Goal: Task Accomplishment & Management: Use online tool/utility

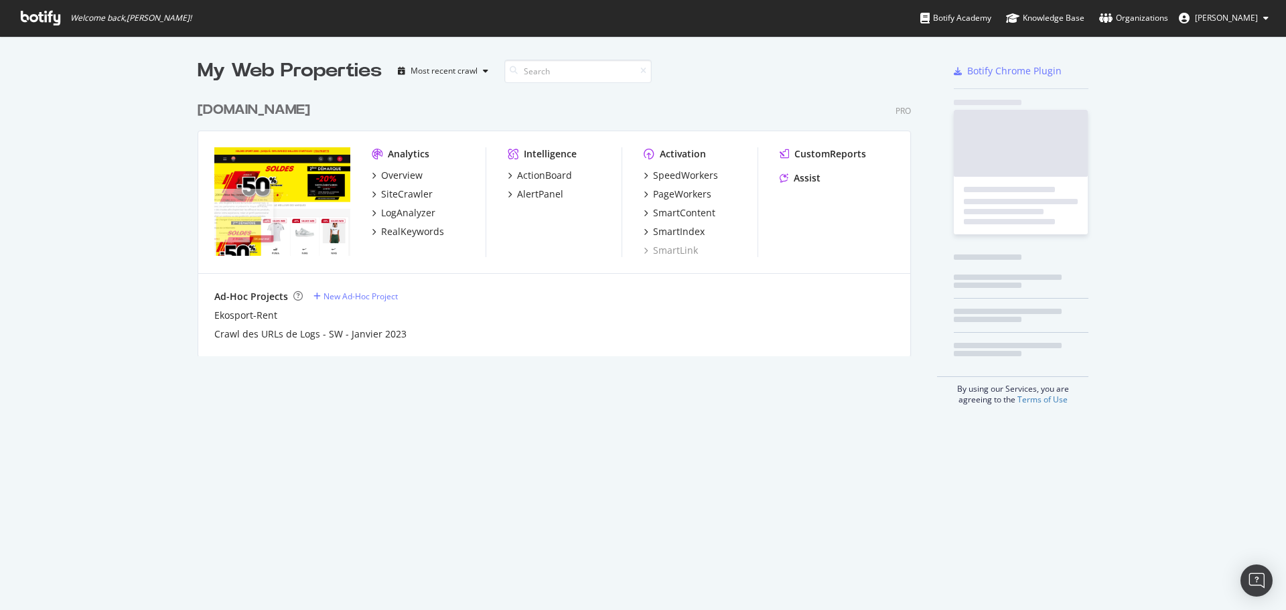
scroll to position [262, 714]
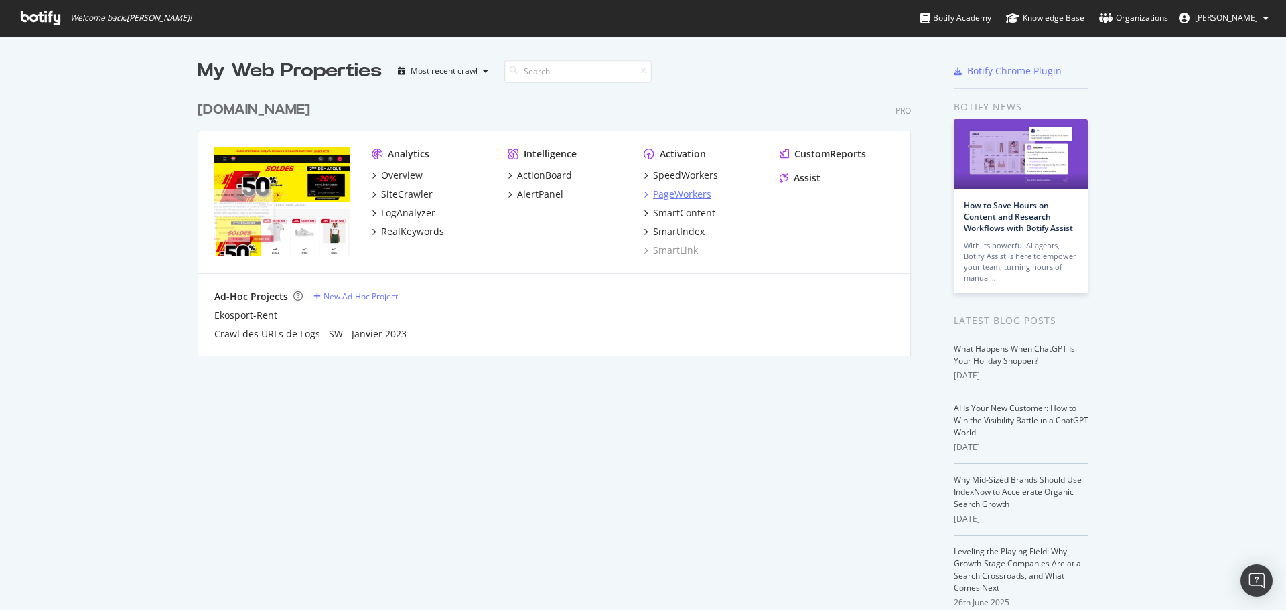
click at [682, 194] on div "PageWorkers" at bounding box center [682, 193] width 58 height 13
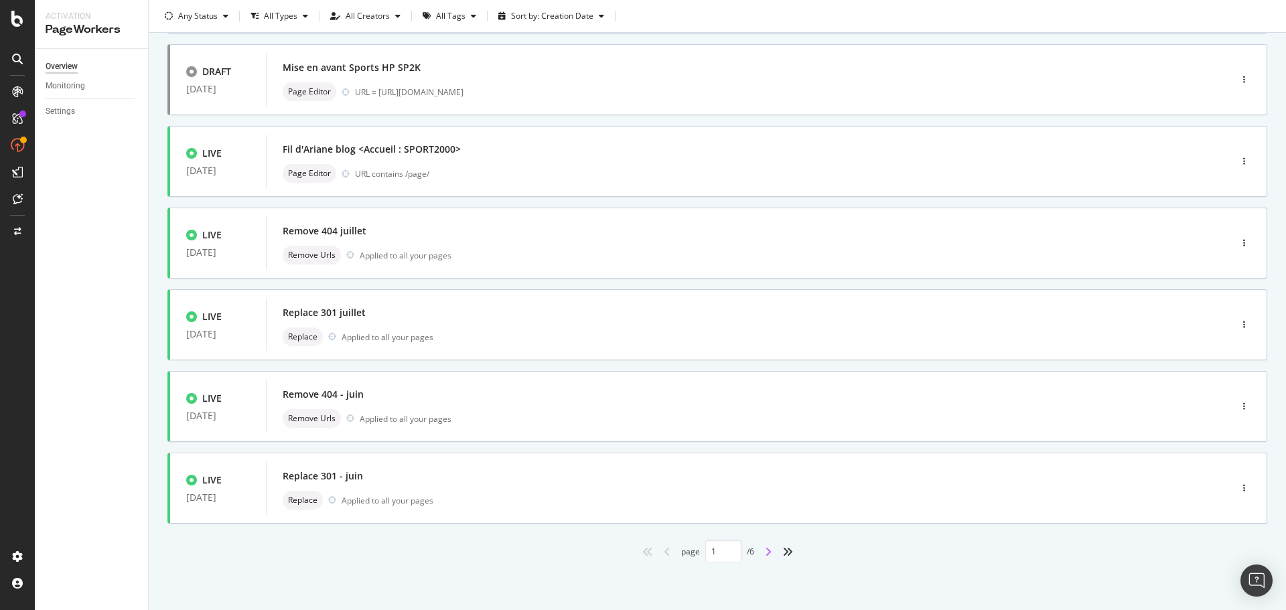
click at [765, 546] on icon "angle-right" at bounding box center [768, 551] width 7 height 11
type input "2"
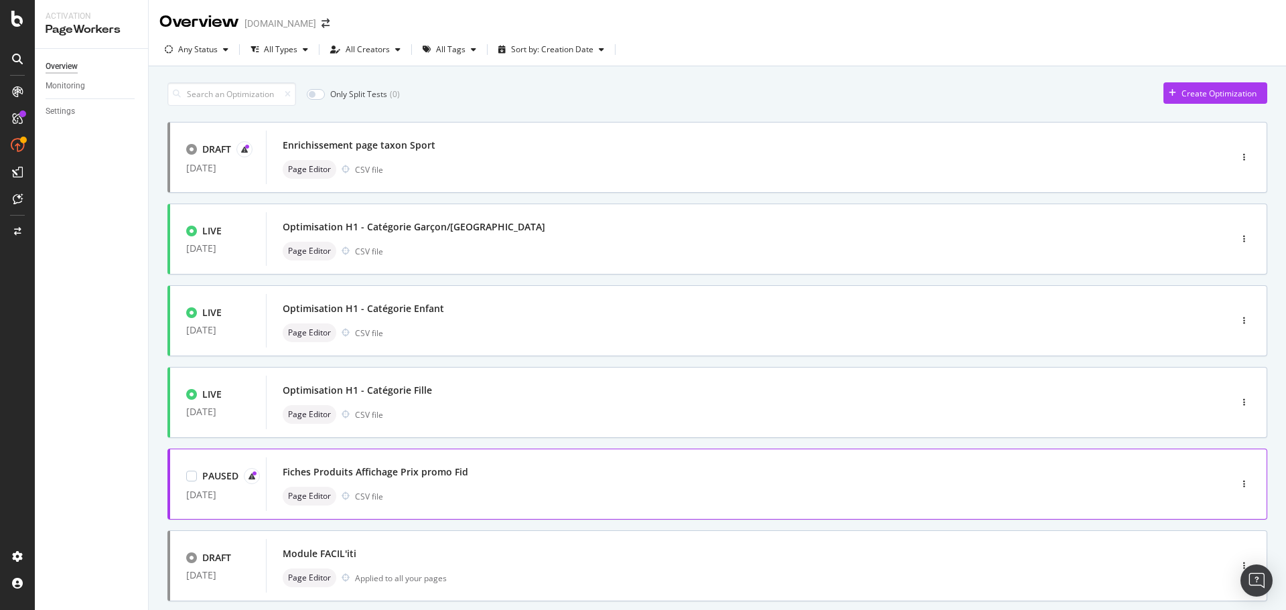
click at [439, 471] on div "Fiches Produits Affichage Prix promo Fid" at bounding box center [375, 471] width 185 height 13
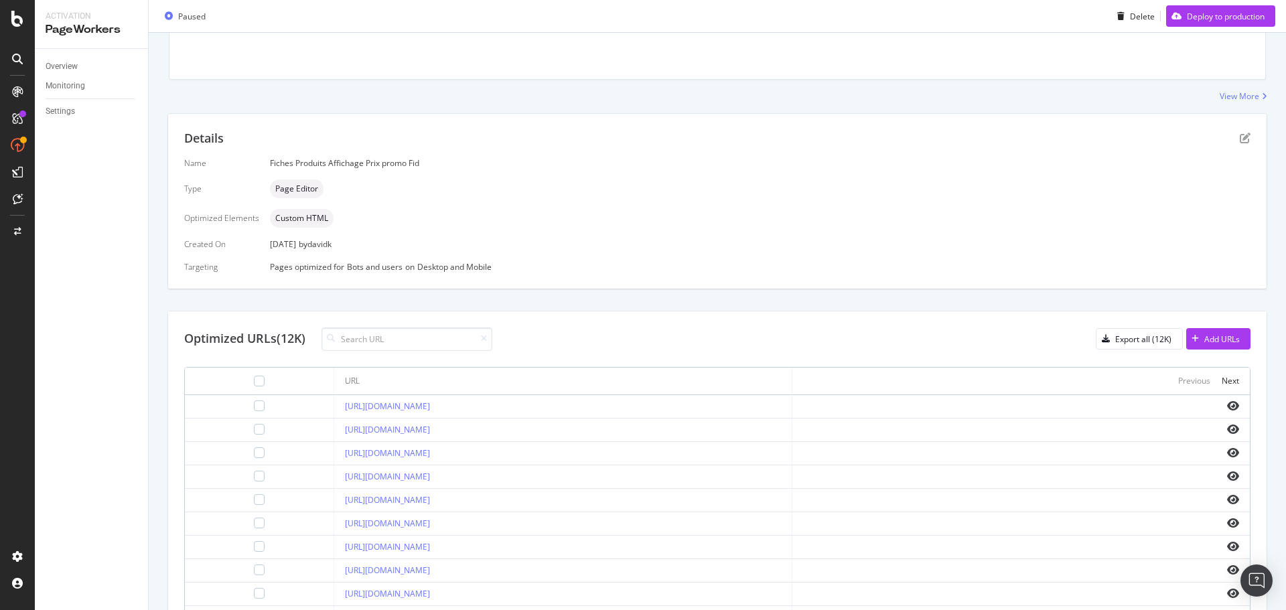
scroll to position [345, 0]
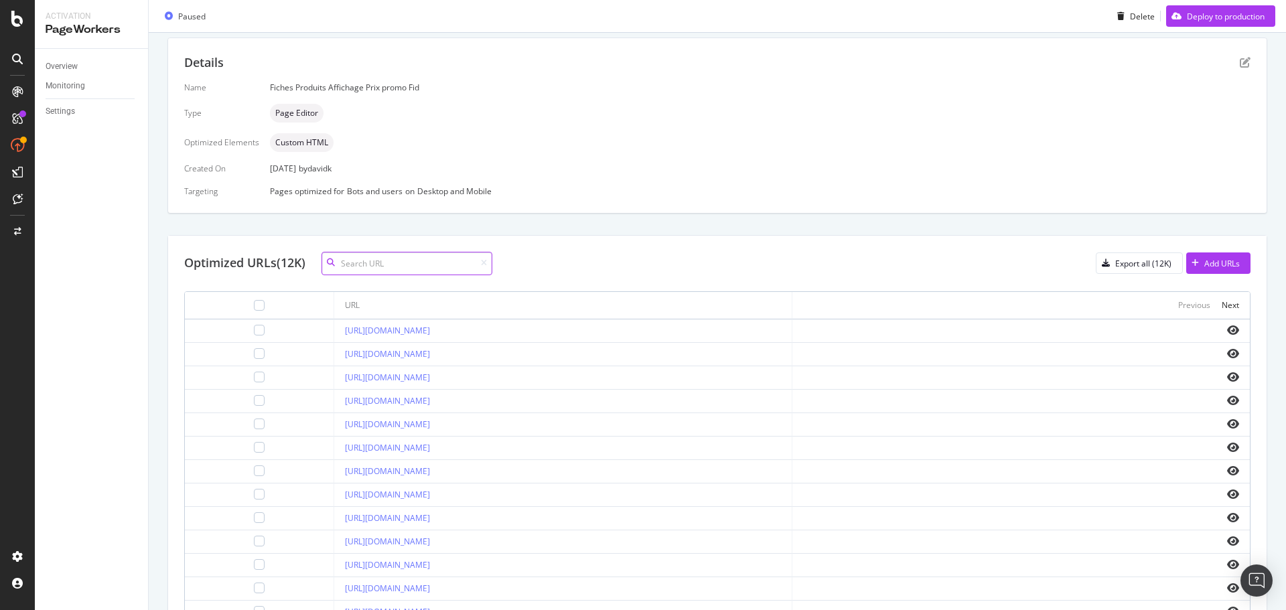
click at [388, 264] on input at bounding box center [406, 263] width 171 height 23
paste input "973870-40-10"
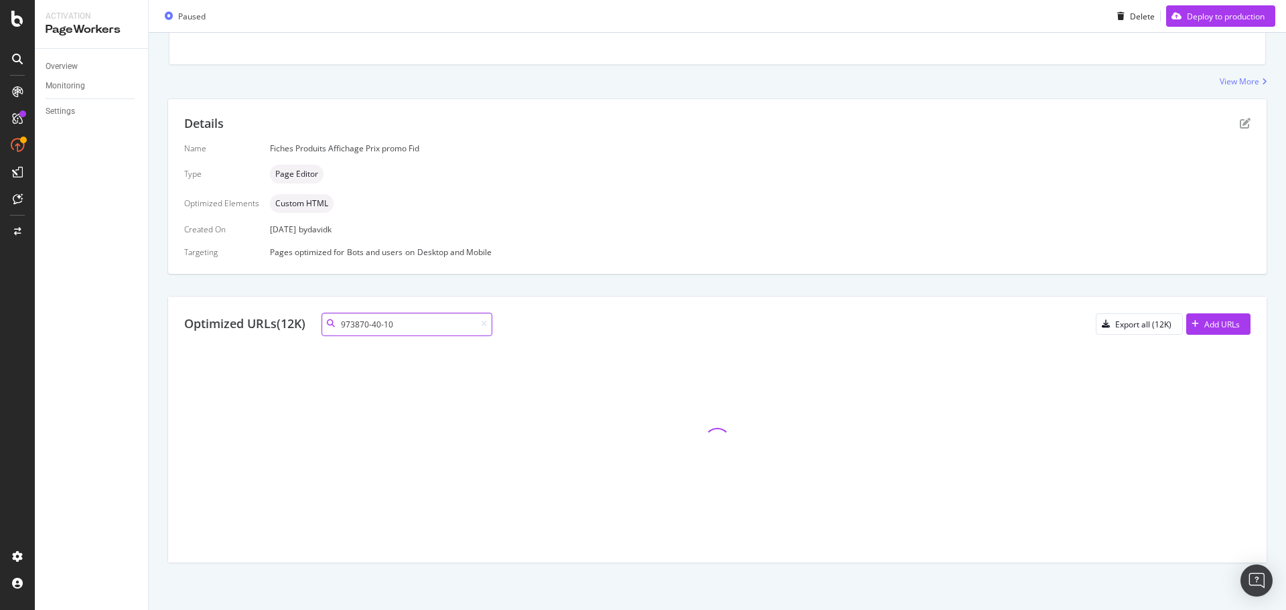
scroll to position [142, 0]
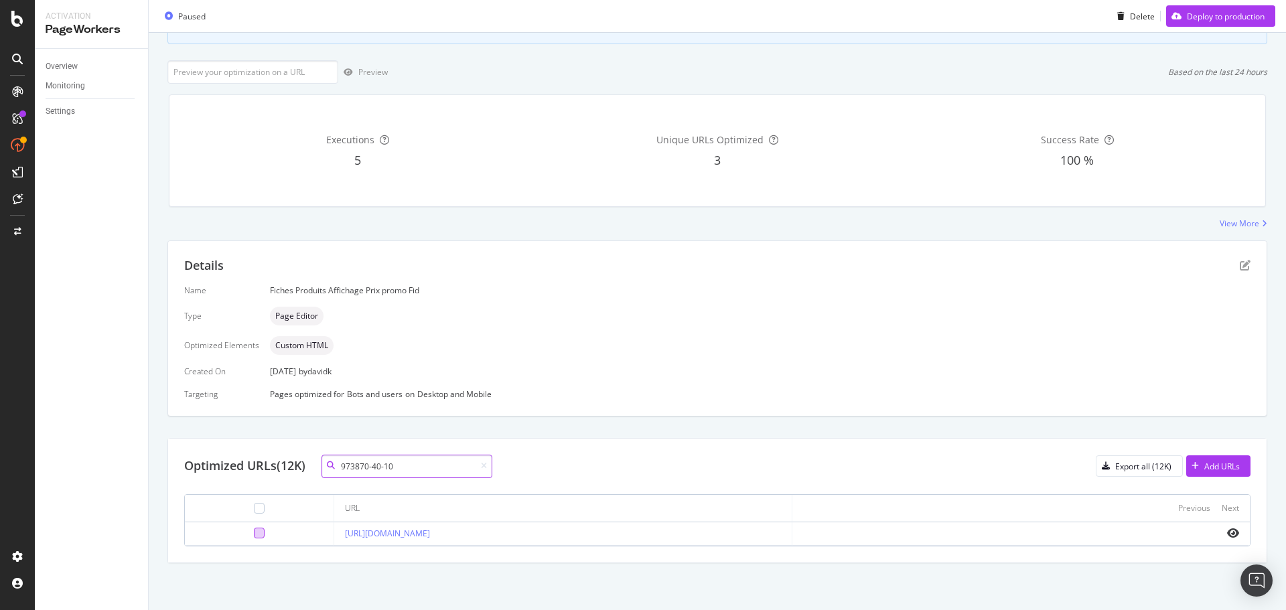
type input "973870-40-10"
click at [254, 532] on div at bounding box center [259, 533] width 11 height 11
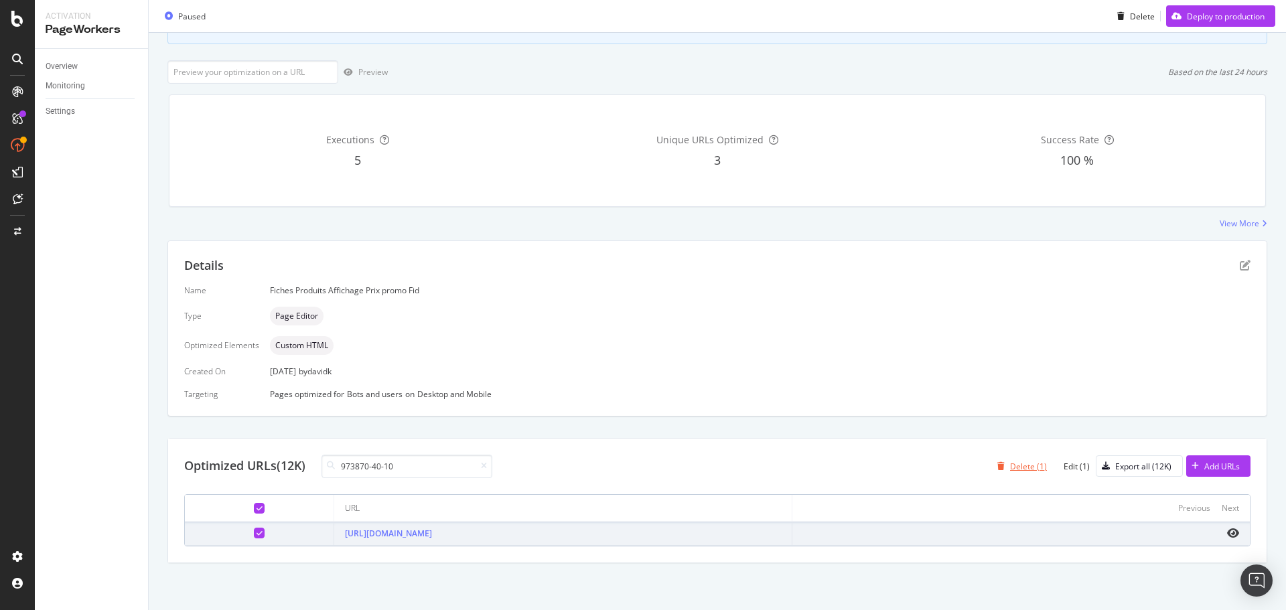
click at [1010, 462] on div "Delete (1)" at bounding box center [1028, 466] width 37 height 11
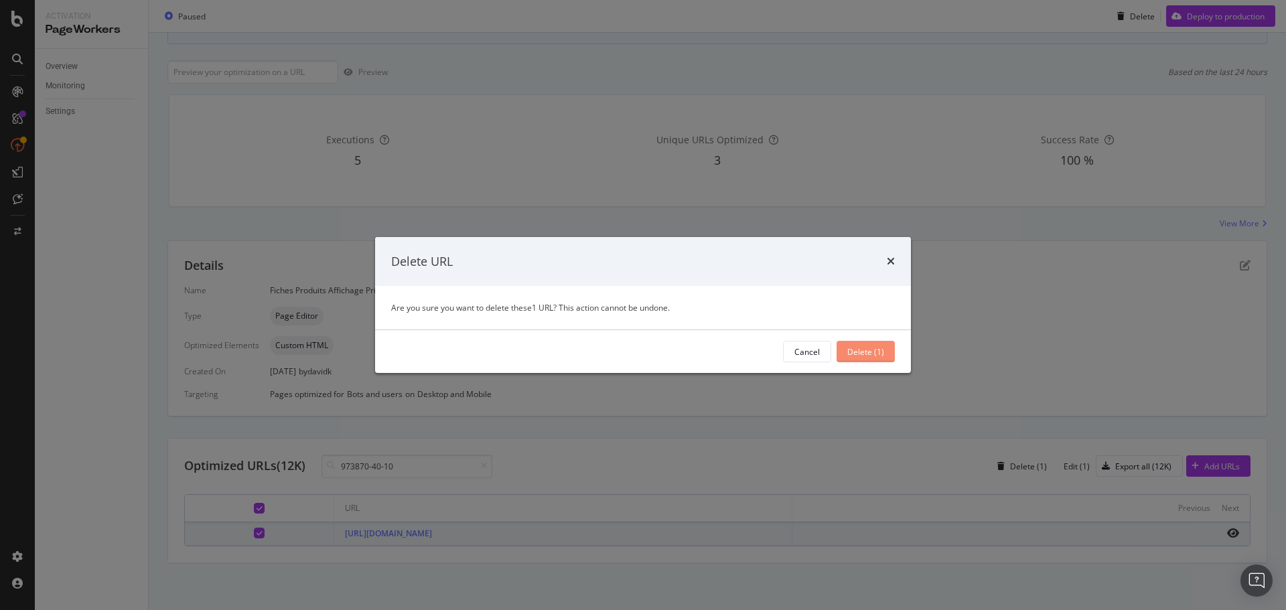
click at [859, 350] on div "Delete (1)" at bounding box center [865, 351] width 37 height 11
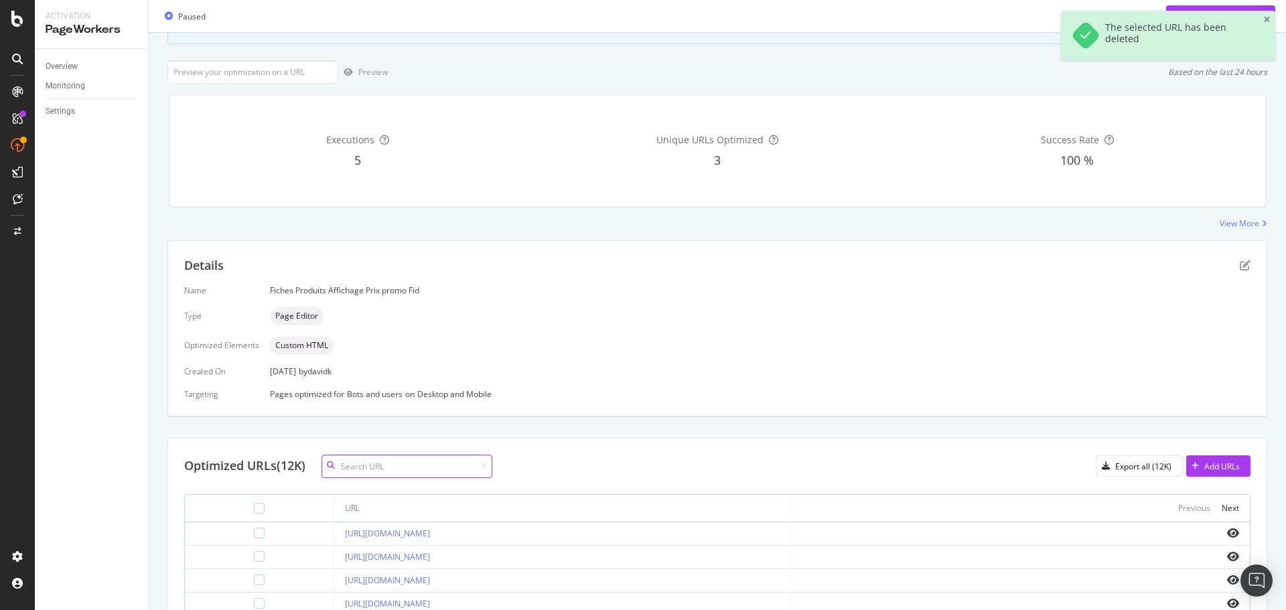
click at [421, 471] on input at bounding box center [406, 466] width 171 height 23
paste input "1011B705-003"
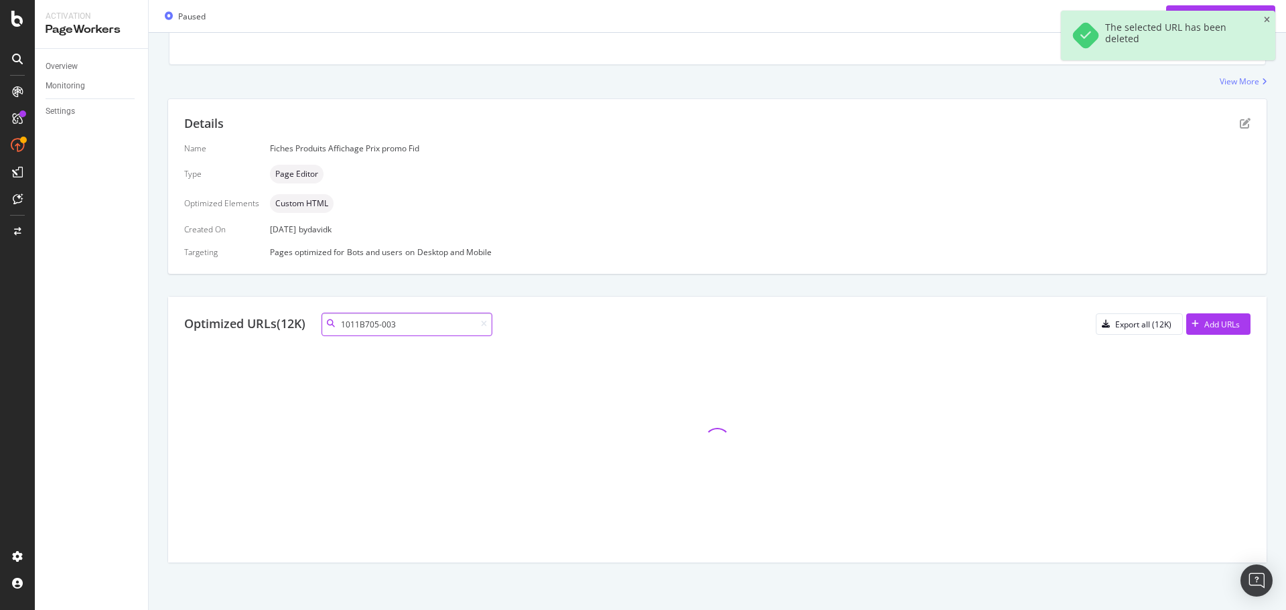
scroll to position [142, 0]
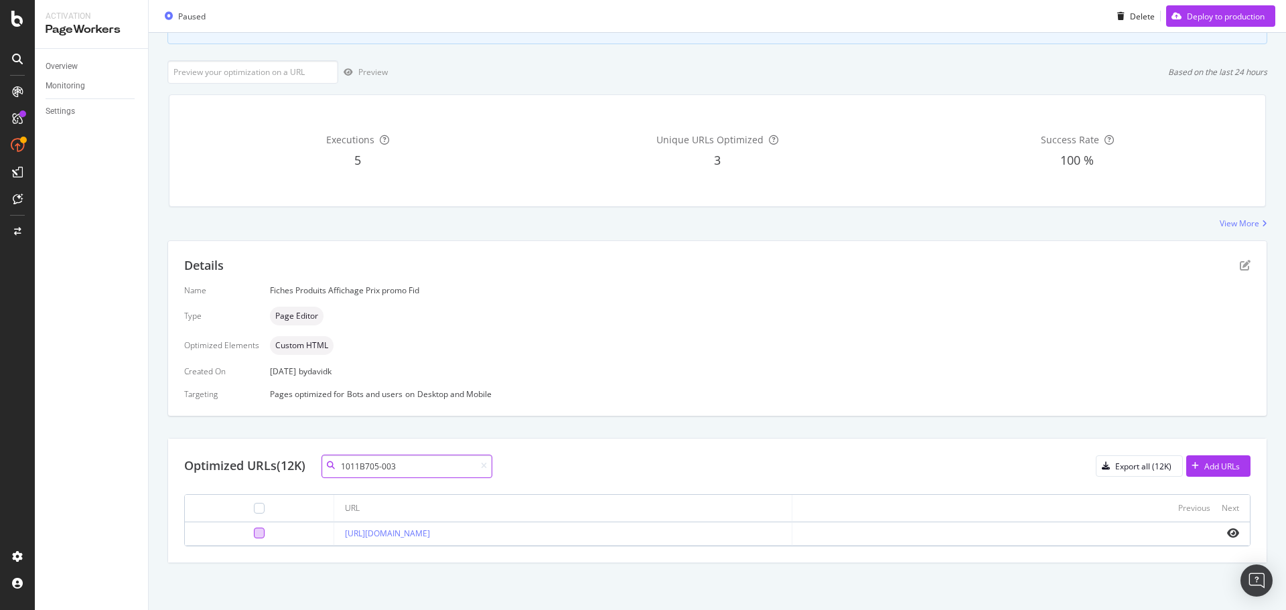
type input "1011B705-003"
click at [254, 534] on div at bounding box center [259, 533] width 11 height 11
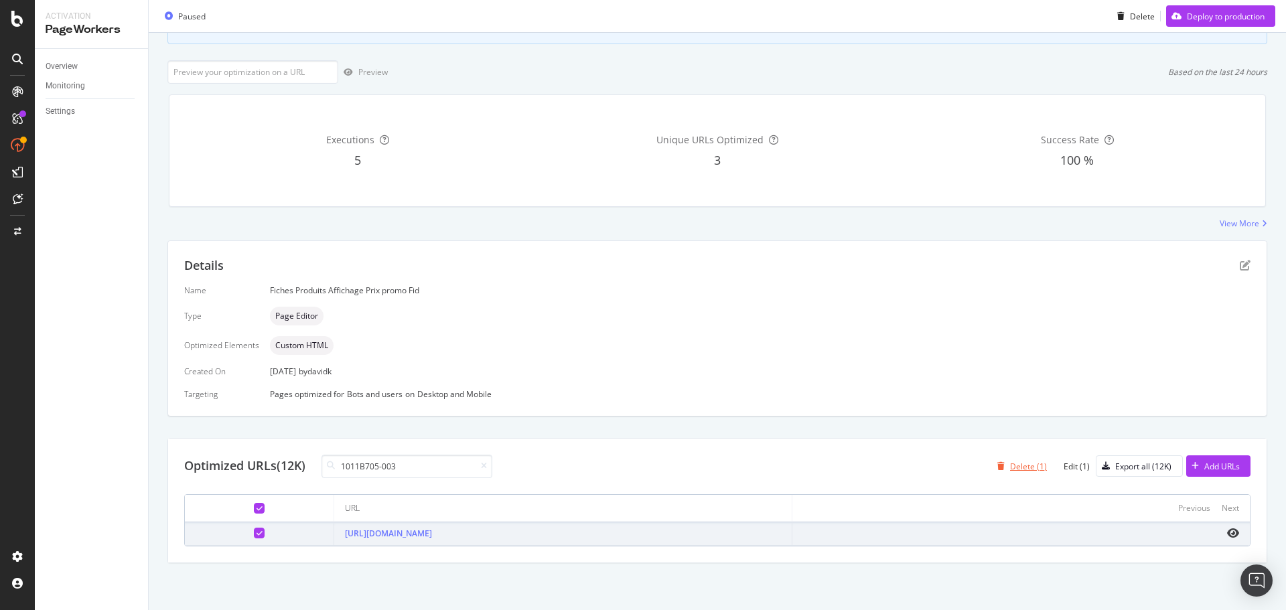
click at [1017, 466] on div "Delete (1)" at bounding box center [1028, 466] width 37 height 11
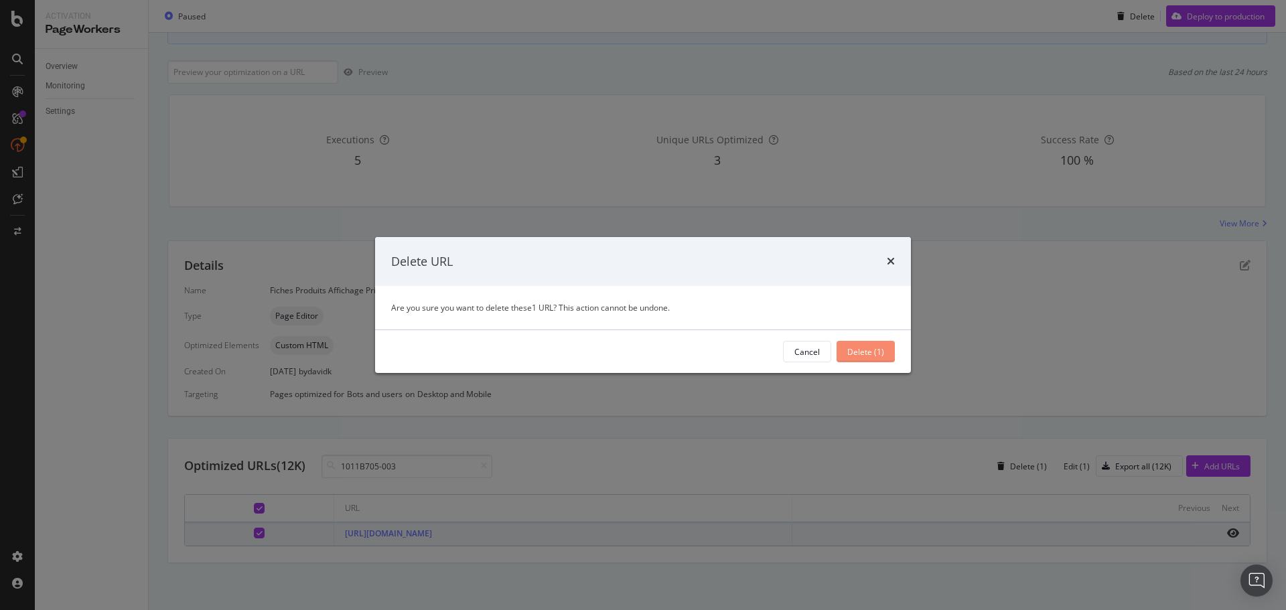
click at [871, 348] on div "Delete (1)" at bounding box center [865, 351] width 37 height 11
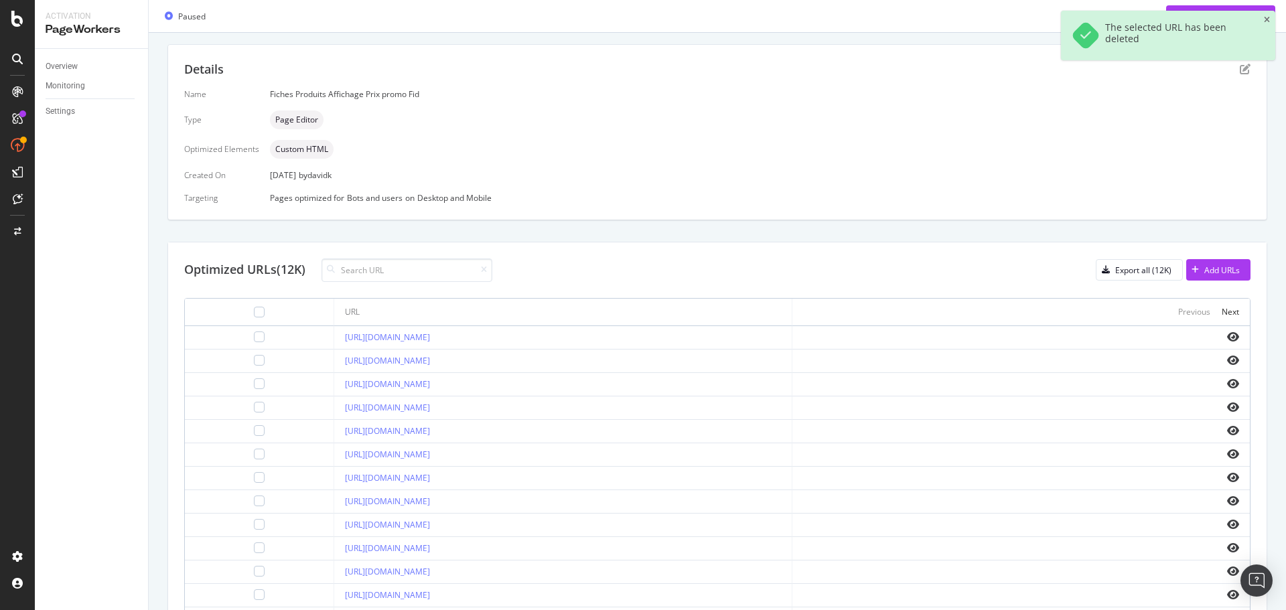
scroll to position [343, 0]
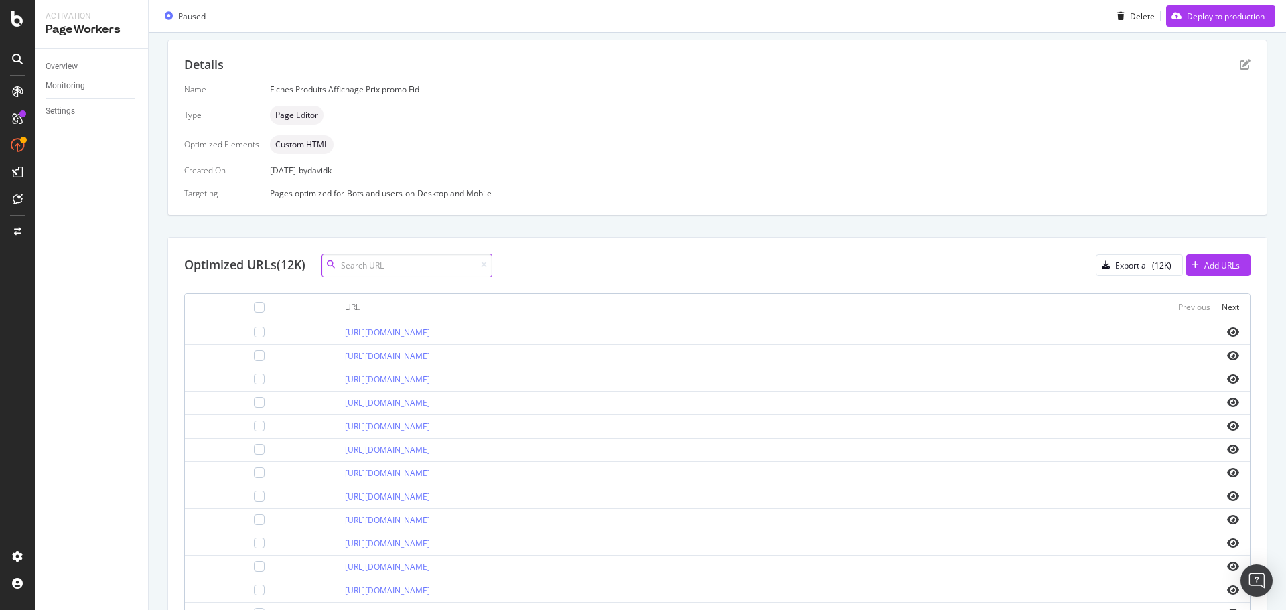
click at [360, 264] on input at bounding box center [406, 265] width 171 height 23
paste input "1011B881-001"
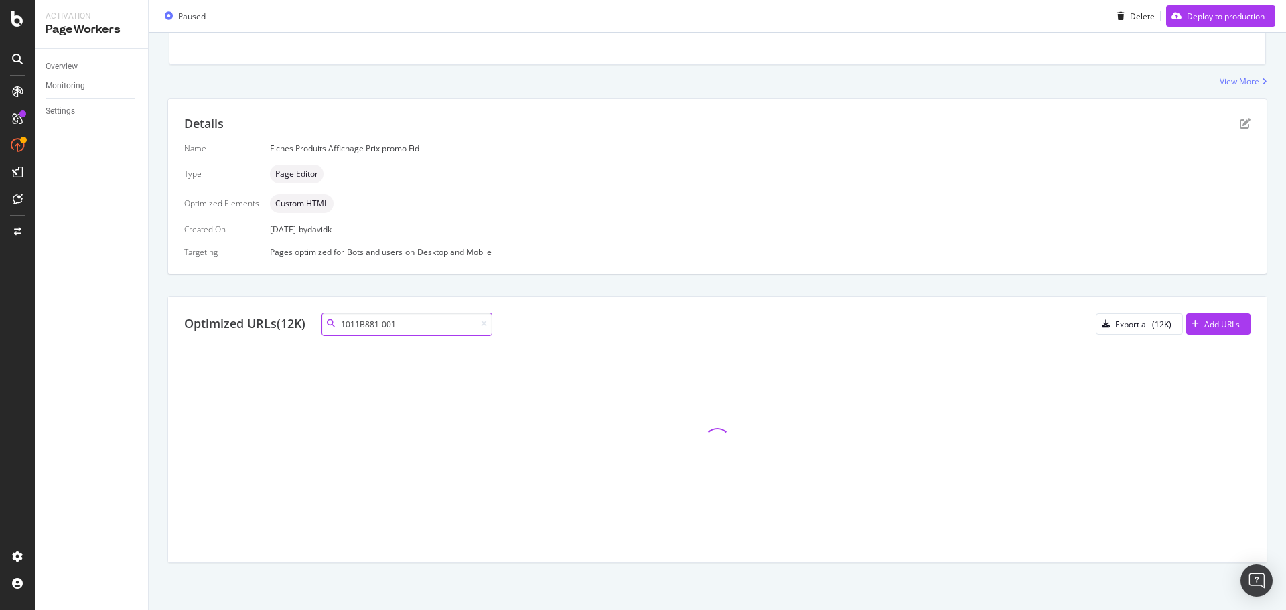
scroll to position [142, 0]
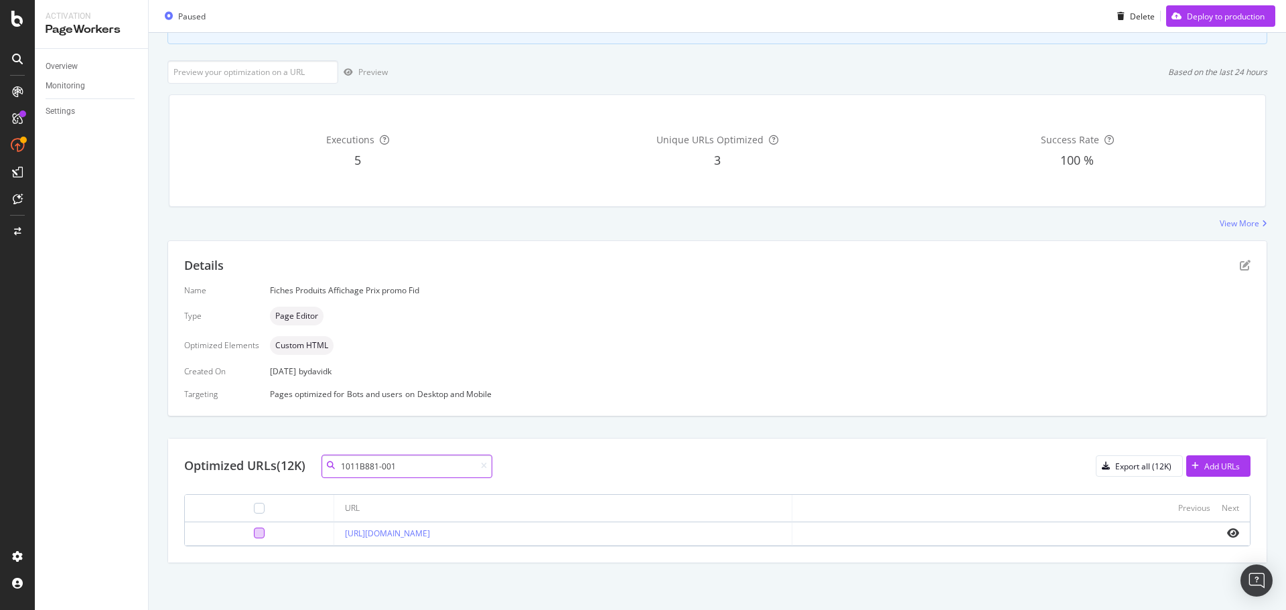
type input "1011B881-001"
click at [254, 535] on div at bounding box center [259, 533] width 11 height 11
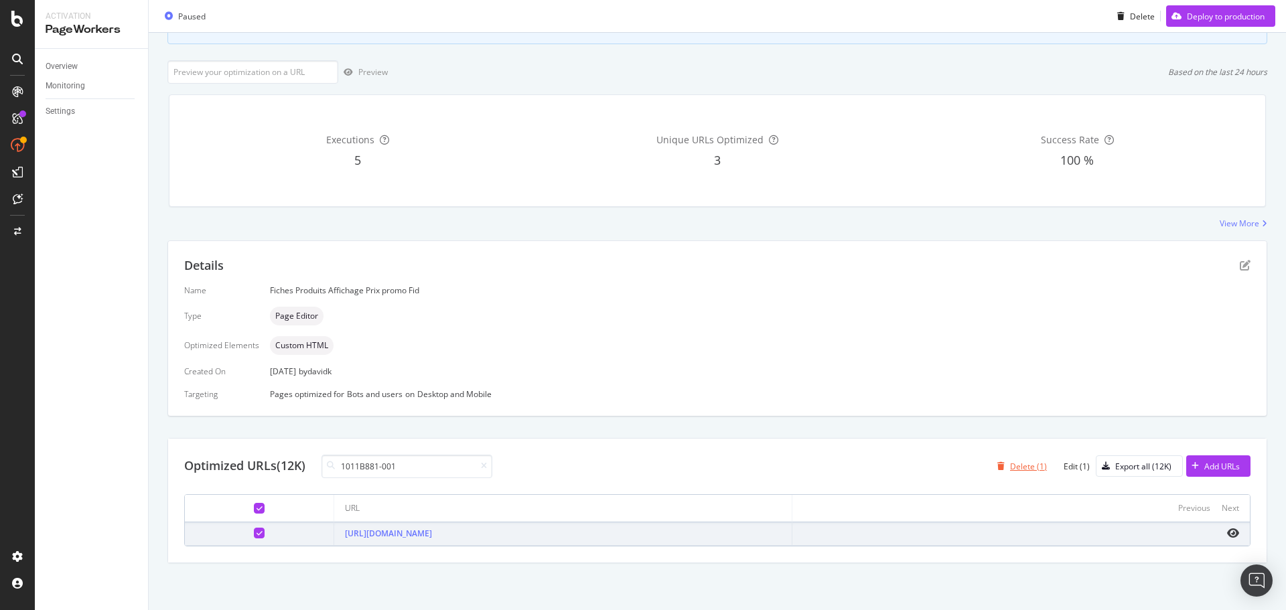
click at [1015, 467] on div "Delete (1)" at bounding box center [1028, 466] width 37 height 11
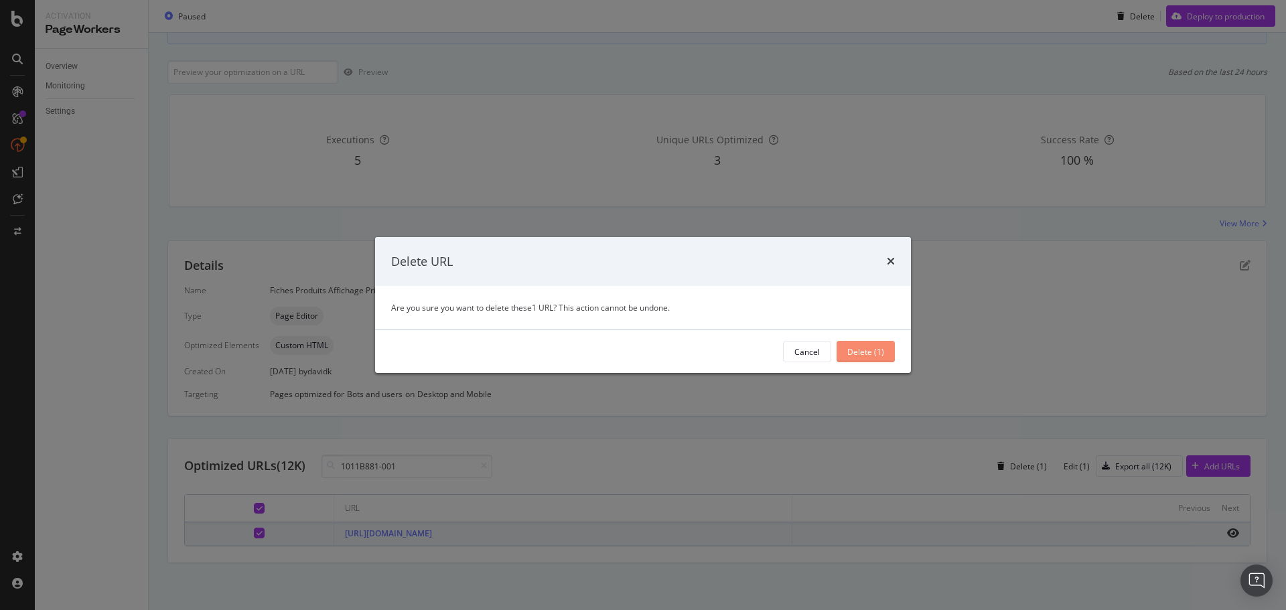
click at [865, 355] on div "Delete (1)" at bounding box center [865, 351] width 37 height 11
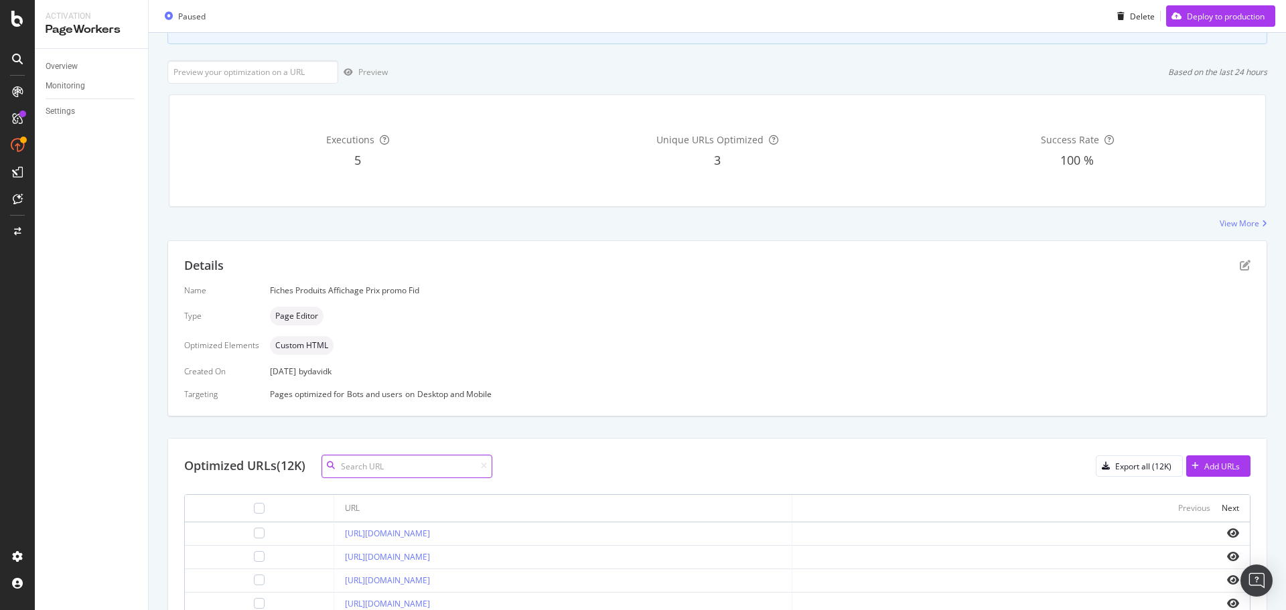
click at [371, 467] on input at bounding box center [406, 466] width 171 height 23
paste input "681492-87"
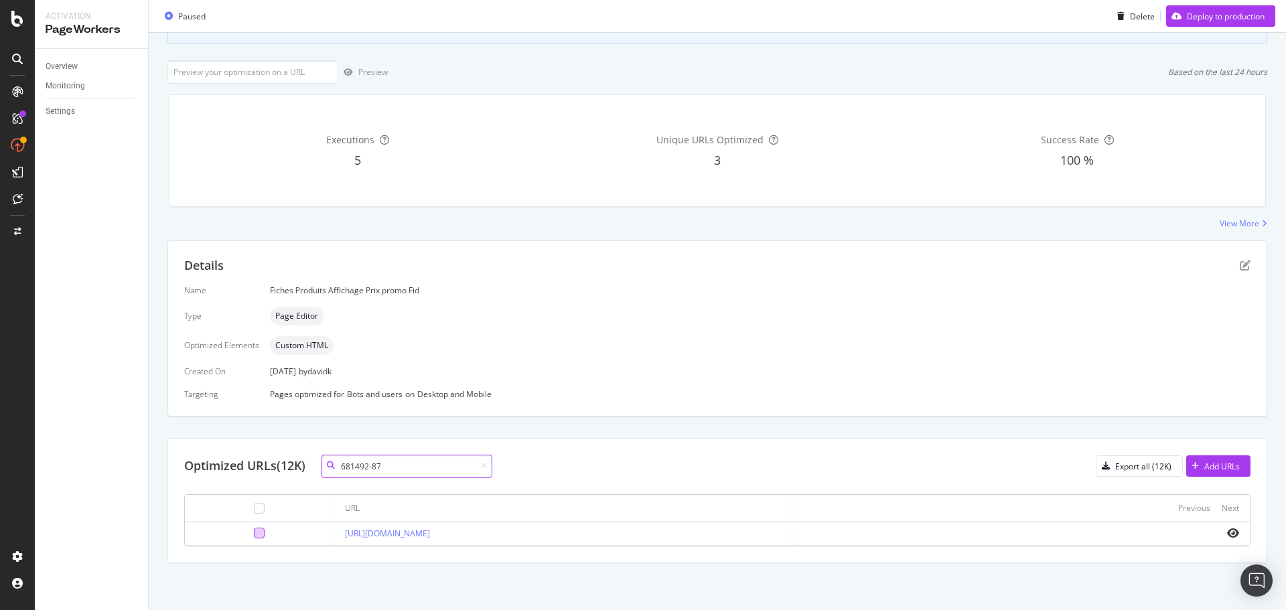
type input "681492-87"
click at [254, 533] on div at bounding box center [259, 533] width 11 height 11
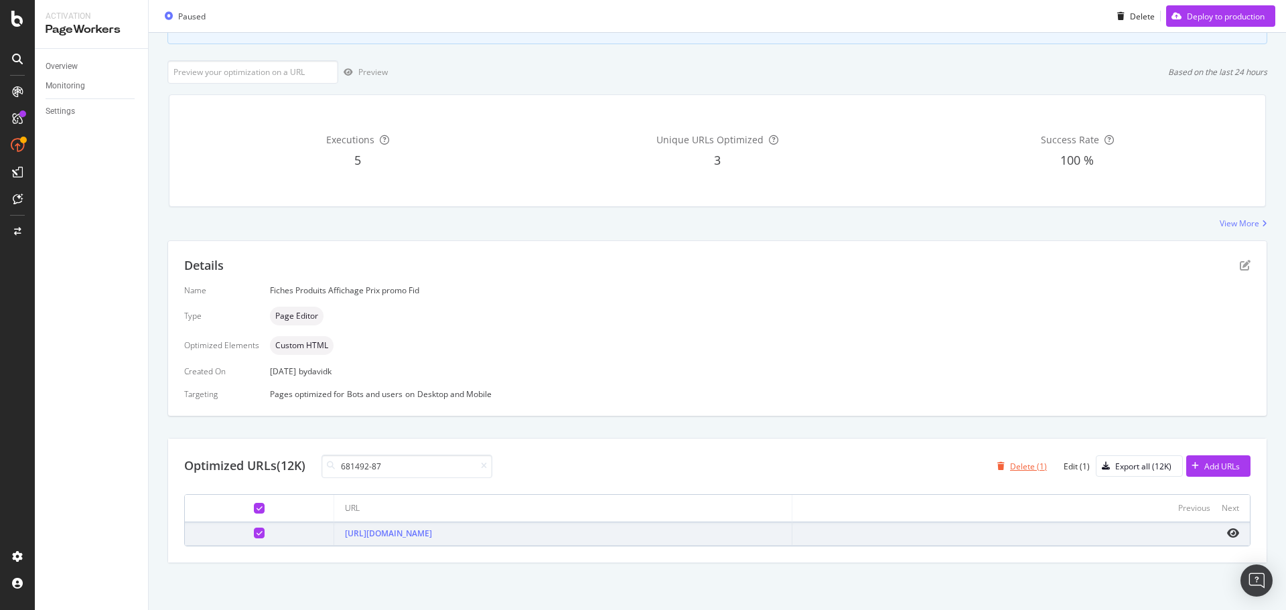
click at [1015, 467] on div "Delete (1)" at bounding box center [1028, 466] width 37 height 11
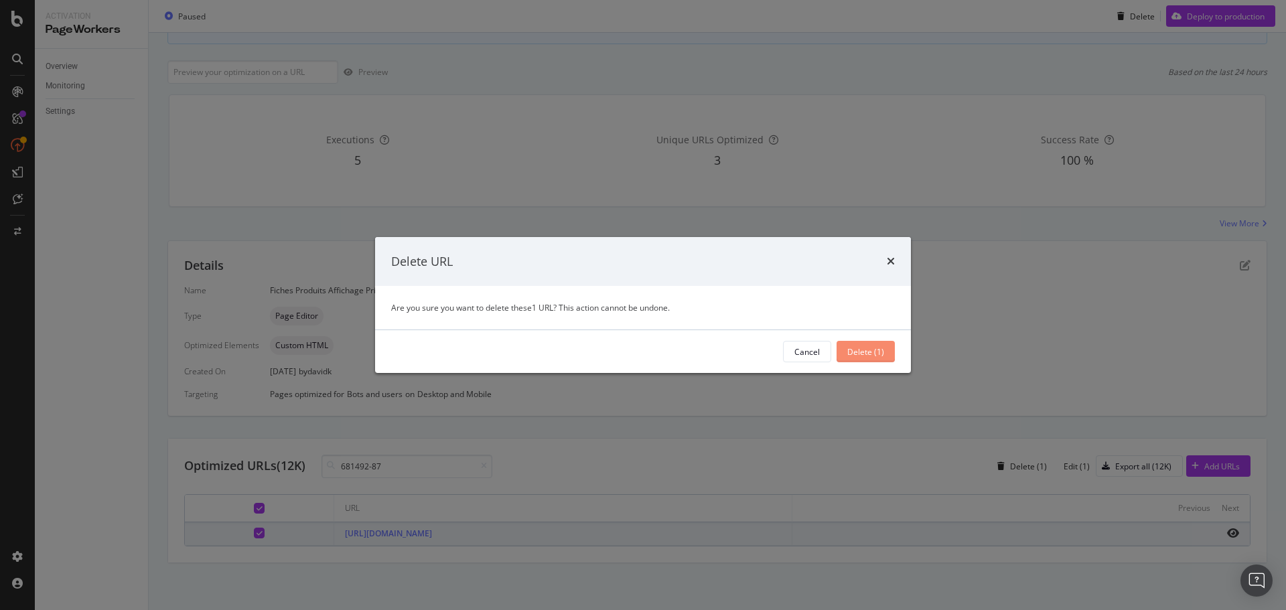
click at [879, 352] on div "Delete (1)" at bounding box center [865, 351] width 37 height 11
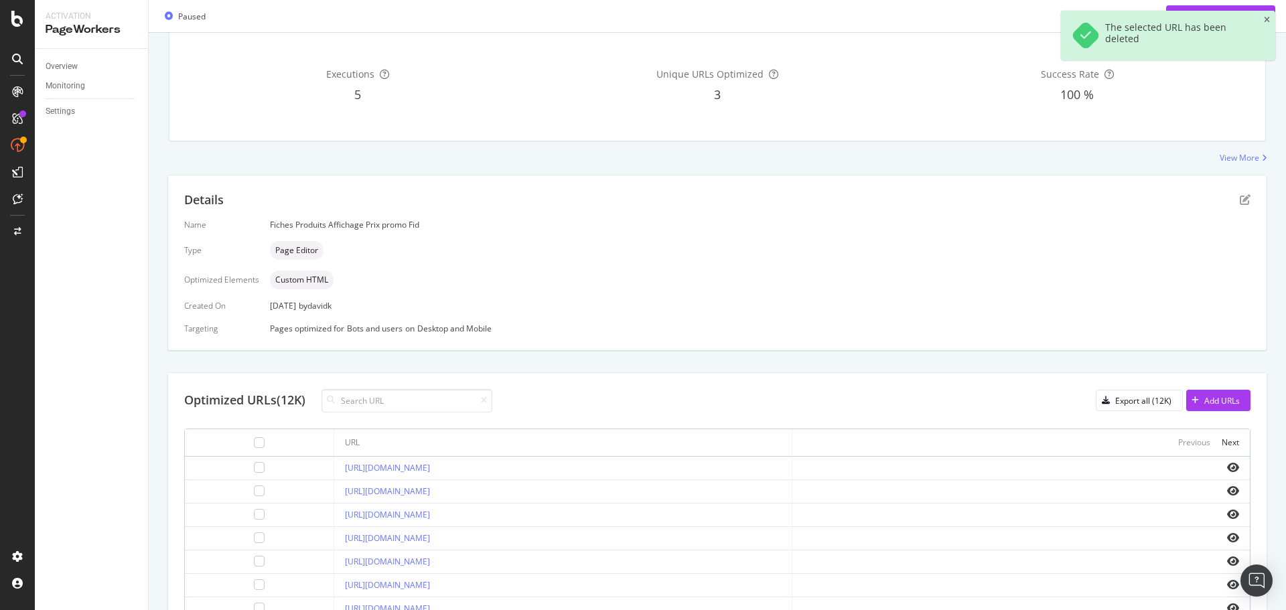
scroll to position [410, 0]
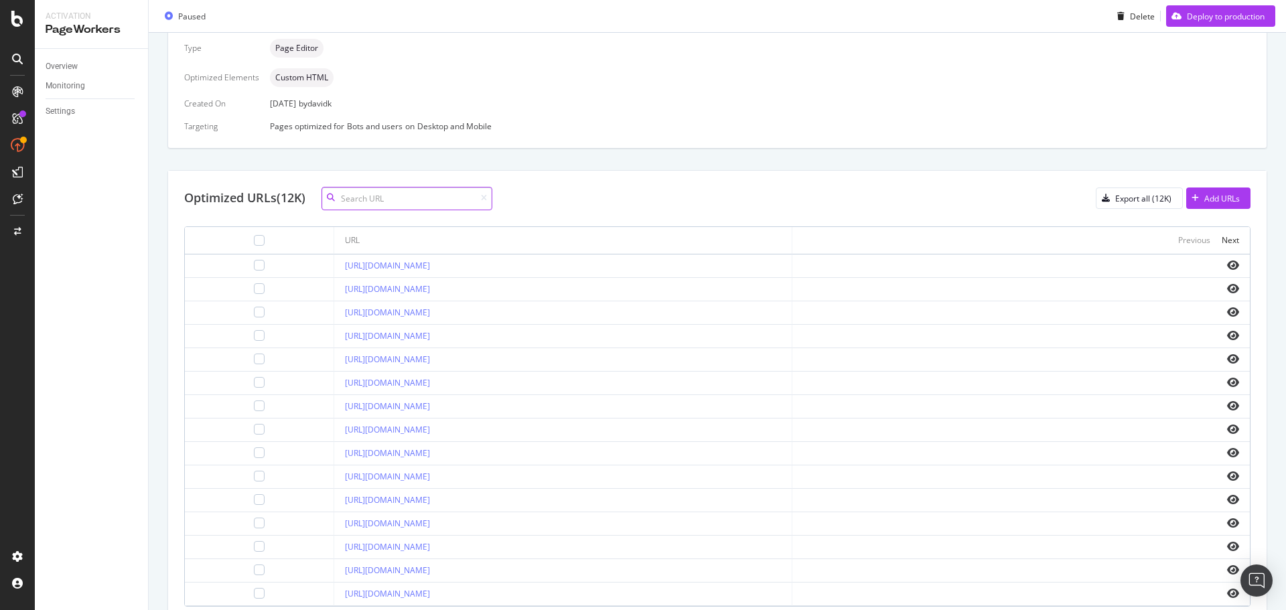
click at [414, 200] on input at bounding box center [406, 198] width 171 height 23
paste input "683760-01"
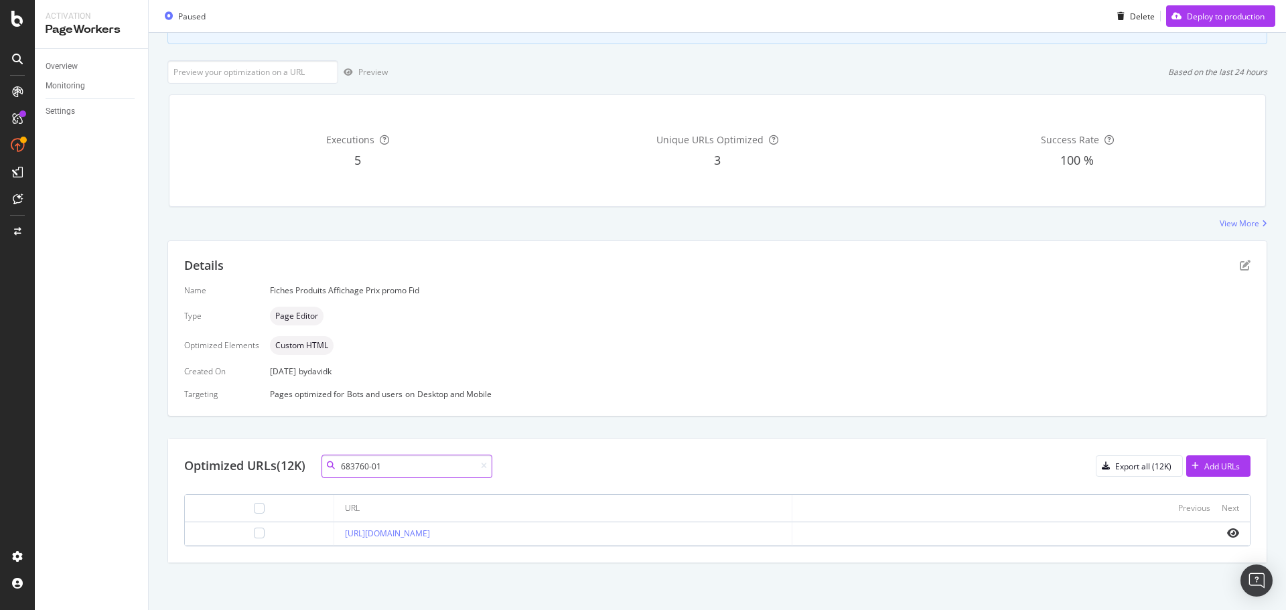
scroll to position [142, 0]
type input "683760-01"
click at [254, 532] on div at bounding box center [259, 533] width 11 height 11
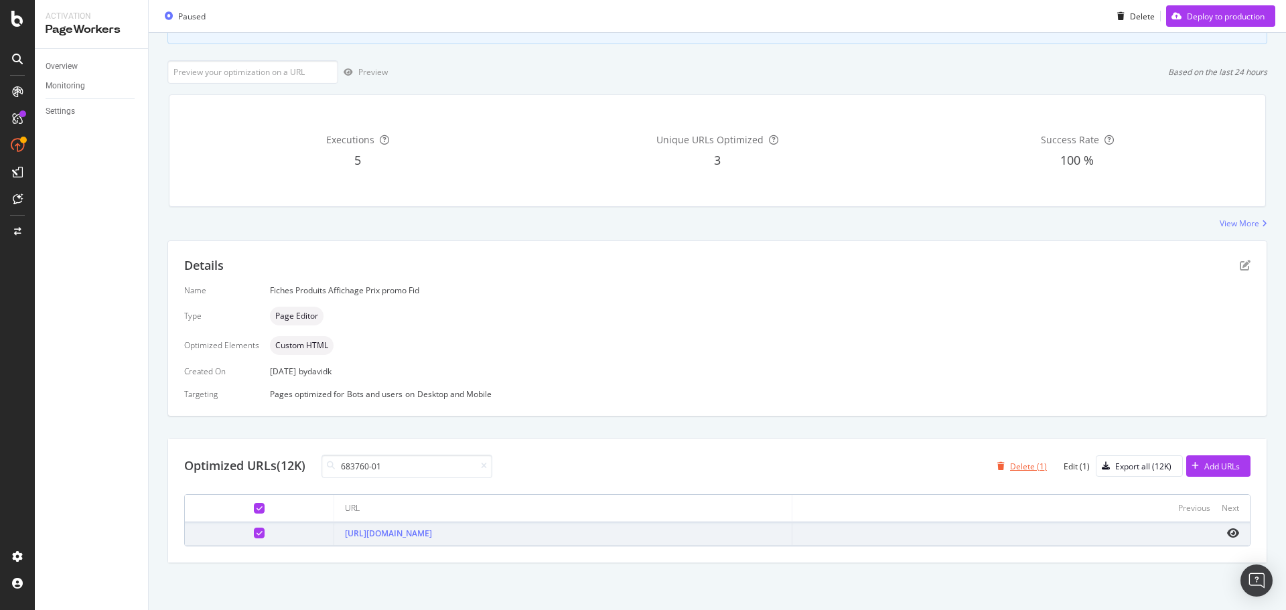
click at [1016, 464] on div "Delete (1)" at bounding box center [1028, 466] width 37 height 11
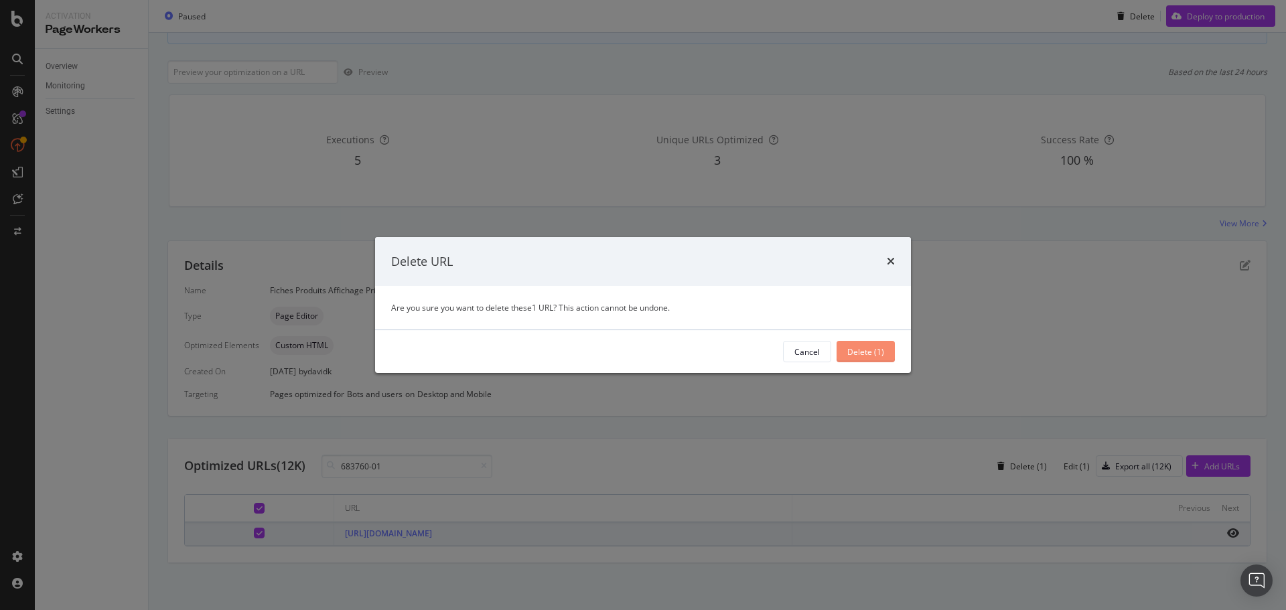
click at [866, 355] on div "Delete (1)" at bounding box center [865, 351] width 37 height 11
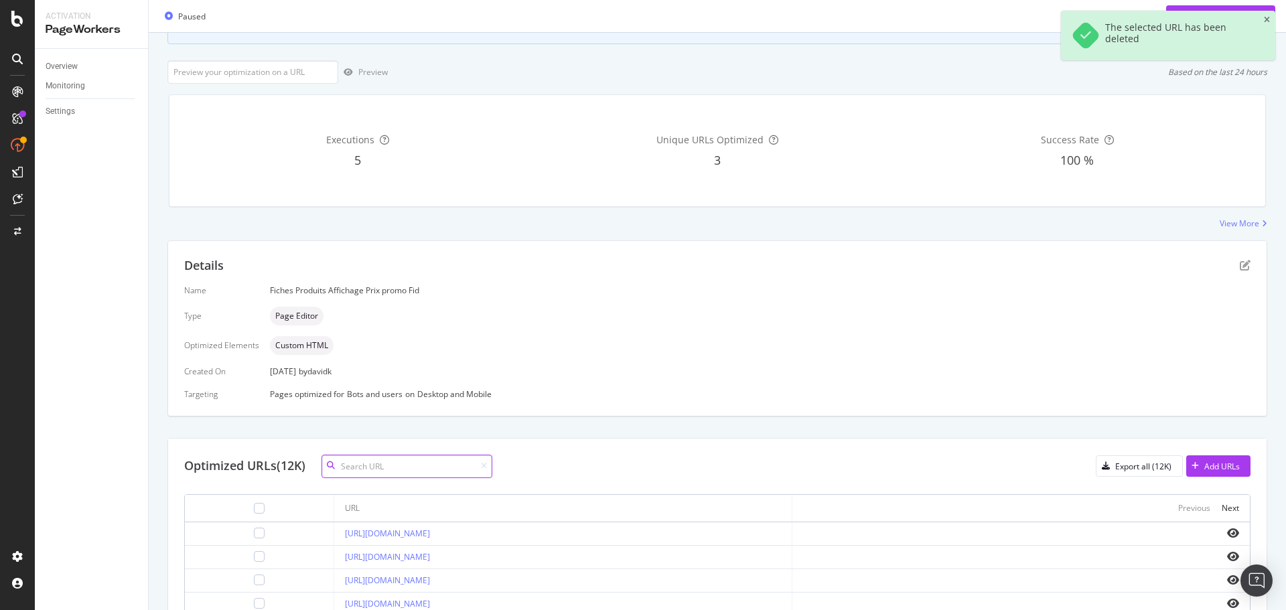
click at [427, 470] on input at bounding box center [406, 466] width 171 height 23
paste input "IG0616"
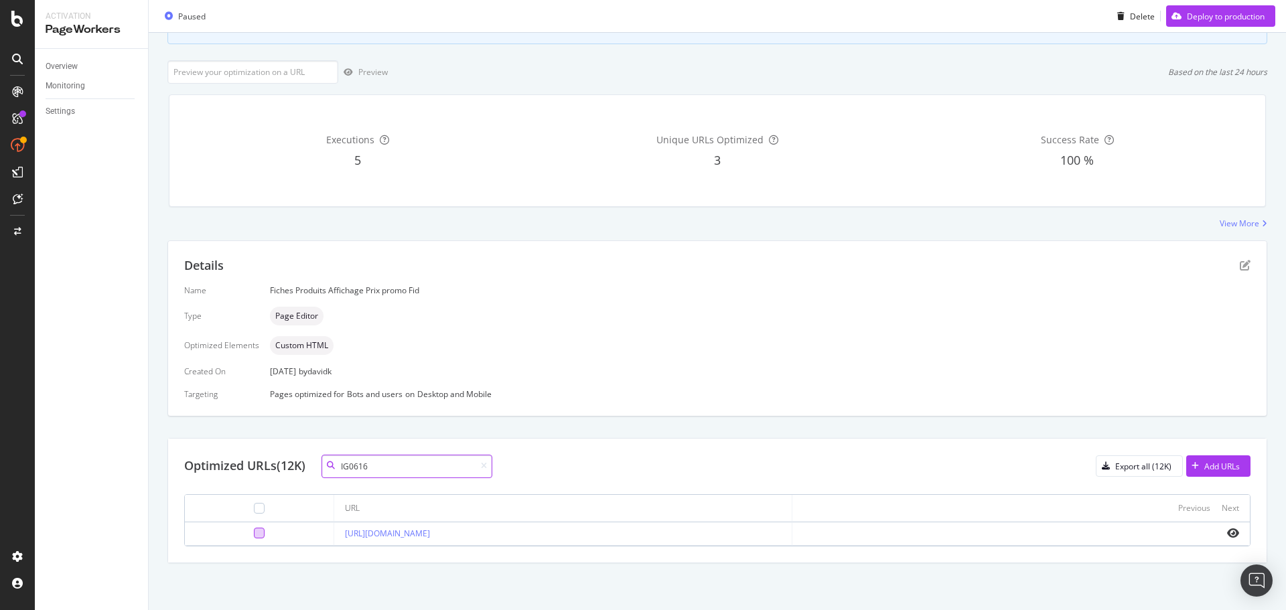
type input "IG0616"
click at [254, 536] on div at bounding box center [259, 533] width 11 height 11
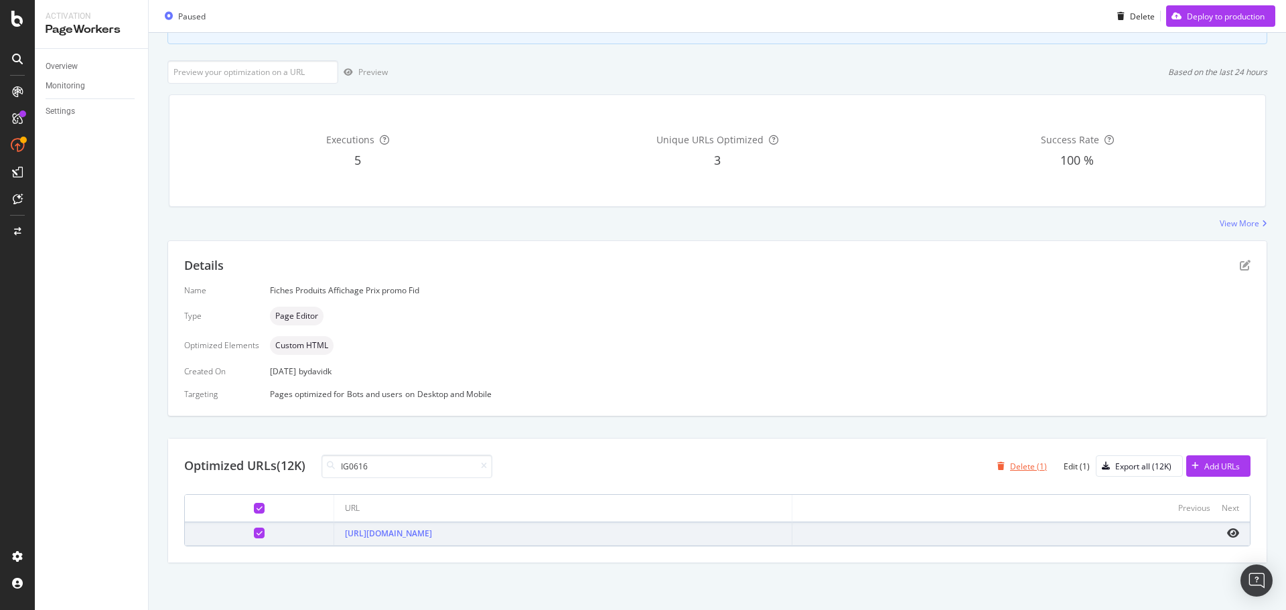
click at [1013, 459] on div "Delete (1)" at bounding box center [1019, 466] width 55 height 20
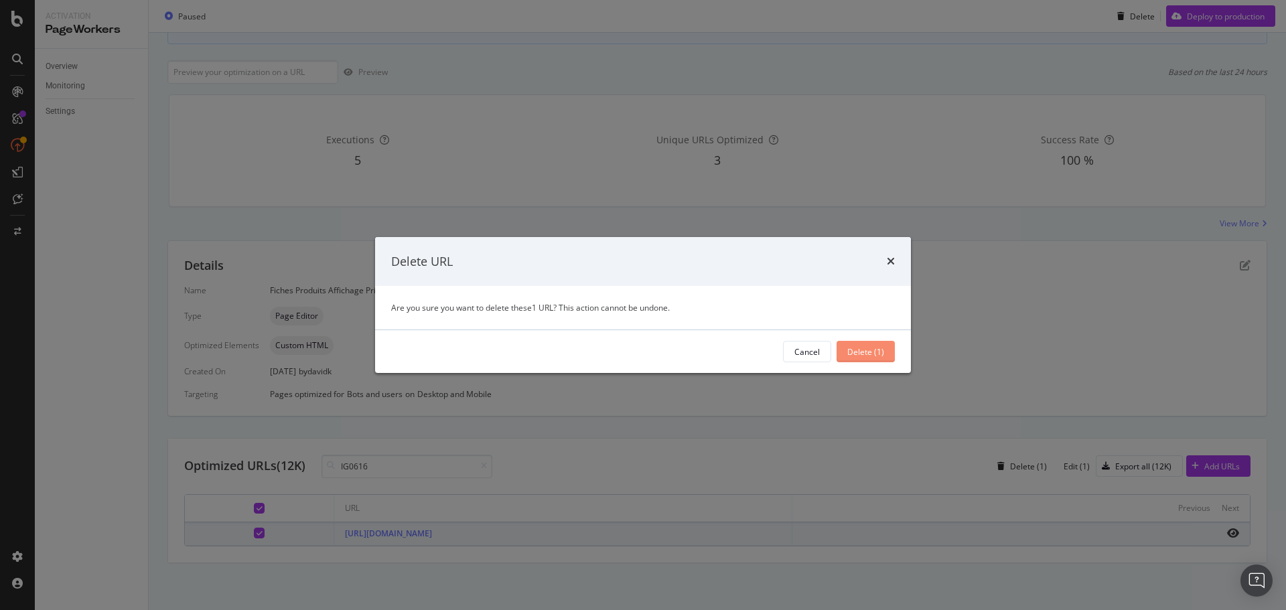
click at [860, 356] on div "Delete (1)" at bounding box center [865, 351] width 37 height 11
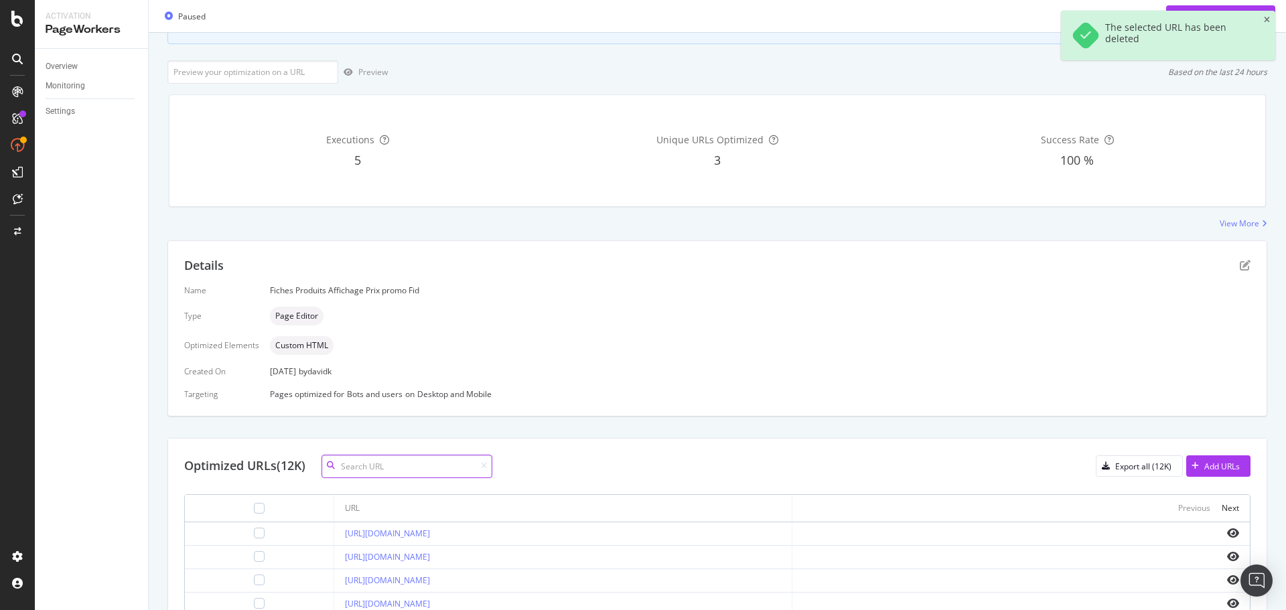
click at [382, 465] on input at bounding box center [406, 466] width 171 height 23
paste input "JJ1538"
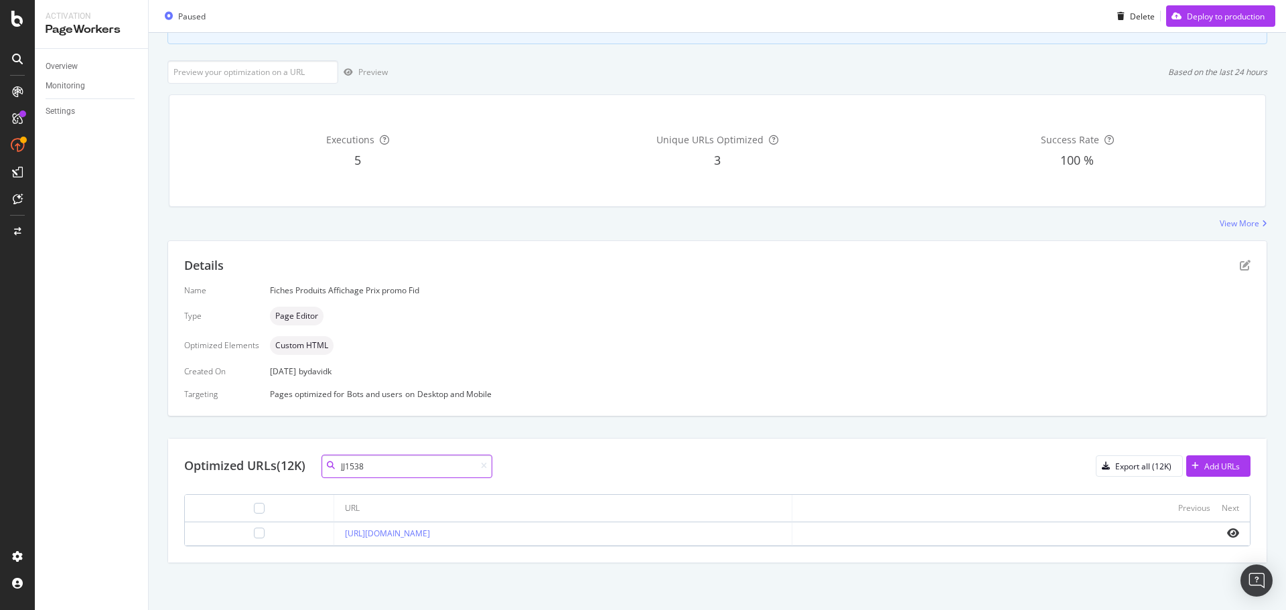
type input "JJ1538"
click at [243, 540] on td at bounding box center [259, 533] width 149 height 23
click at [254, 532] on div at bounding box center [259, 533] width 11 height 11
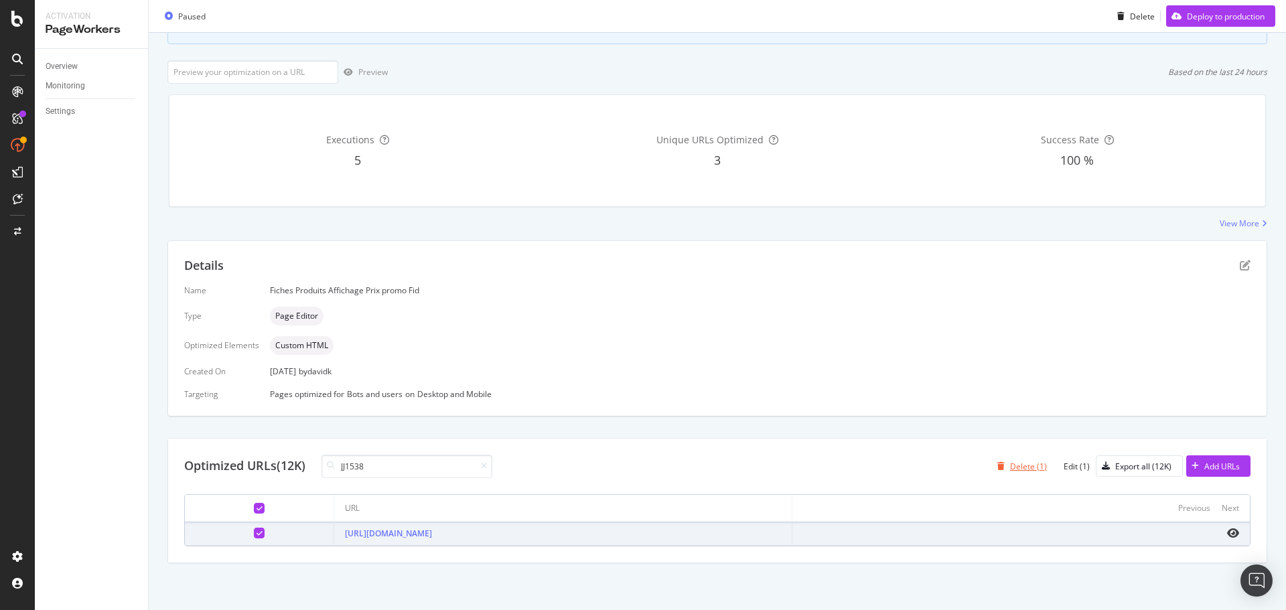
click at [1021, 466] on div "Delete (1)" at bounding box center [1028, 466] width 37 height 11
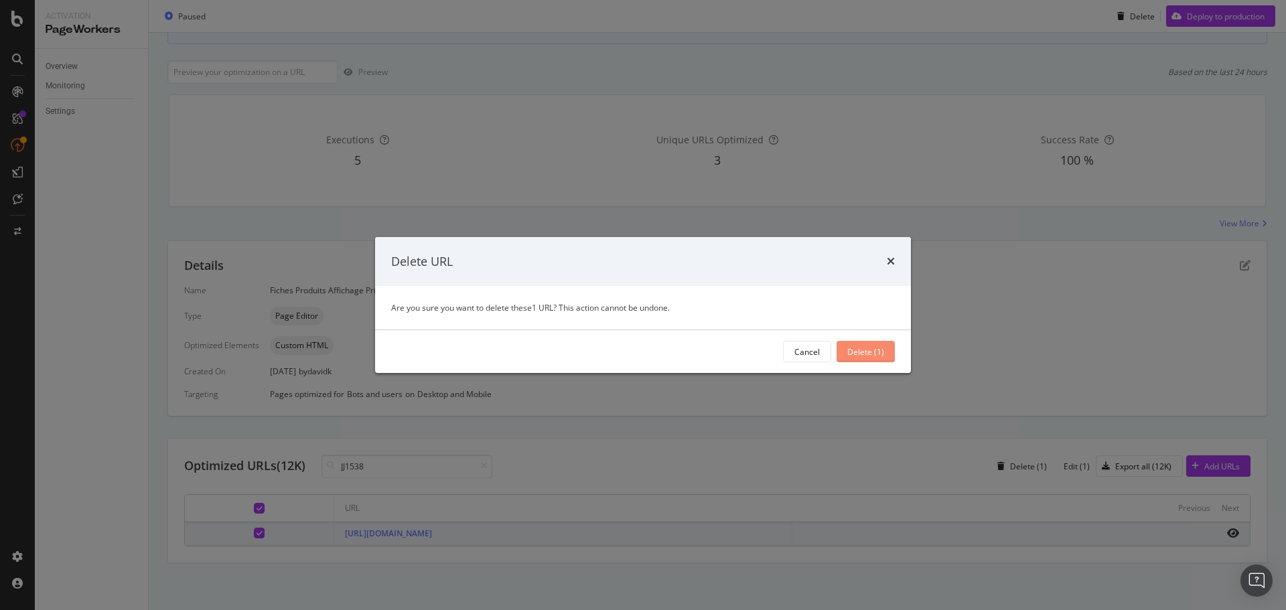
click at [871, 352] on div "Delete (1)" at bounding box center [865, 351] width 37 height 11
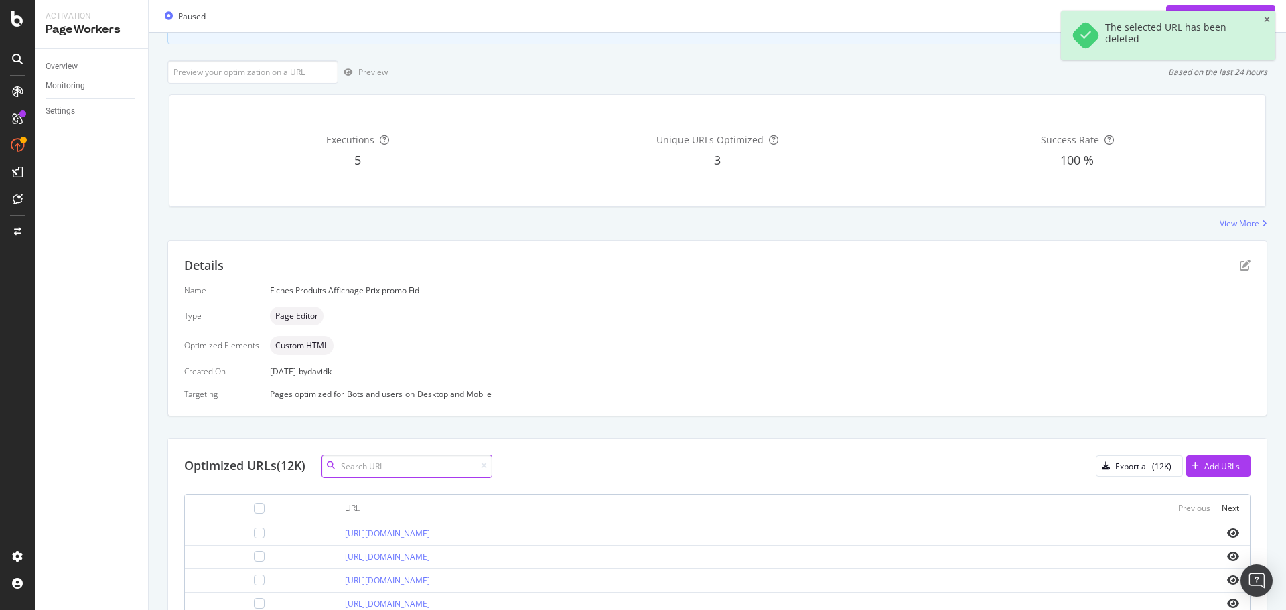
click at [354, 461] on input at bounding box center [406, 466] width 171 height 23
paste input "IX9517"
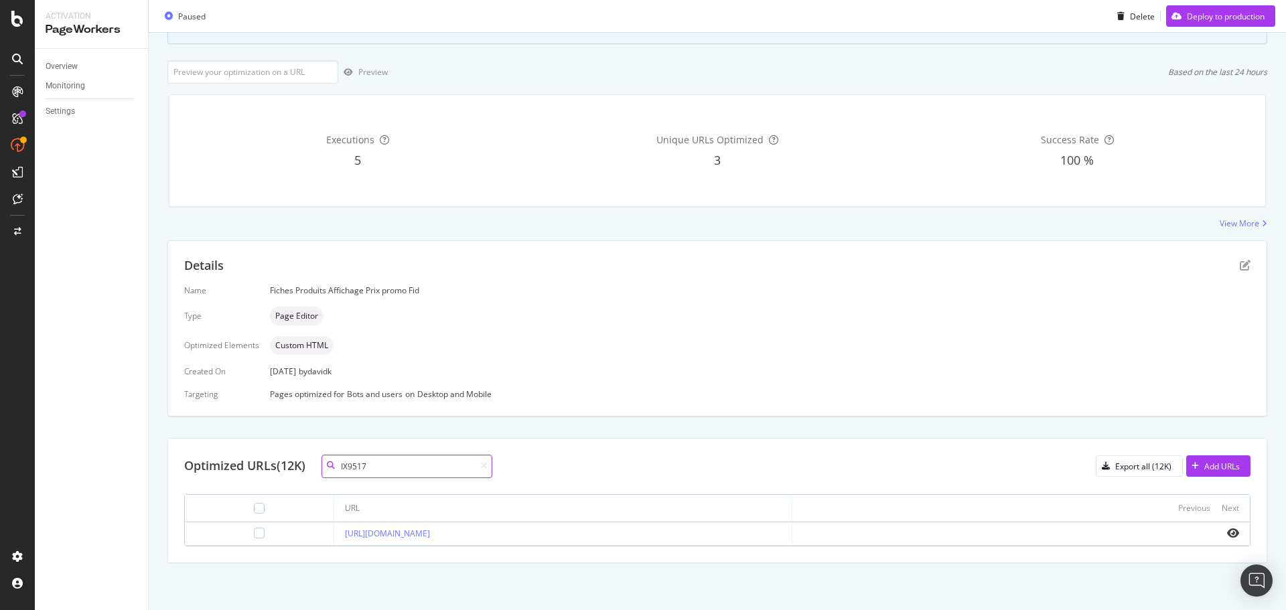
type input "IX9517"
click at [232, 530] on div at bounding box center [259, 533] width 127 height 11
click at [254, 532] on div at bounding box center [259, 533] width 11 height 11
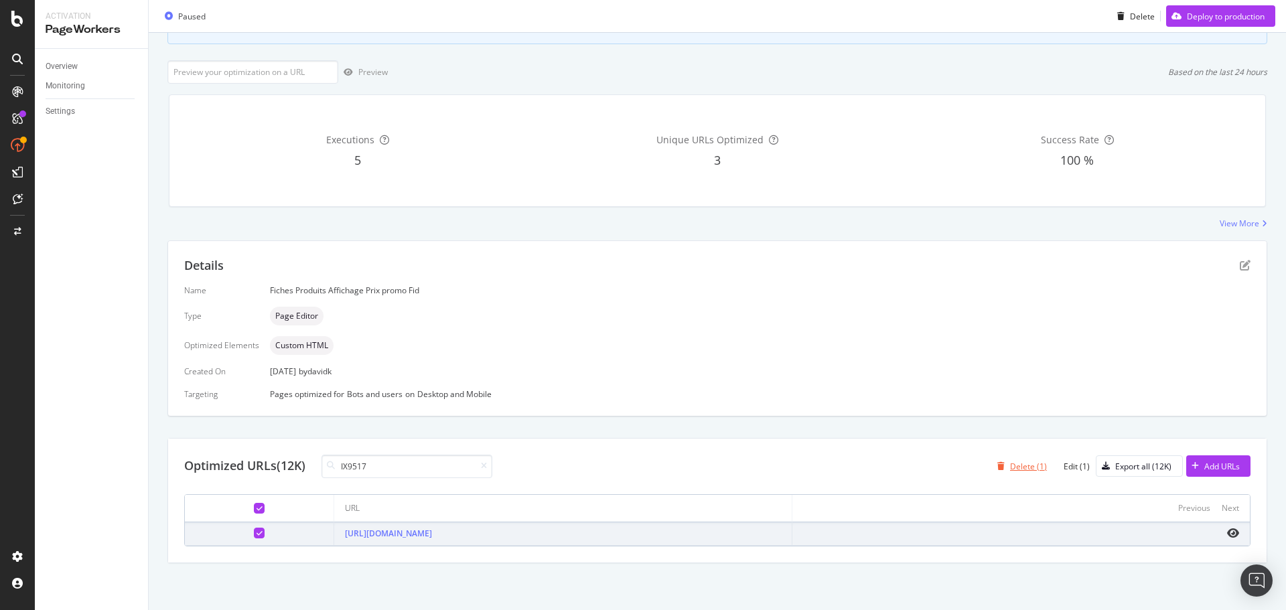
click at [1017, 464] on div "Delete (1)" at bounding box center [1028, 466] width 37 height 11
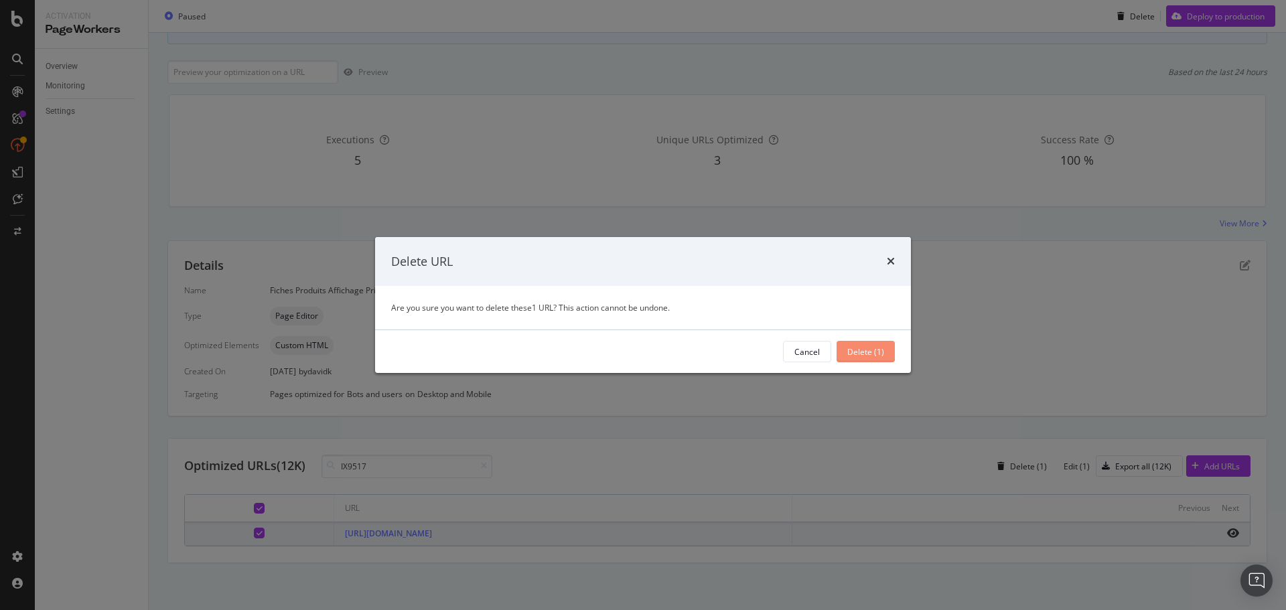
click at [875, 352] on div "Delete (1)" at bounding box center [865, 351] width 37 height 11
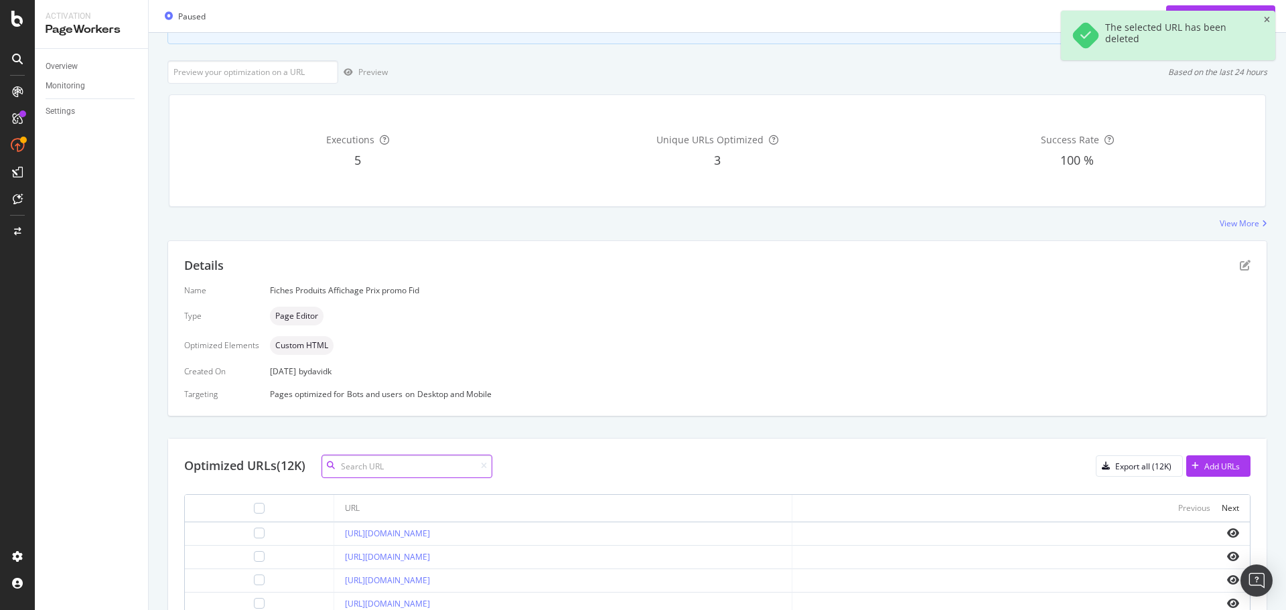
click at [422, 465] on input at bounding box center [406, 466] width 171 height 23
paste input "1012B681-700"
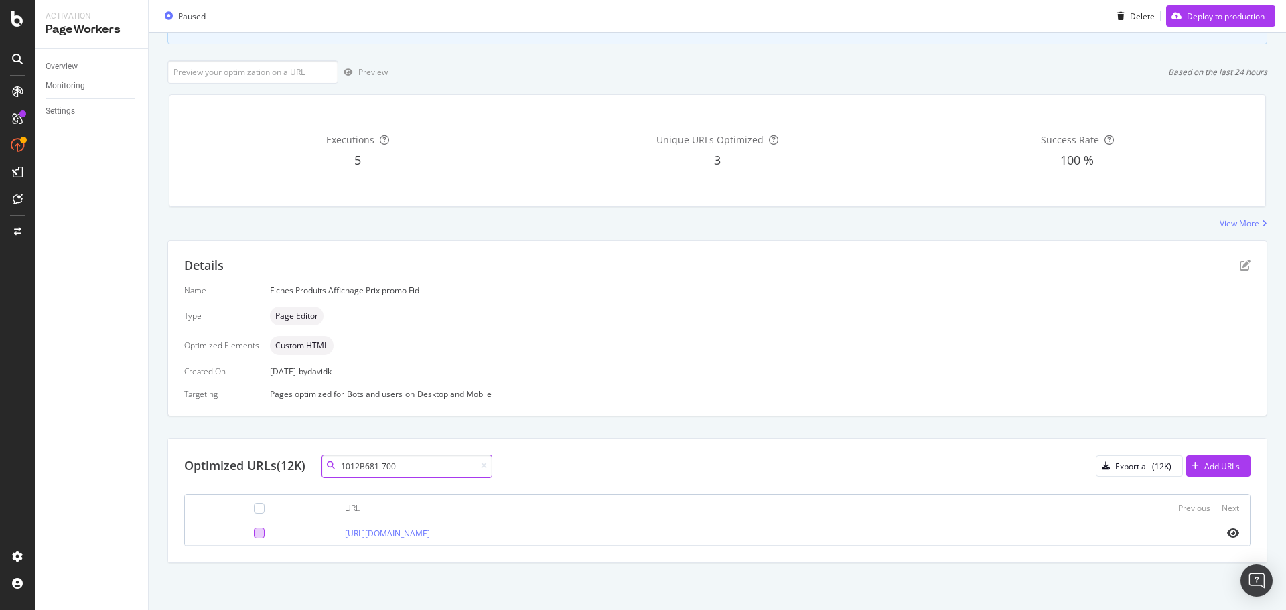
type input "1012B681-700"
click at [254, 532] on div at bounding box center [259, 533] width 11 height 11
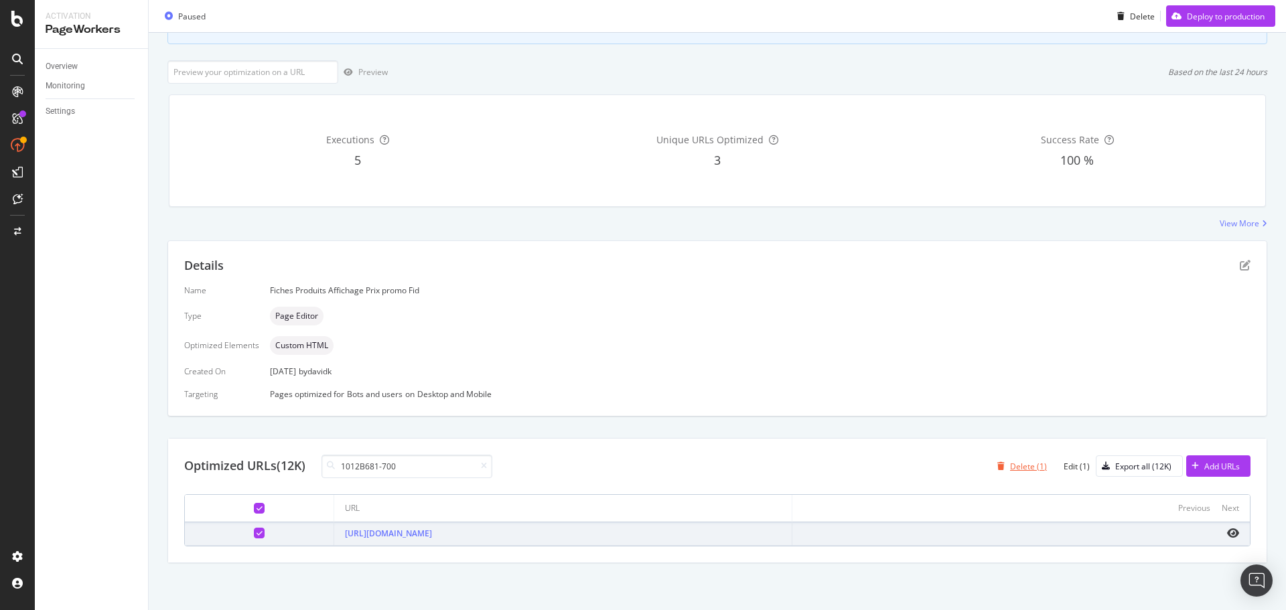
click at [1010, 467] on div "Delete (1)" at bounding box center [1028, 466] width 37 height 11
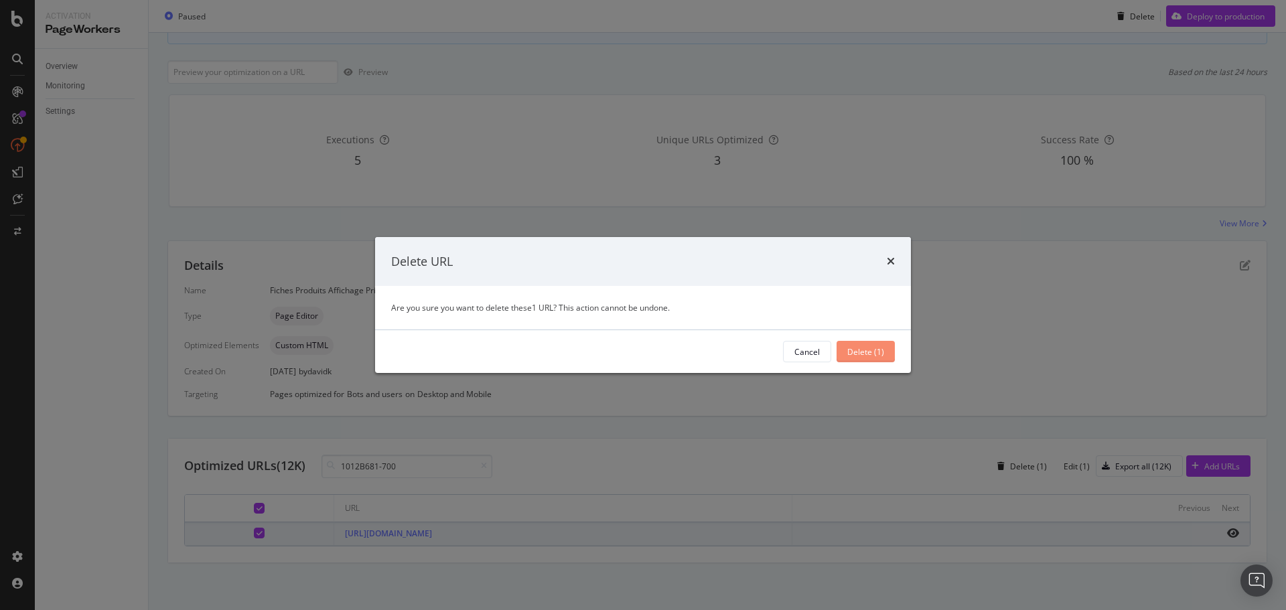
click at [862, 354] on div "Delete (1)" at bounding box center [865, 351] width 37 height 11
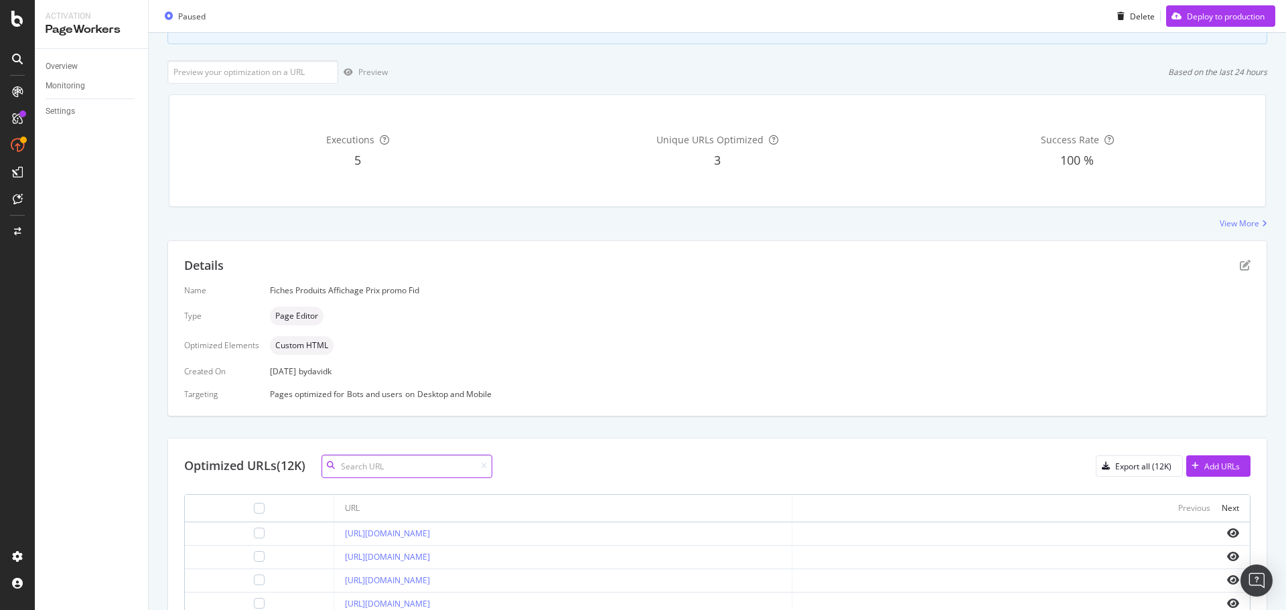
drag, startPoint x: 382, startPoint y: 461, endPoint x: 411, endPoint y: 457, distance: 29.2
click at [382, 461] on input at bounding box center [406, 466] width 171 height 23
paste input "681496-87"
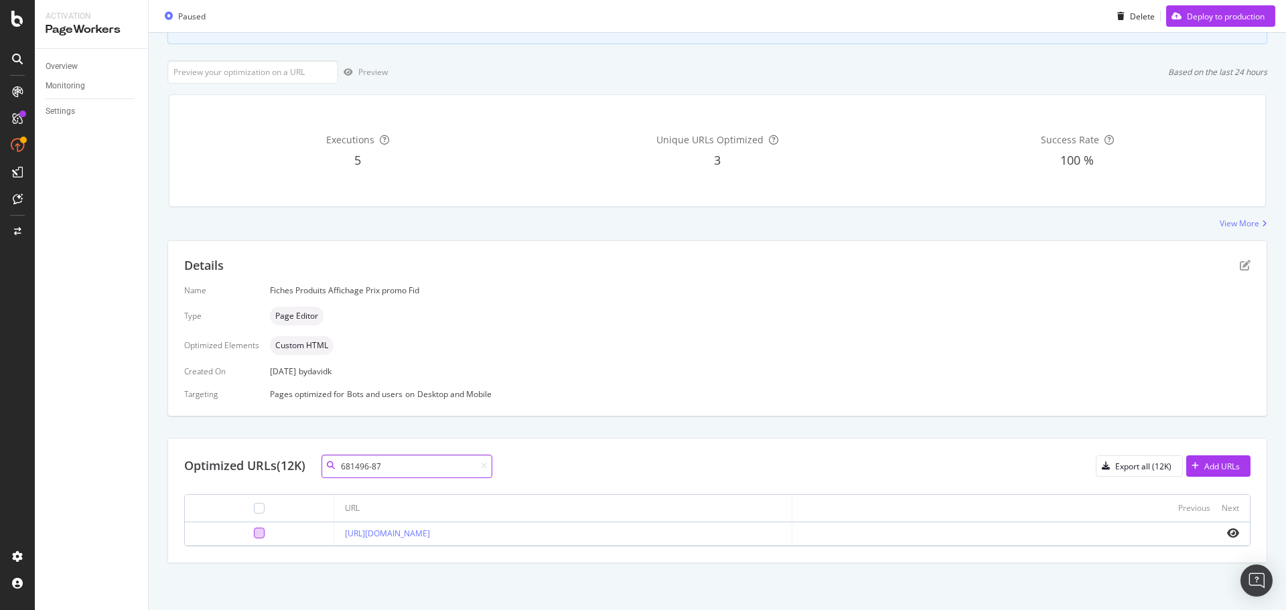
type input "681496-87"
click at [254, 533] on div at bounding box center [259, 533] width 11 height 11
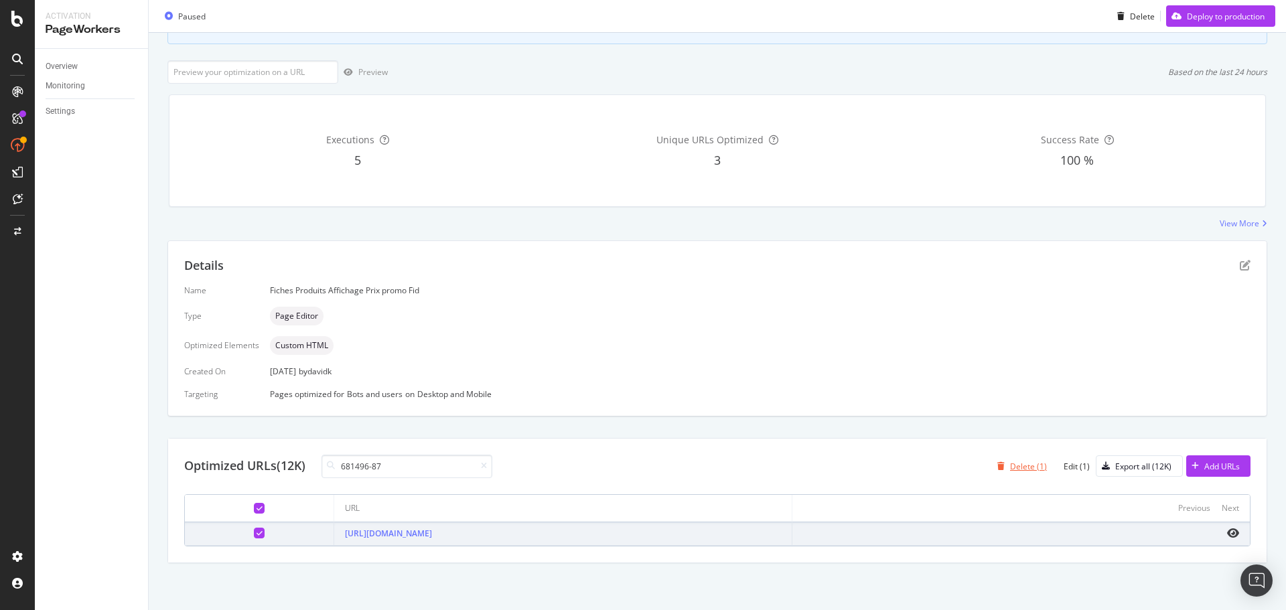
click at [1012, 463] on div "Delete (1)" at bounding box center [1028, 466] width 37 height 11
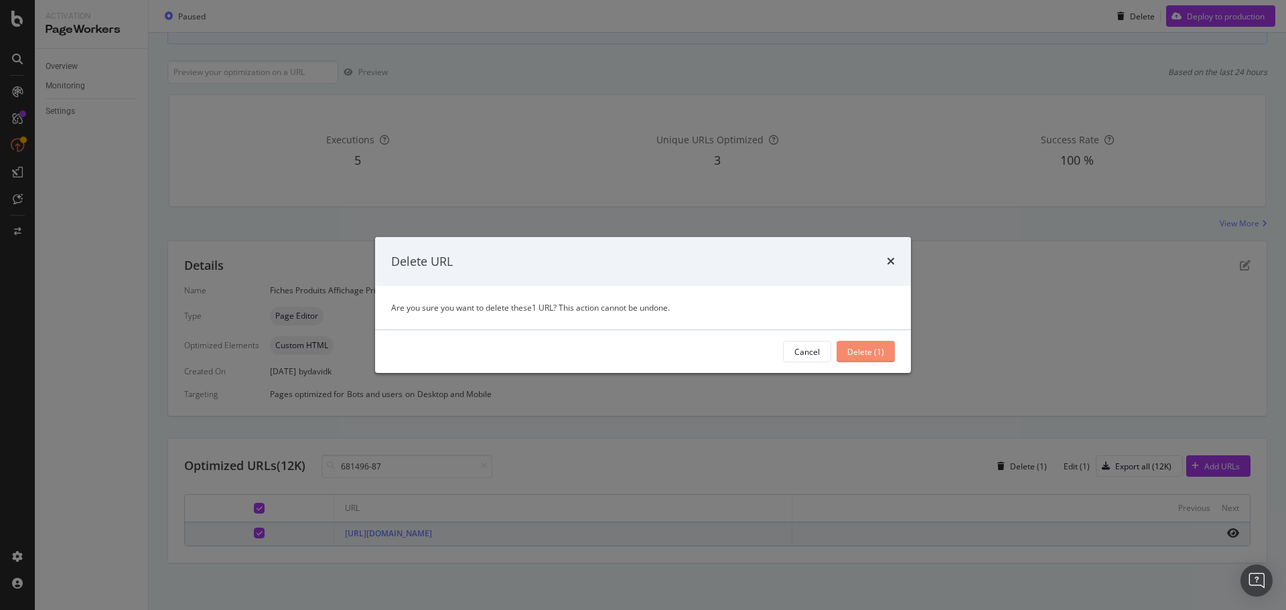
click at [875, 358] on div "Delete (1)" at bounding box center [865, 352] width 37 height 20
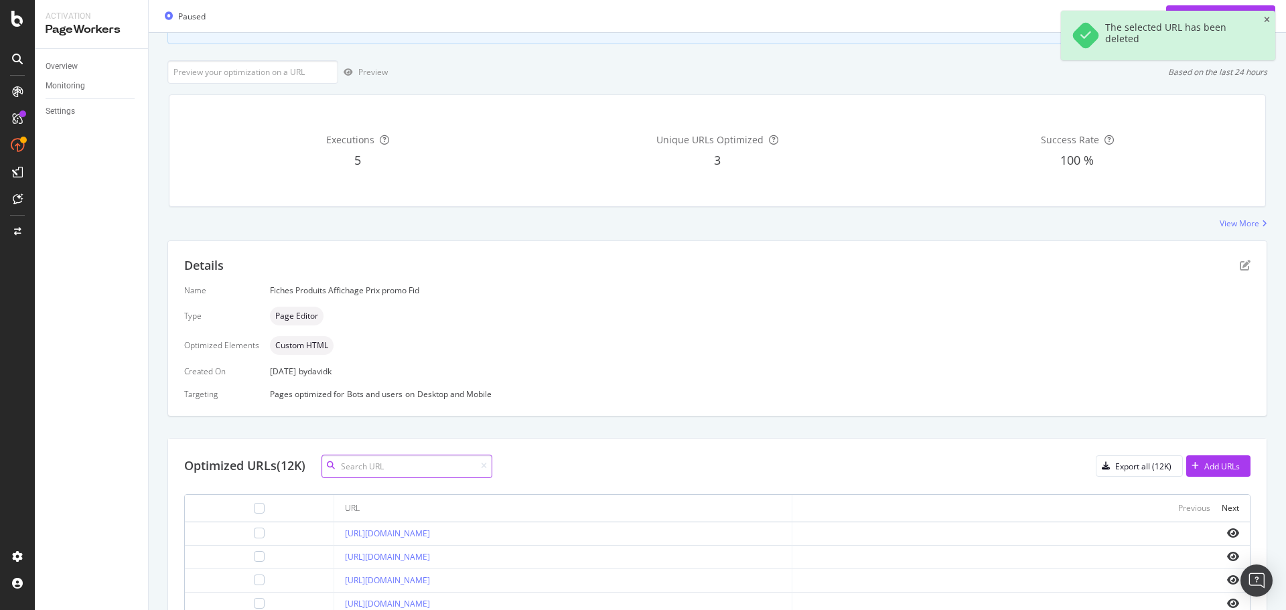
drag, startPoint x: 457, startPoint y: 469, endPoint x: 444, endPoint y: 464, distance: 13.6
click at [457, 469] on input at bounding box center [406, 466] width 171 height 23
paste input "JJ1528"
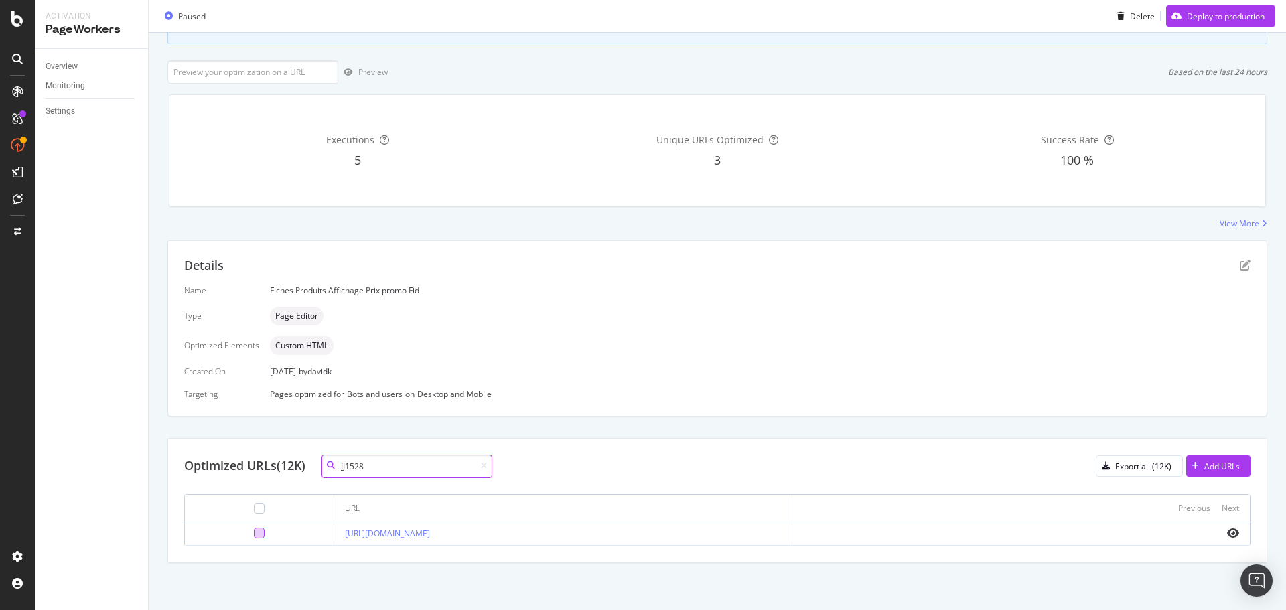
type input "JJ1528"
click at [254, 537] on div at bounding box center [259, 533] width 11 height 11
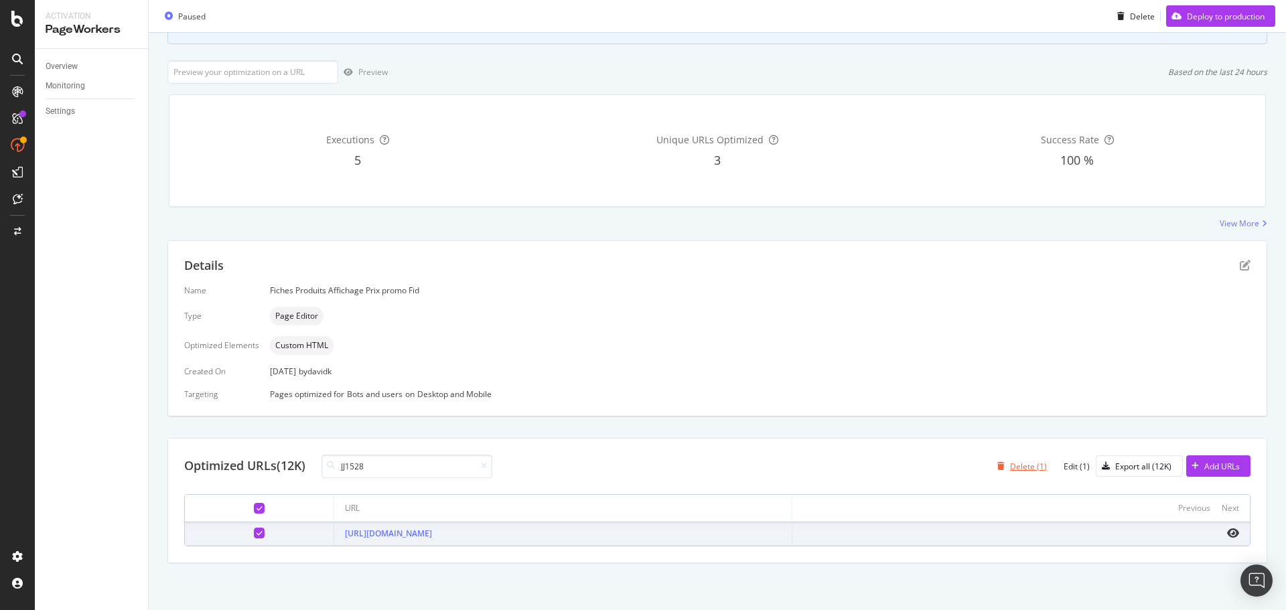
click at [1010, 465] on div "Delete (1)" at bounding box center [1028, 466] width 37 height 11
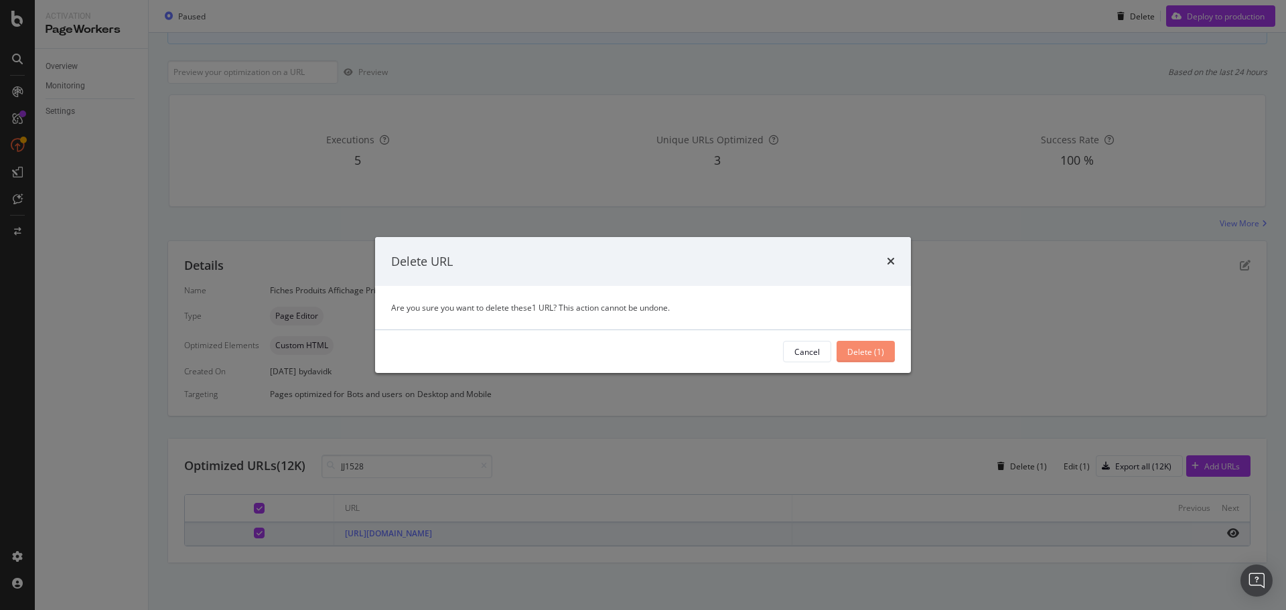
click at [857, 350] on div "Delete (1)" at bounding box center [865, 351] width 37 height 11
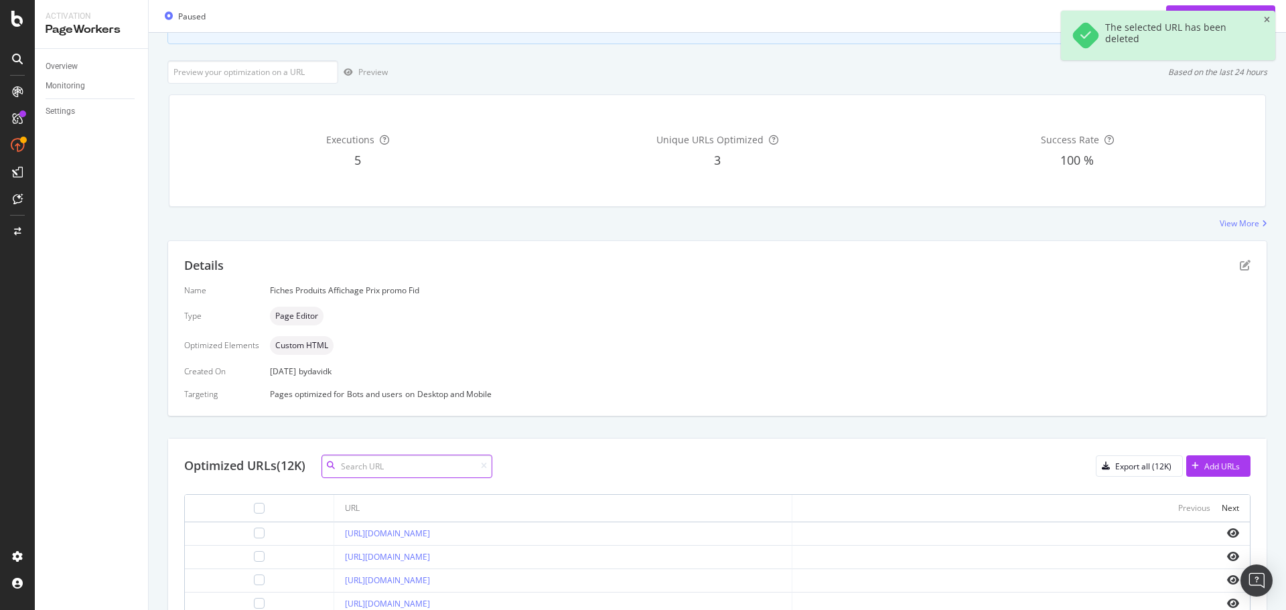
click at [394, 469] on input at bounding box center [406, 466] width 171 height 23
paste input "1012B519-004"
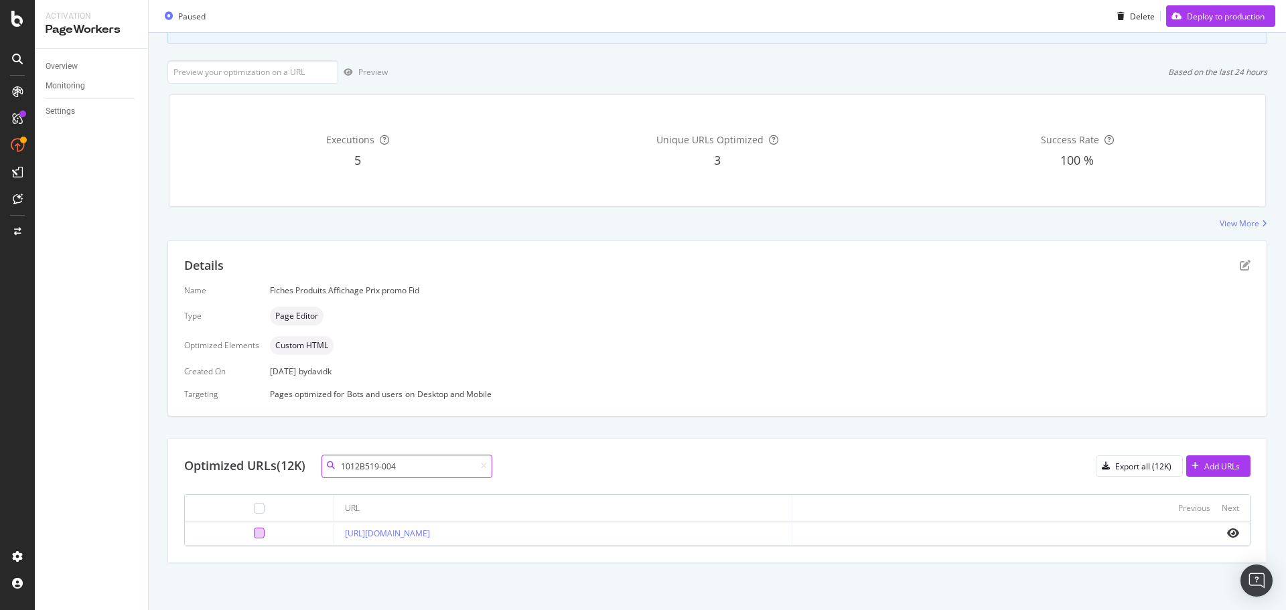
type input "1012B519-004"
click at [254, 531] on div at bounding box center [259, 533] width 11 height 11
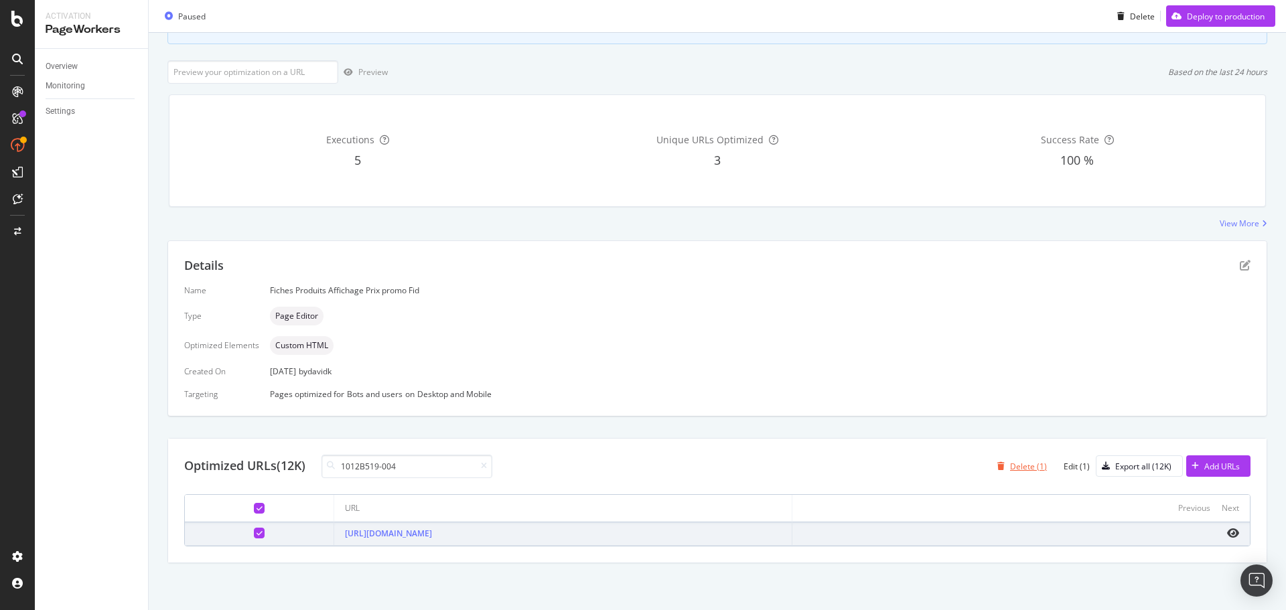
click at [1015, 464] on div "Delete (1)" at bounding box center [1028, 466] width 37 height 11
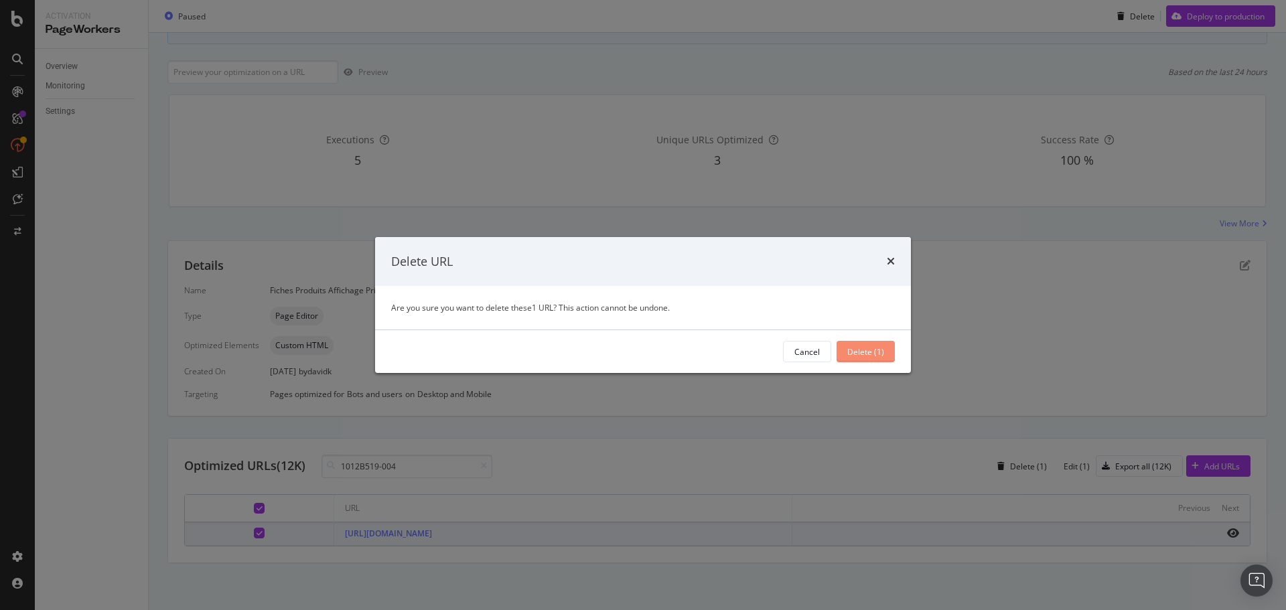
click at [867, 350] on div "Delete (1)" at bounding box center [865, 351] width 37 height 11
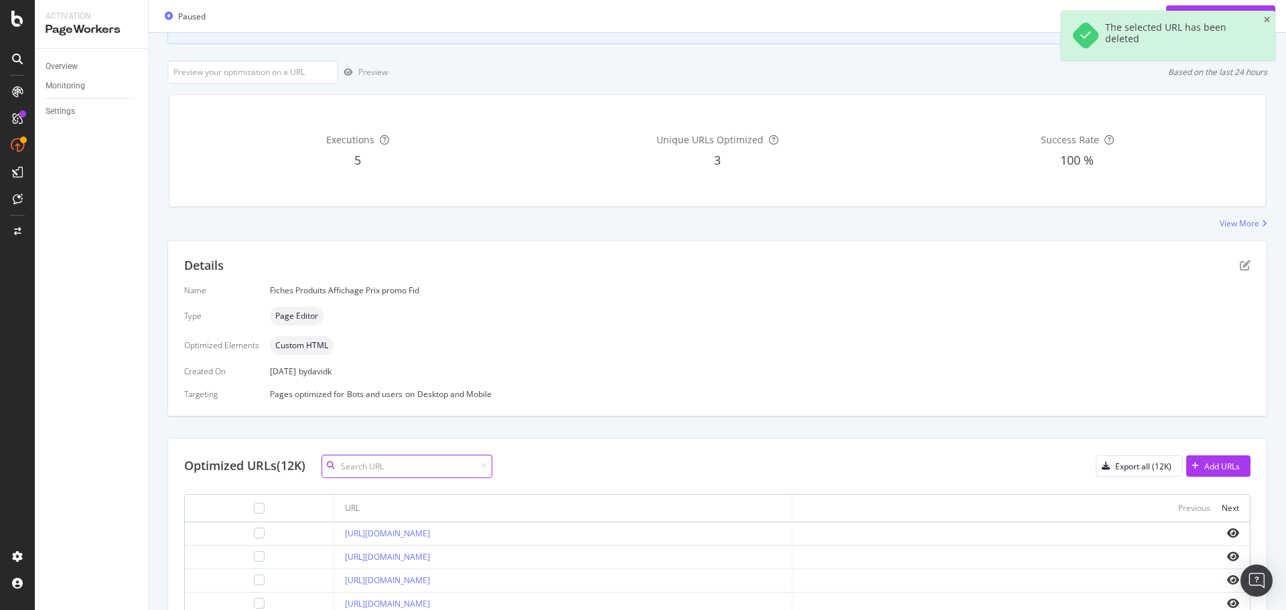
click at [396, 460] on input at bounding box center [406, 466] width 171 height 23
paste input "681490-87"
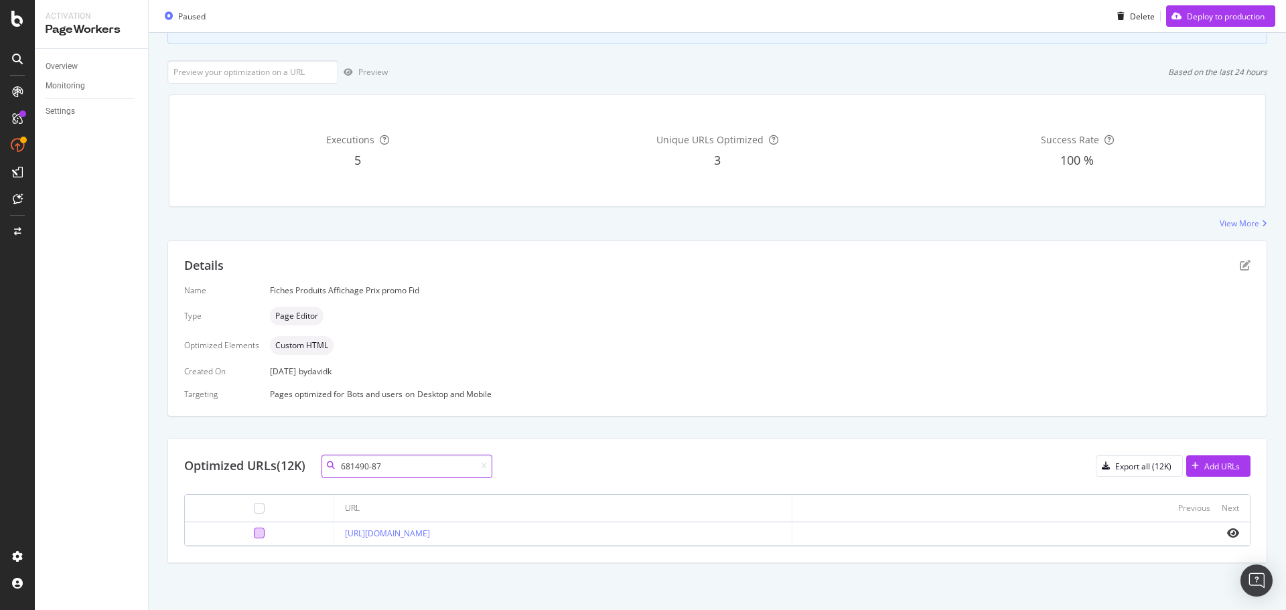
type input "681490-87"
click at [254, 536] on div at bounding box center [259, 533] width 11 height 11
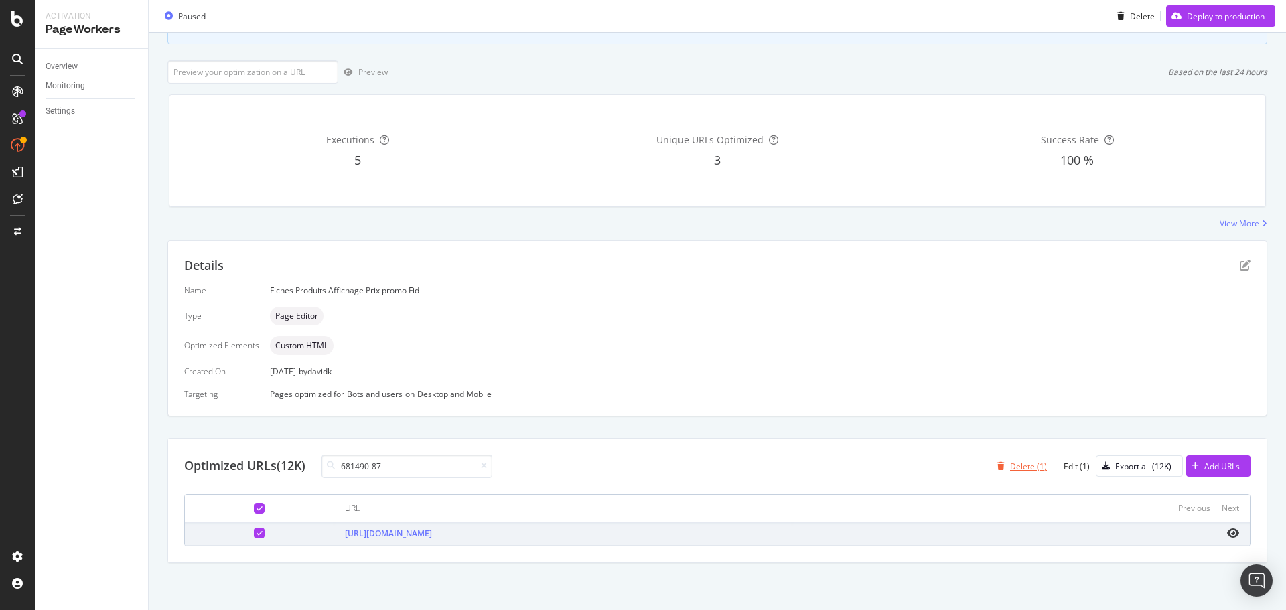
click at [1010, 467] on div "Delete (1)" at bounding box center [1028, 466] width 37 height 11
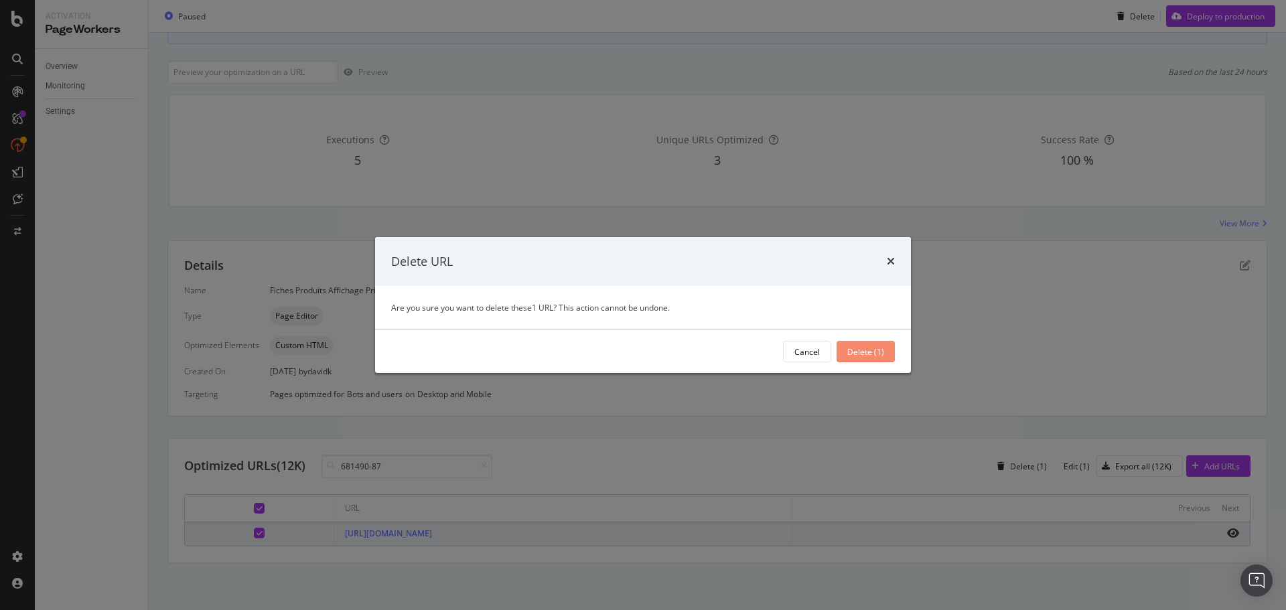
click at [864, 352] on div "Delete (1)" at bounding box center [865, 351] width 37 height 11
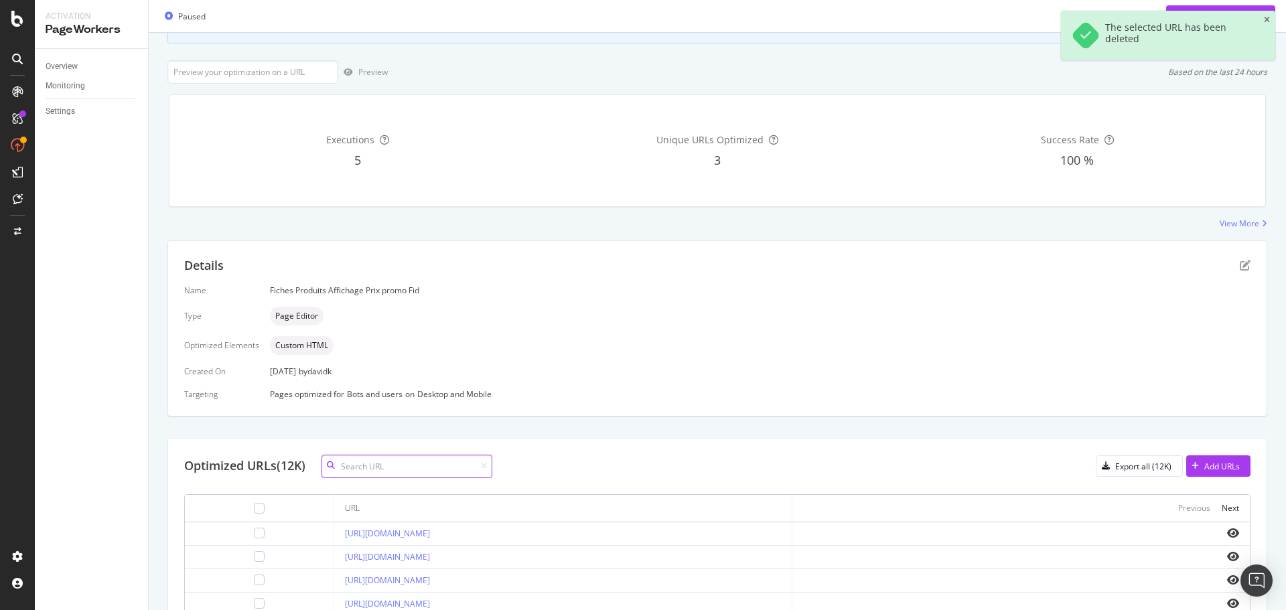
drag, startPoint x: 375, startPoint y: 471, endPoint x: 431, endPoint y: 473, distance: 56.3
click at [375, 471] on input at bounding box center [406, 466] width 171 height 23
paste input "679716-13"
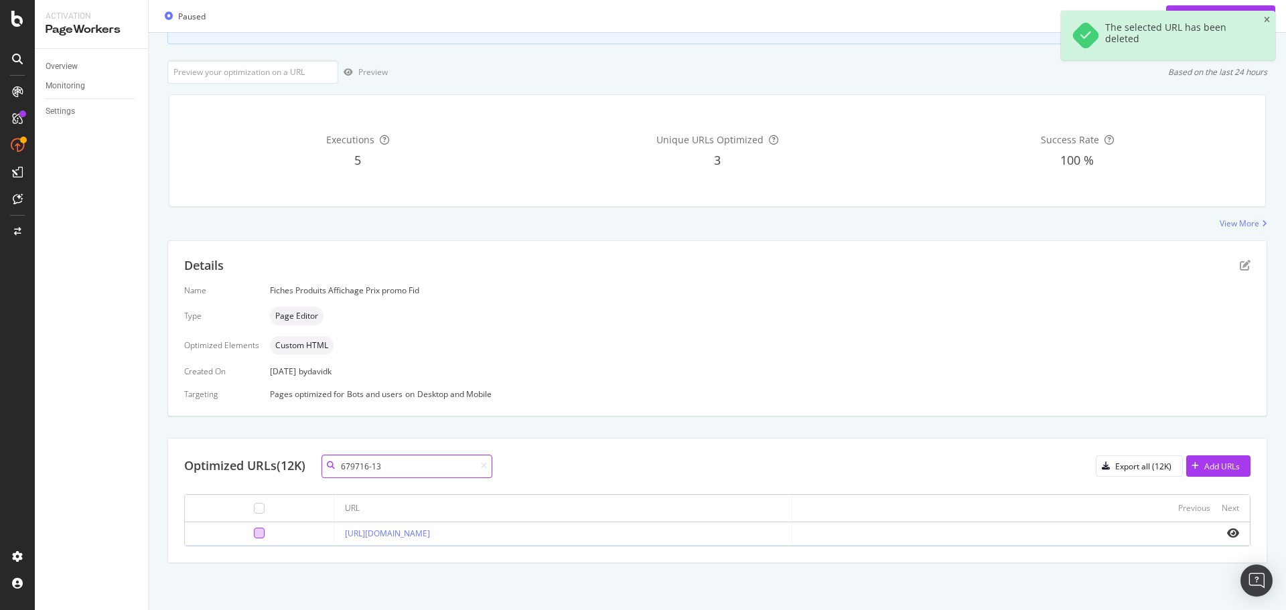
type input "679716-13"
click at [254, 534] on div at bounding box center [259, 533] width 11 height 11
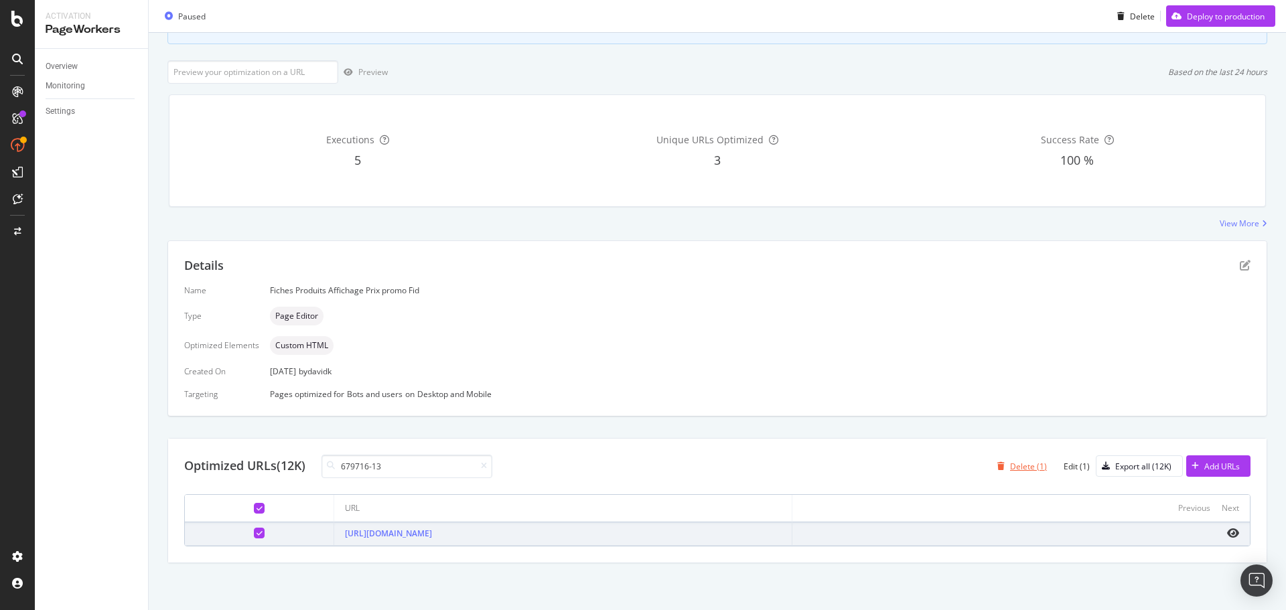
click at [1010, 461] on div "Delete (1)" at bounding box center [1028, 466] width 37 height 11
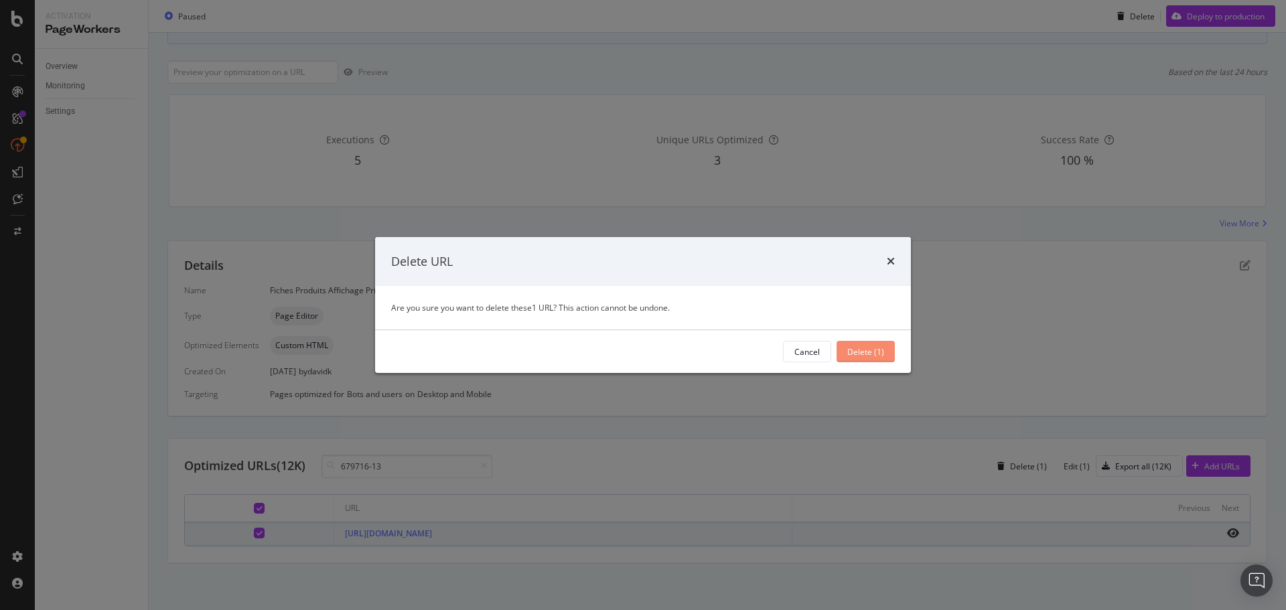
click at [871, 347] on div "Delete (1)" at bounding box center [865, 351] width 37 height 11
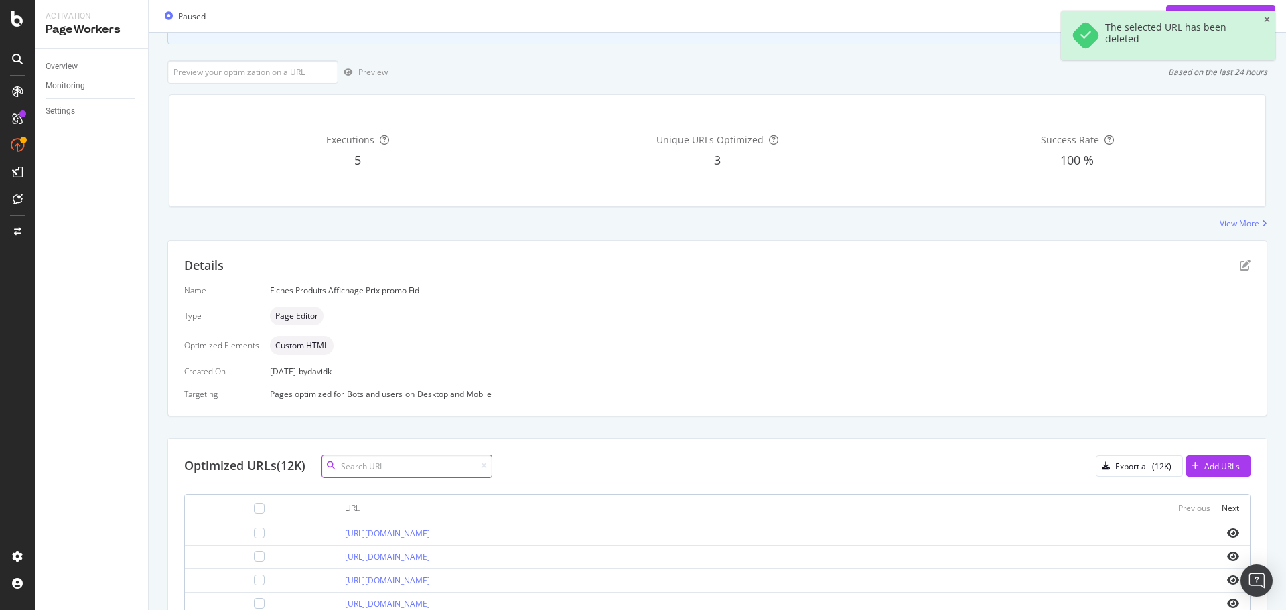
drag, startPoint x: 386, startPoint y: 469, endPoint x: 444, endPoint y: 477, distance: 58.8
click at [386, 469] on input at bounding box center [406, 466] width 171 height 23
paste input "377671-12"
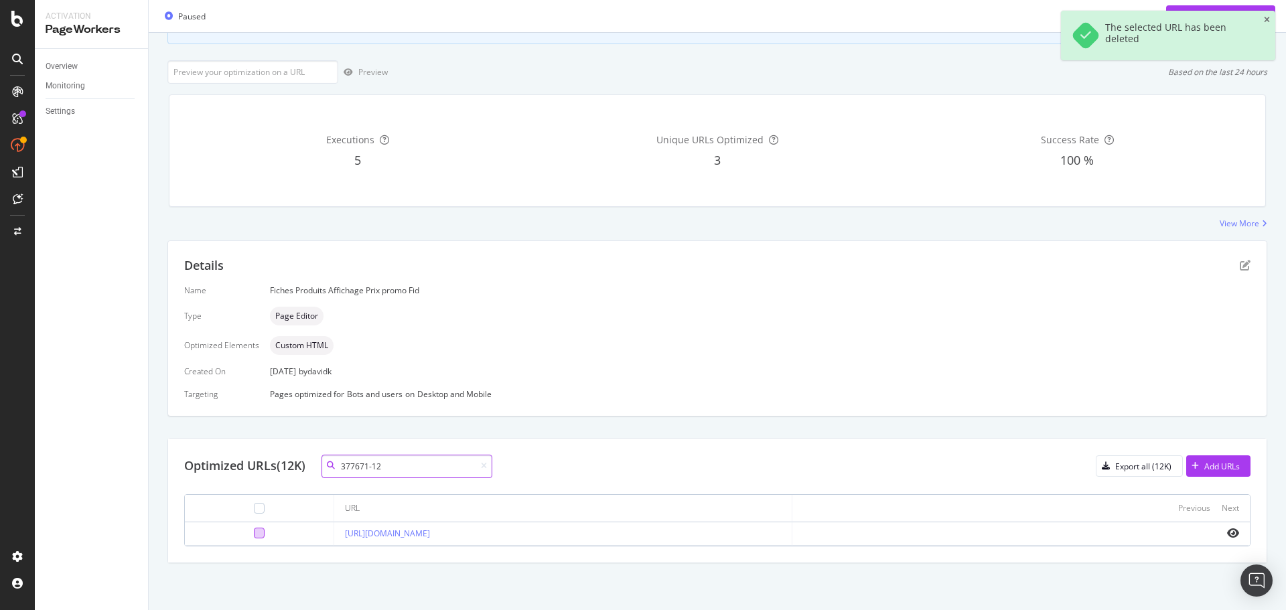
type input "377671-12"
click at [254, 534] on div at bounding box center [259, 533] width 11 height 11
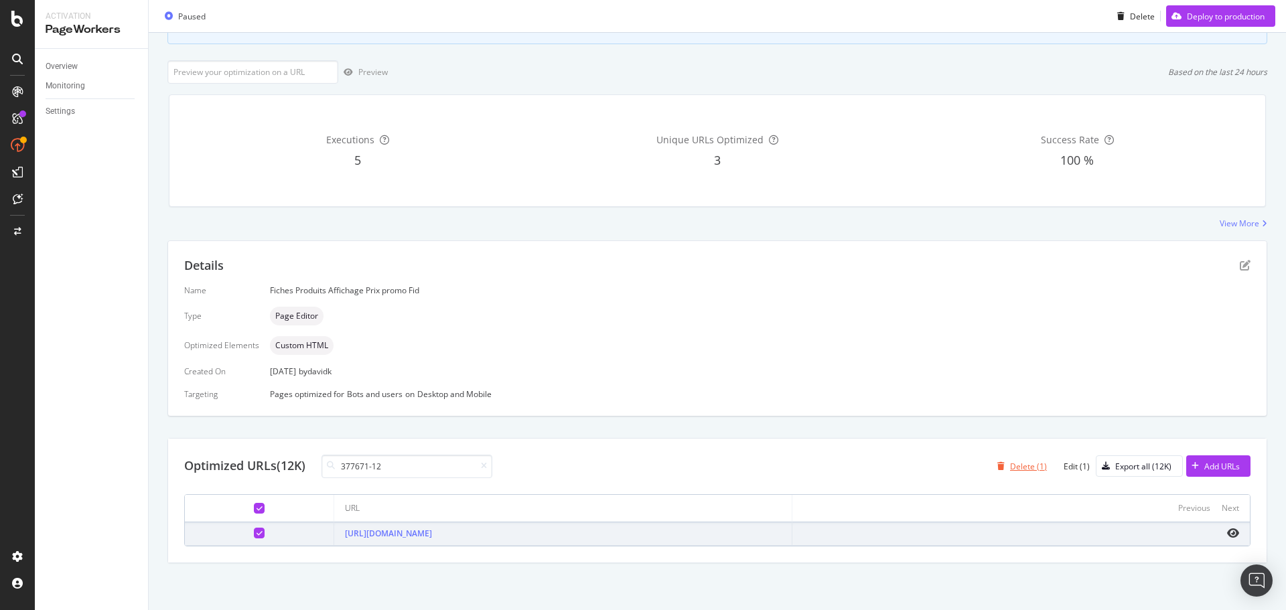
click at [1016, 462] on div "Delete (1)" at bounding box center [1028, 466] width 37 height 11
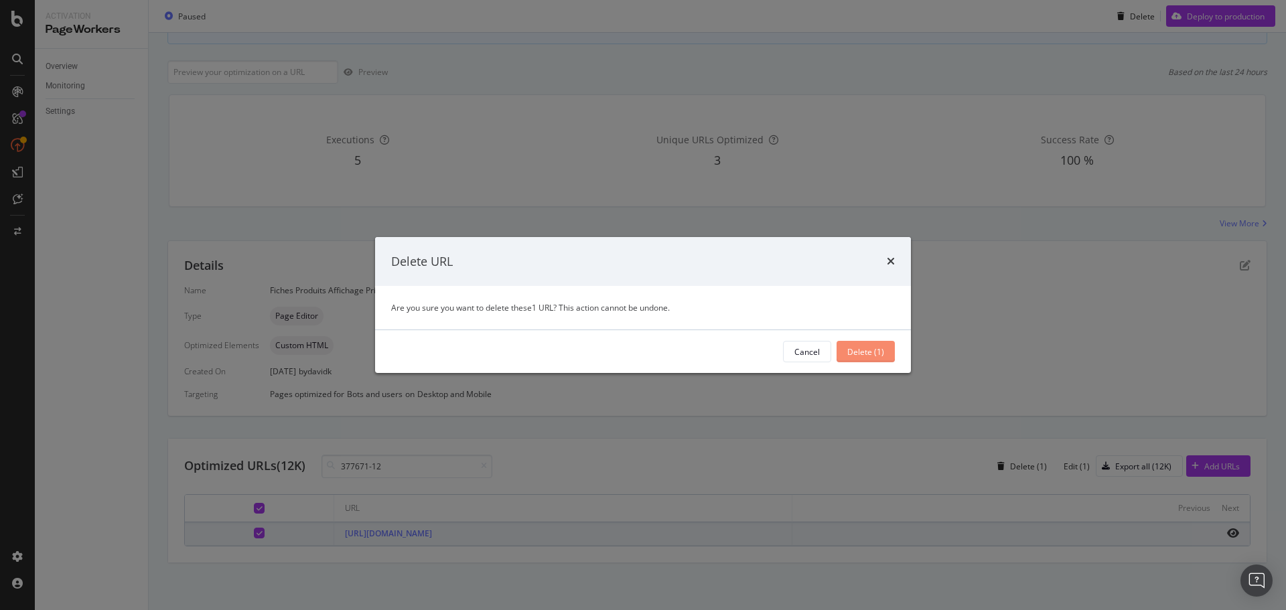
click at [879, 348] on div "Delete (1)" at bounding box center [865, 351] width 37 height 11
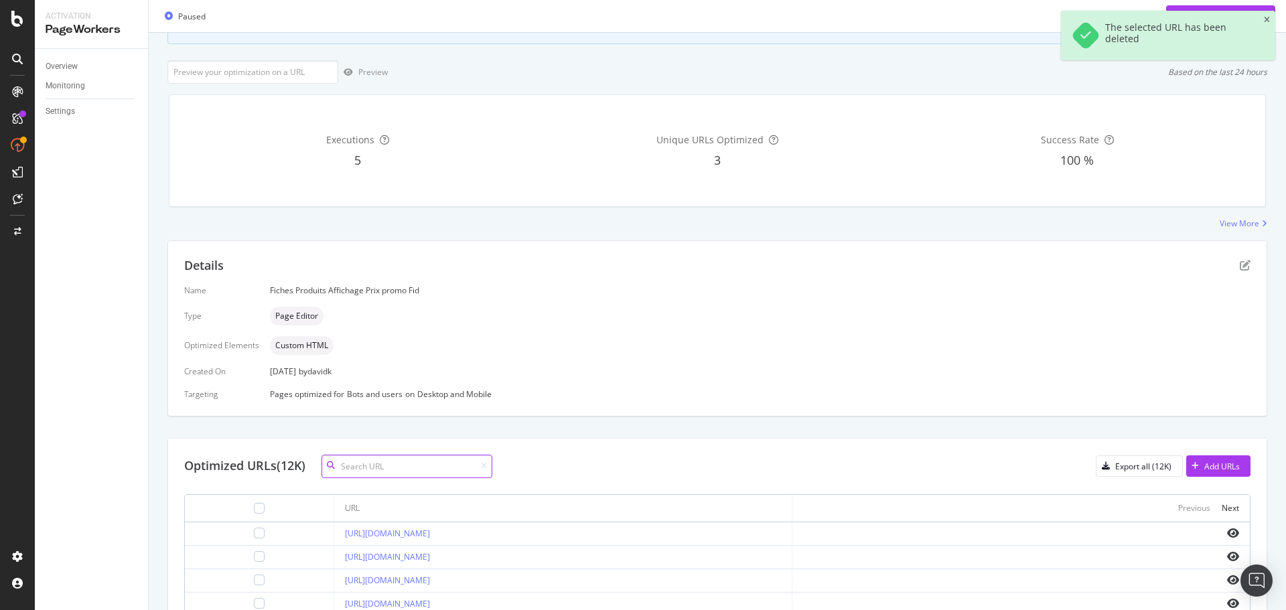
click at [410, 463] on input at bounding box center [406, 466] width 171 height 23
paste input "683763-01"
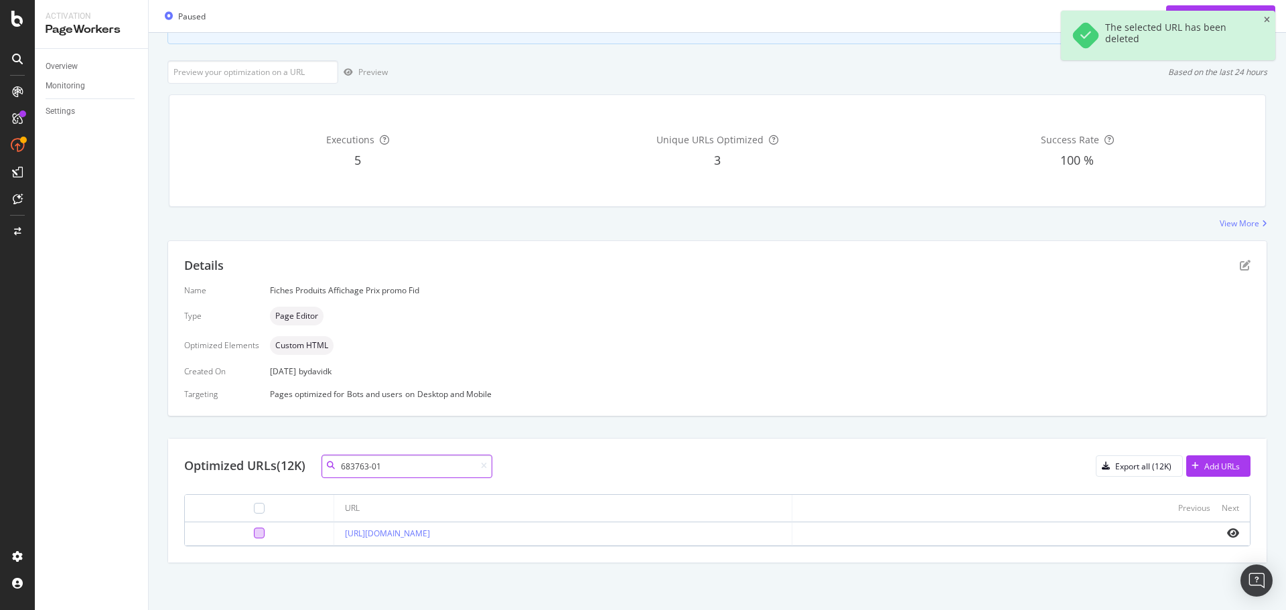
type input "683763-01"
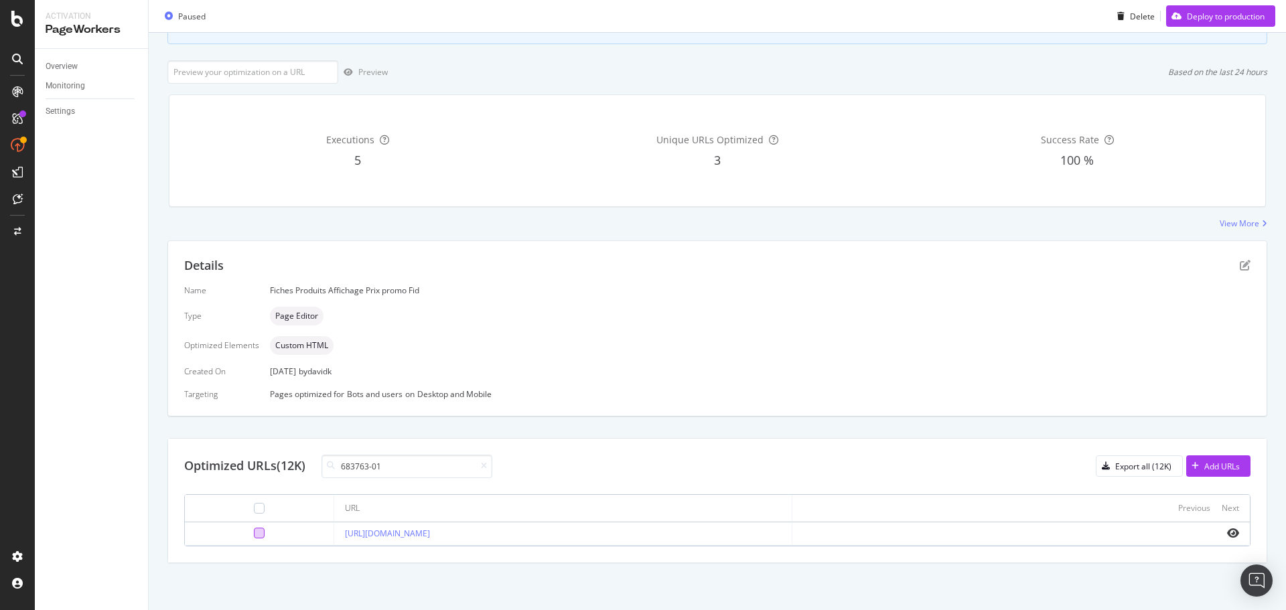
click at [254, 534] on div at bounding box center [259, 533] width 11 height 11
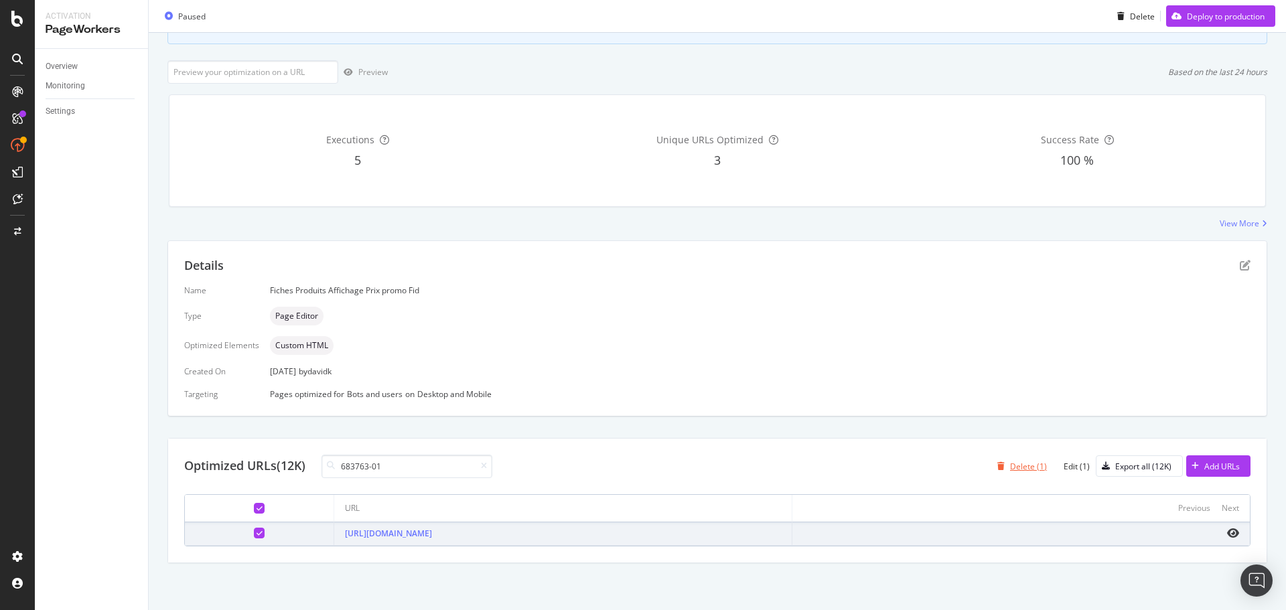
click at [1023, 464] on div "Delete (1)" at bounding box center [1028, 466] width 37 height 11
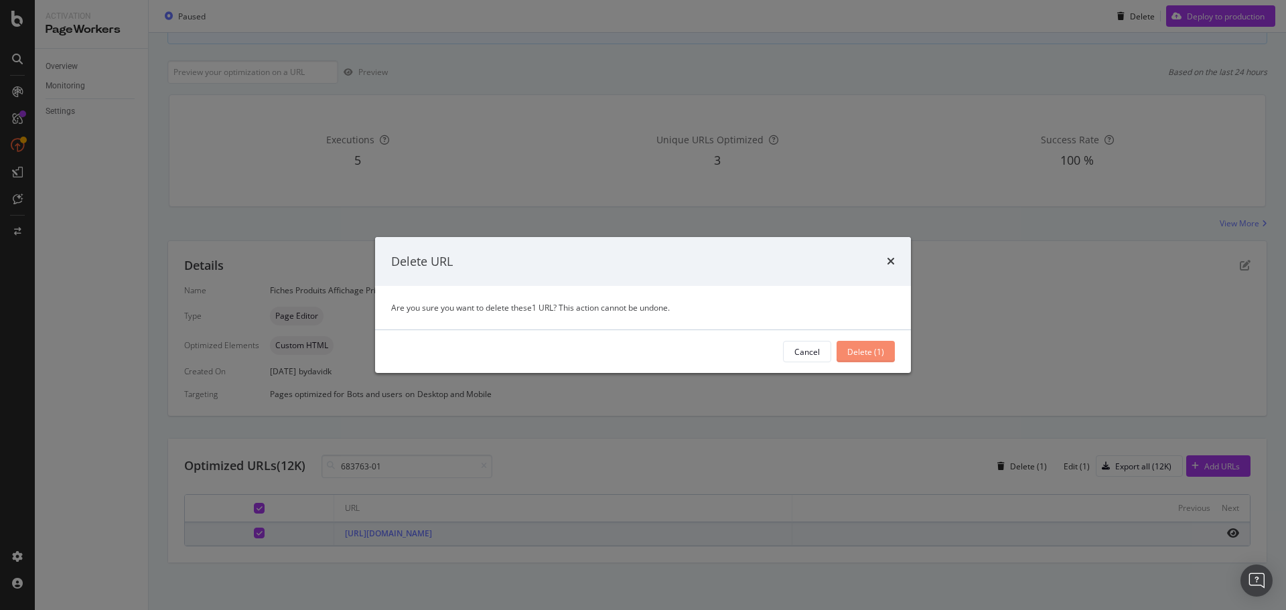
click at [866, 354] on div "Delete (1)" at bounding box center [865, 351] width 37 height 11
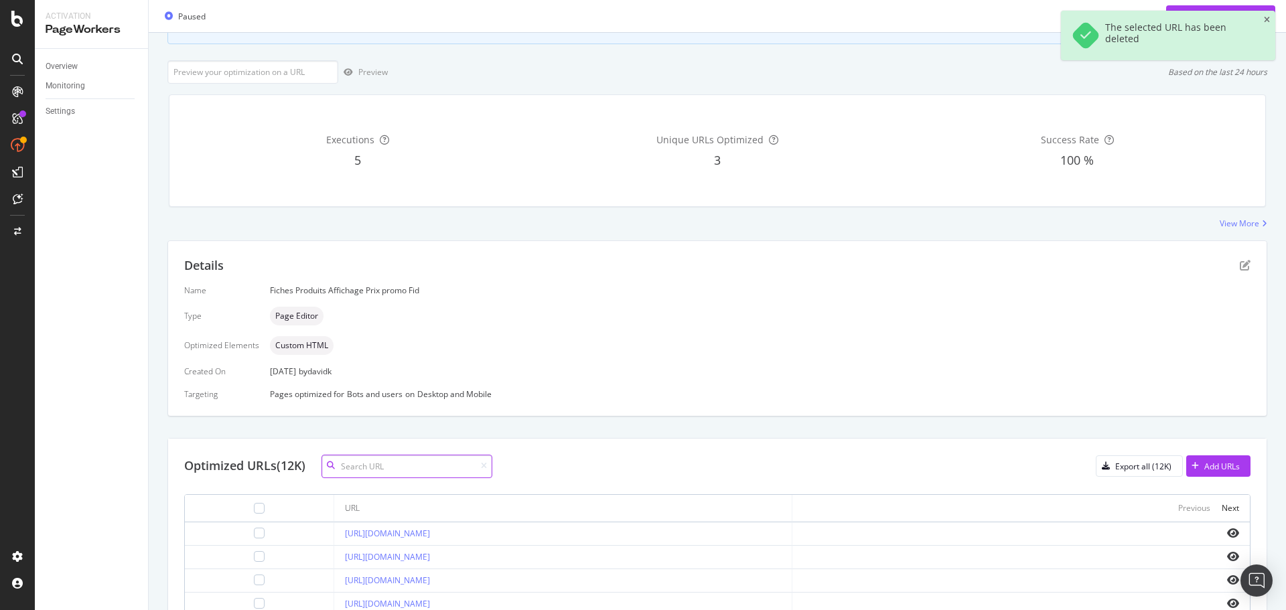
click at [380, 462] on input at bounding box center [406, 466] width 171 height 23
paste input "681490-01"
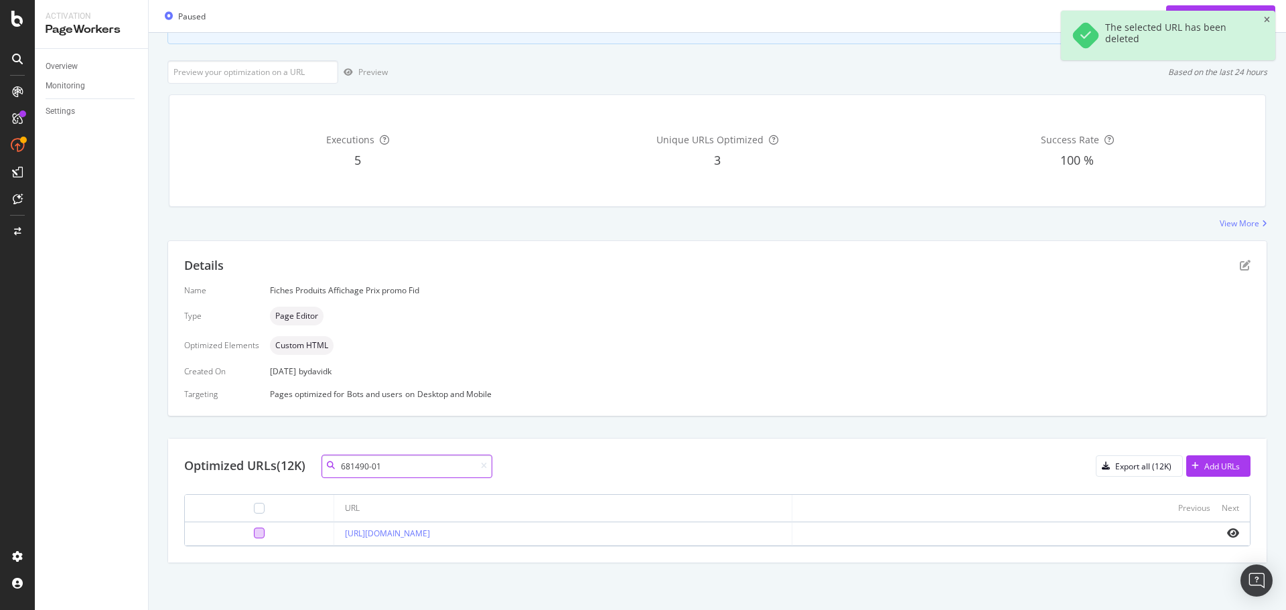
type input "681490-01"
click at [254, 533] on div at bounding box center [259, 533] width 11 height 11
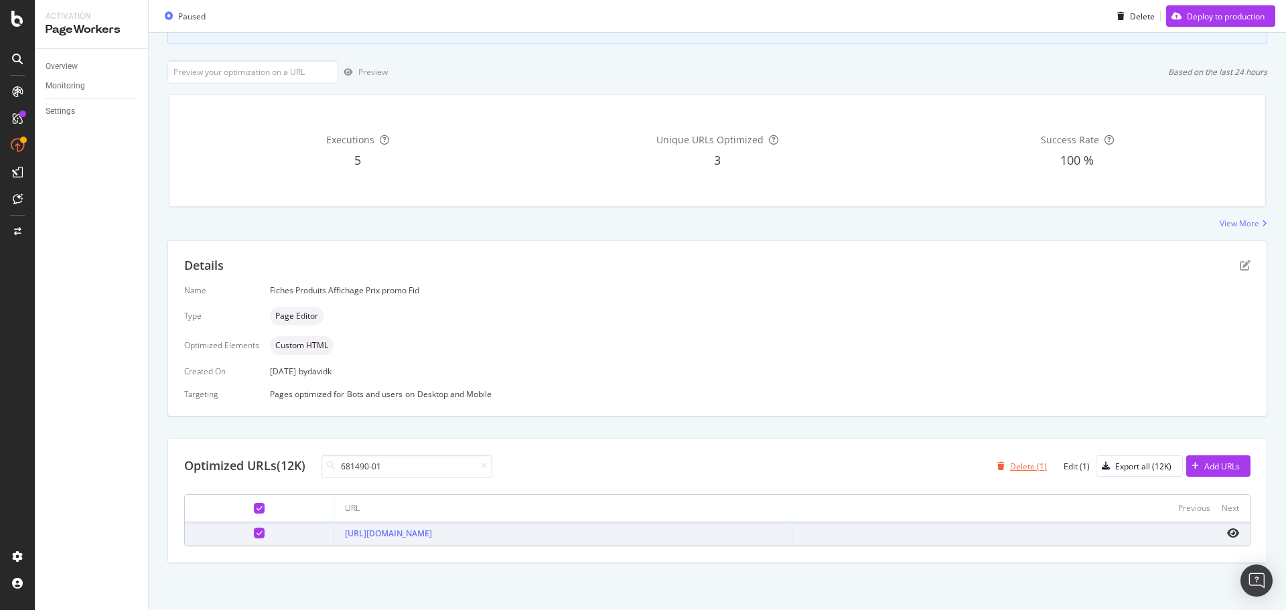
click at [1010, 466] on div "Delete (1)" at bounding box center [1028, 466] width 37 height 11
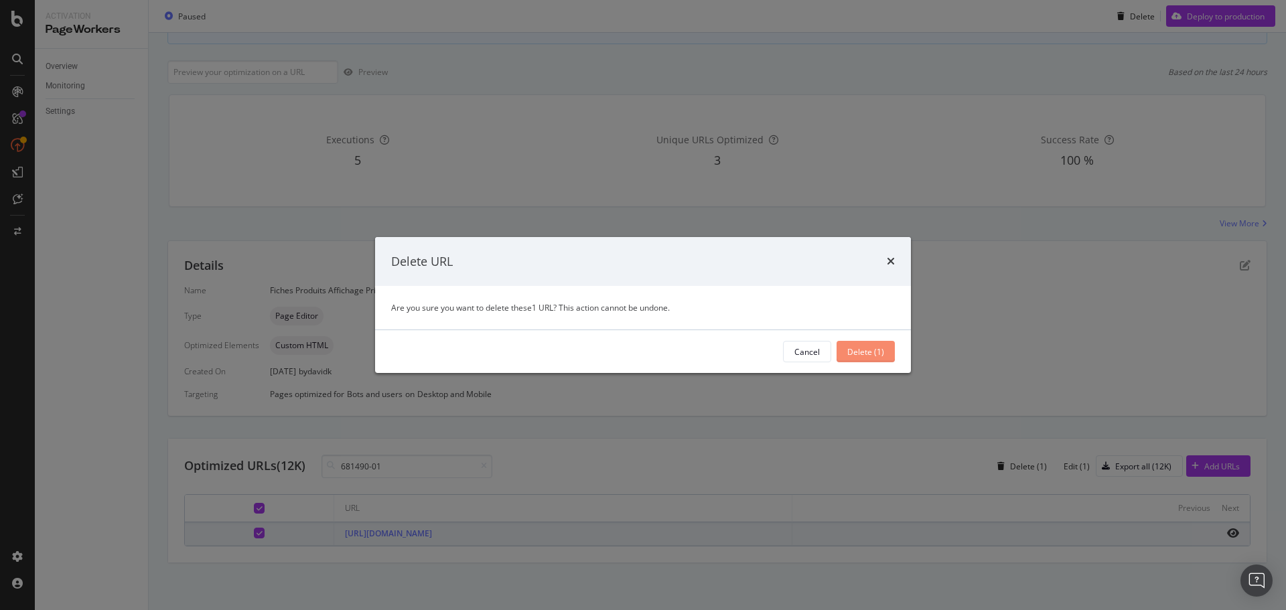
click at [875, 346] on div "Delete (1)" at bounding box center [865, 351] width 37 height 11
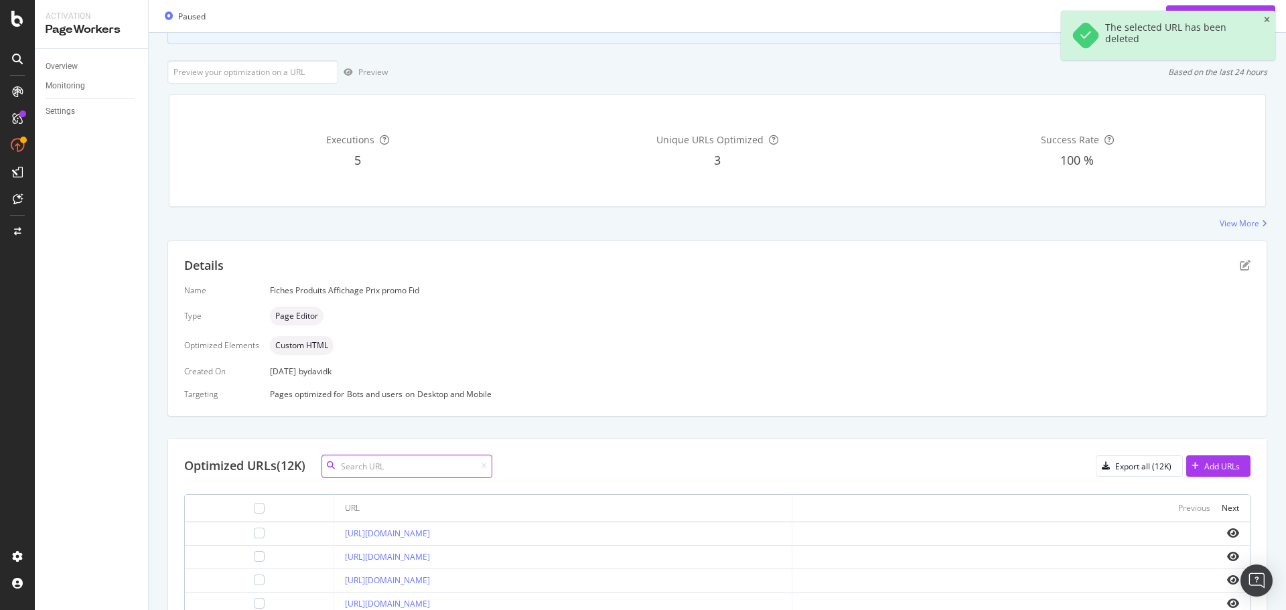
click at [407, 464] on input at bounding box center [406, 466] width 171 height 23
paste input "228229-7026"
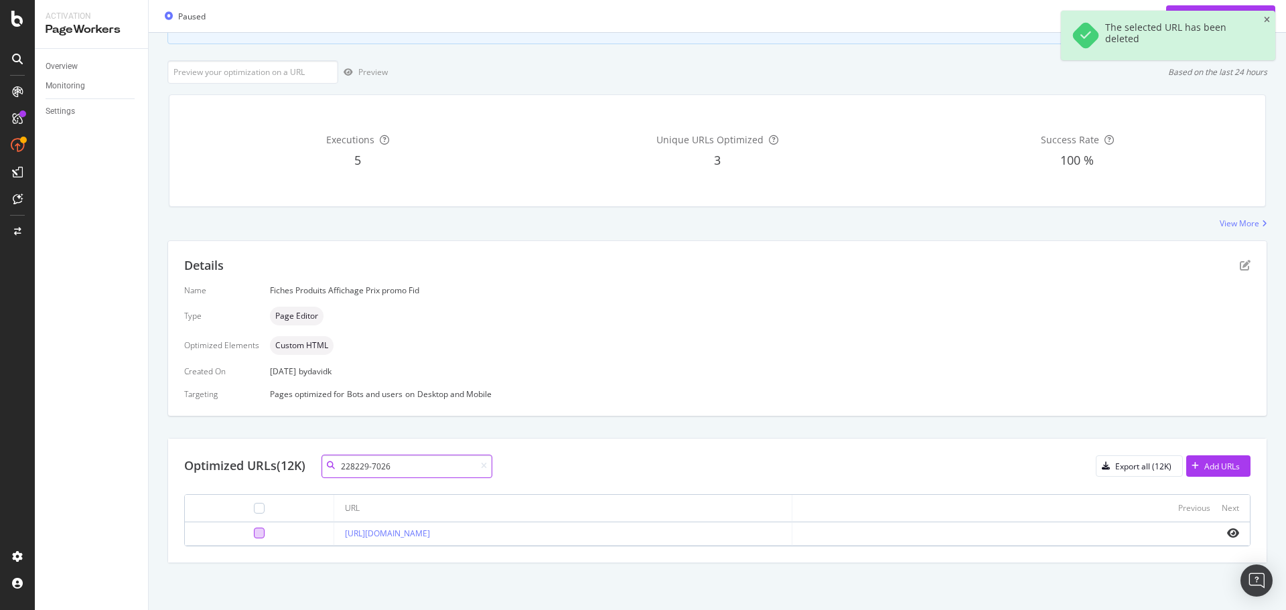
type input "228229-7026"
click at [254, 534] on div at bounding box center [259, 533] width 11 height 11
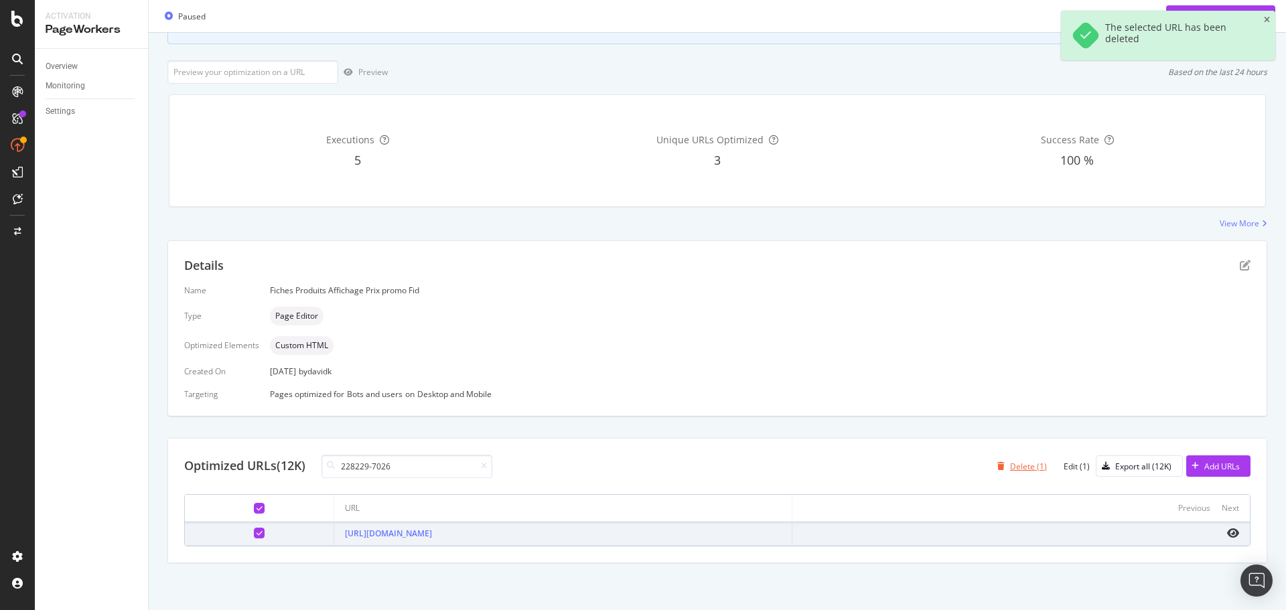
click at [1010, 461] on div "Delete (1)" at bounding box center [1028, 466] width 37 height 11
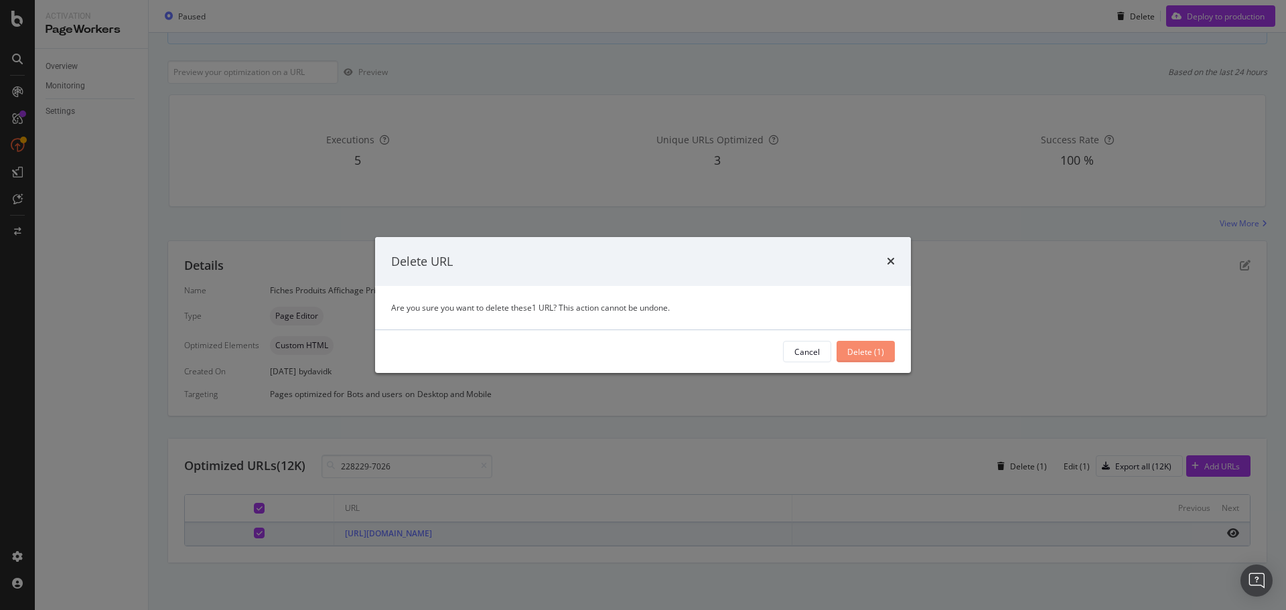
click at [858, 354] on div "Delete (1)" at bounding box center [865, 351] width 37 height 11
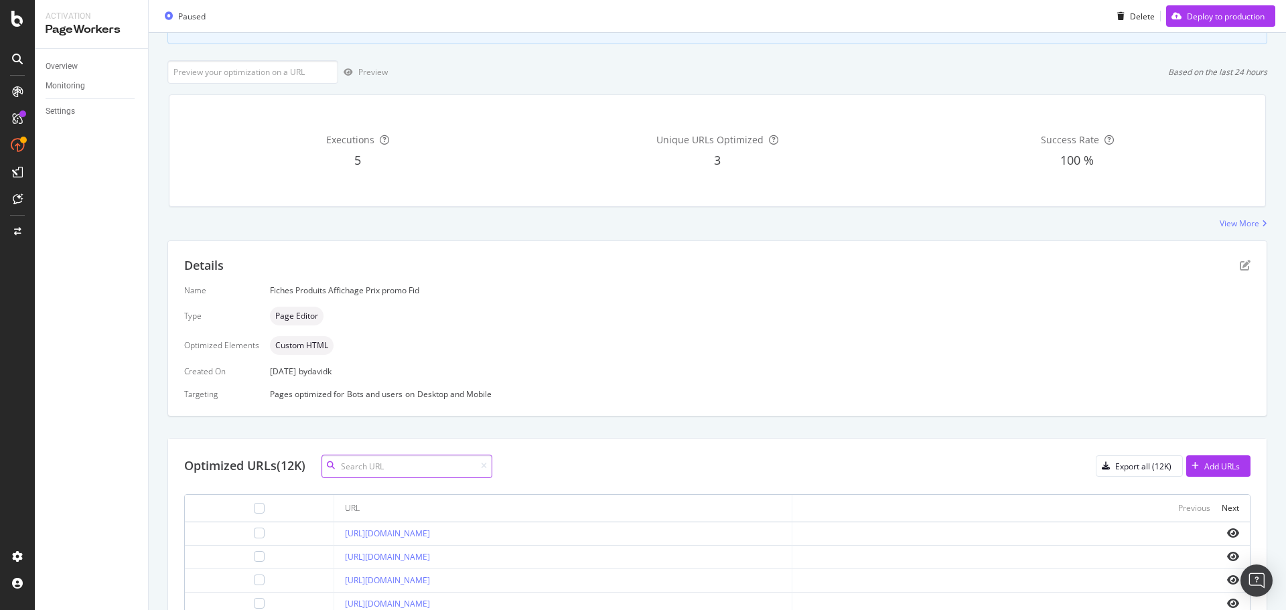
click at [386, 466] on input at bounding box center [406, 466] width 171 height 23
paste input "107486-05"
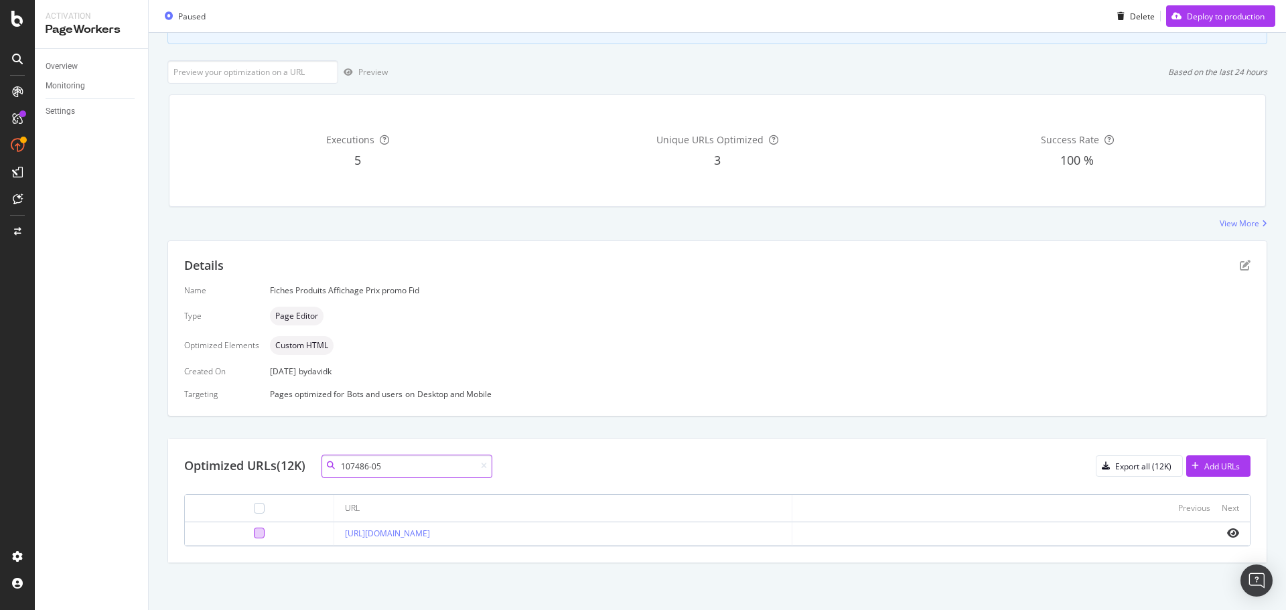
type input "107486-05"
click at [254, 530] on div at bounding box center [259, 533] width 11 height 11
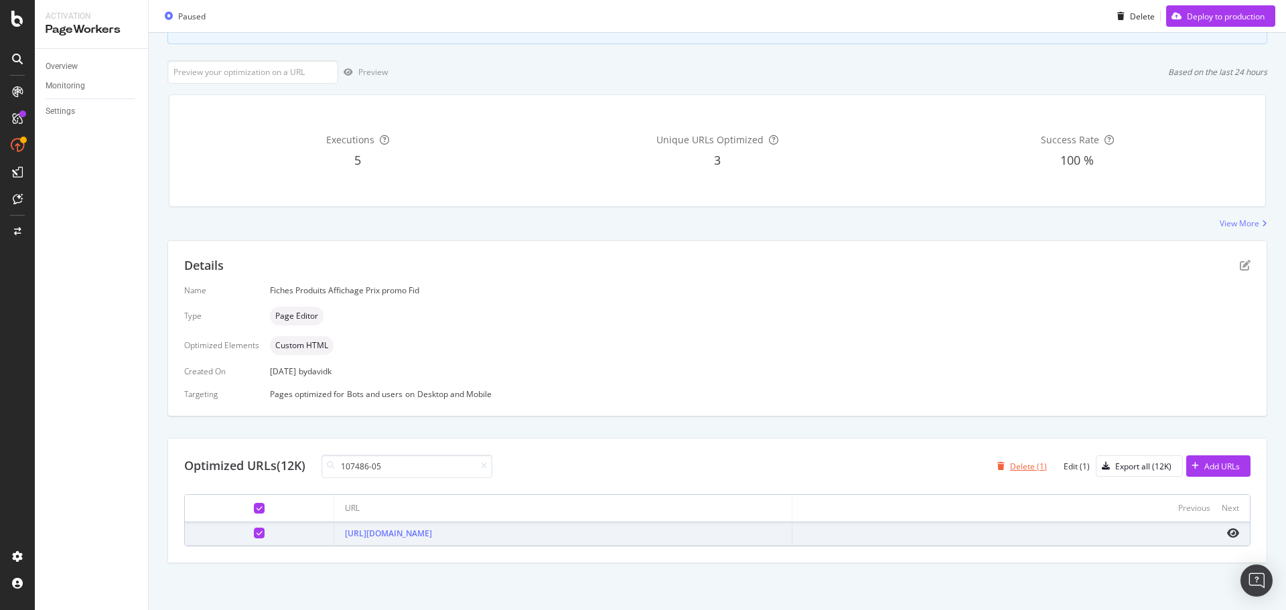
click at [1011, 461] on div "Delete (1)" at bounding box center [1028, 466] width 37 height 11
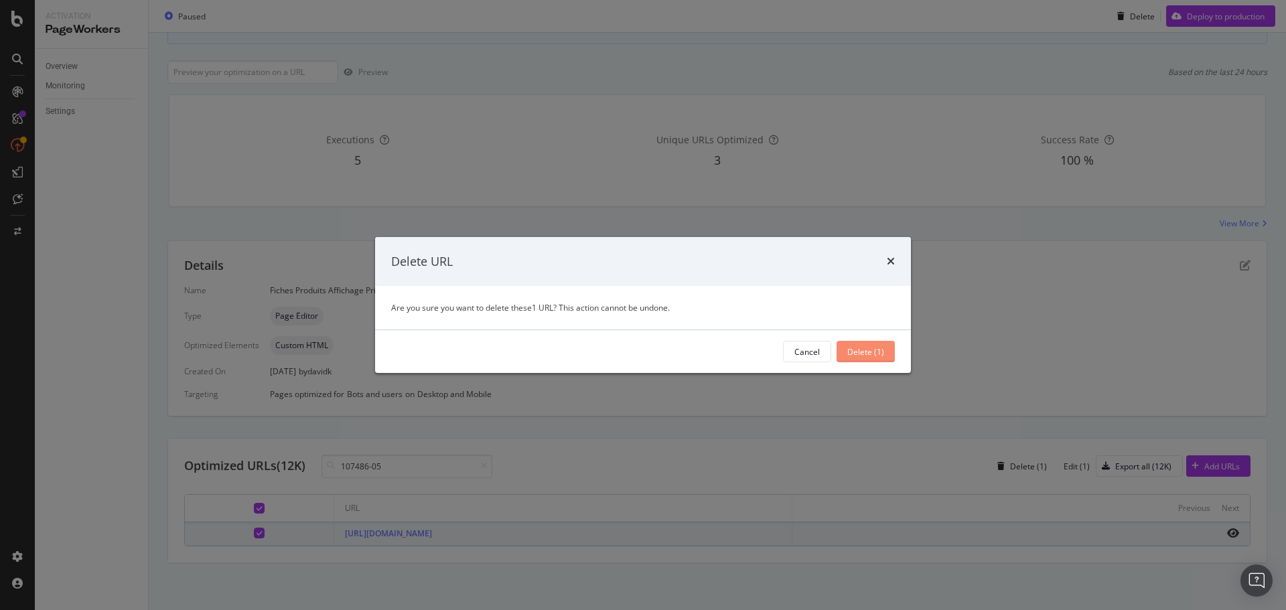
click at [854, 347] on div "Delete (1)" at bounding box center [865, 351] width 37 height 11
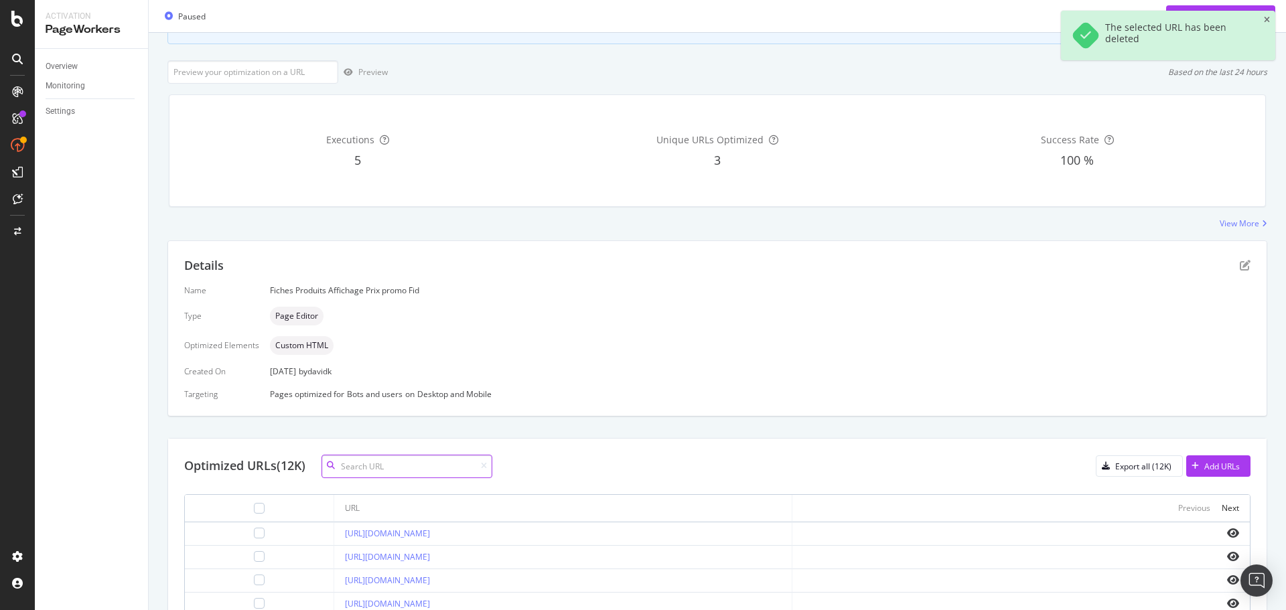
click at [416, 474] on input at bounding box center [406, 466] width 171 height 23
paste input "228622-7026"
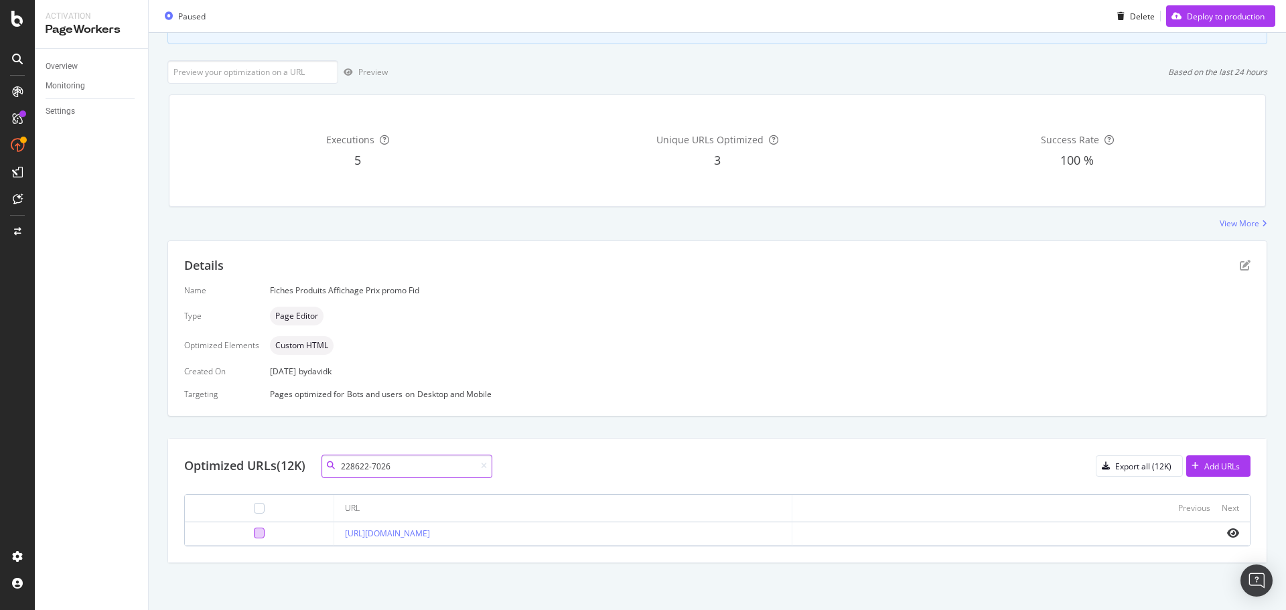
type input "228622-7026"
click at [254, 534] on div at bounding box center [259, 533] width 11 height 11
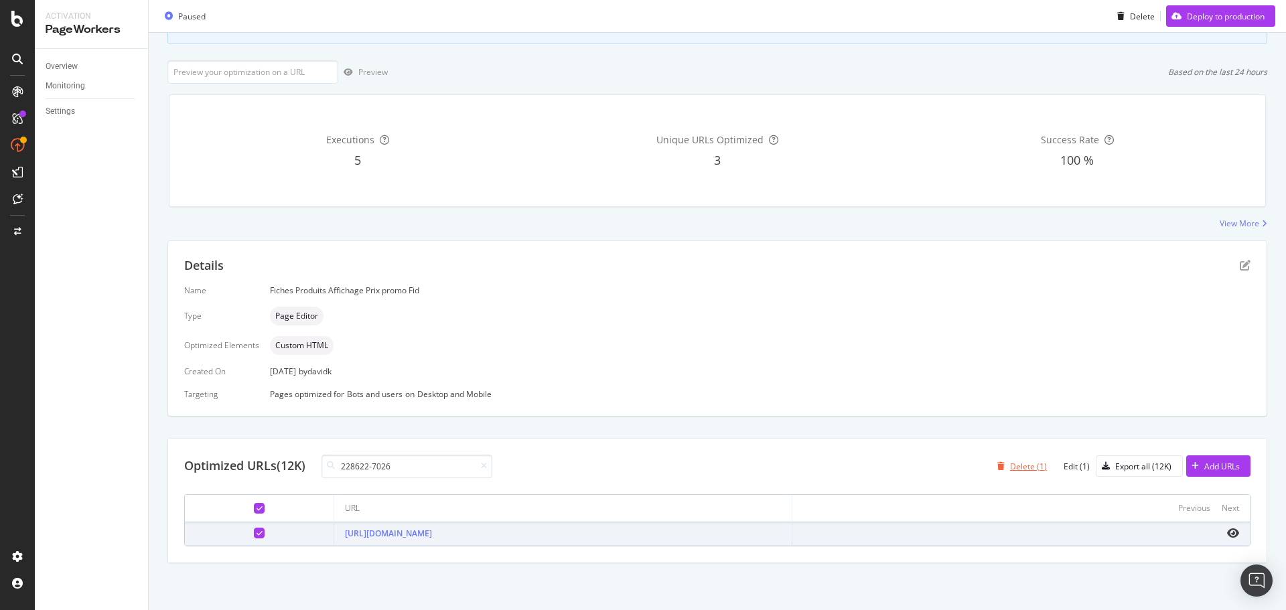
click at [1010, 469] on div "Delete (1)" at bounding box center [1028, 466] width 37 height 11
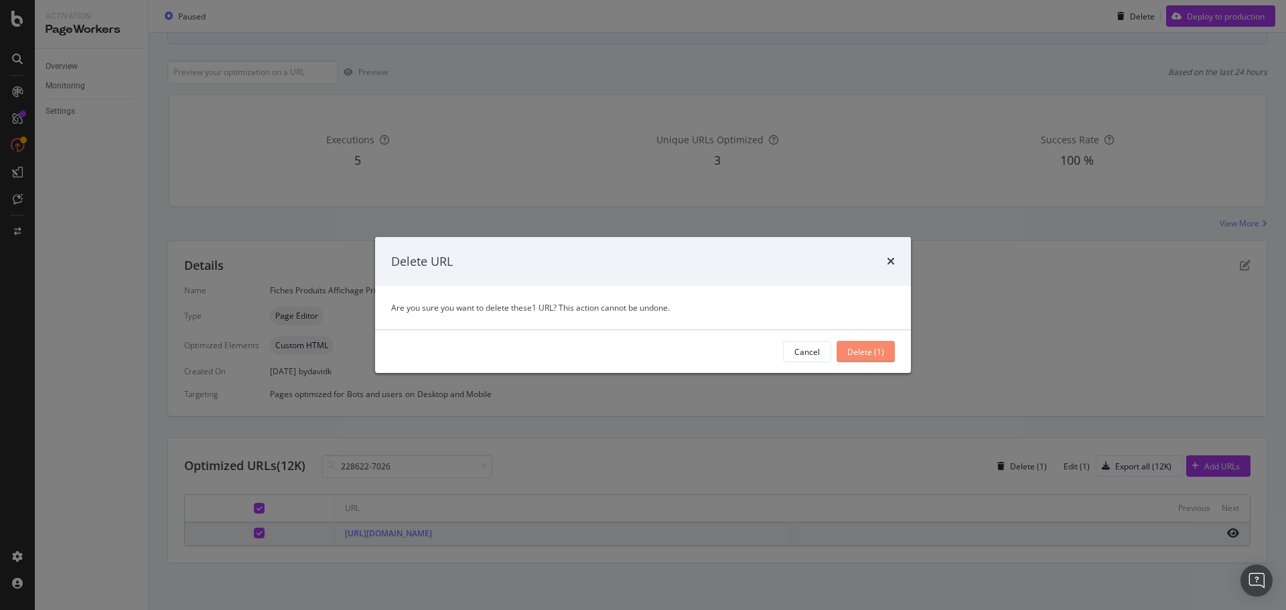
click at [883, 353] on div "Delete (1)" at bounding box center [865, 351] width 37 height 11
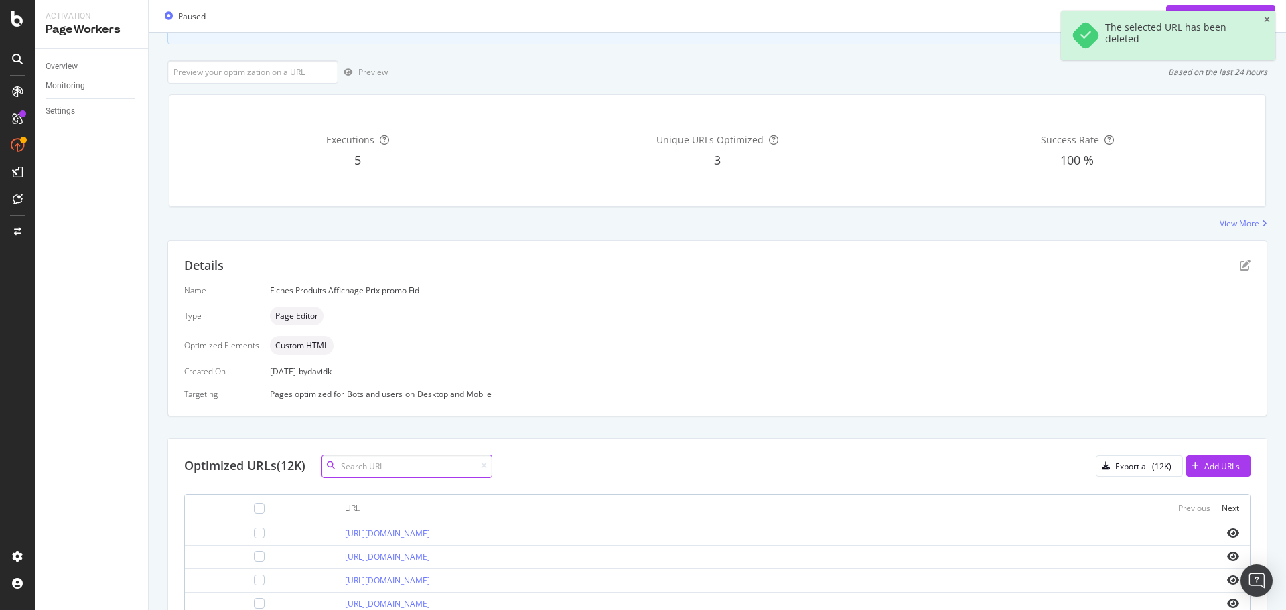
drag, startPoint x: 406, startPoint y: 465, endPoint x: 462, endPoint y: 485, distance: 59.1
click at [406, 465] on input at bounding box center [406, 466] width 171 height 23
paste input "107483-05"
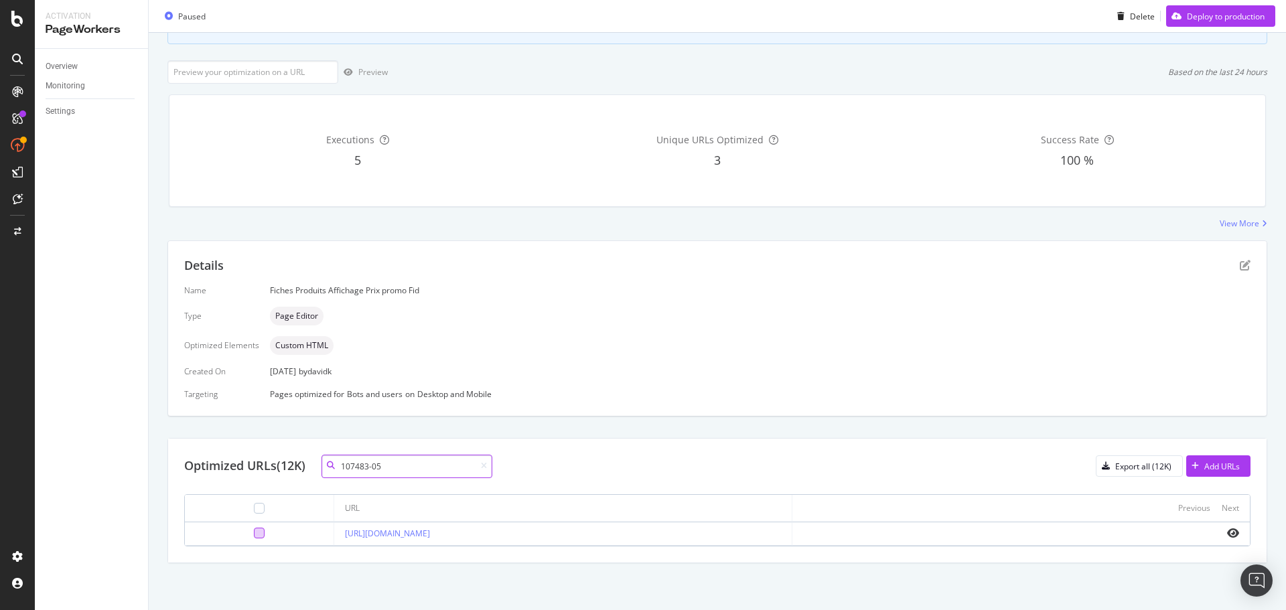
type input "107483-05"
click at [254, 534] on div at bounding box center [259, 533] width 11 height 11
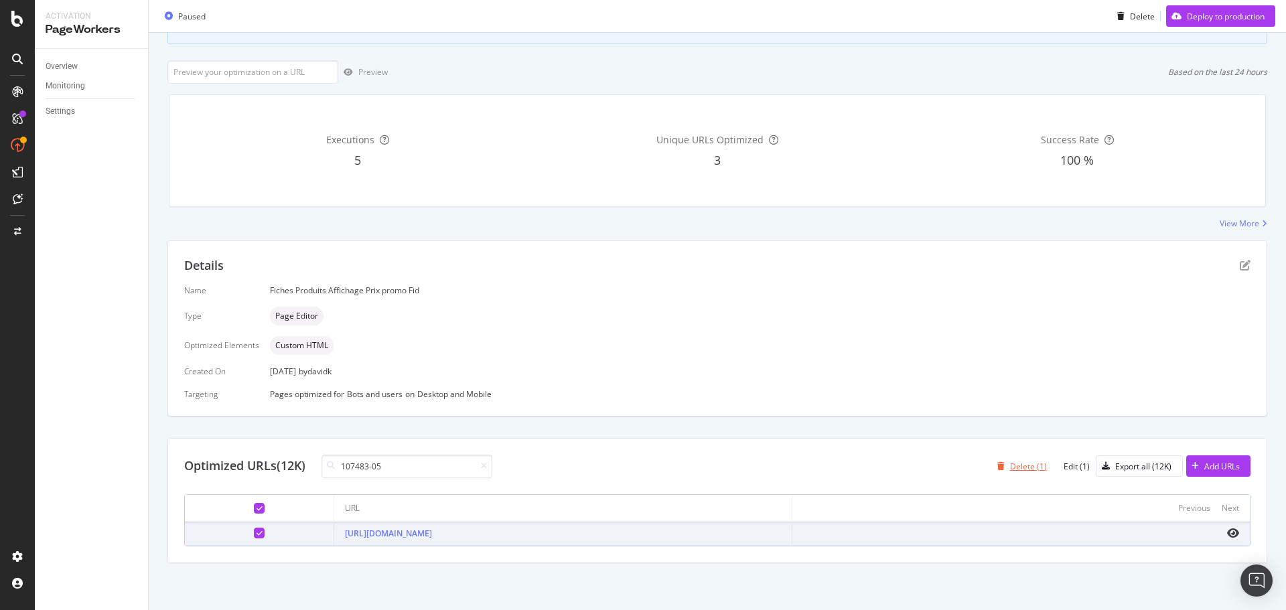
click at [1015, 464] on div "Delete (1)" at bounding box center [1028, 466] width 37 height 11
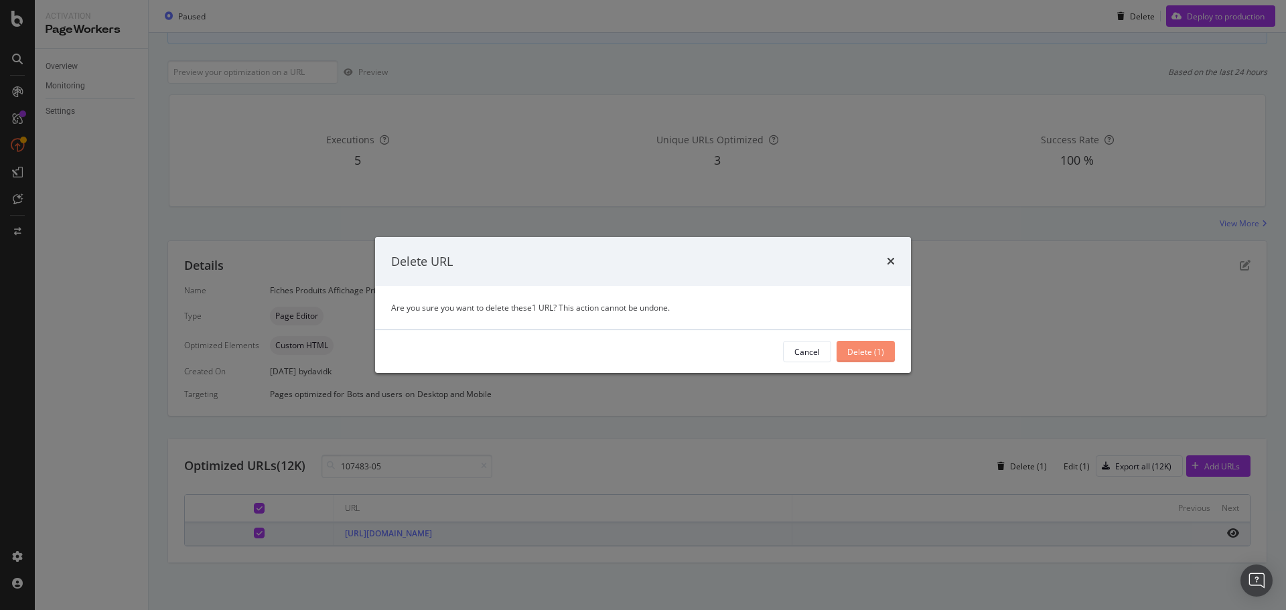
click at [874, 352] on div "Delete (1)" at bounding box center [865, 351] width 37 height 11
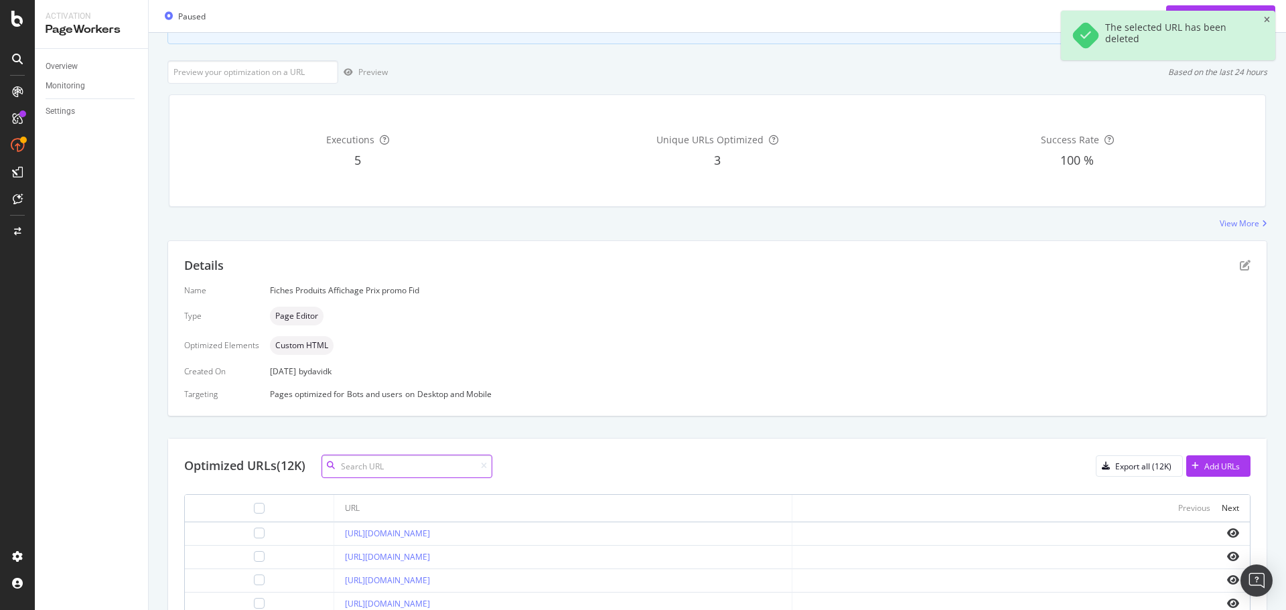
drag, startPoint x: 395, startPoint y: 462, endPoint x: 415, endPoint y: 461, distance: 20.1
click at [395, 462] on input at bounding box center [406, 466] width 171 height 23
paste input "686279-01"
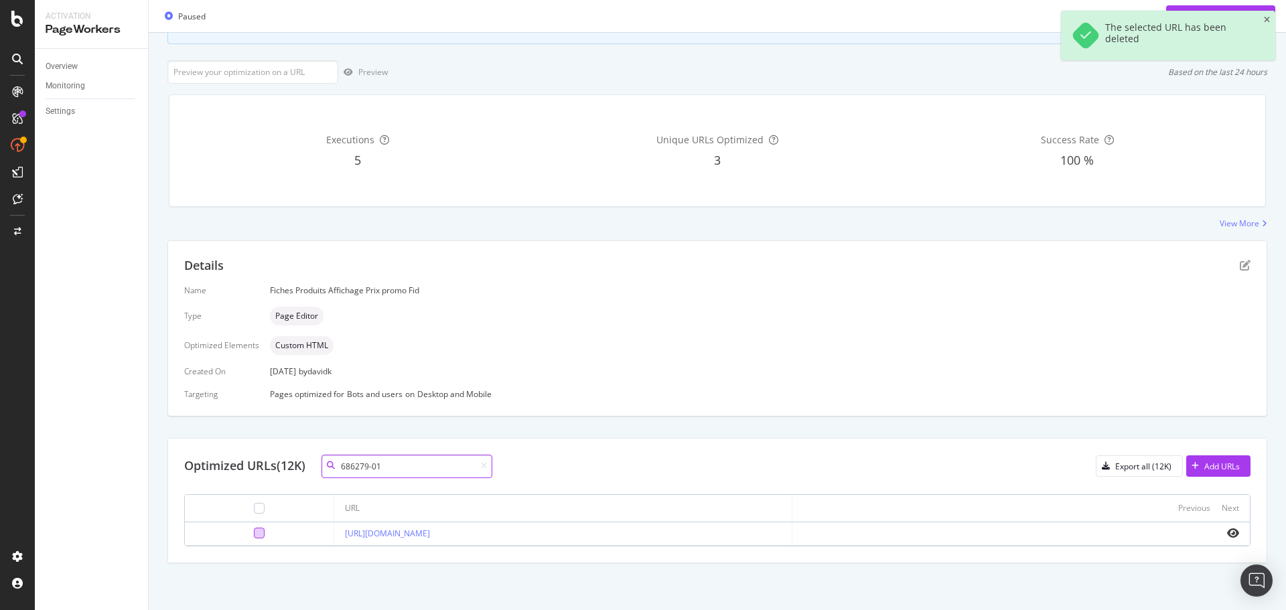
type input "686279-01"
click at [254, 535] on div at bounding box center [259, 533] width 11 height 11
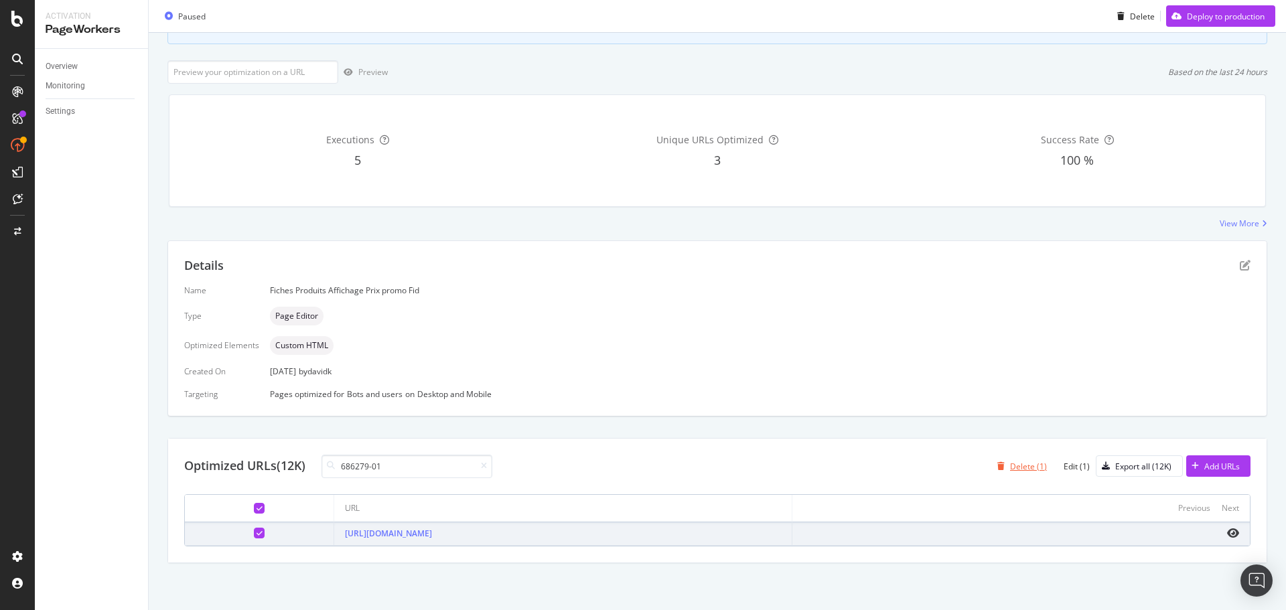
click at [1016, 469] on div "Delete (1)" at bounding box center [1028, 466] width 37 height 11
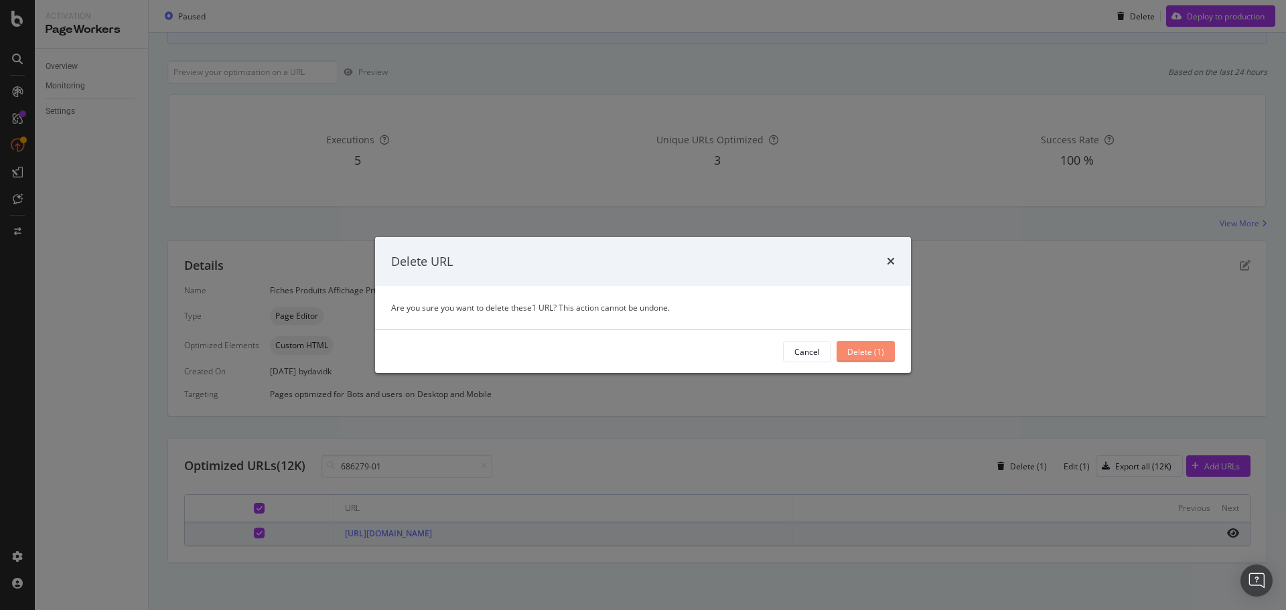
click at [860, 355] on div "Delete (1)" at bounding box center [865, 351] width 37 height 11
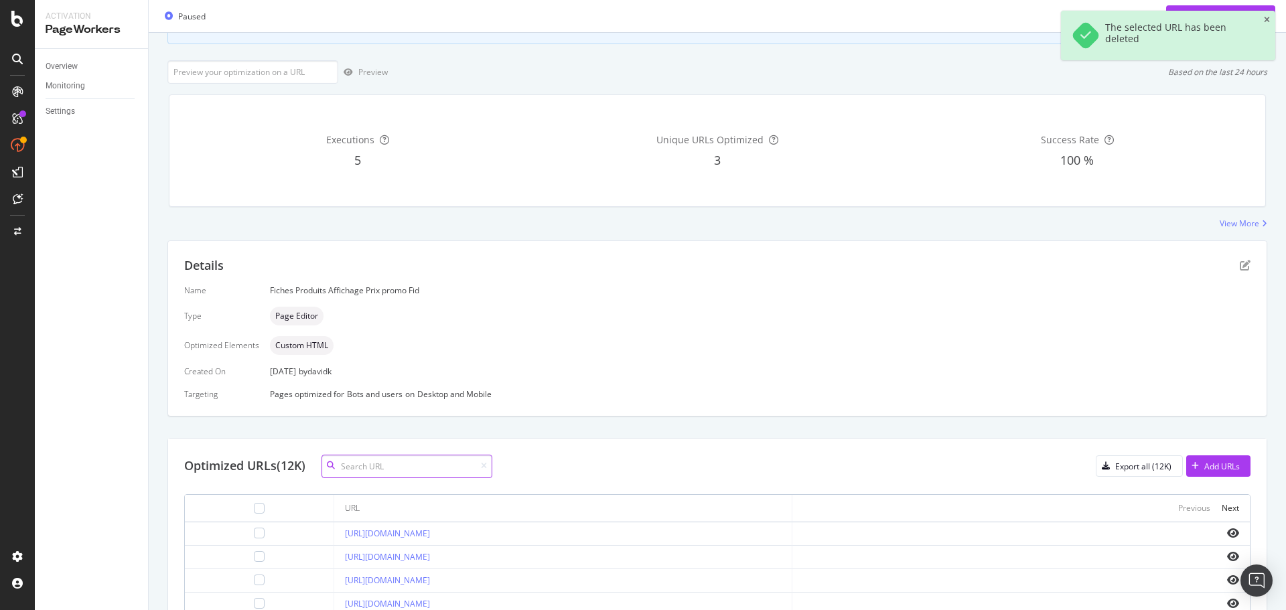
click at [392, 469] on input at bounding box center [406, 466] width 171 height 23
paste input "228644-7026"
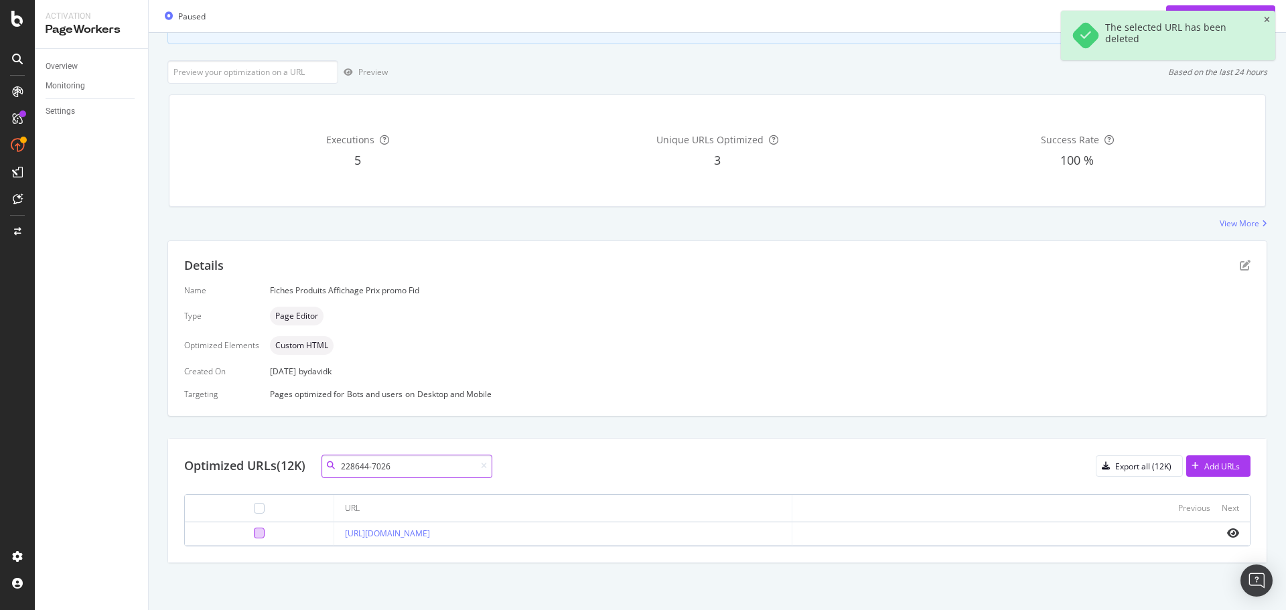
type input "228644-7026"
click at [254, 537] on div at bounding box center [259, 533] width 11 height 11
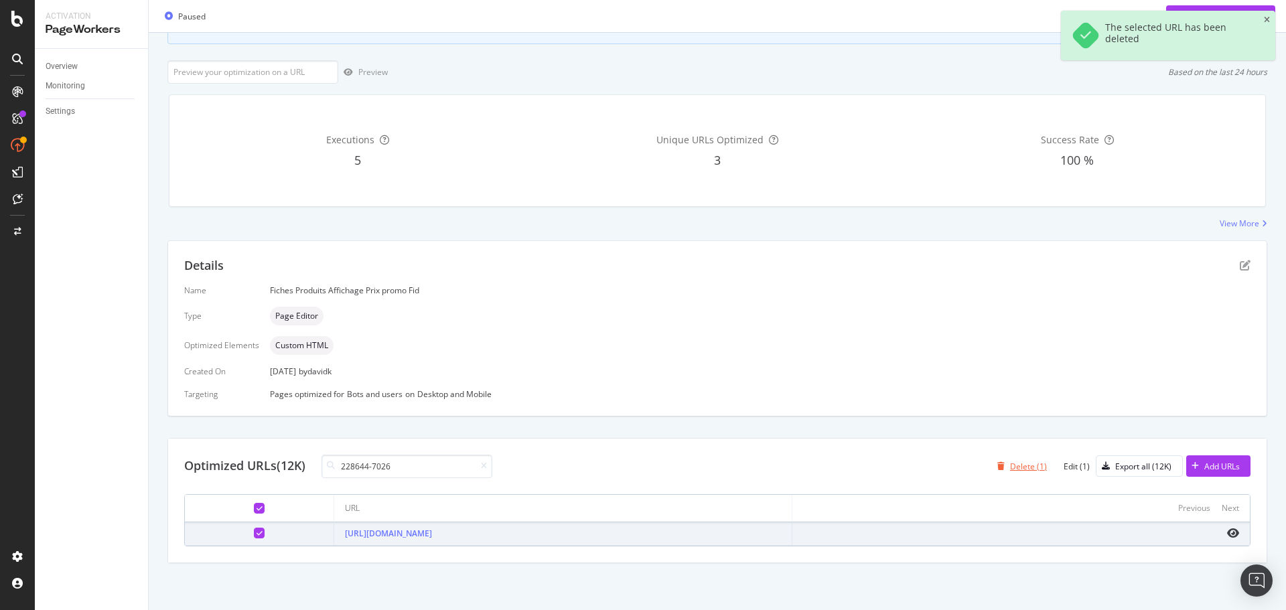
click at [1025, 463] on div "Delete (1)" at bounding box center [1028, 466] width 37 height 11
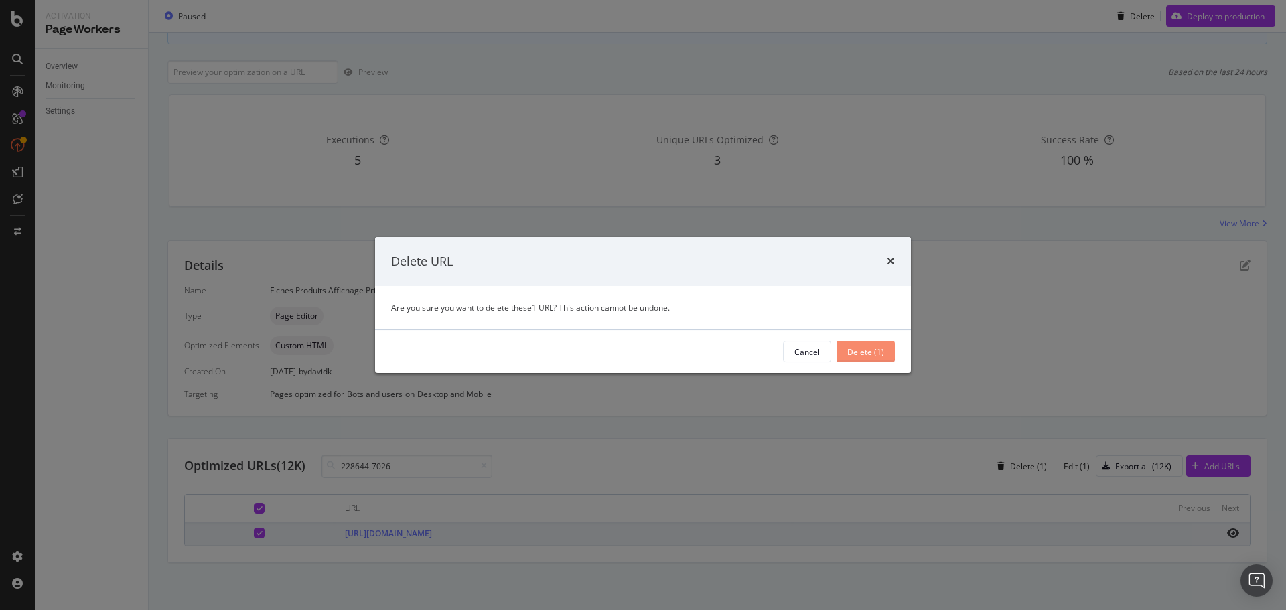
click at [851, 346] on div "Delete (1)" at bounding box center [865, 351] width 37 height 11
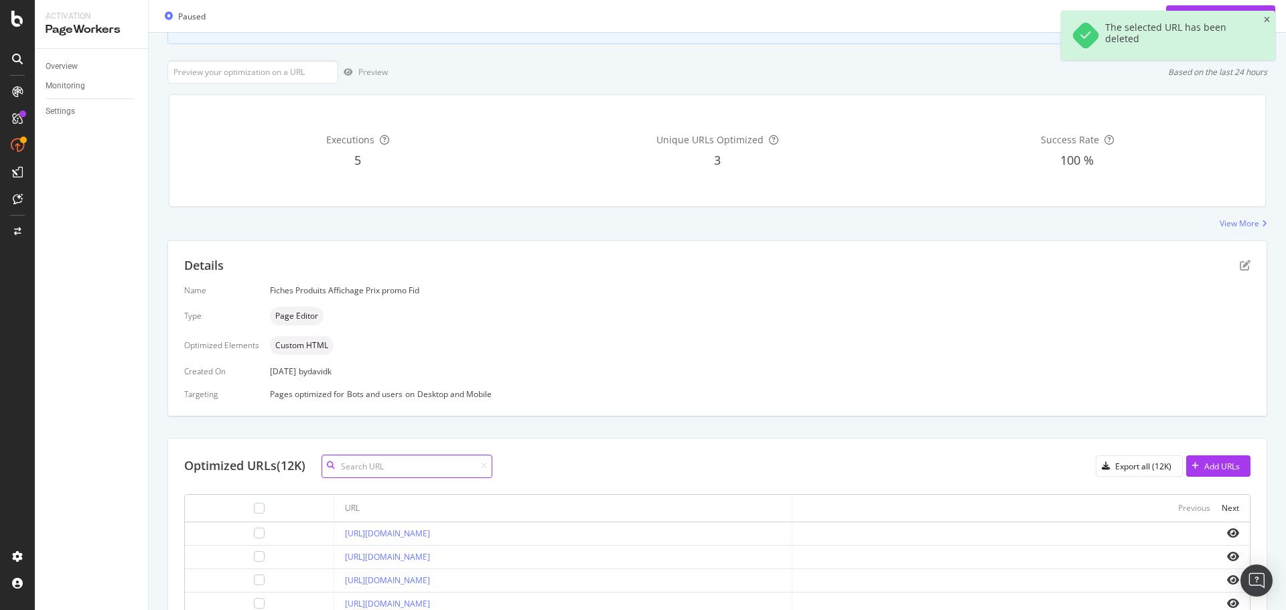
drag, startPoint x: 400, startPoint y: 467, endPoint x: 419, endPoint y: 470, distance: 19.0
click at [400, 467] on input at bounding box center [406, 466] width 171 height 23
paste input "228623-7026"
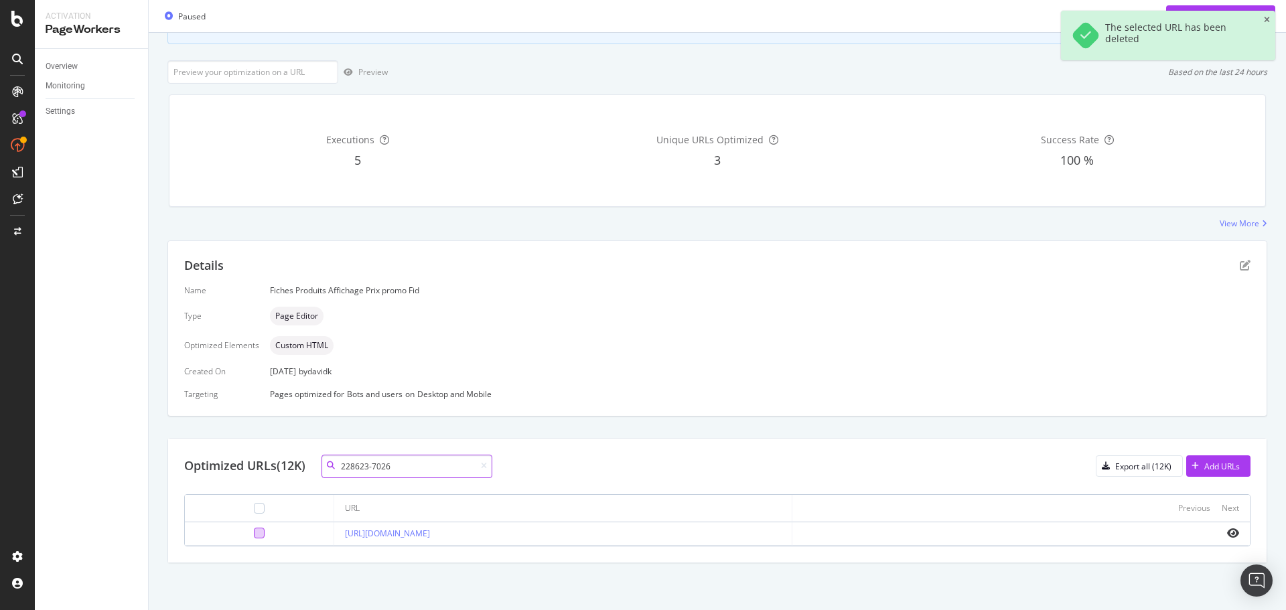
type input "228623-7026"
click at [254, 534] on div at bounding box center [259, 533] width 11 height 11
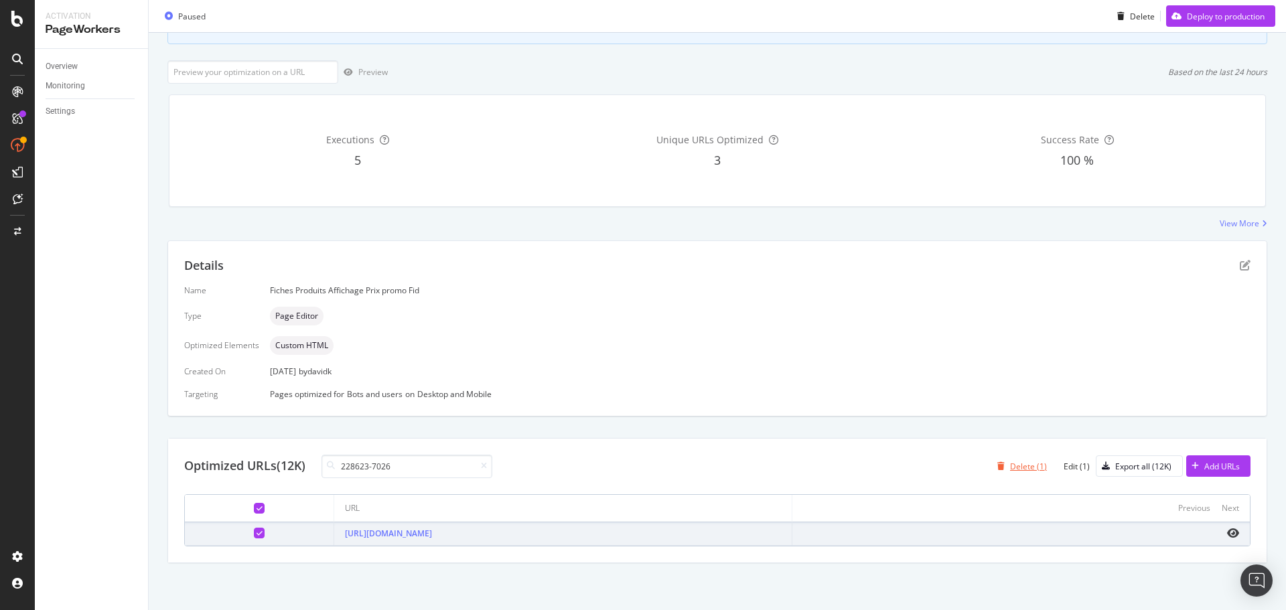
click at [1014, 466] on div "Delete (1)" at bounding box center [1028, 466] width 37 height 11
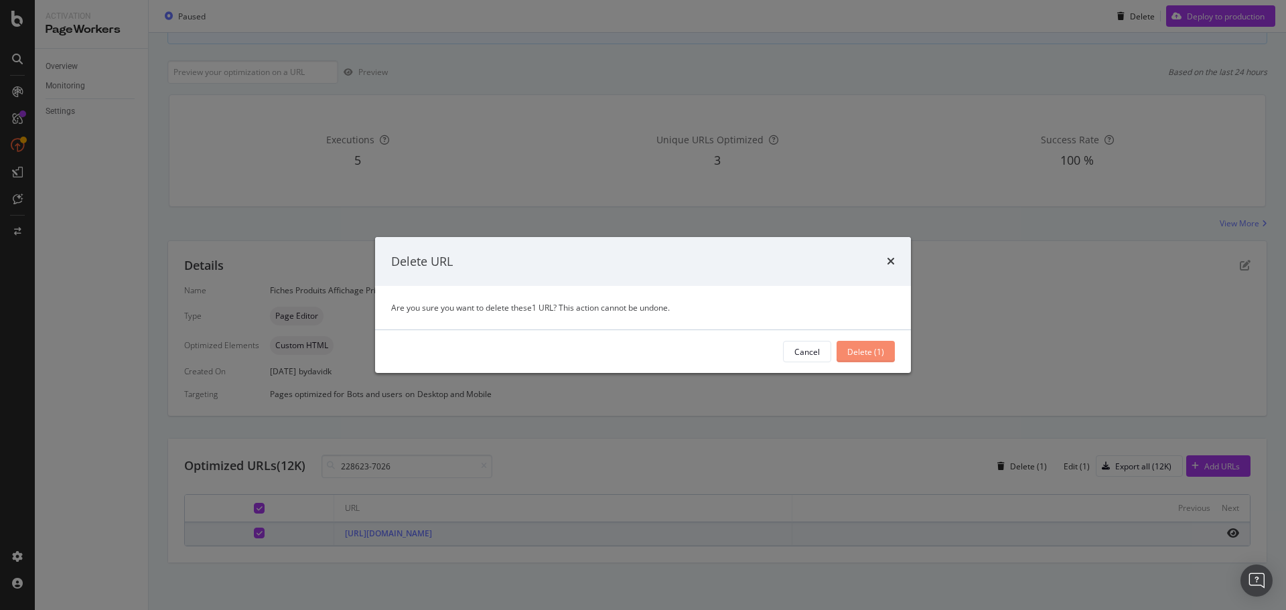
click at [864, 352] on div "Delete (1)" at bounding box center [865, 351] width 37 height 11
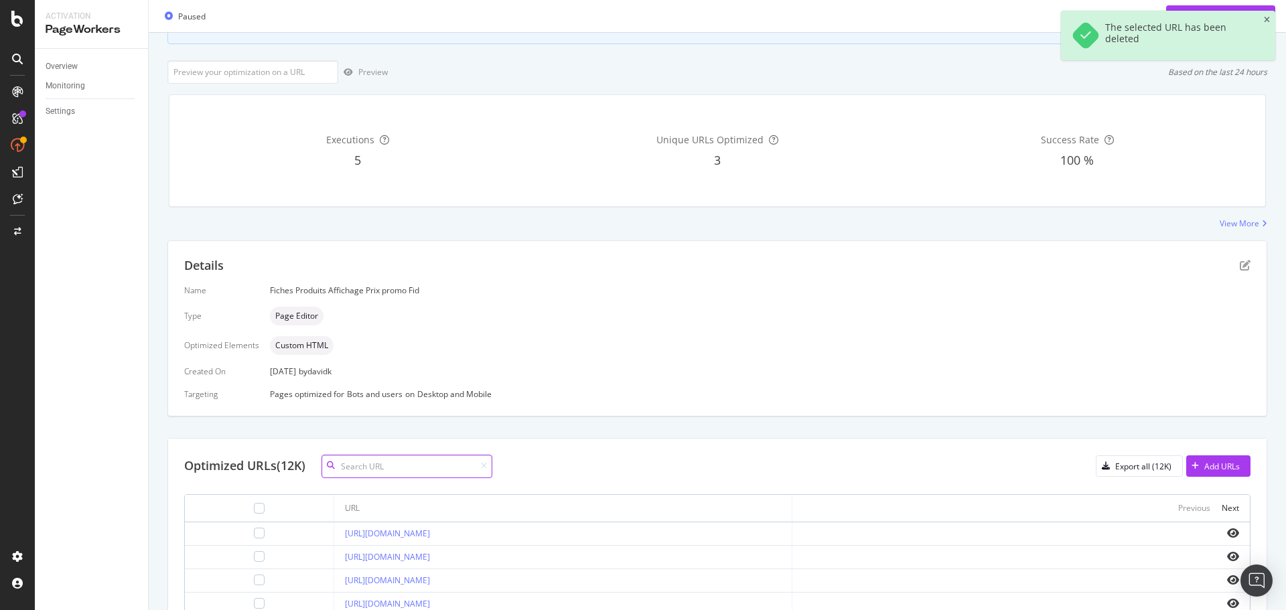
click at [439, 467] on input at bounding box center [406, 466] width 171 height 23
paste input "228550-7563"
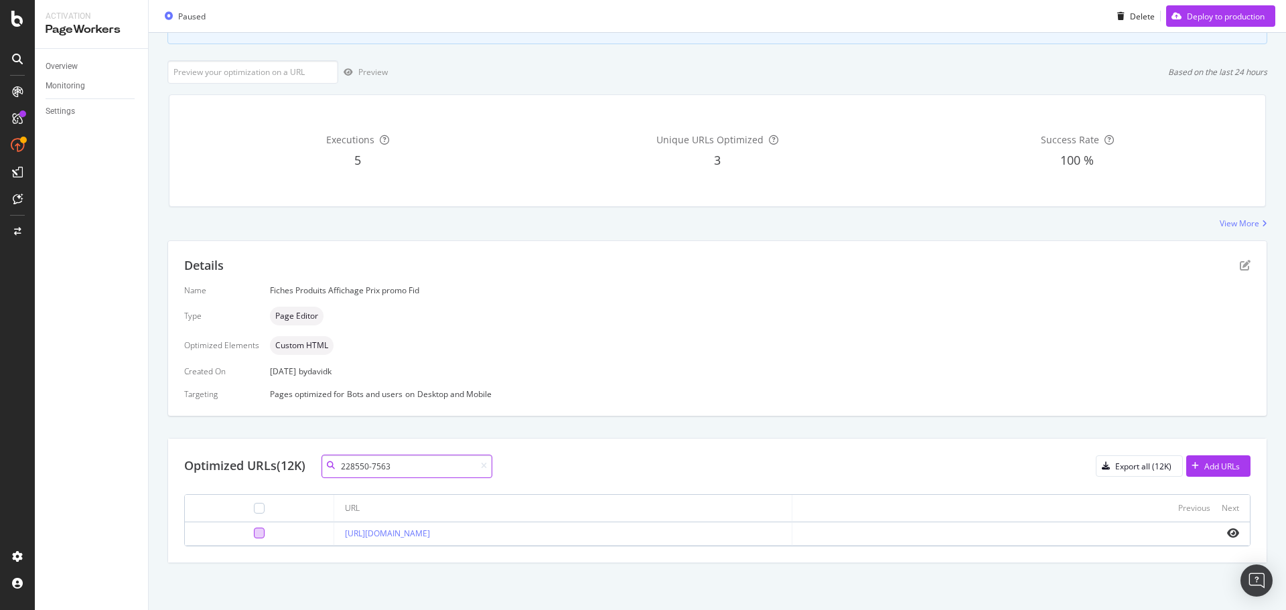
type input "228550-7563"
click at [254, 530] on div at bounding box center [259, 533] width 11 height 11
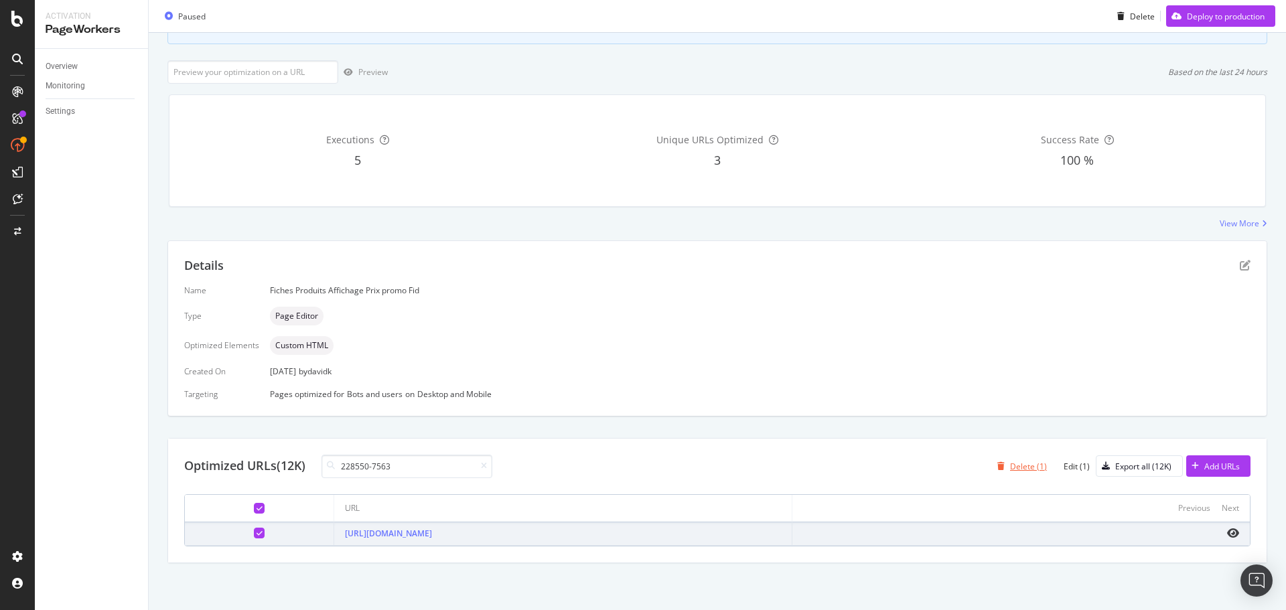
click at [1015, 465] on div "Delete (1)" at bounding box center [1028, 466] width 37 height 11
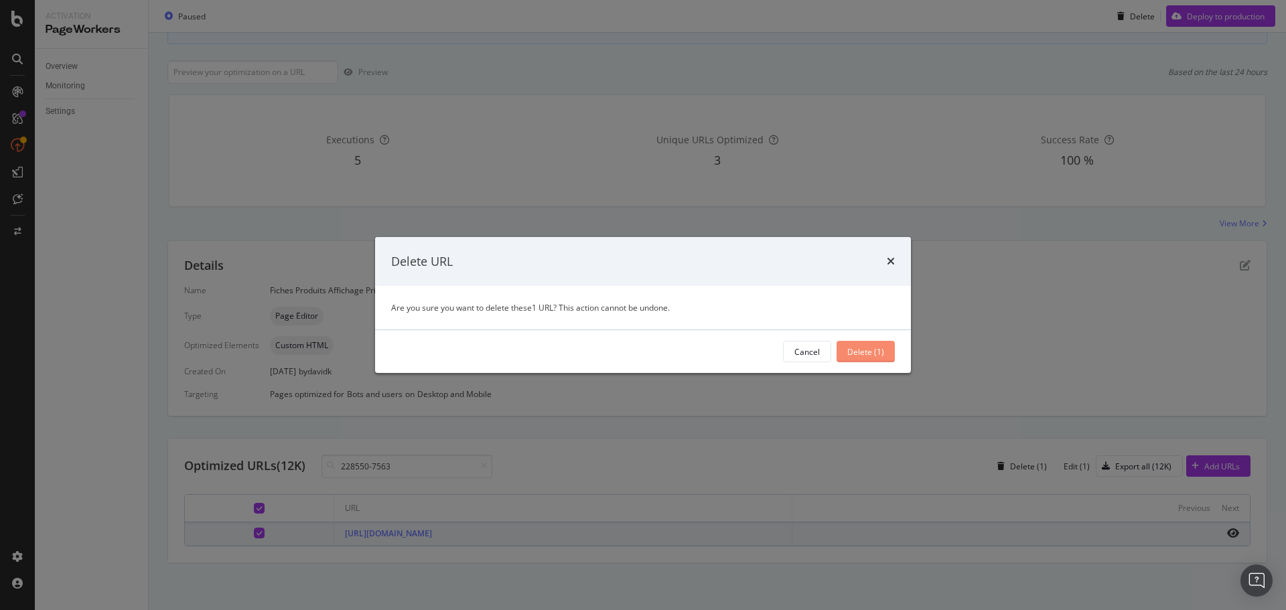
click at [853, 343] on div "Delete (1)" at bounding box center [865, 352] width 37 height 20
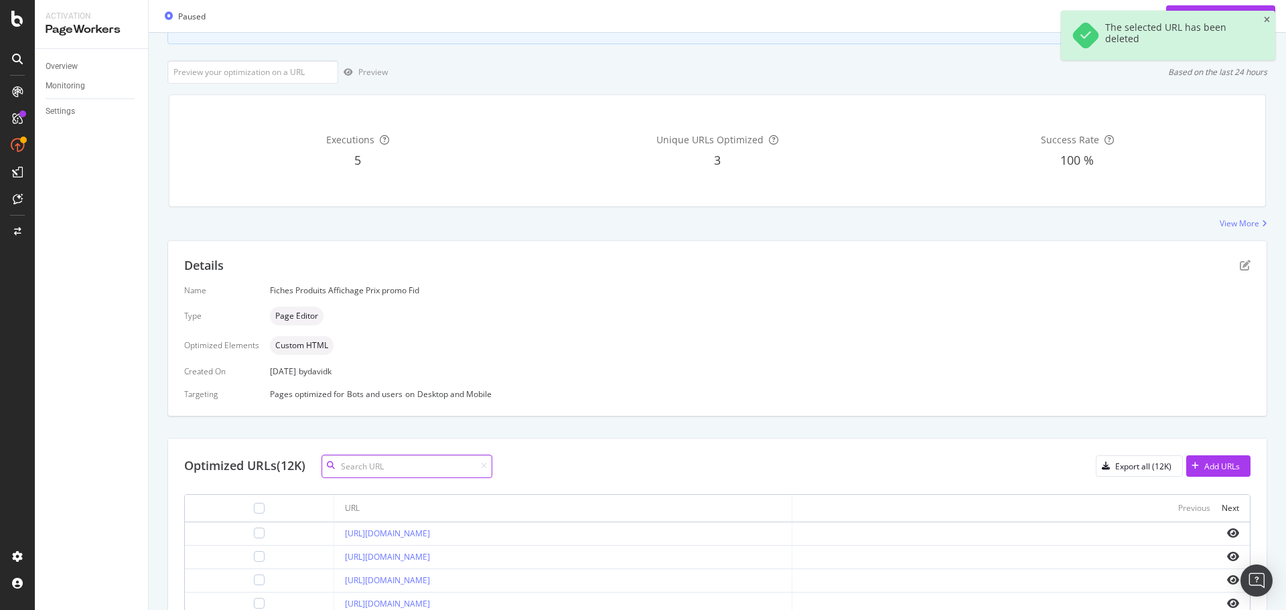
click at [395, 469] on input at bounding box center [406, 466] width 171 height 23
paste input "PK17-B JR-0701"
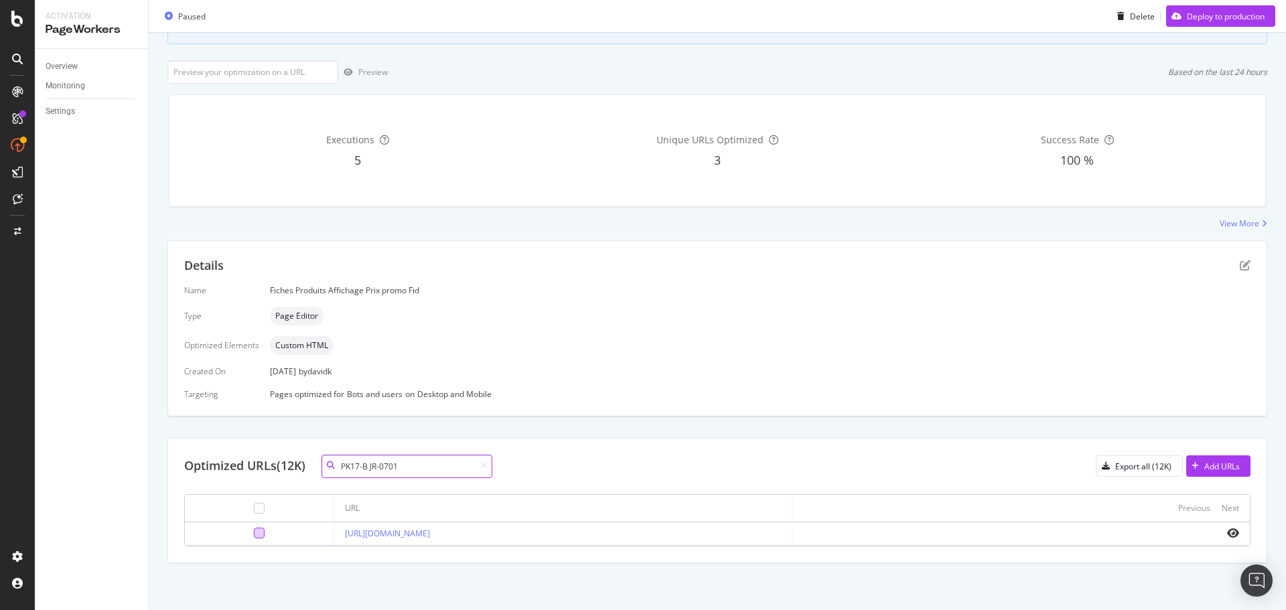
type input "PK17-B JR-0701"
click at [254, 531] on div at bounding box center [259, 533] width 11 height 11
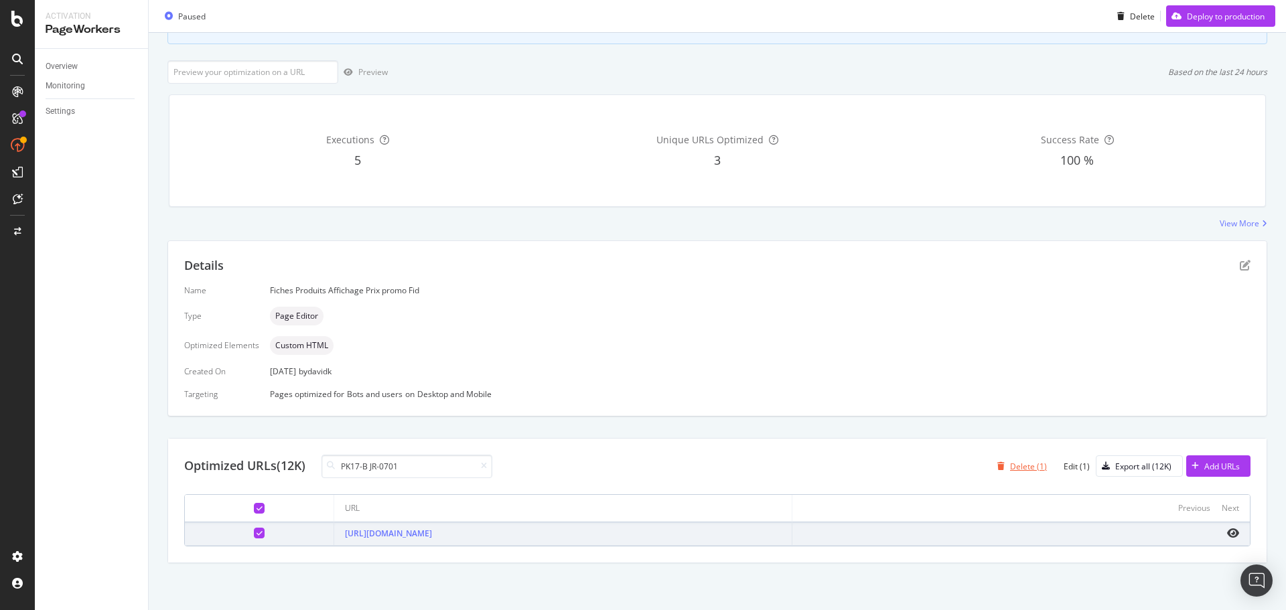
click at [1010, 469] on div "Delete (1)" at bounding box center [1028, 466] width 37 height 11
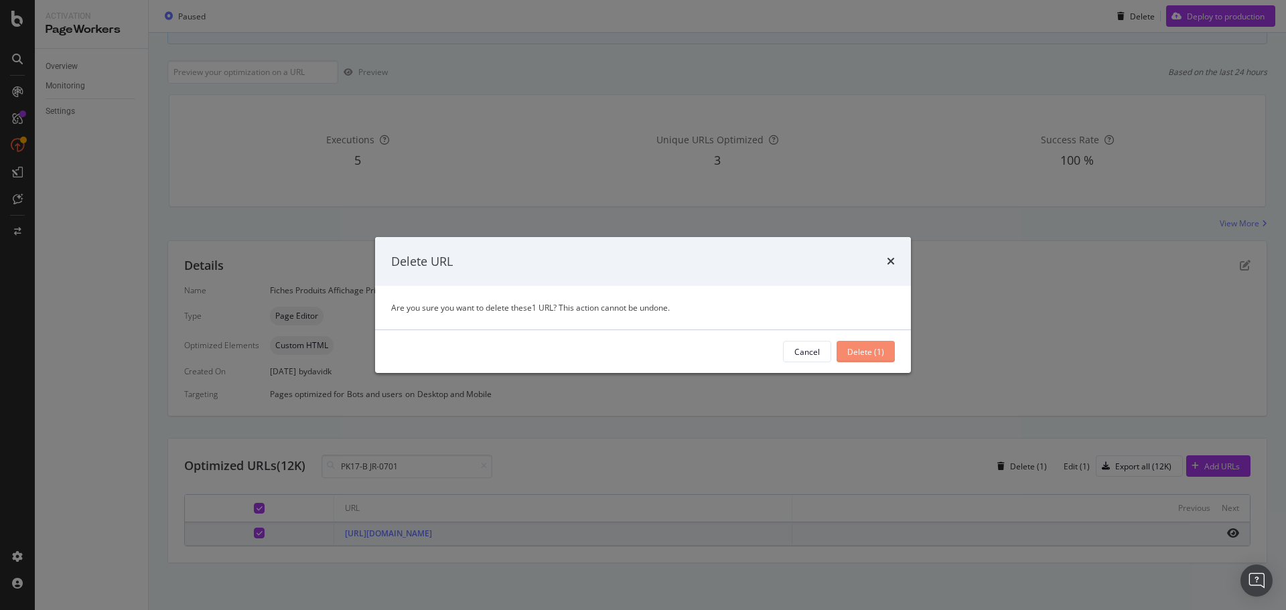
click at [868, 351] on div "Delete (1)" at bounding box center [865, 351] width 37 height 11
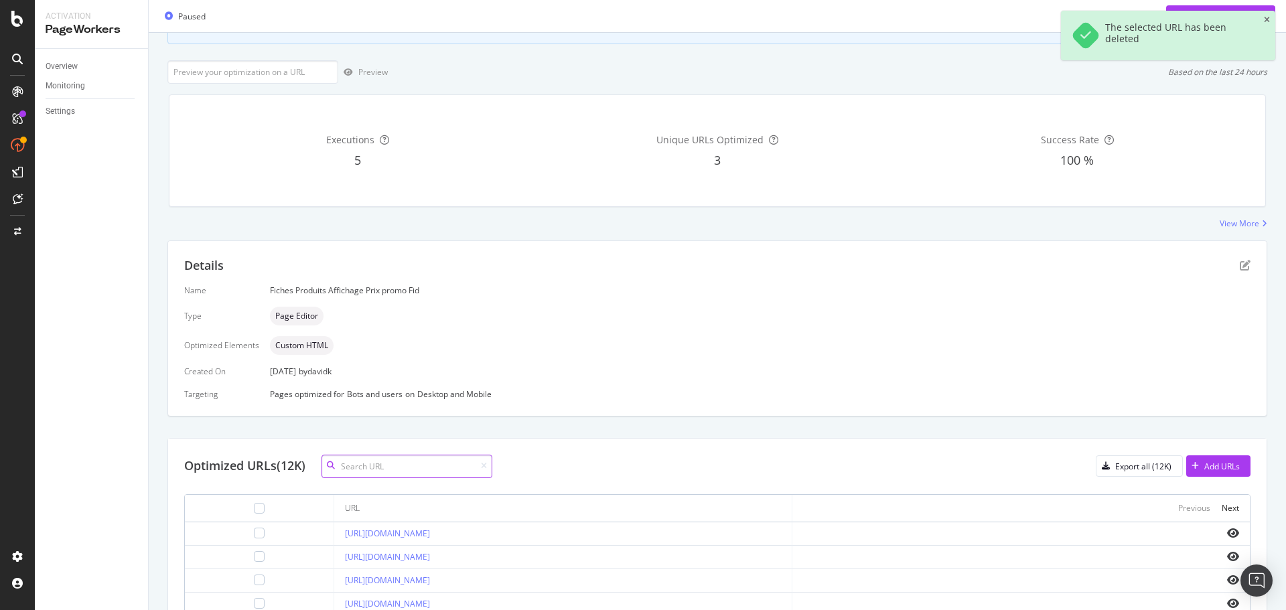
drag, startPoint x: 386, startPoint y: 469, endPoint x: 437, endPoint y: 463, distance: 51.2
click at [386, 469] on input at bounding box center [406, 466] width 171 height 23
paste input "629251-01"
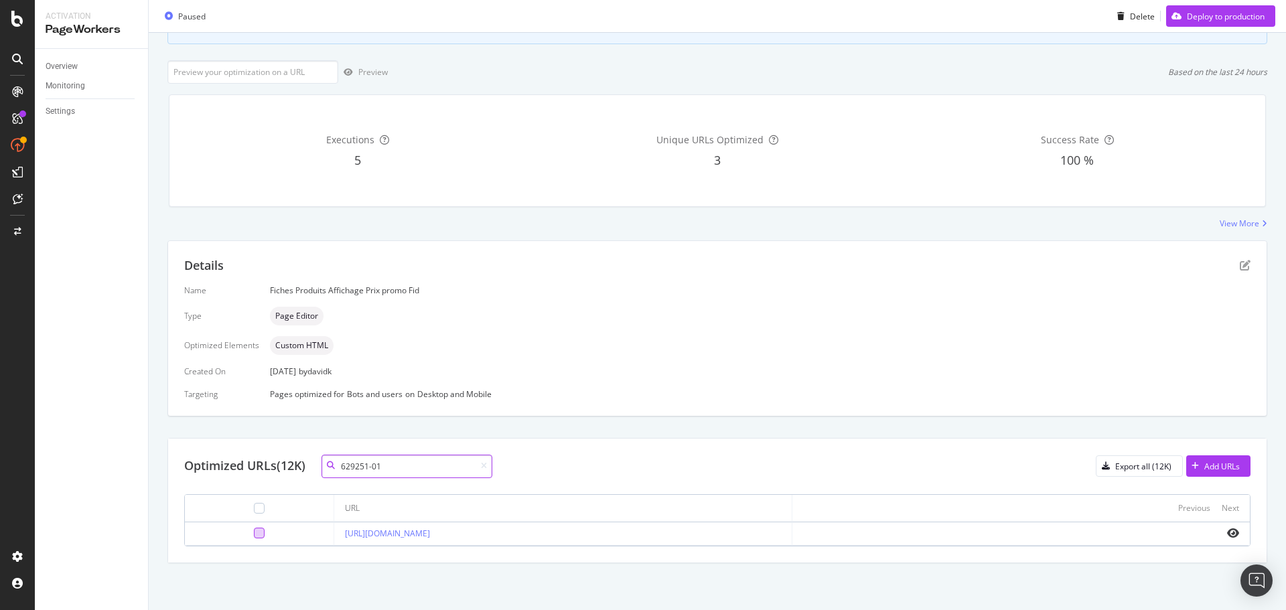
type input "629251-01"
click at [254, 534] on div at bounding box center [259, 533] width 11 height 11
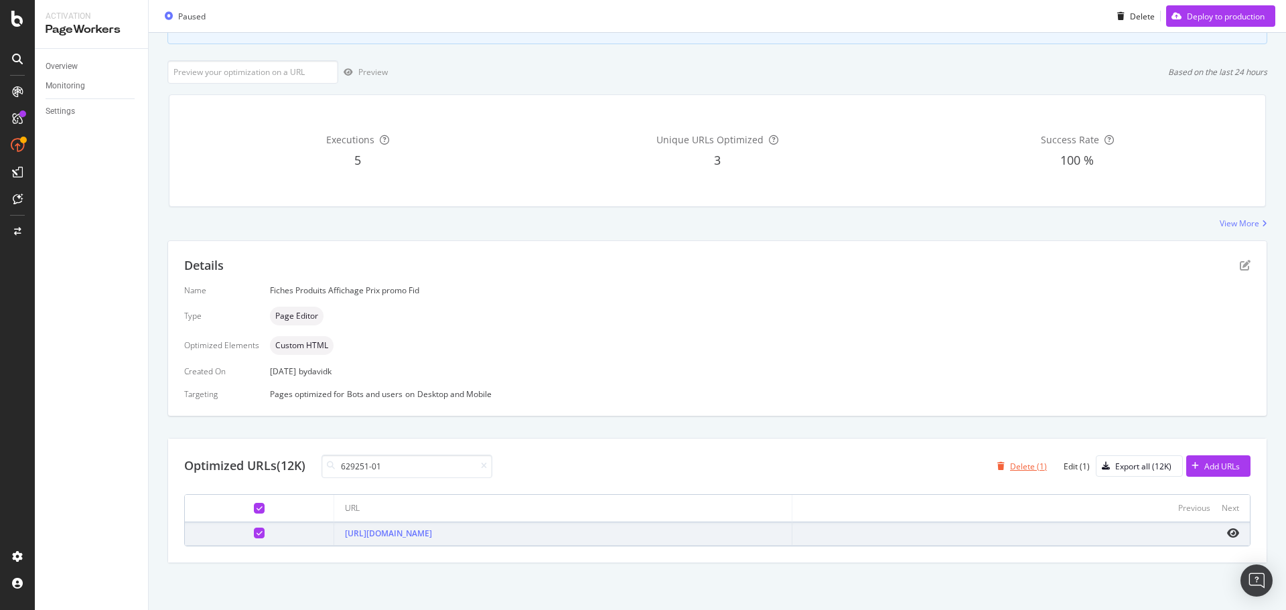
click at [1023, 466] on div "Delete (1)" at bounding box center [1028, 466] width 37 height 11
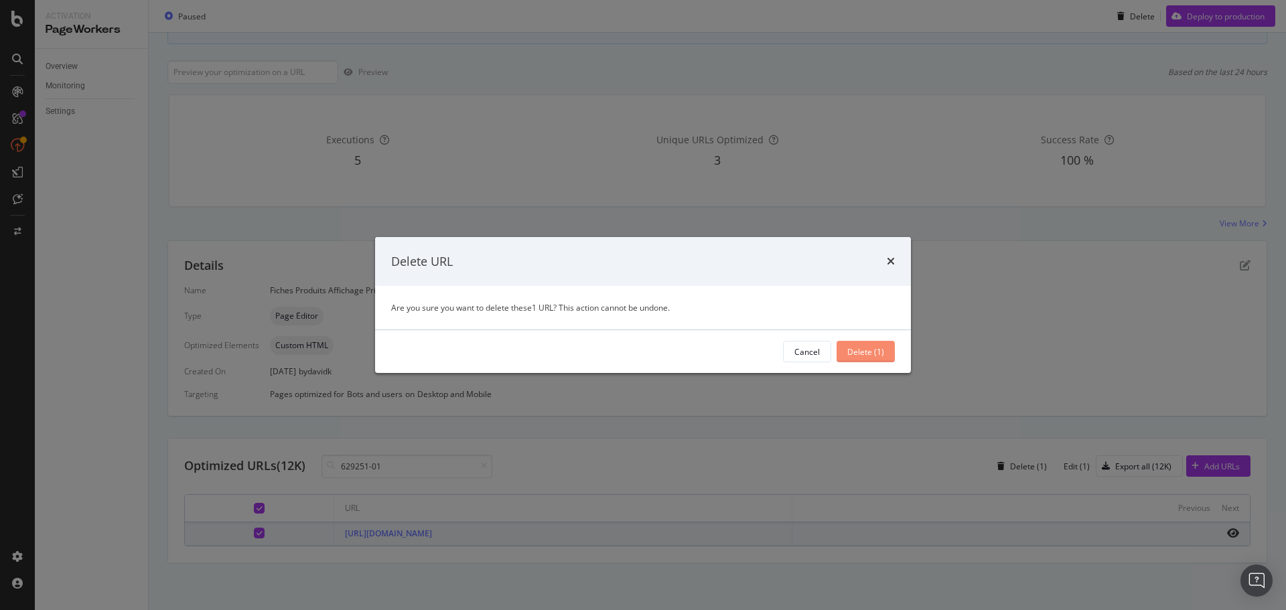
click at [865, 356] on div "Delete (1)" at bounding box center [865, 351] width 37 height 11
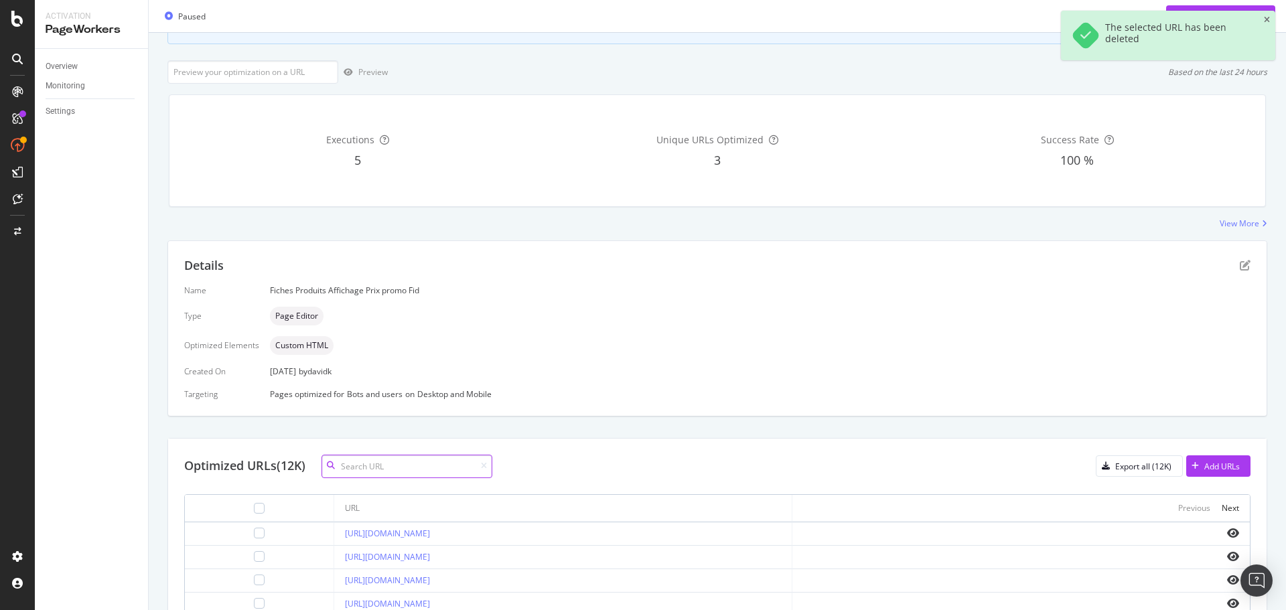
drag, startPoint x: 412, startPoint y: 469, endPoint x: 418, endPoint y: 461, distance: 9.5
click at [412, 469] on input at bounding box center [406, 466] width 171 height 23
paste input "008022-581"
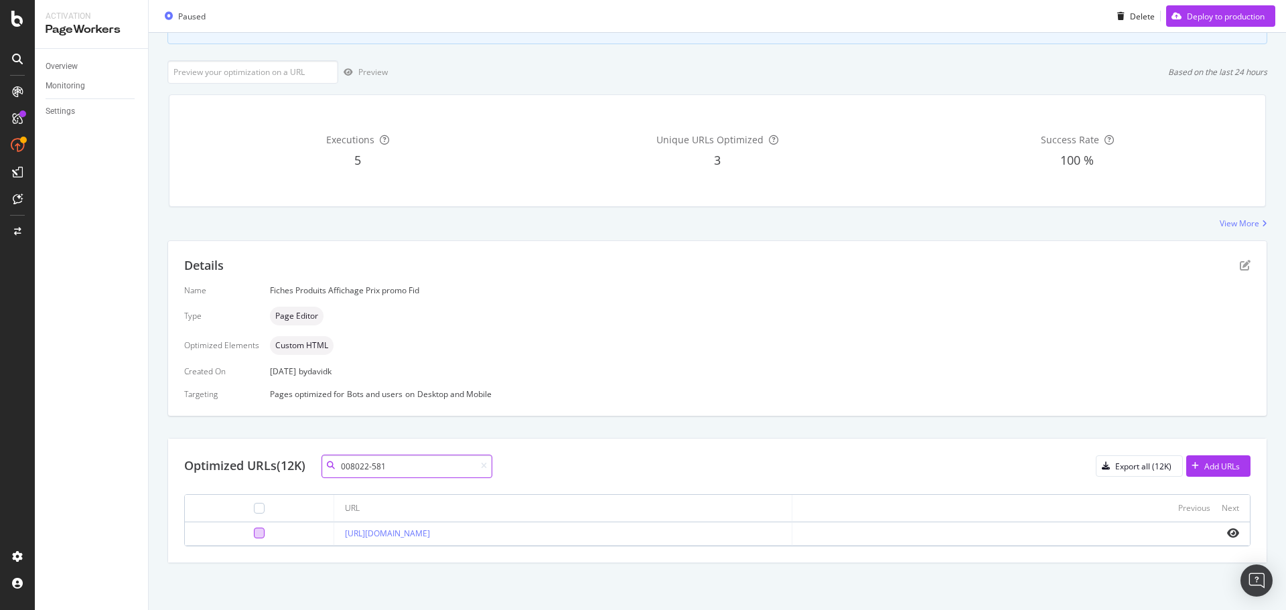
type input "008022-581"
click at [254, 530] on div at bounding box center [259, 533] width 11 height 11
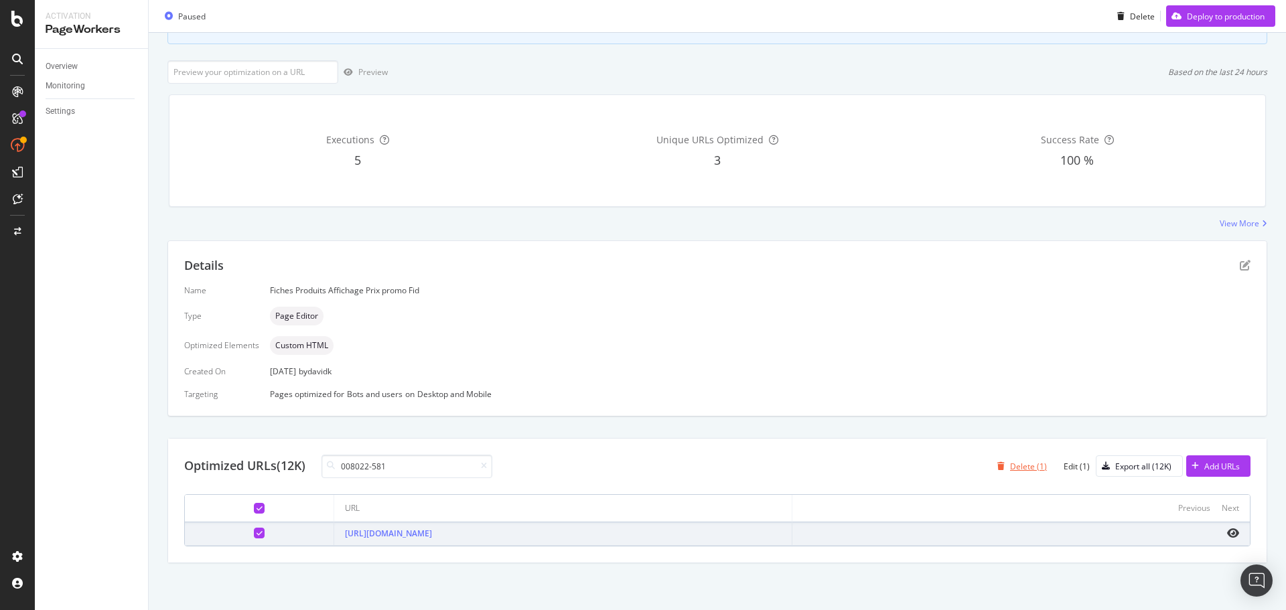
click at [1018, 465] on div "Delete (1)" at bounding box center [1028, 466] width 37 height 11
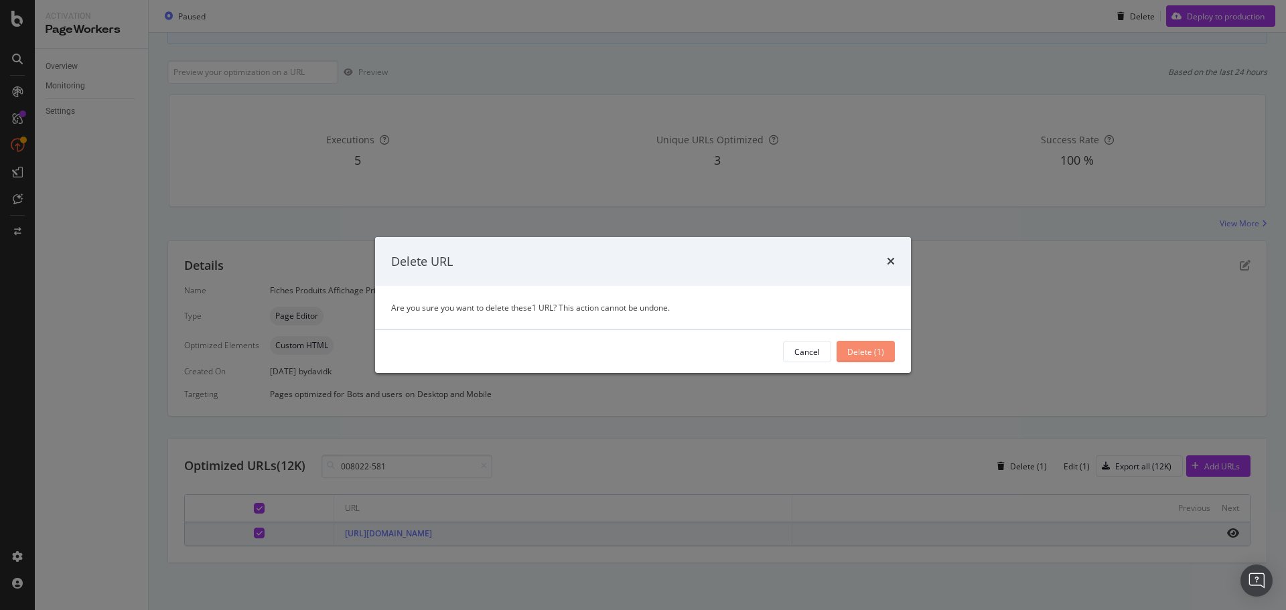
click at [867, 354] on div "Delete (1)" at bounding box center [865, 351] width 37 height 11
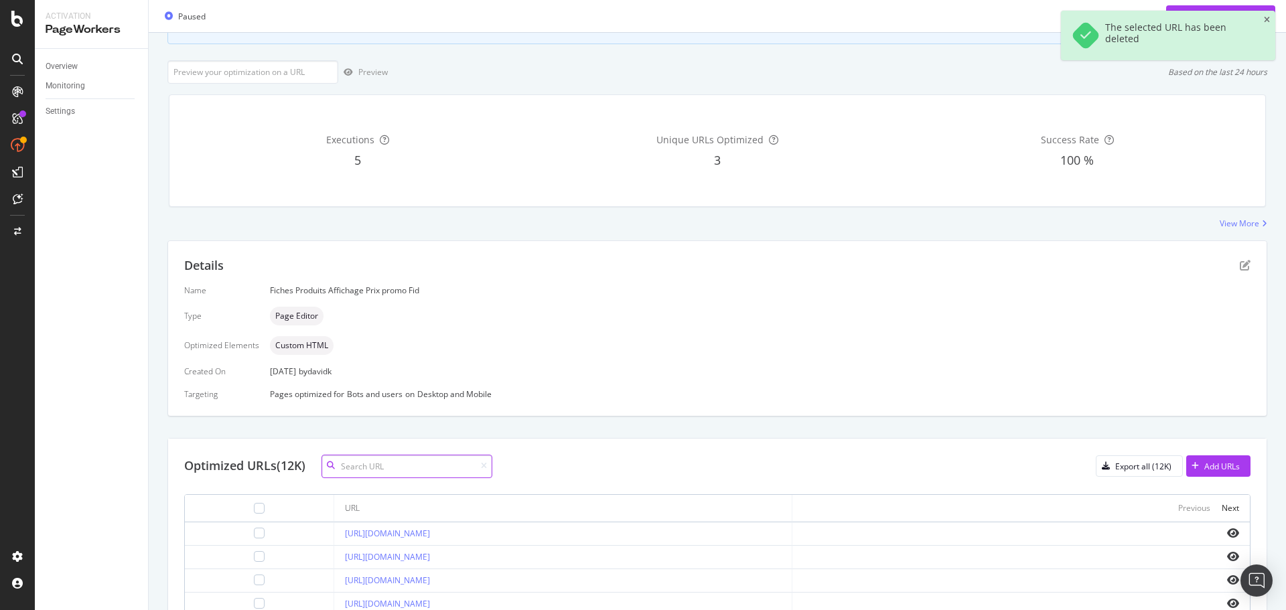
drag, startPoint x: 425, startPoint y: 464, endPoint x: 465, endPoint y: 477, distance: 42.1
click at [425, 464] on input at bounding box center [406, 466] width 171 height 23
paste input "684483-01"
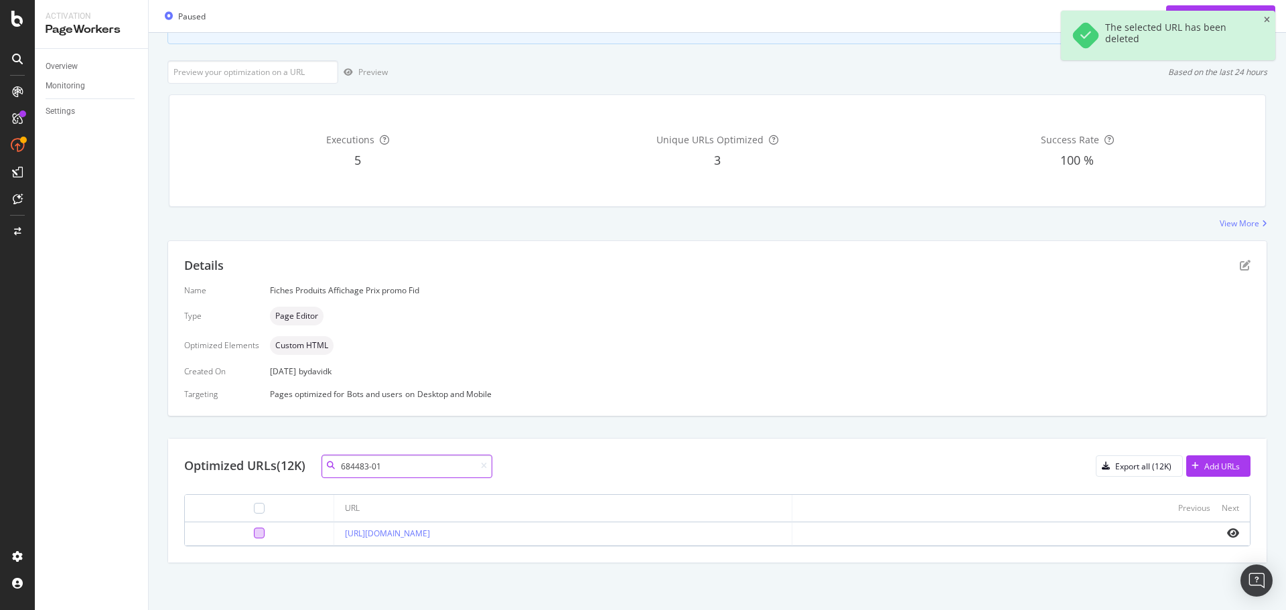
type input "684483-01"
click at [254, 534] on div at bounding box center [259, 533] width 11 height 11
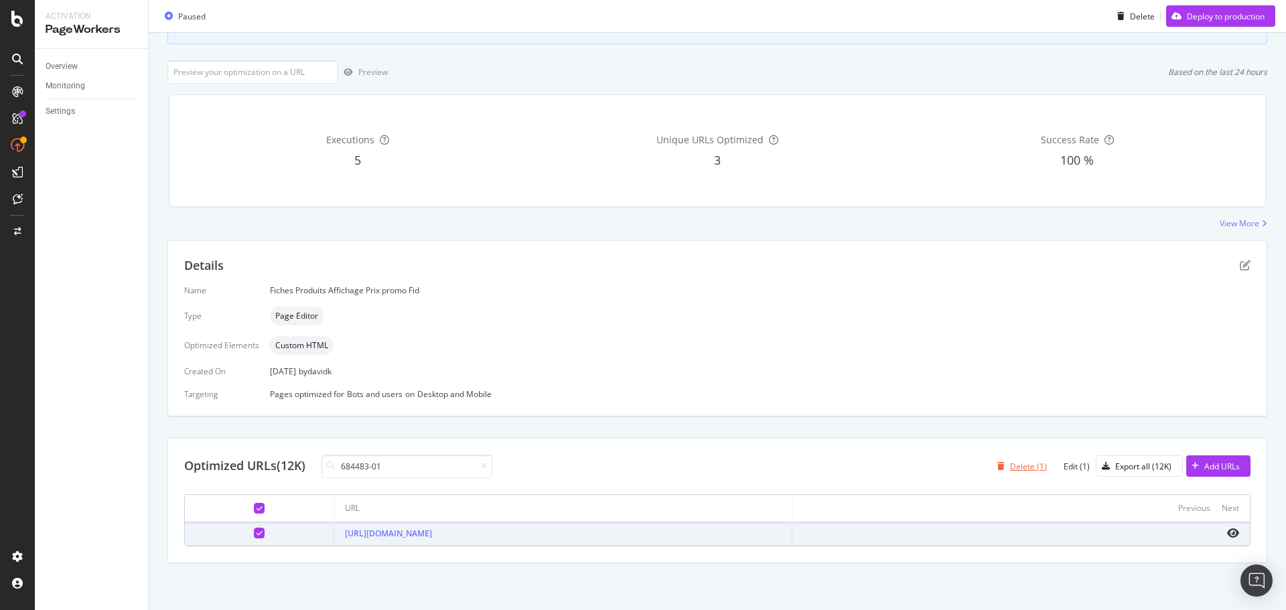
click at [1010, 466] on div "Delete (1)" at bounding box center [1028, 466] width 37 height 11
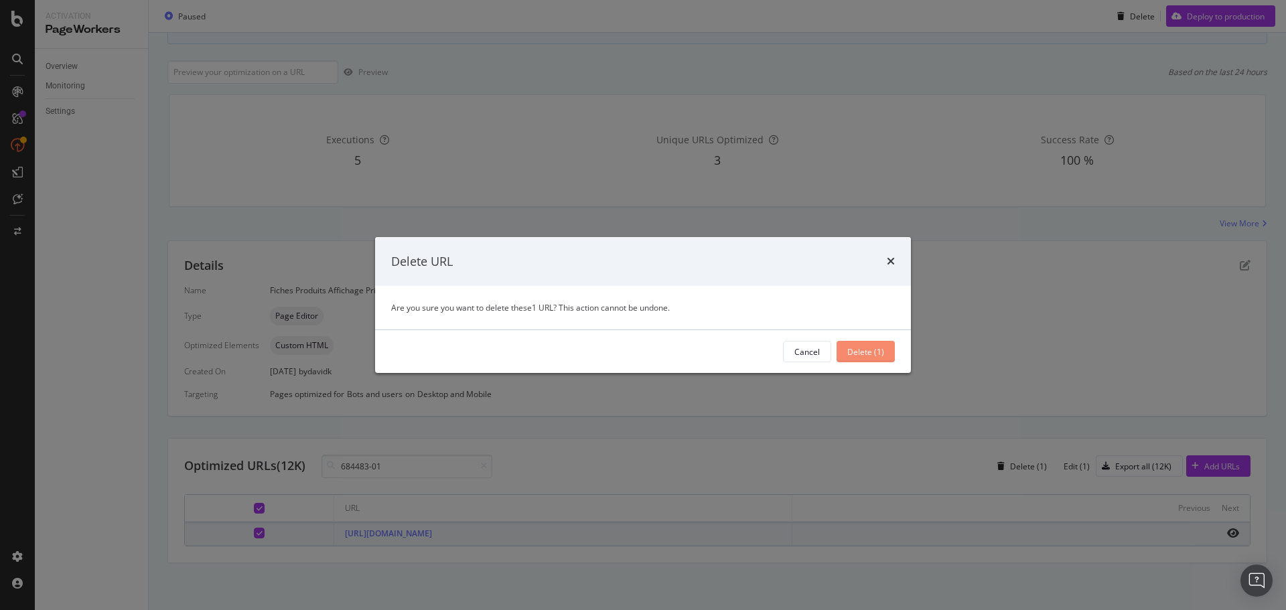
click at [869, 356] on div "Delete (1)" at bounding box center [865, 351] width 37 height 11
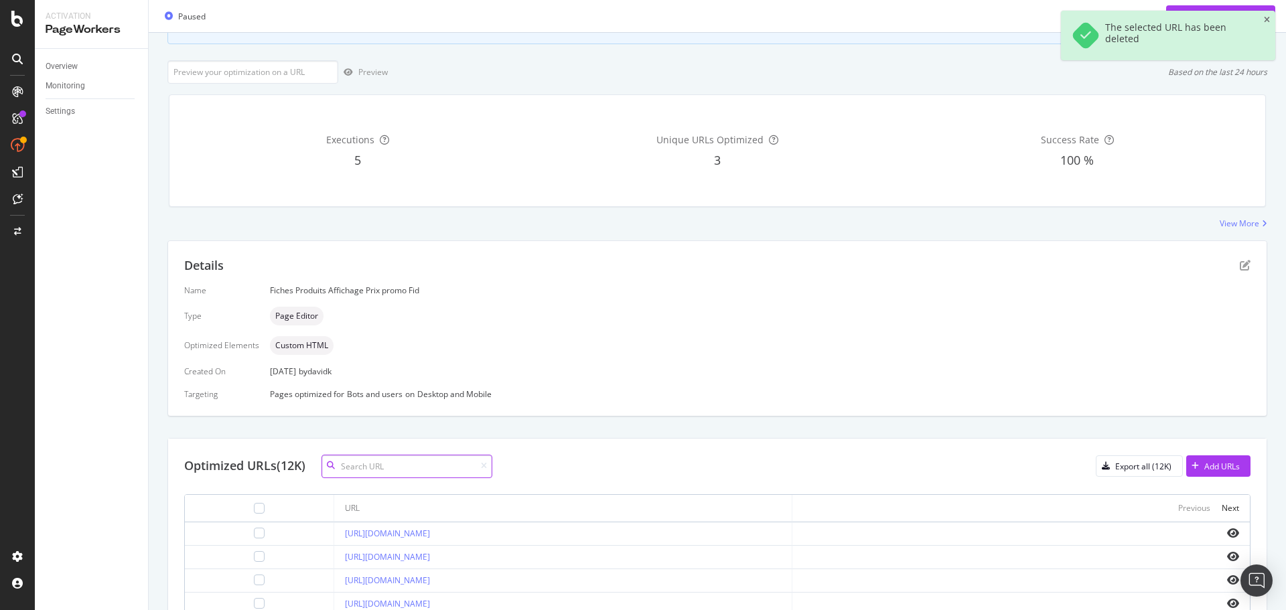
click at [399, 474] on input at bounding box center [406, 466] width 171 height 23
paste input "B1023900-0002"
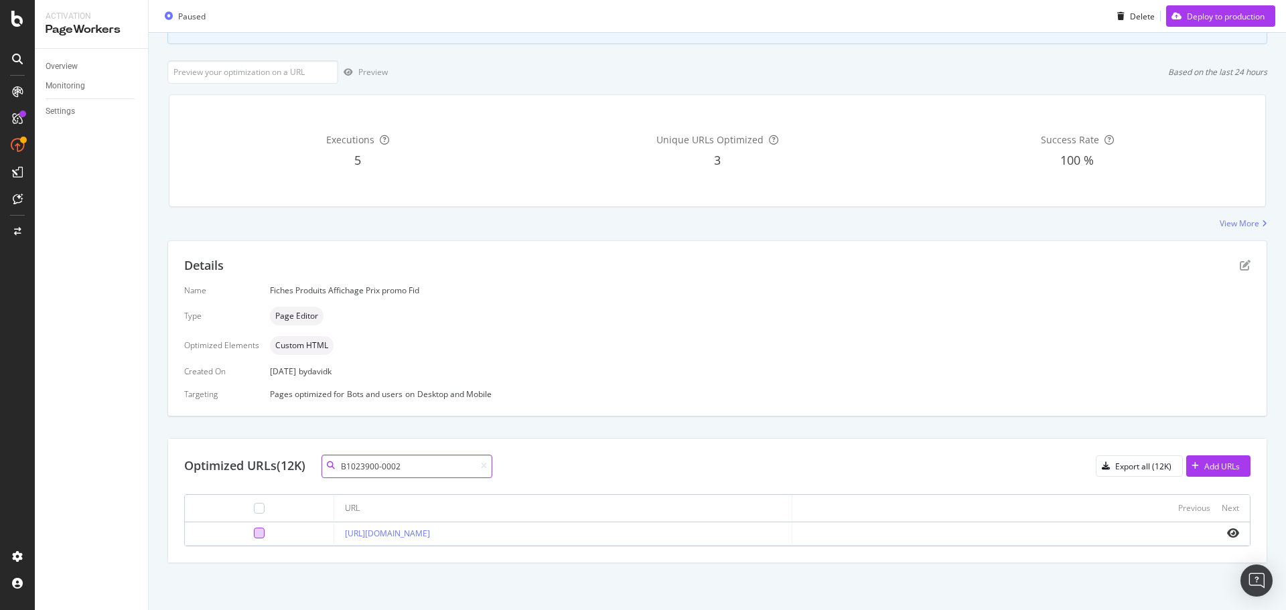
type input "B1023900-0002"
click at [254, 530] on div at bounding box center [259, 533] width 11 height 11
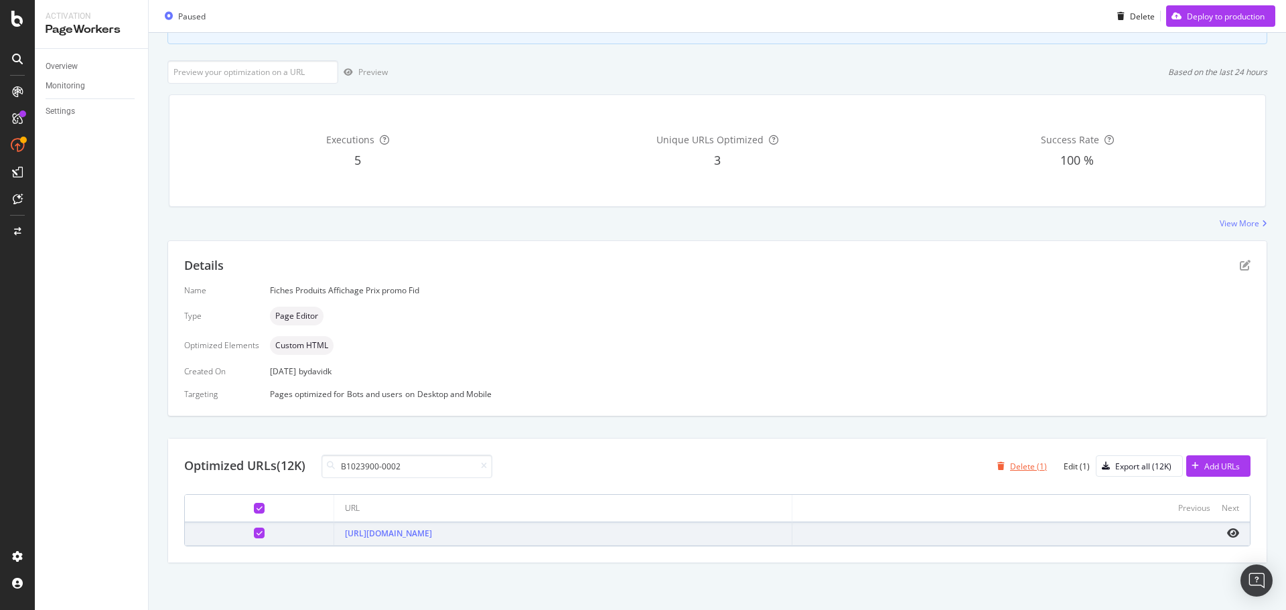
click at [1019, 467] on div "Delete (1)" at bounding box center [1028, 466] width 37 height 11
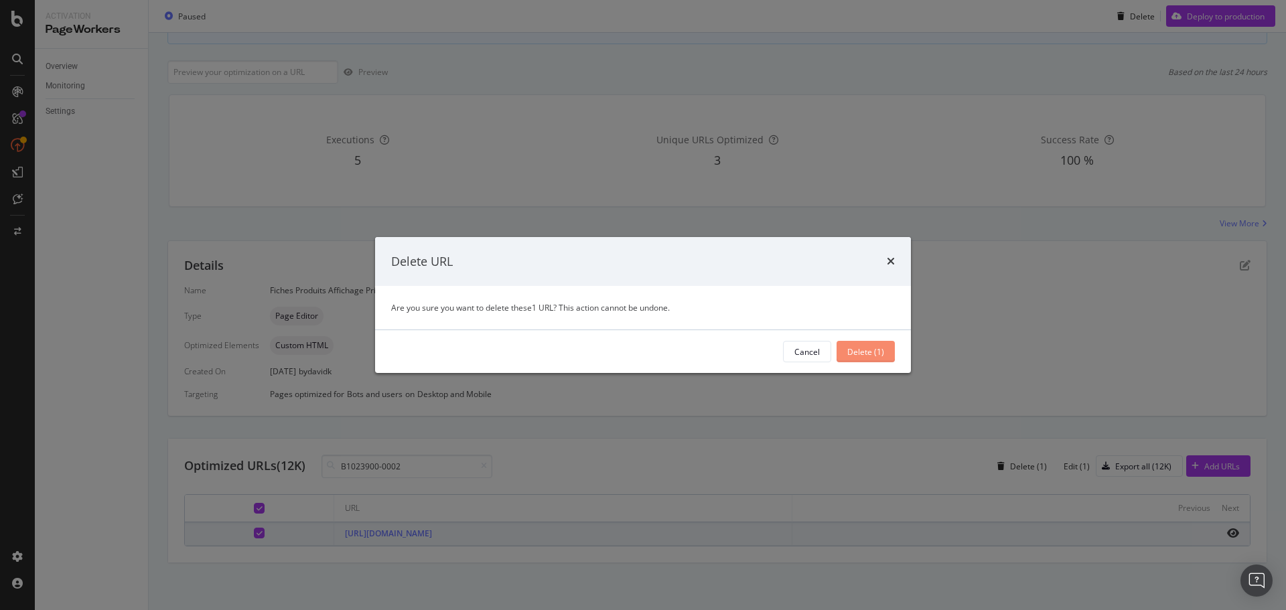
click at [867, 352] on div "Delete (1)" at bounding box center [865, 351] width 37 height 11
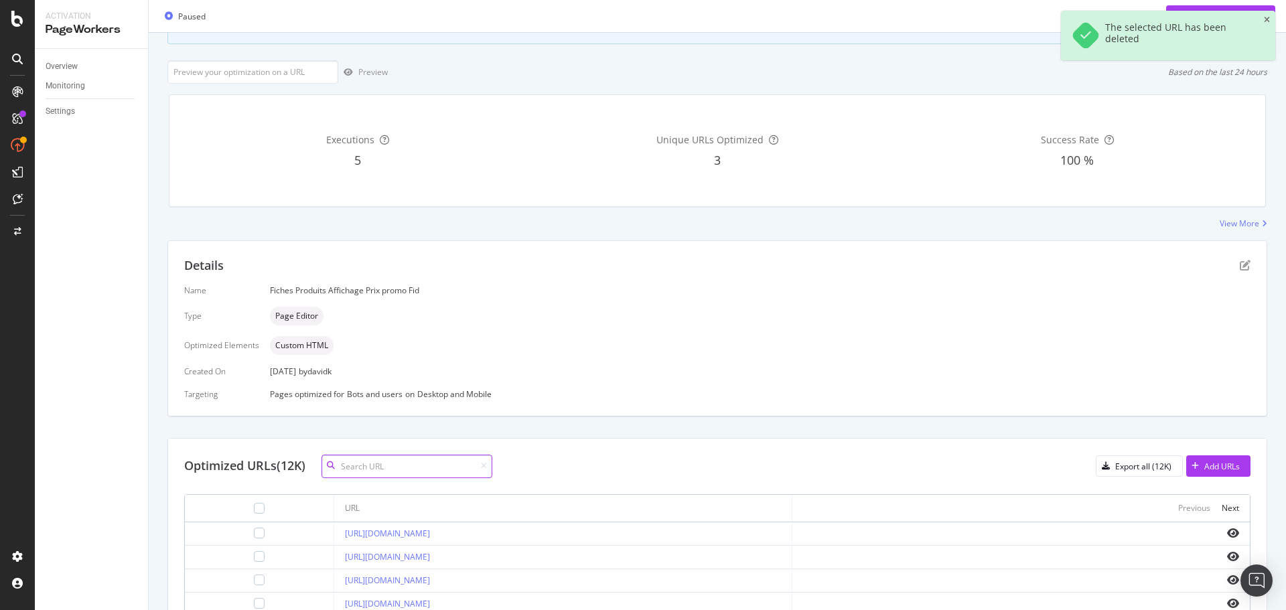
click at [449, 468] on input at bounding box center [406, 466] width 171 height 23
paste input "681761-87"
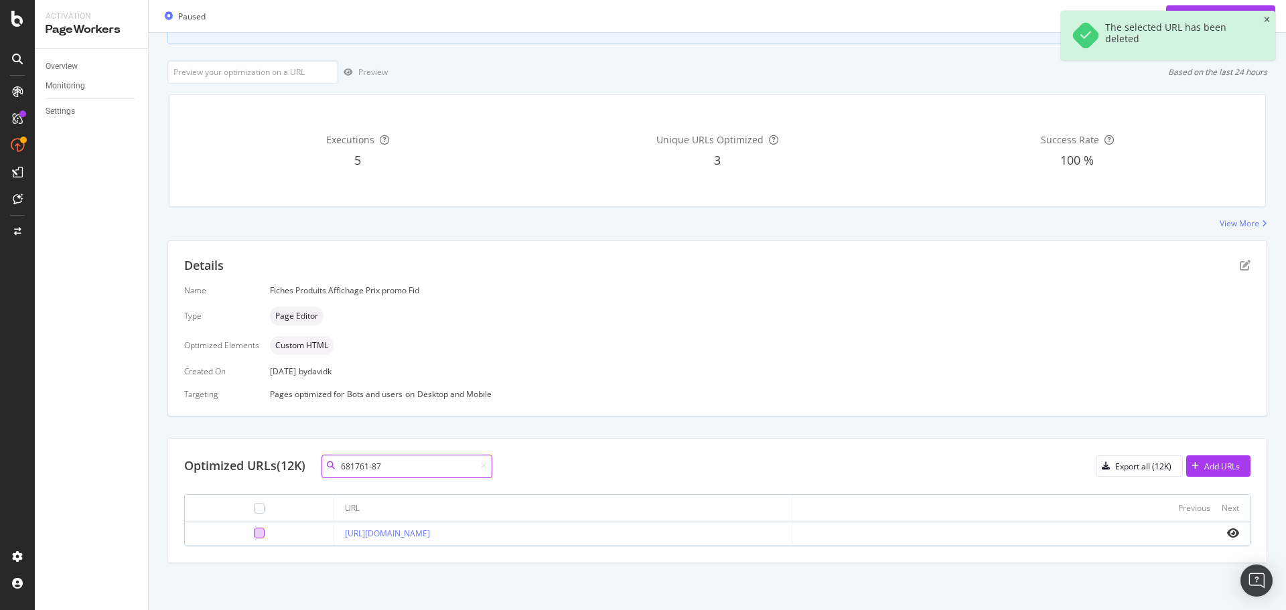
type input "681761-87"
click at [254, 534] on div at bounding box center [259, 533] width 11 height 11
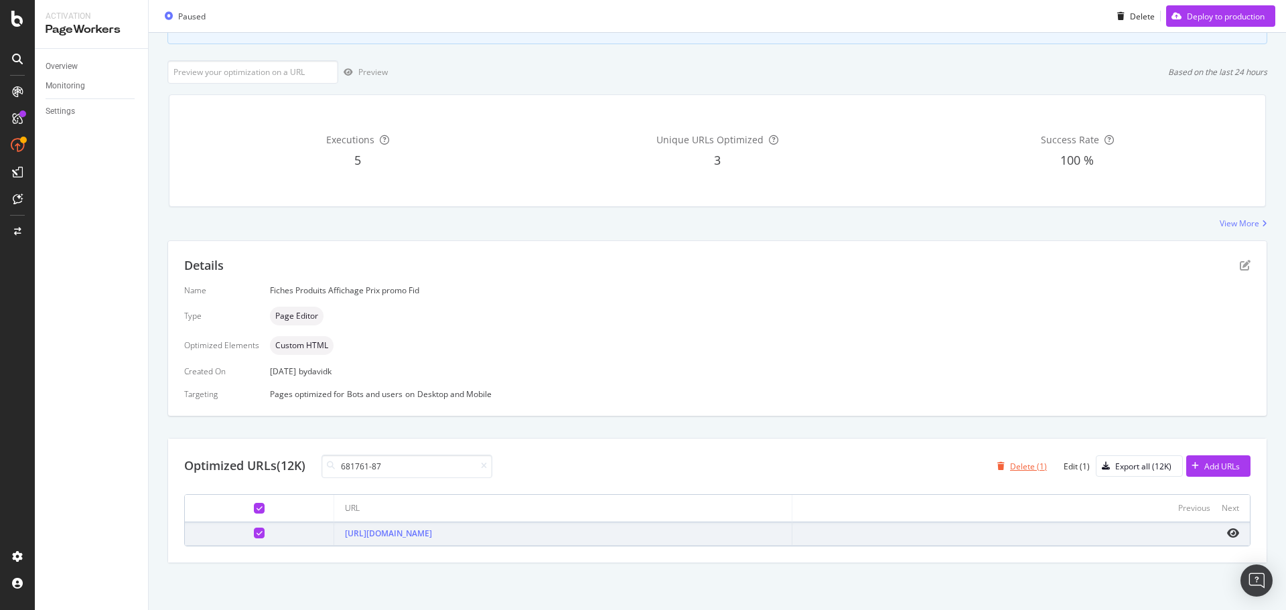
click at [998, 467] on div "button" at bounding box center [1001, 466] width 18 height 8
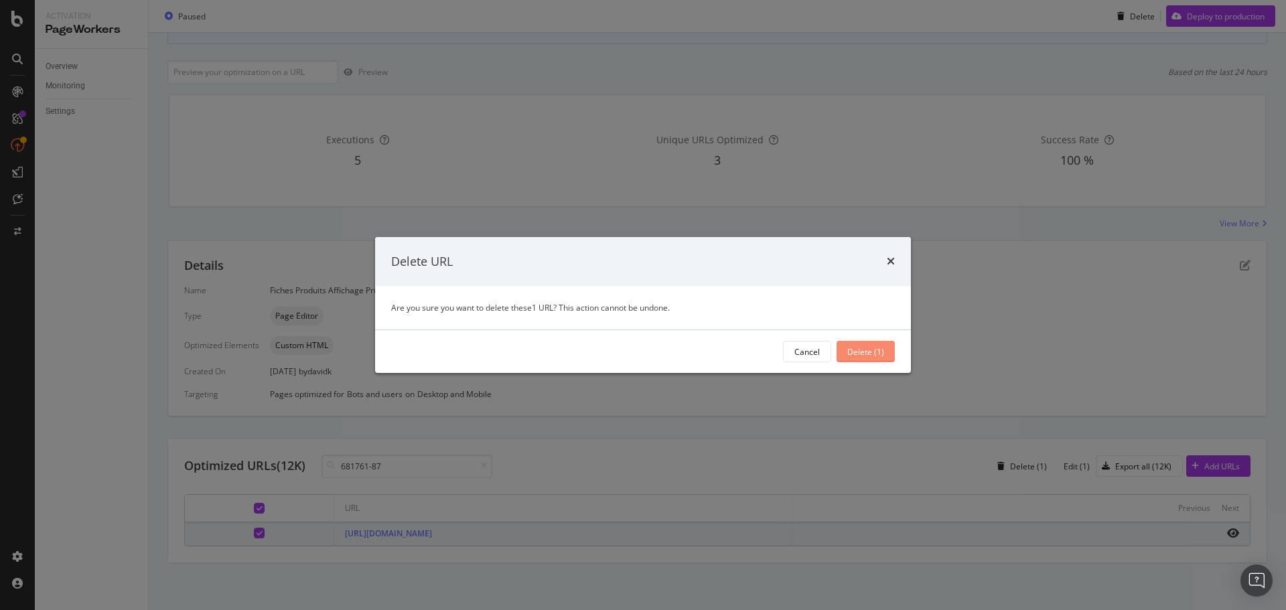
click at [870, 352] on div "Delete (1)" at bounding box center [865, 351] width 37 height 11
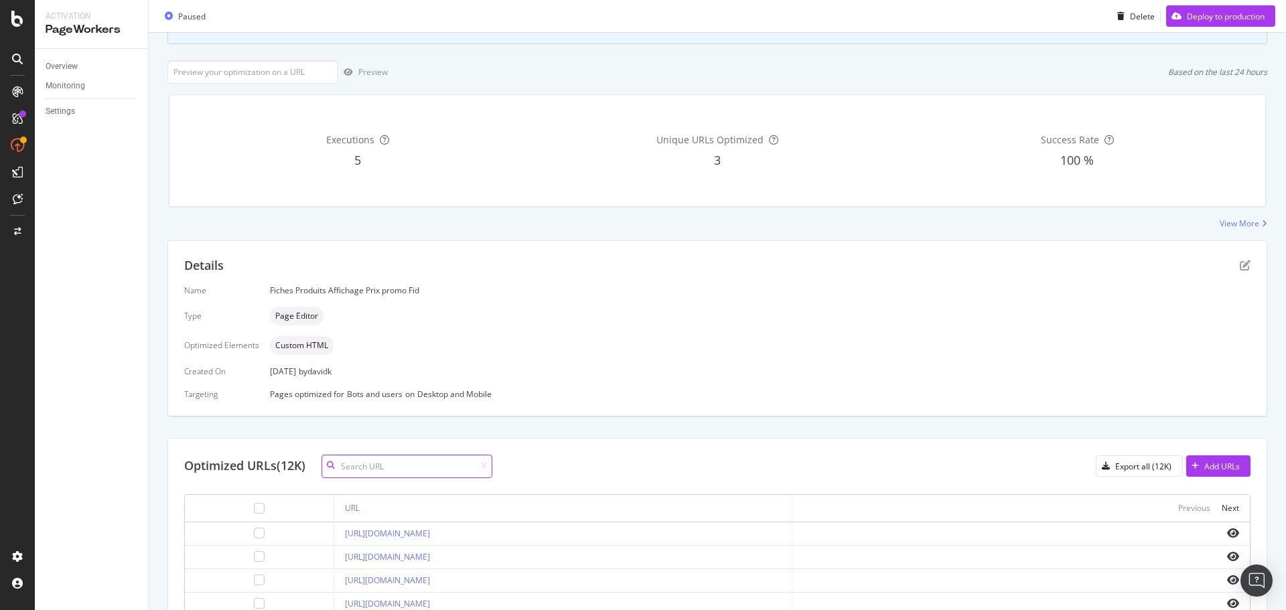
click at [384, 469] on input at bounding box center [406, 466] width 171 height 23
paste input "1376955-001"
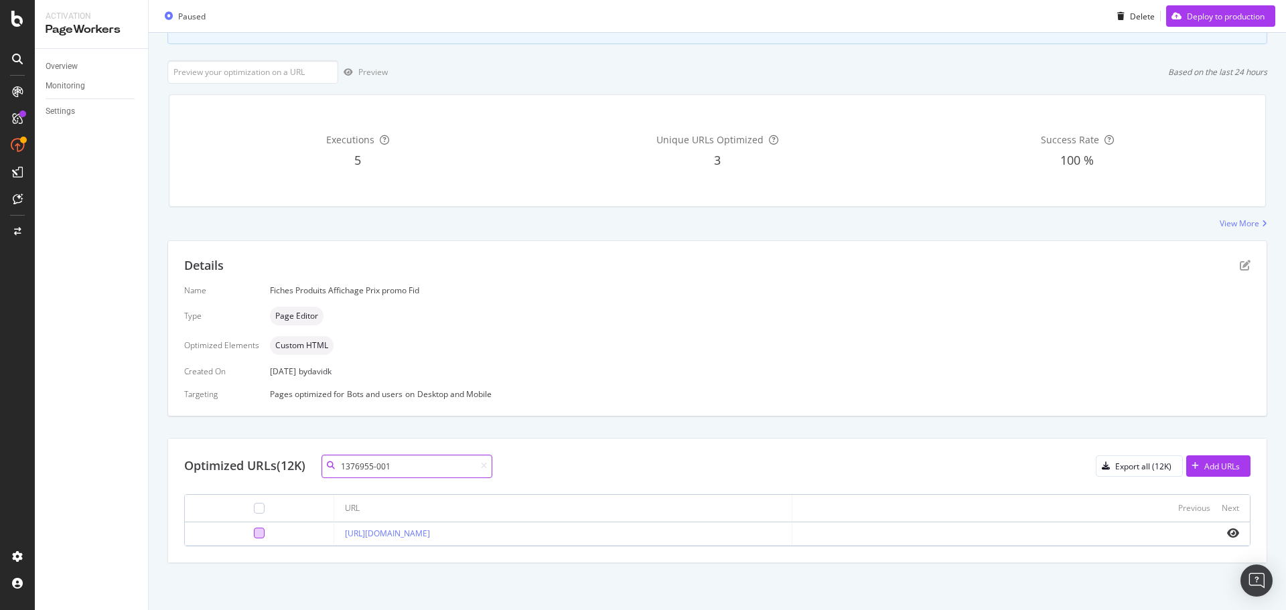
type input "1376955-001"
click at [254, 534] on div at bounding box center [259, 533] width 11 height 11
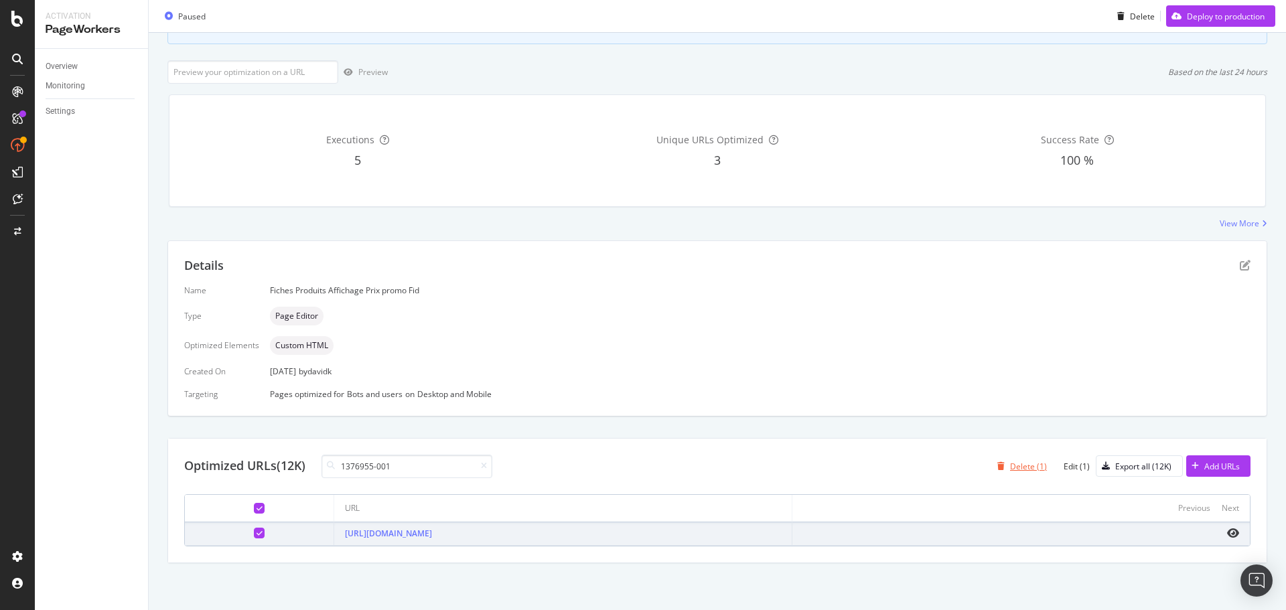
click at [1018, 463] on div "Delete (1)" at bounding box center [1028, 466] width 37 height 11
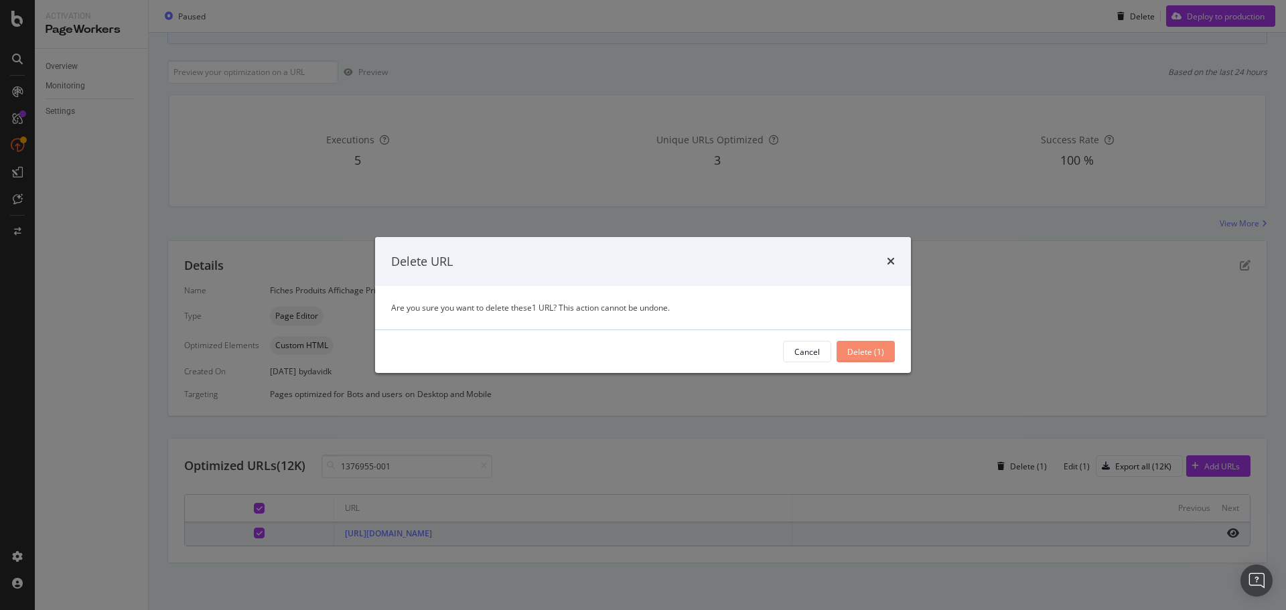
click at [869, 348] on div "Delete (1)" at bounding box center [865, 351] width 37 height 11
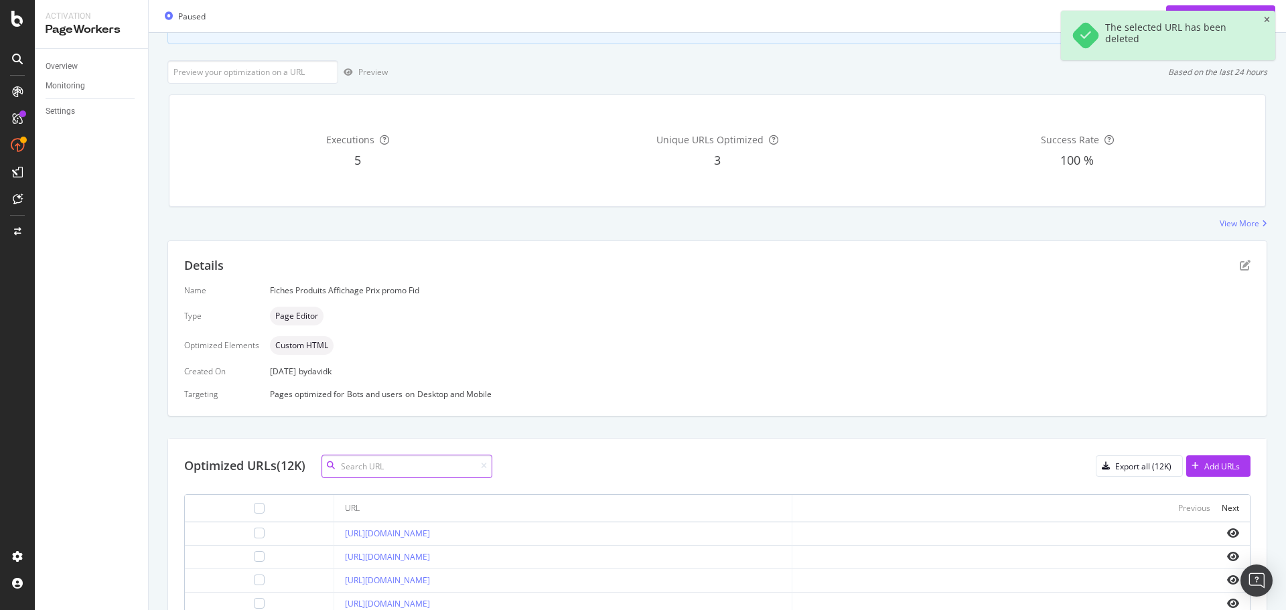
click at [368, 472] on input at bounding box center [406, 466] width 171 height 23
paste input "974230-30-84"
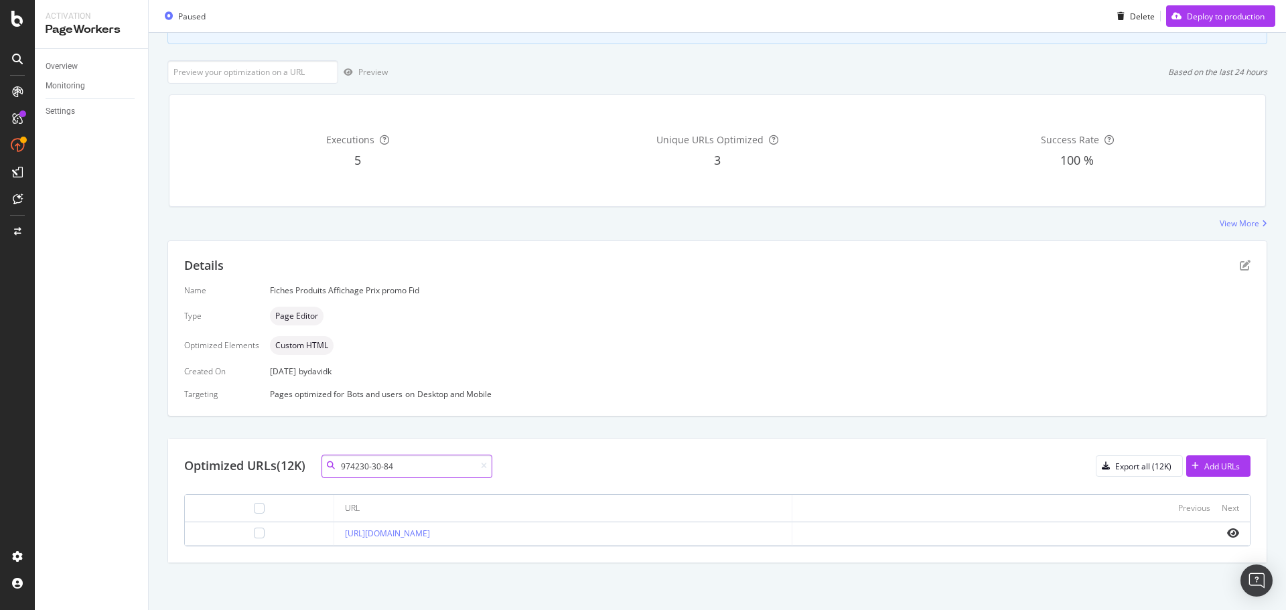
type input "974230-30-84"
click at [245, 534] on div at bounding box center [259, 533] width 127 height 11
click at [254, 532] on div at bounding box center [259, 533] width 11 height 11
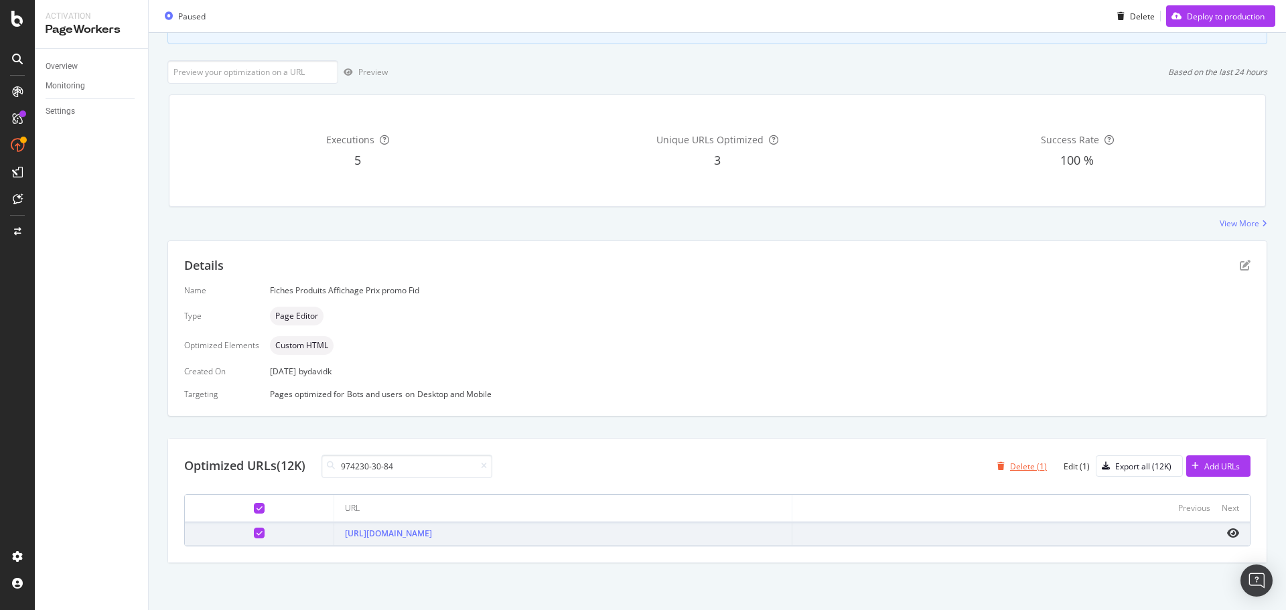
click at [1021, 461] on div "Delete (1)" at bounding box center [1028, 466] width 37 height 11
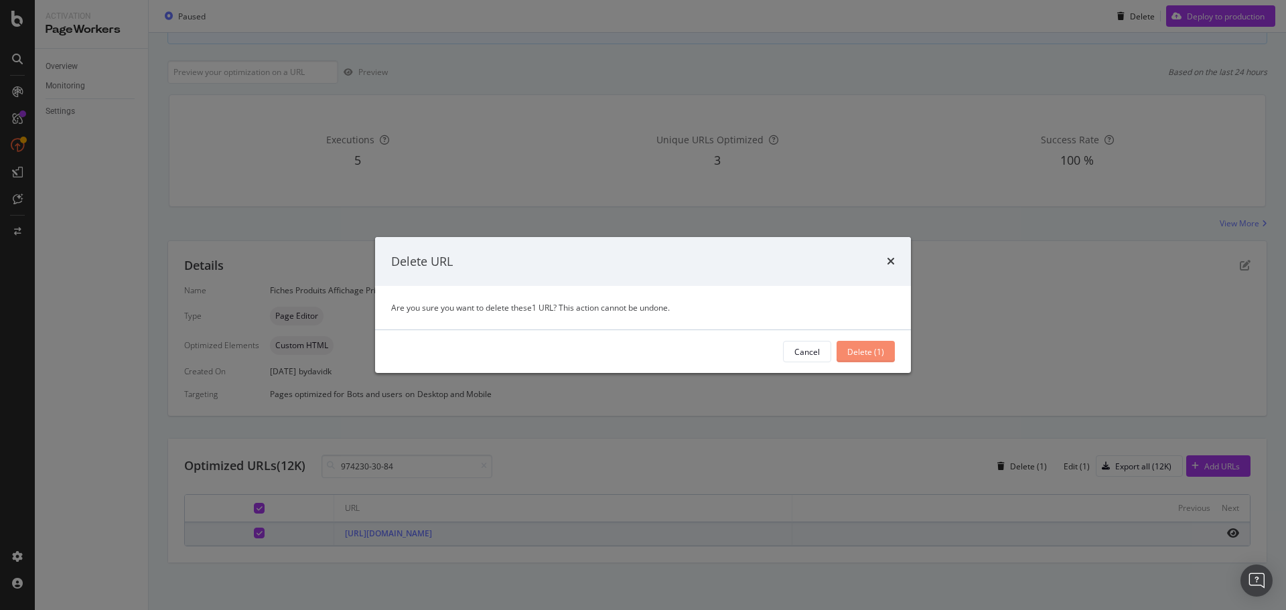
click at [869, 356] on div "Delete (1)" at bounding box center [865, 351] width 37 height 11
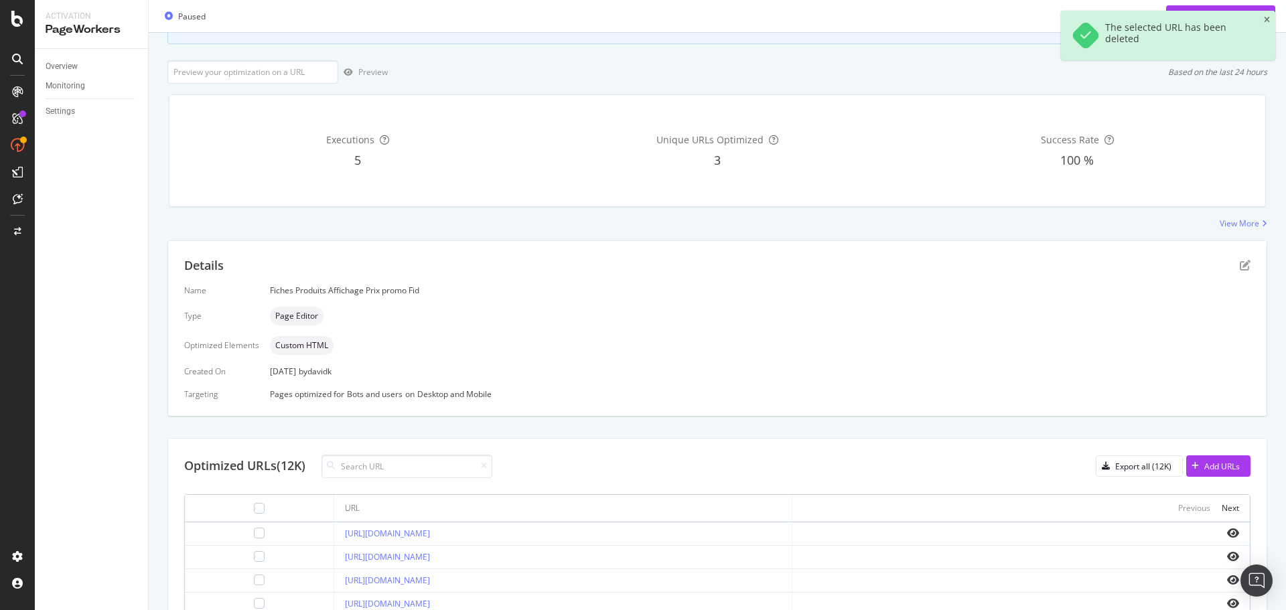
click at [340, 464] on div at bounding box center [330, 465] width 19 height 9
click at [428, 469] on input at bounding box center [406, 466] width 171 height 23
paste input "IW8424"
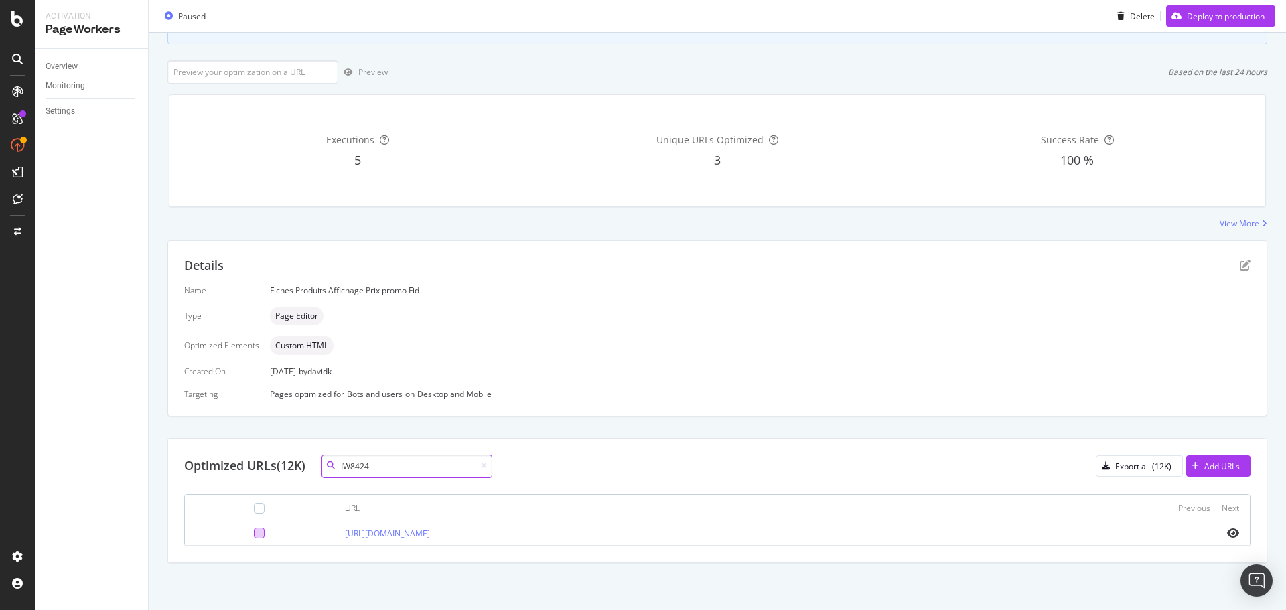
type input "IW8424"
click at [254, 528] on div at bounding box center [259, 533] width 11 height 11
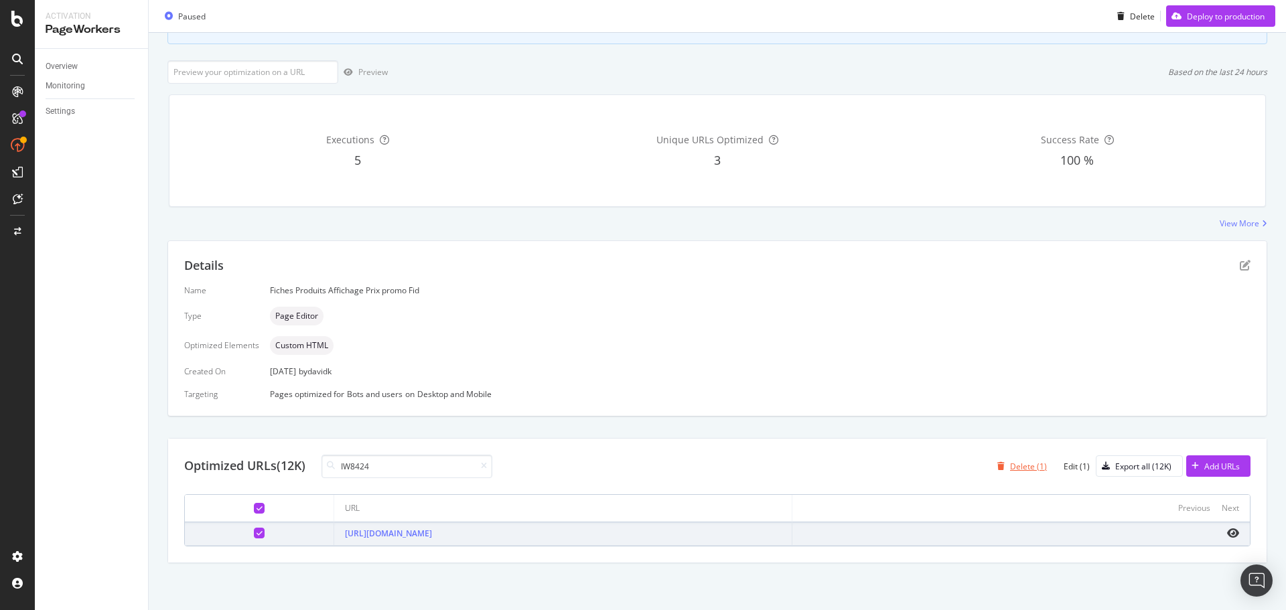
click at [1011, 467] on div "Delete (1)" at bounding box center [1028, 466] width 37 height 11
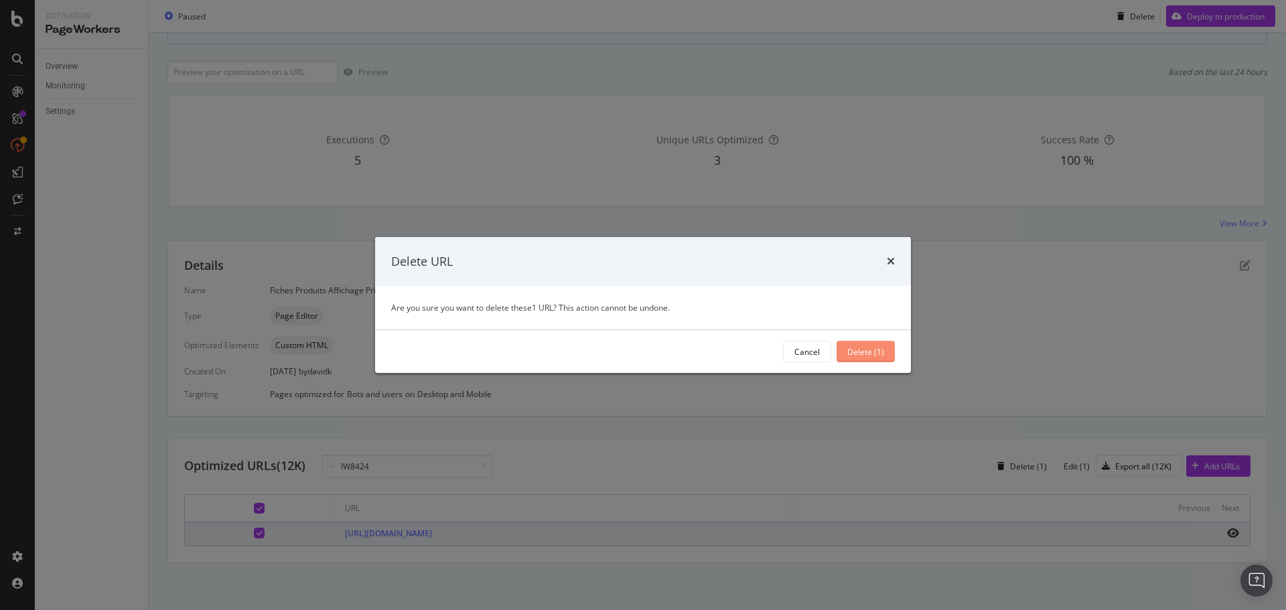
click at [885, 349] on button "Delete (1)" at bounding box center [865, 351] width 58 height 21
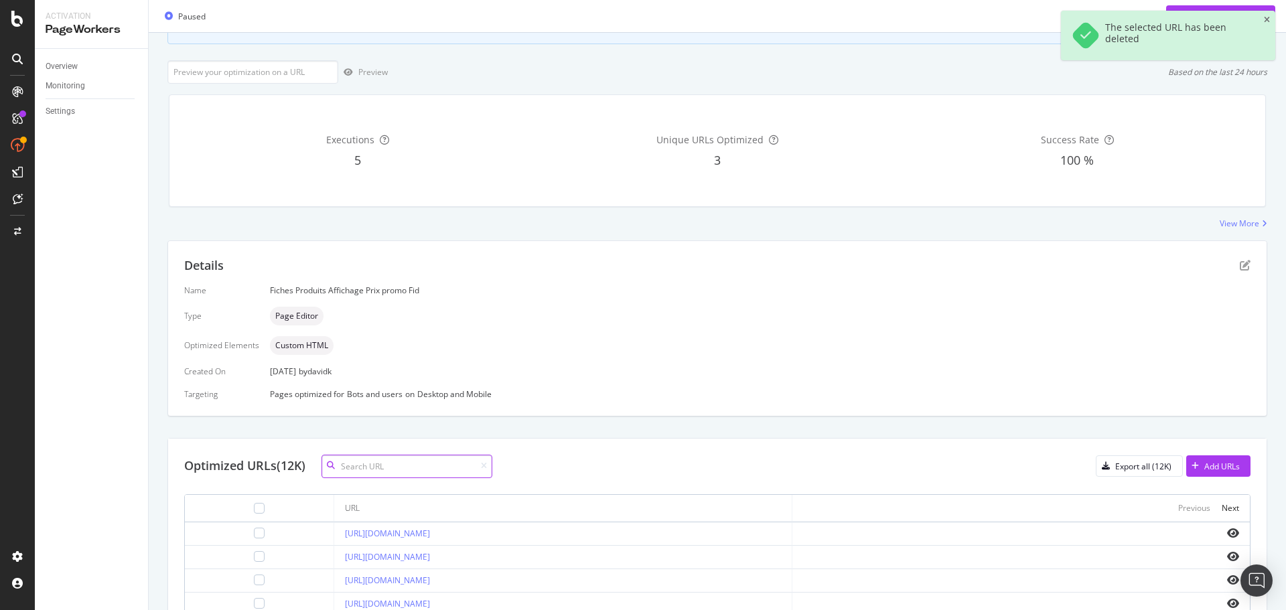
click at [386, 471] on input at bounding box center [406, 466] width 171 height 23
paste input "681761-01"
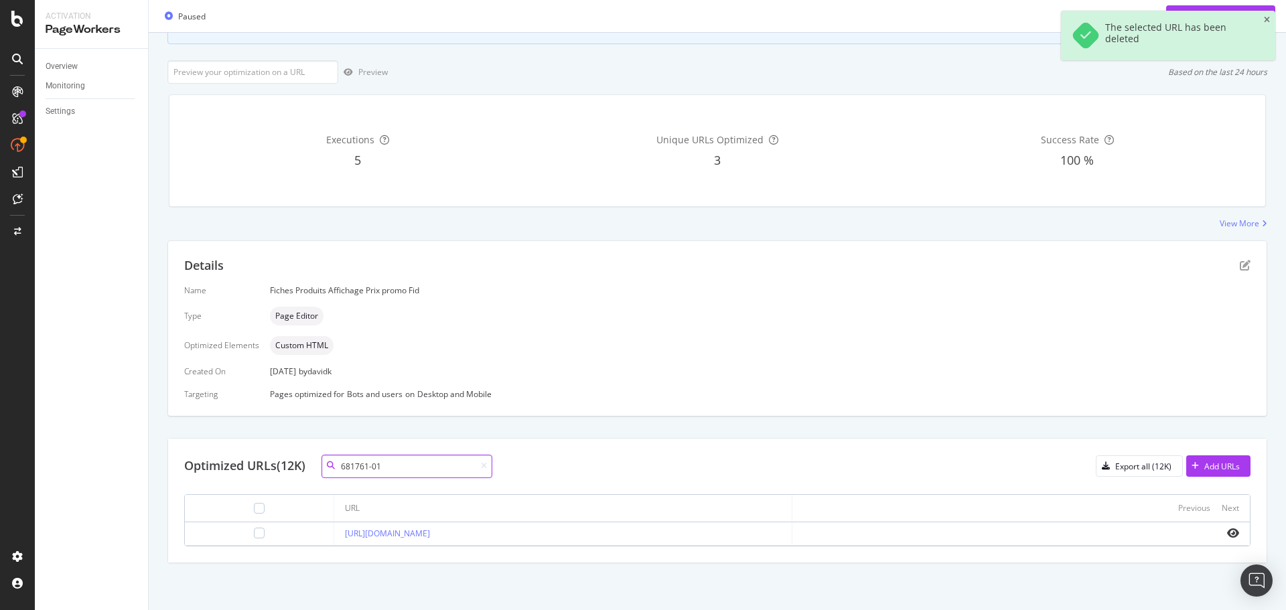
type input "681761-01"
click at [232, 535] on div at bounding box center [259, 533] width 127 height 11
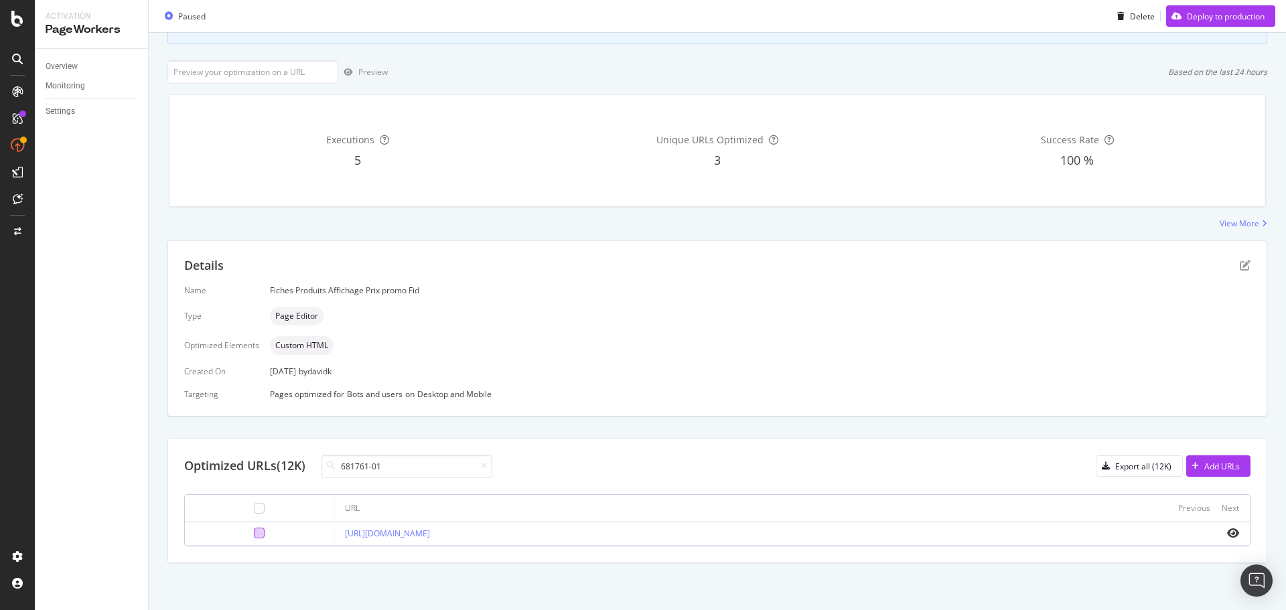
click at [254, 534] on div at bounding box center [259, 533] width 11 height 11
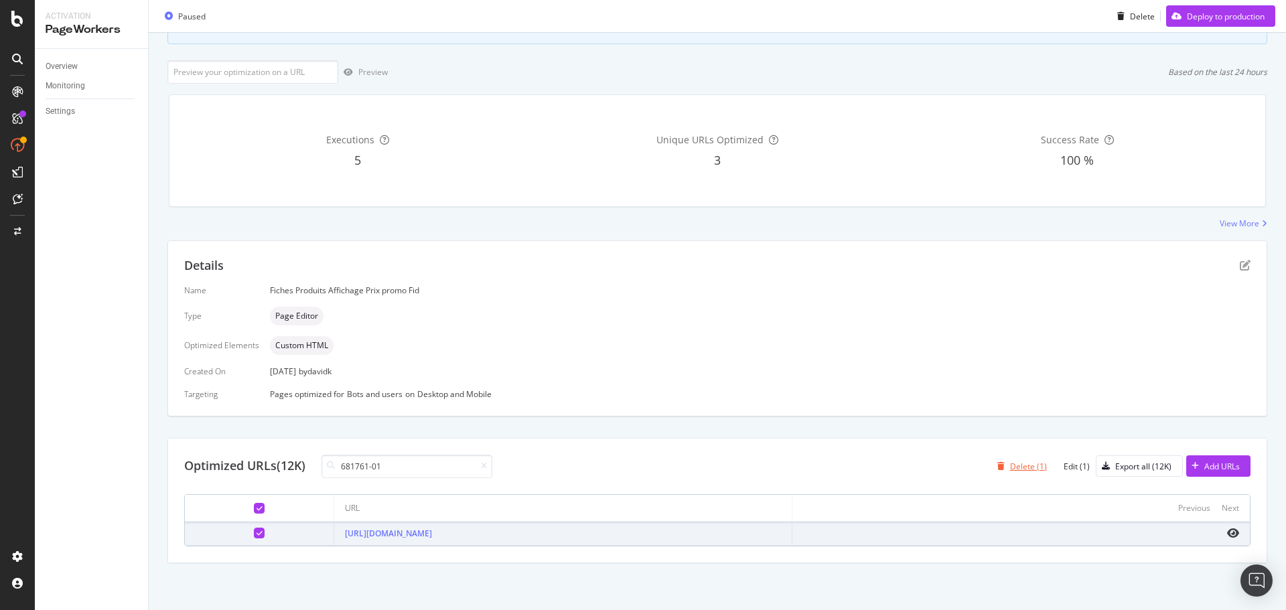
click at [1016, 468] on div "Delete (1)" at bounding box center [1028, 466] width 37 height 11
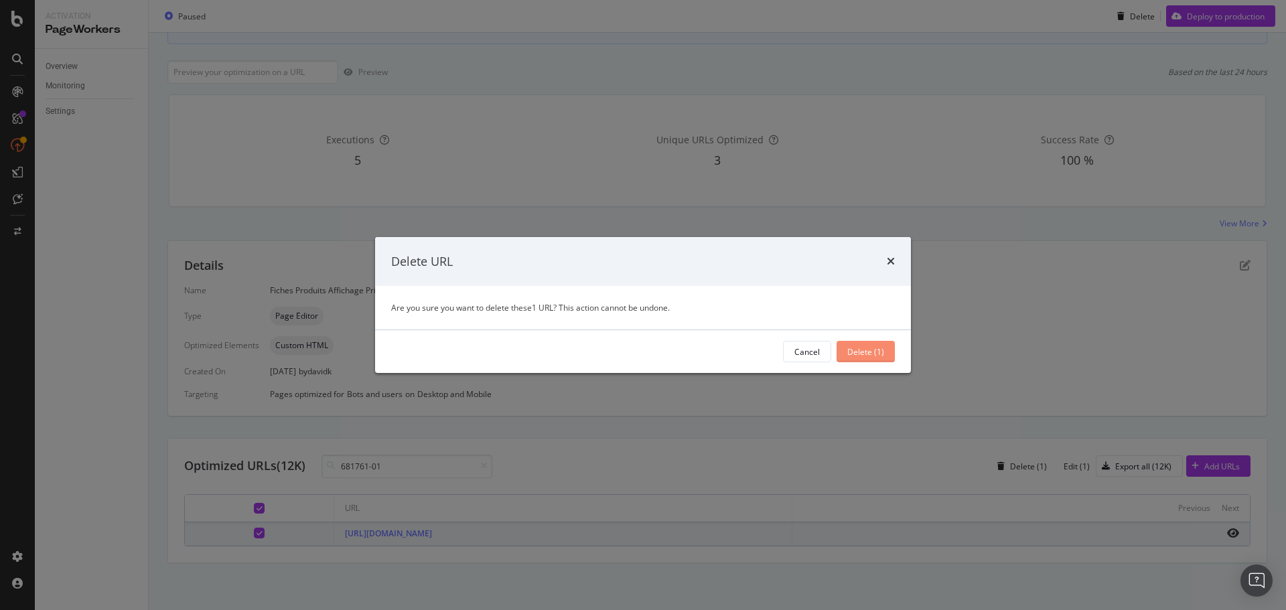
click at [862, 353] on div "Delete (1)" at bounding box center [865, 351] width 37 height 11
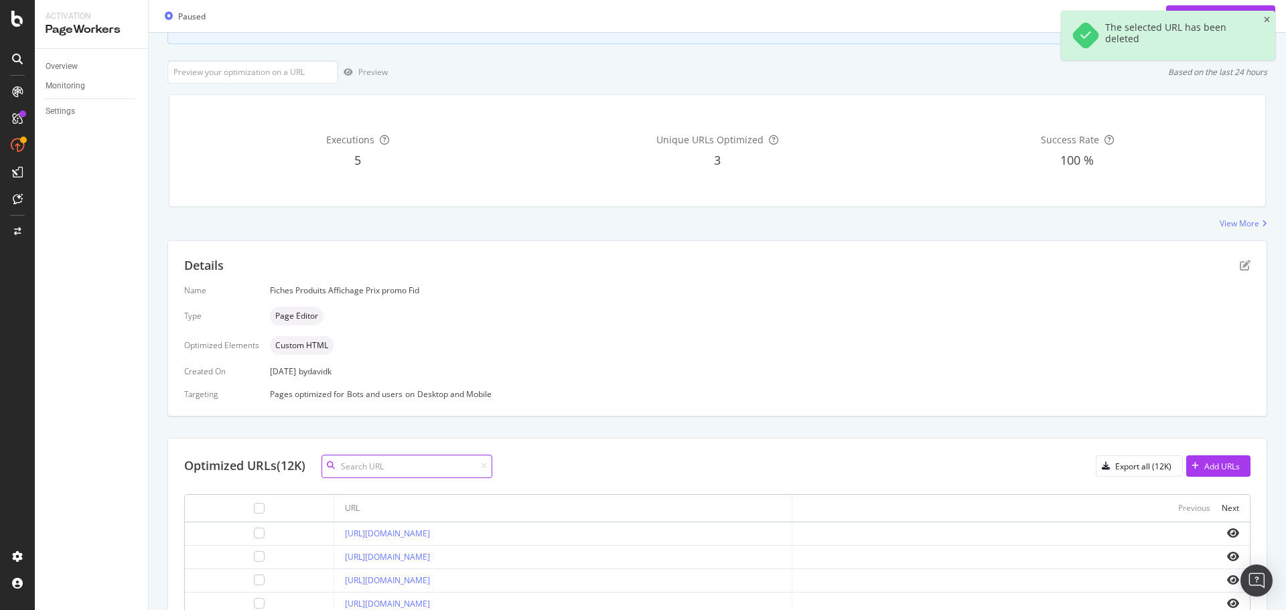
click at [348, 467] on input at bounding box center [406, 466] width 171 height 23
paste input "EW1220A-0213"
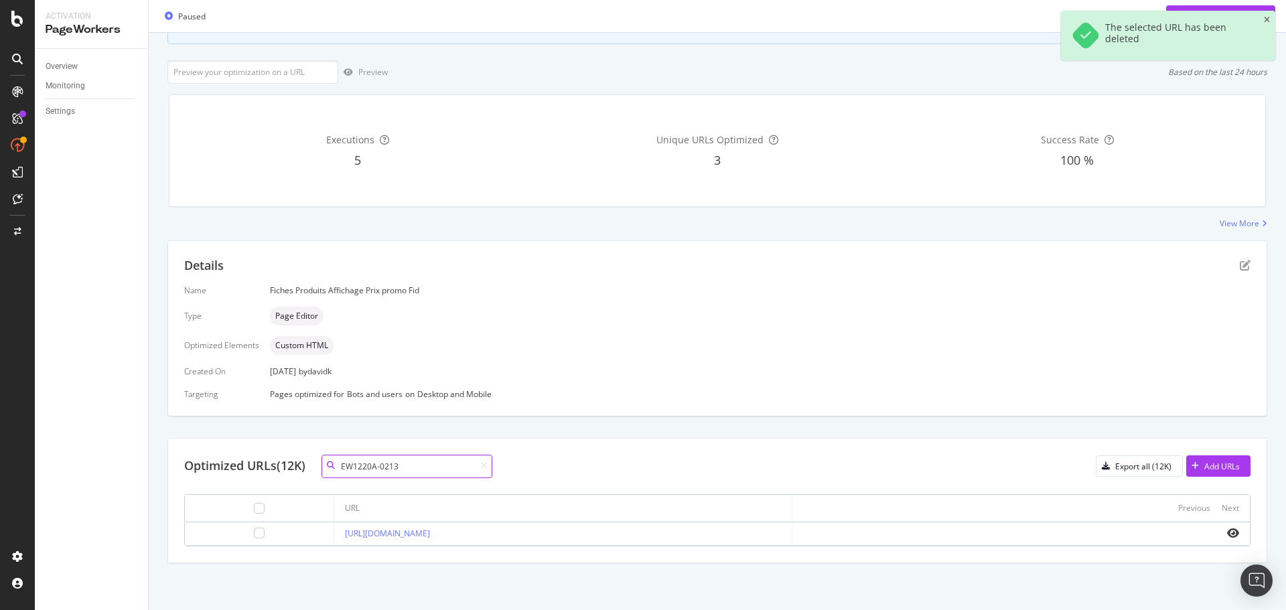
type input "EW1220A-0213"
click at [243, 530] on div at bounding box center [259, 533] width 127 height 11
click at [254, 531] on div at bounding box center [259, 533] width 11 height 11
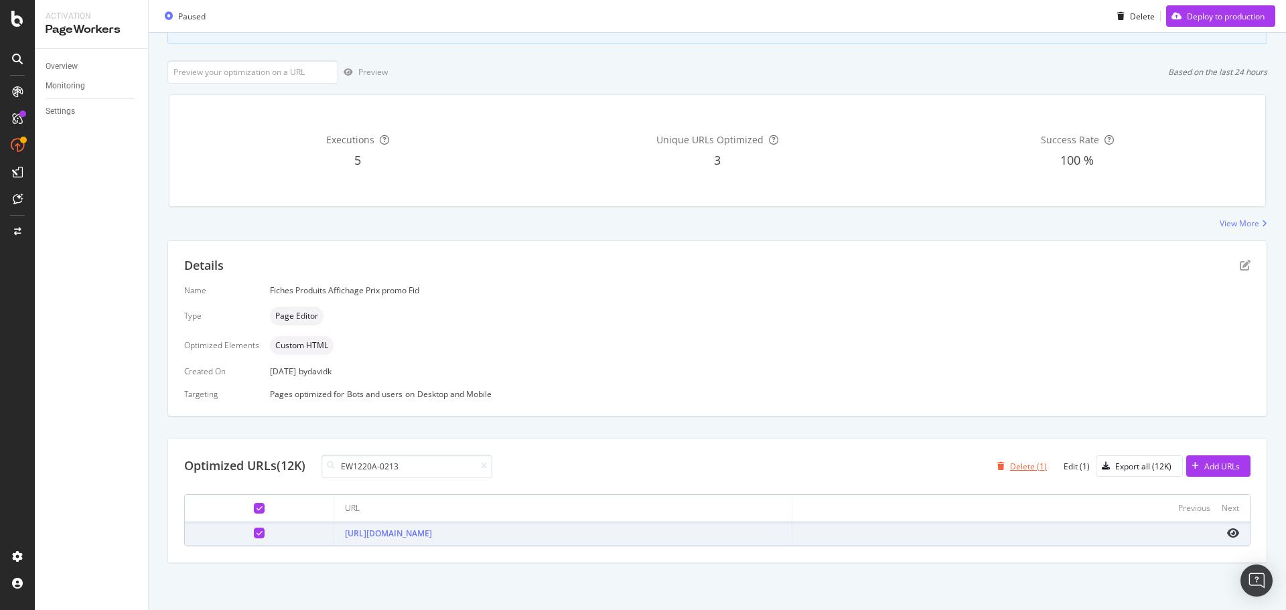
click at [1010, 462] on div "Delete (1)" at bounding box center [1028, 466] width 37 height 11
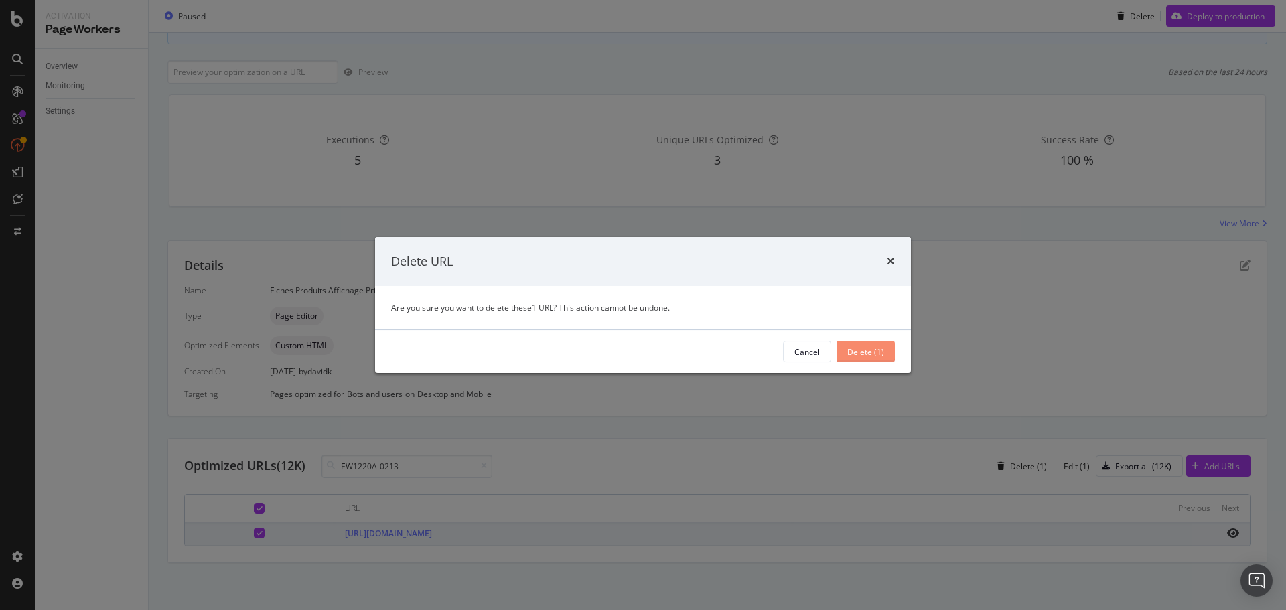
click at [871, 354] on div "Delete (1)" at bounding box center [865, 351] width 37 height 11
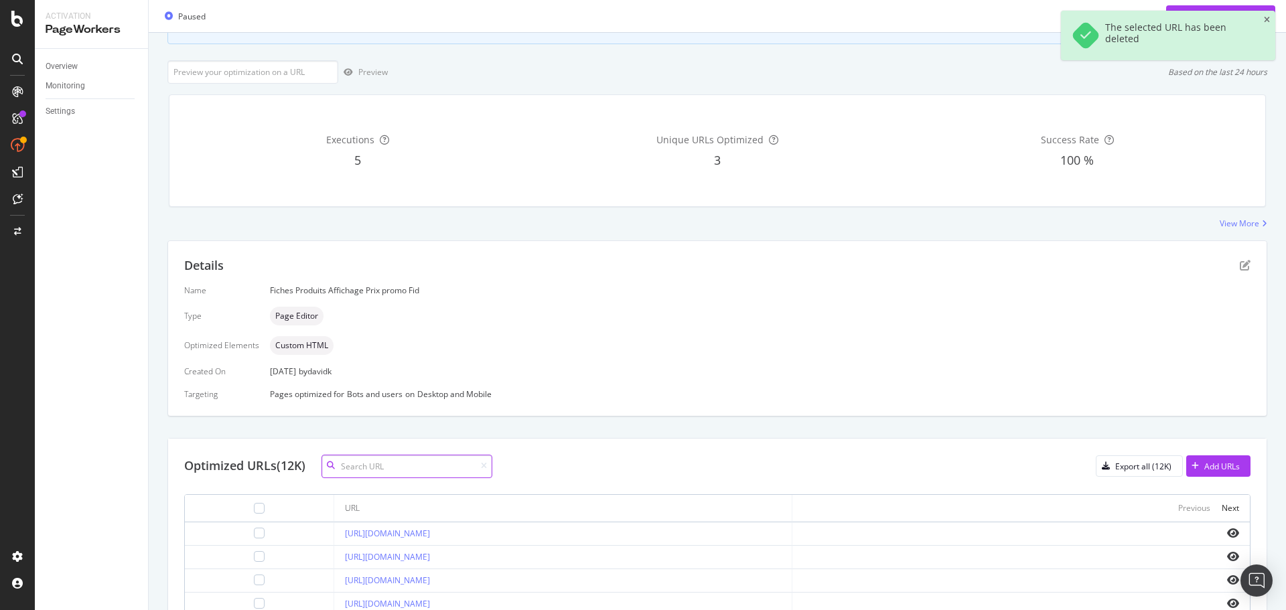
click at [374, 470] on input at bounding box center [406, 466] width 171 height 23
paste input "15327914-001"
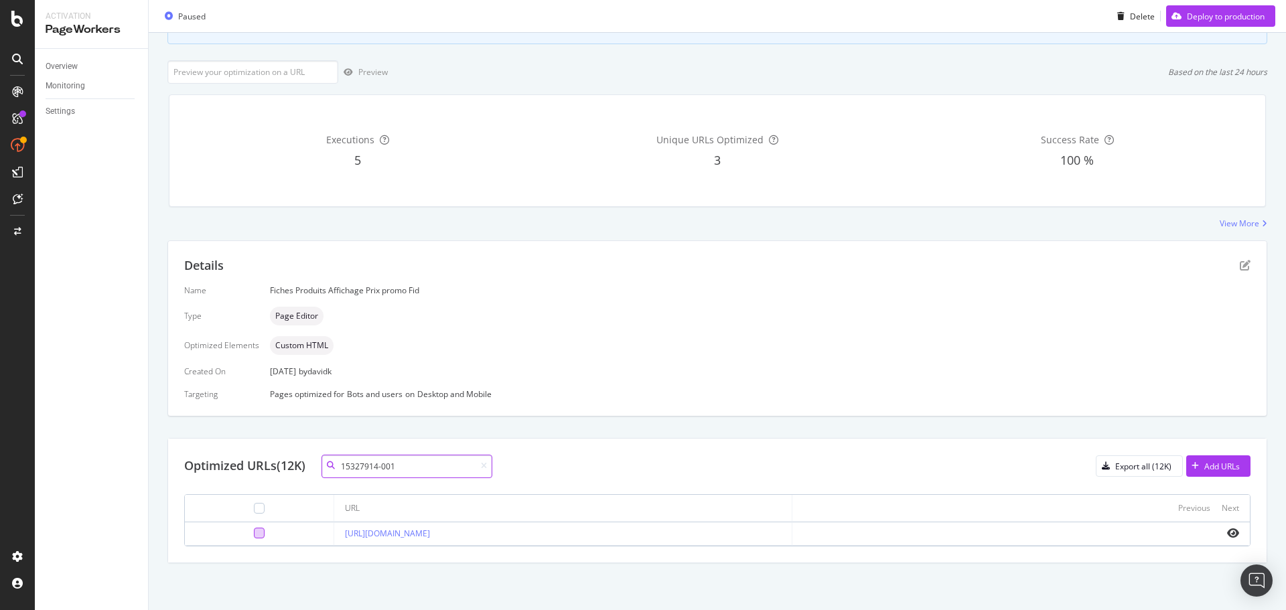
type input "15327914-001"
click at [254, 531] on div at bounding box center [259, 533] width 11 height 11
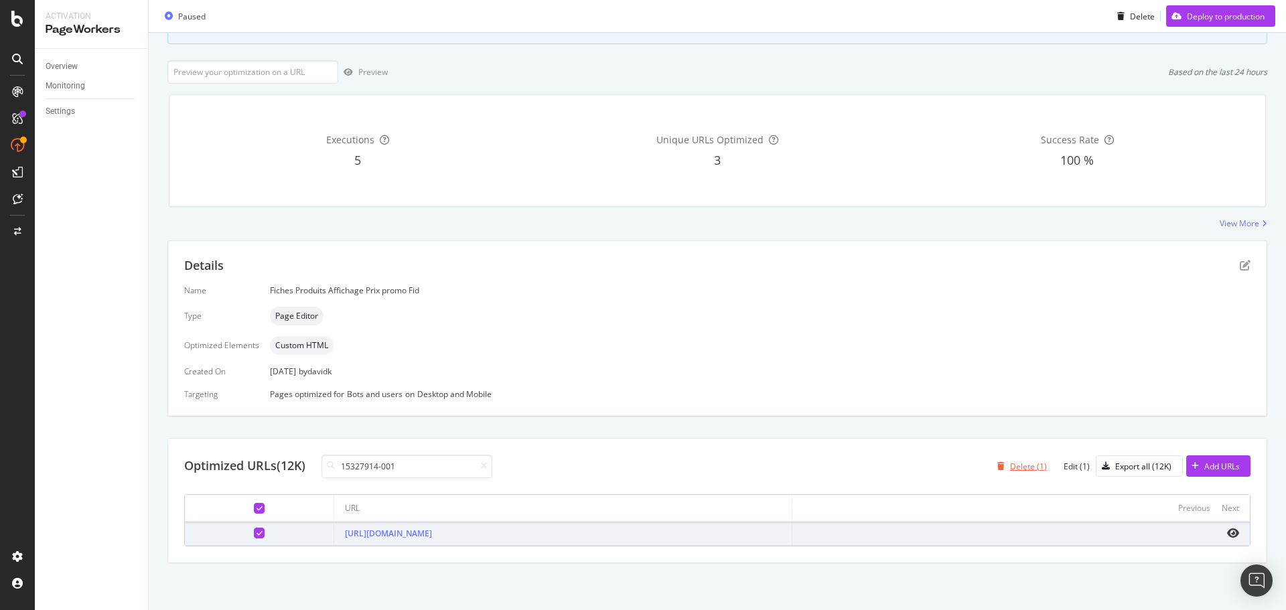
click at [1017, 461] on div "Delete (1)" at bounding box center [1028, 466] width 37 height 11
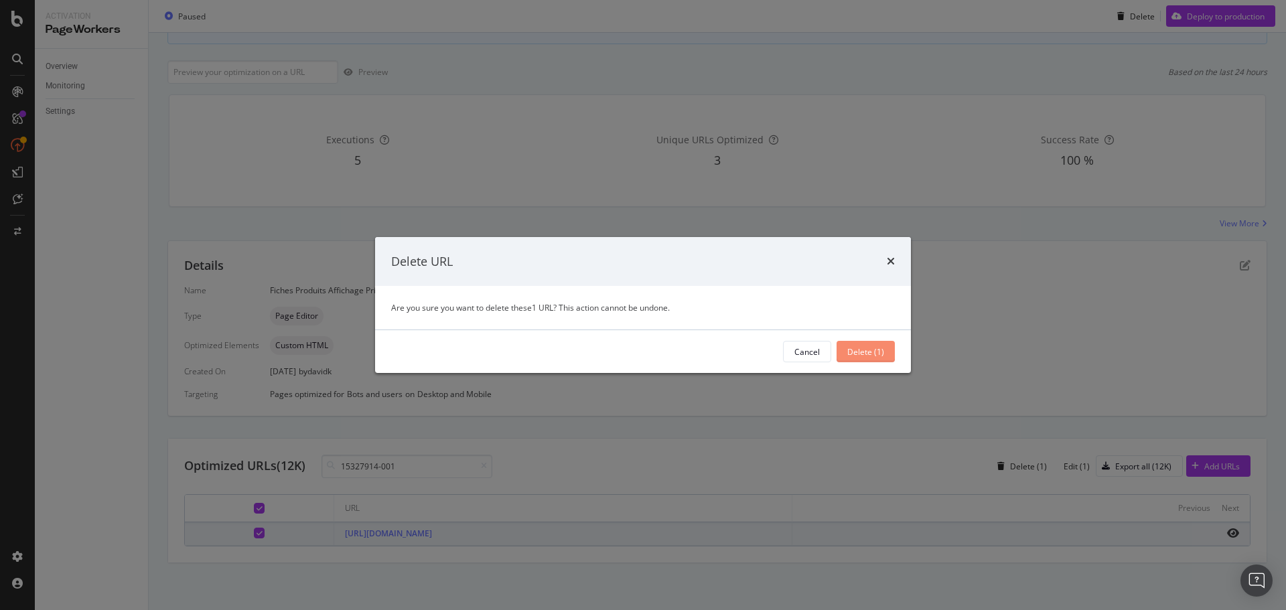
click at [862, 348] on div "Delete (1)" at bounding box center [865, 351] width 37 height 11
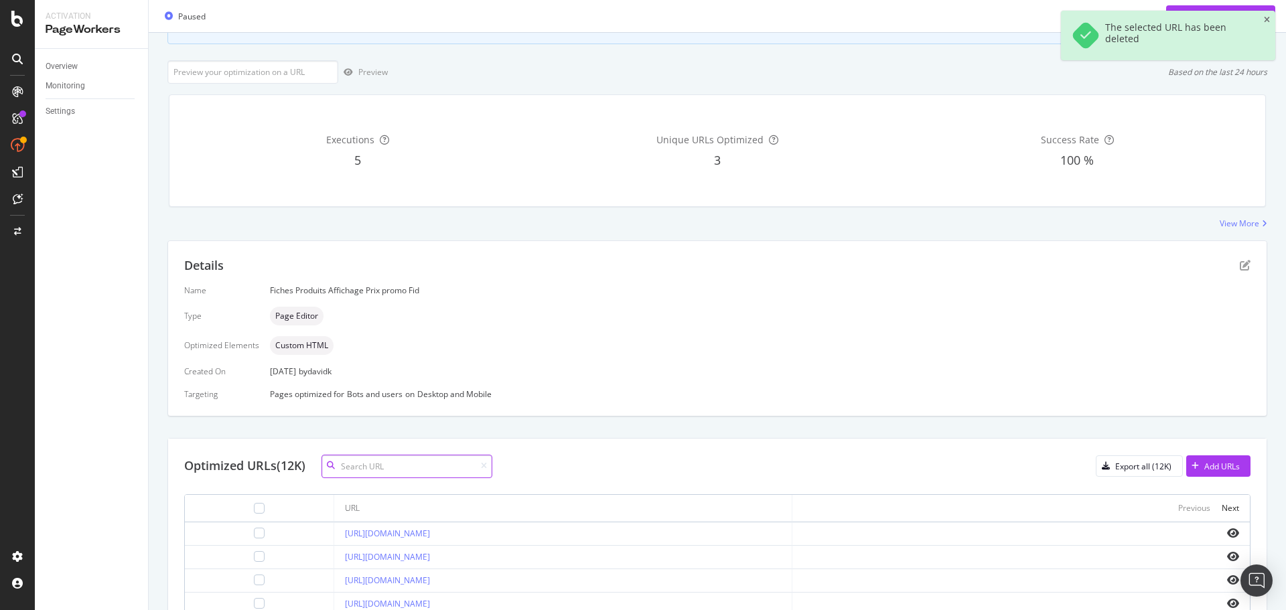
click at [369, 466] on input at bounding box center [406, 466] width 171 height 23
paste input "15327913-001"
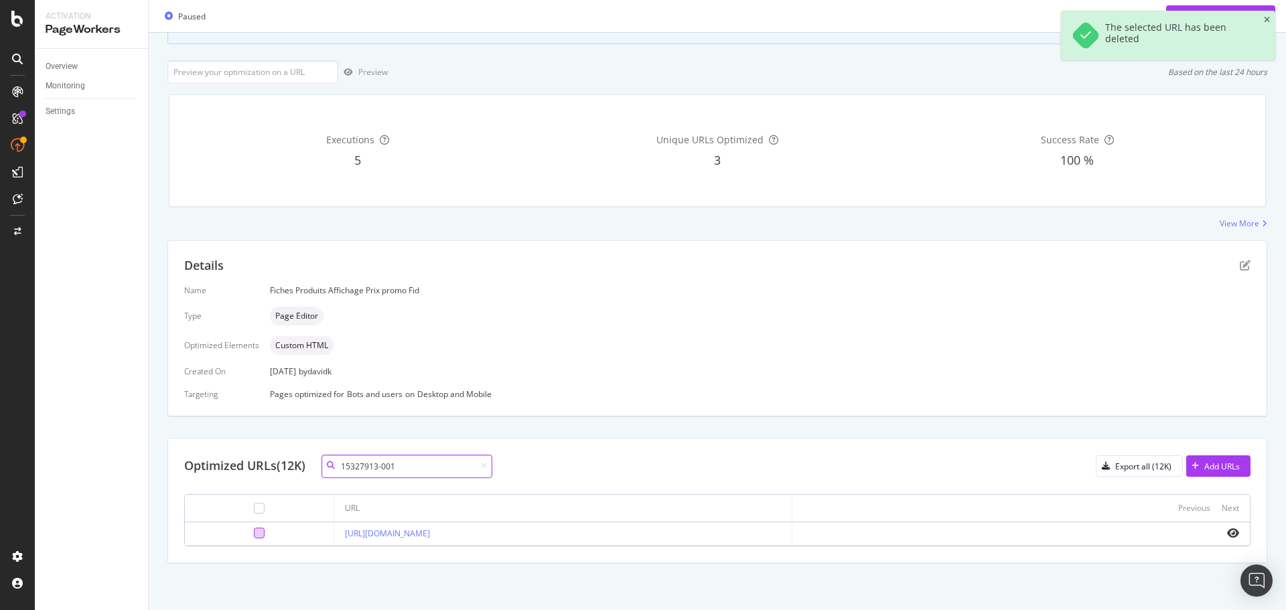
type input "15327913-001"
click at [254, 532] on div at bounding box center [259, 533] width 11 height 11
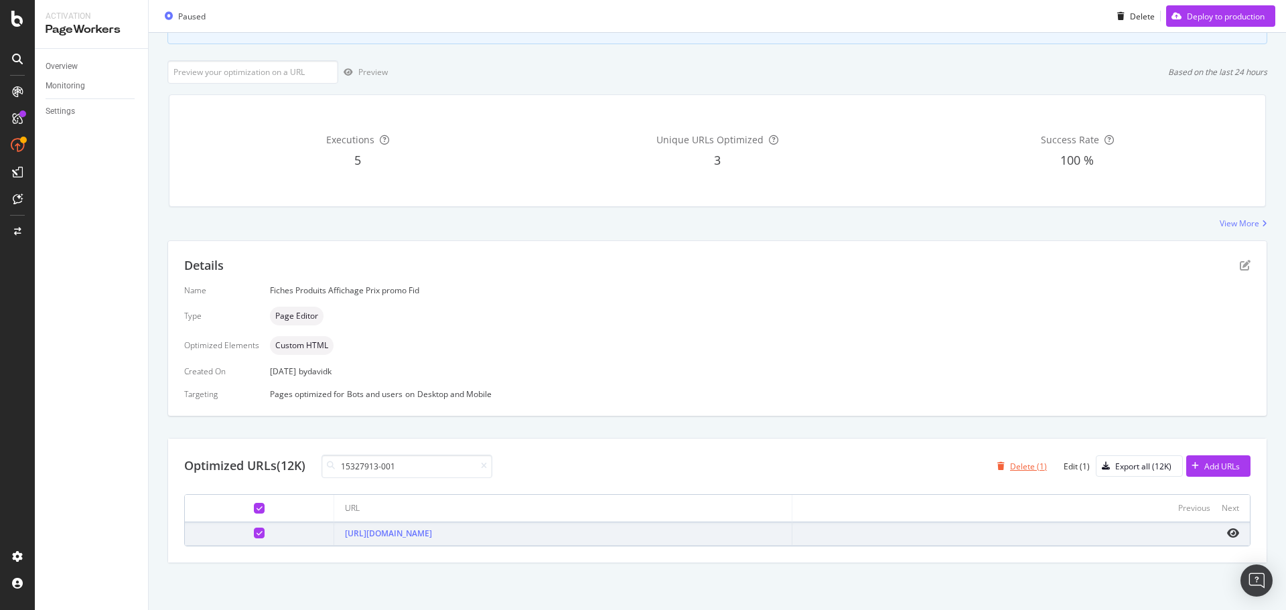
click at [1014, 463] on div "Delete (1)" at bounding box center [1028, 466] width 37 height 11
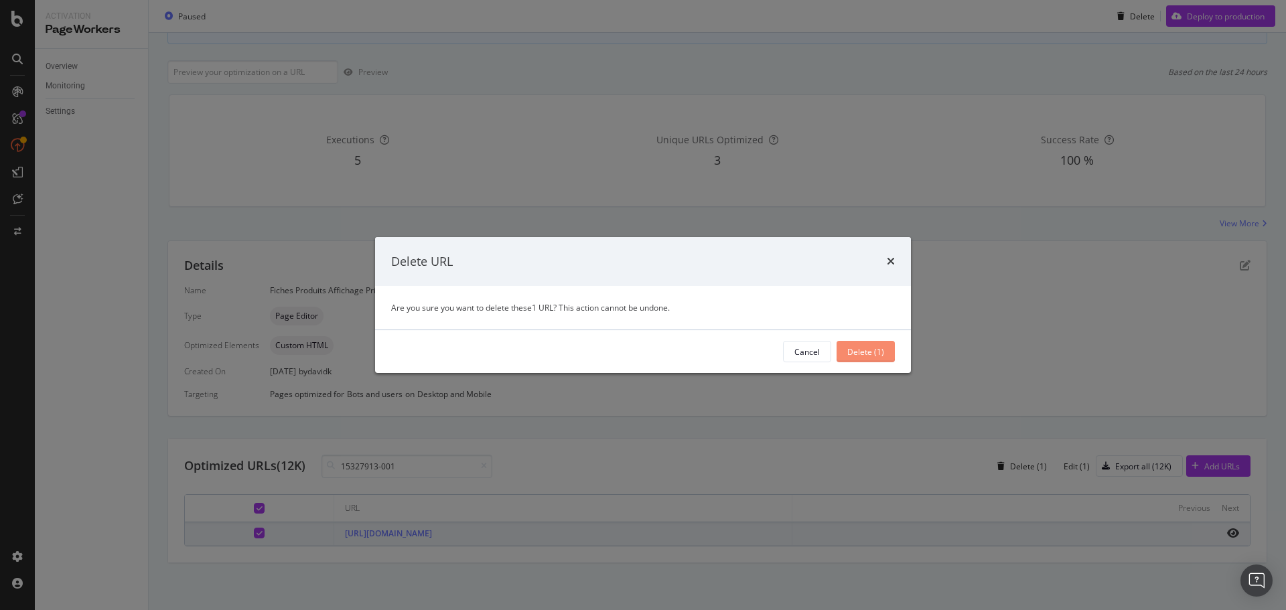
click at [860, 352] on div "Delete (1)" at bounding box center [865, 351] width 37 height 11
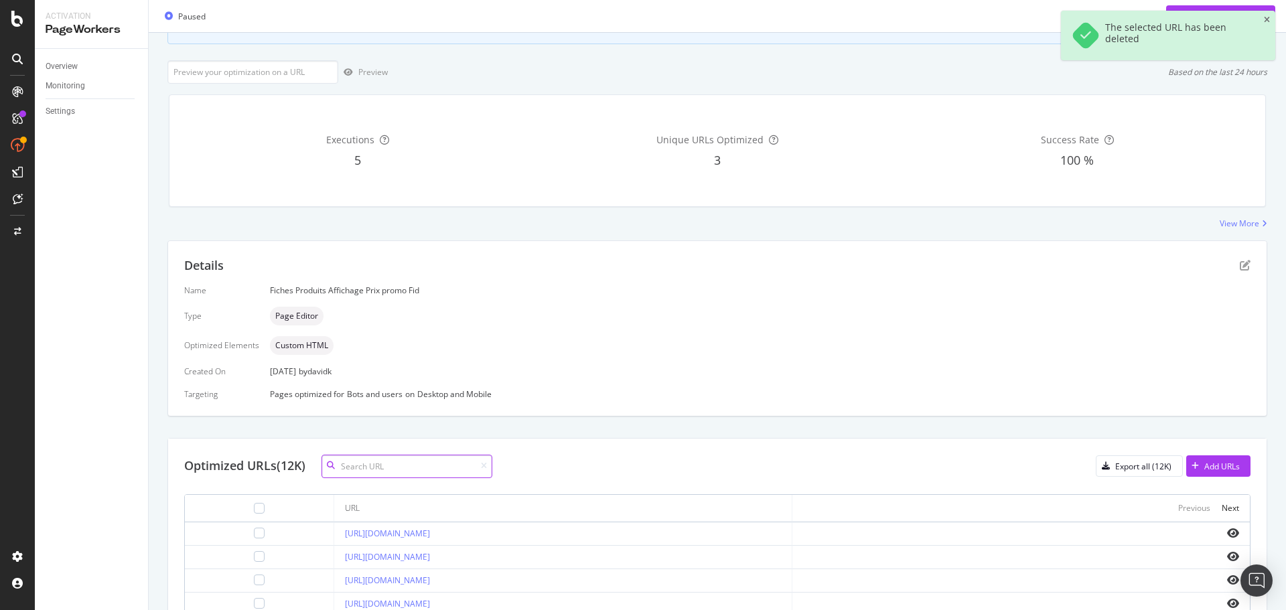
click at [366, 468] on input at bounding box center [406, 466] width 171 height 23
paste input "PK17-B-0701"
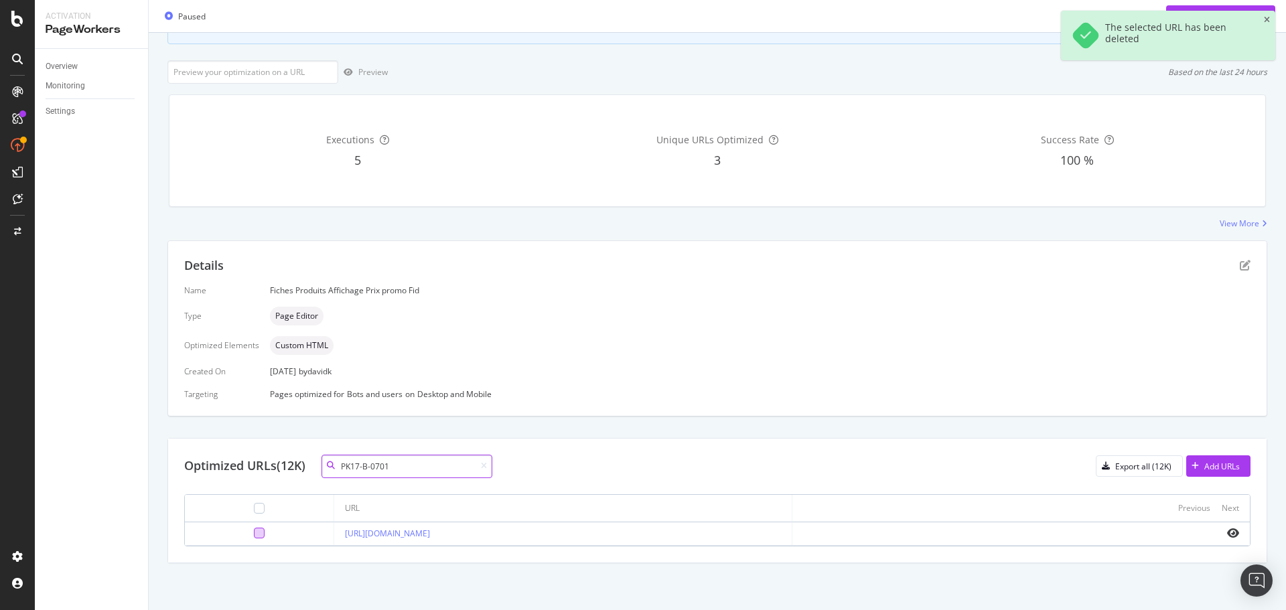
type input "PK17-B-0701"
click at [254, 531] on div at bounding box center [259, 533] width 11 height 11
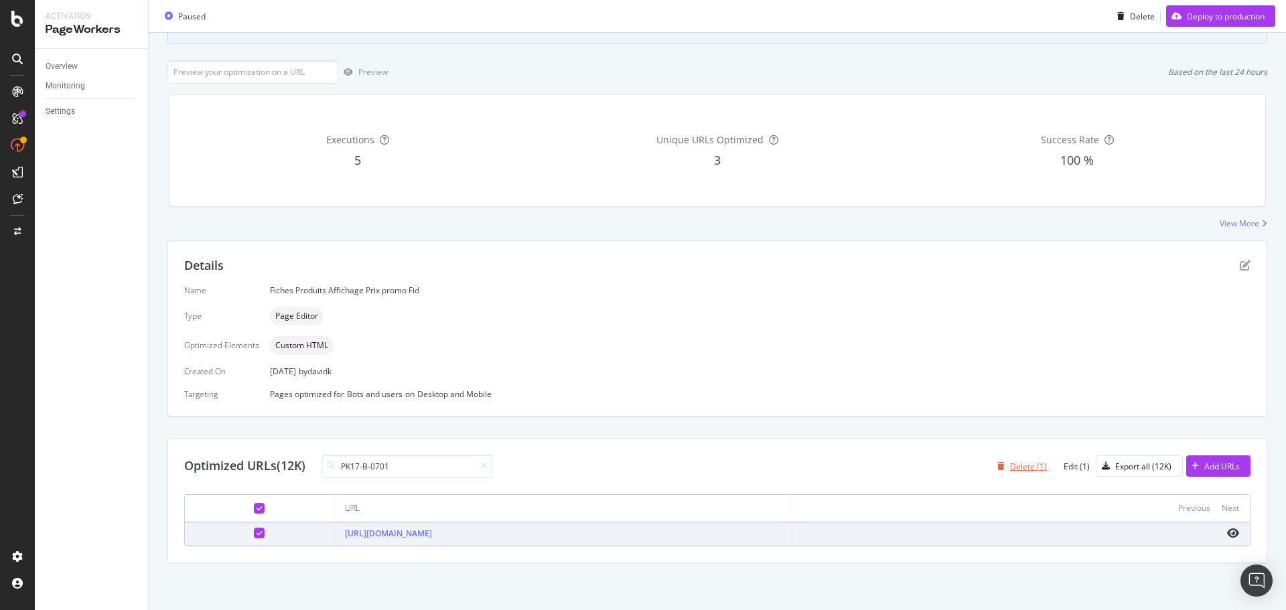
click at [1010, 467] on div "Delete (1)" at bounding box center [1028, 466] width 37 height 11
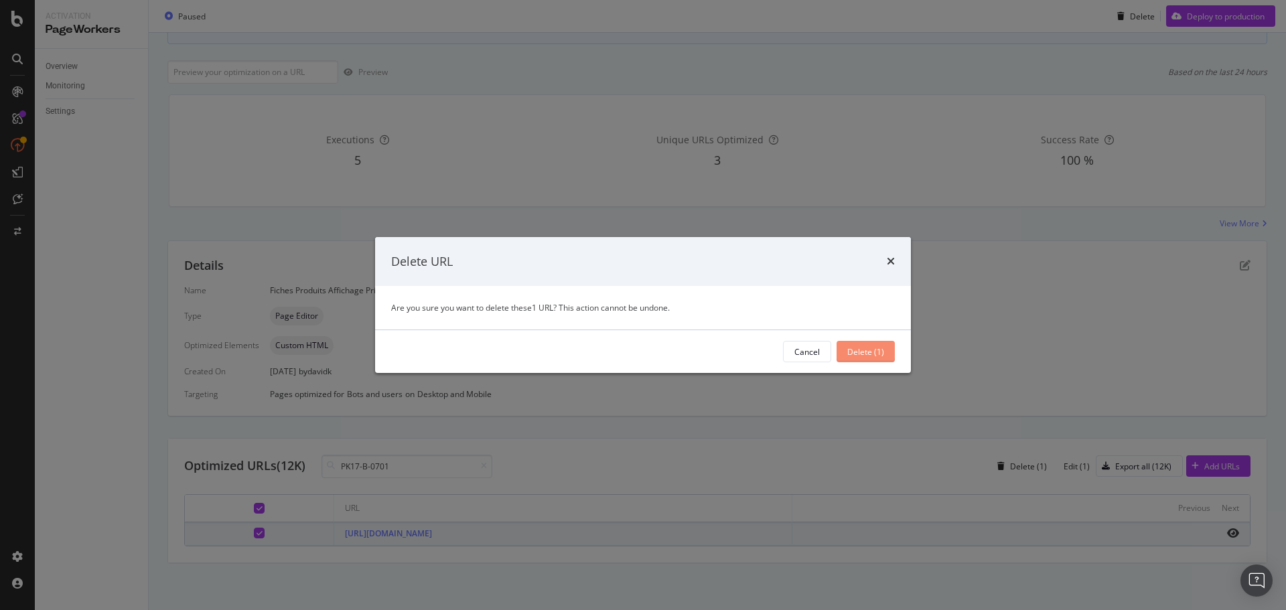
click at [853, 354] on div "Delete (1)" at bounding box center [865, 351] width 37 height 11
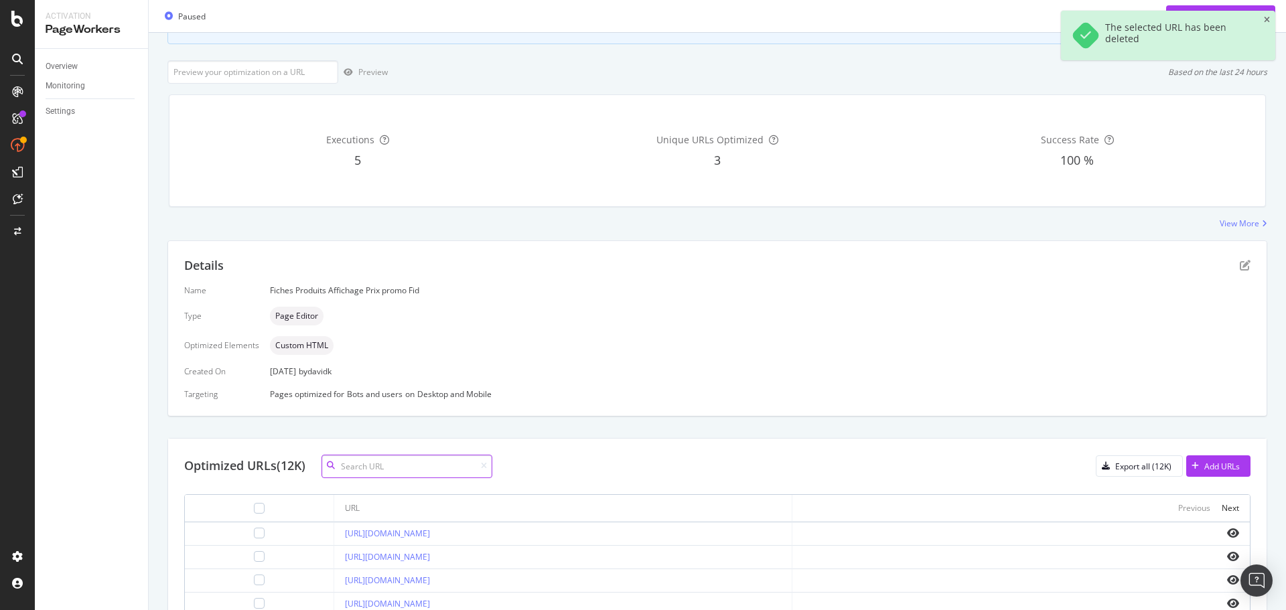
drag, startPoint x: 383, startPoint y: 467, endPoint x: 381, endPoint y: 494, distance: 26.9
click at [383, 467] on input at bounding box center [406, 466] width 171 height 23
paste input "J037167"
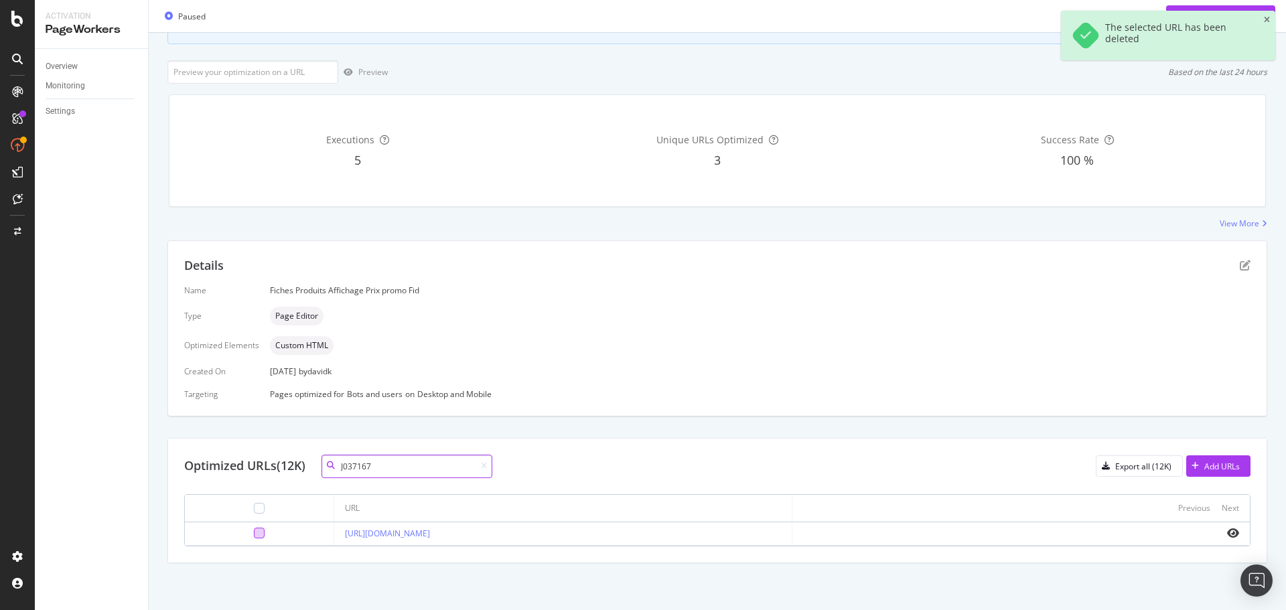
type input "J037167"
click at [254, 535] on div at bounding box center [259, 533] width 11 height 11
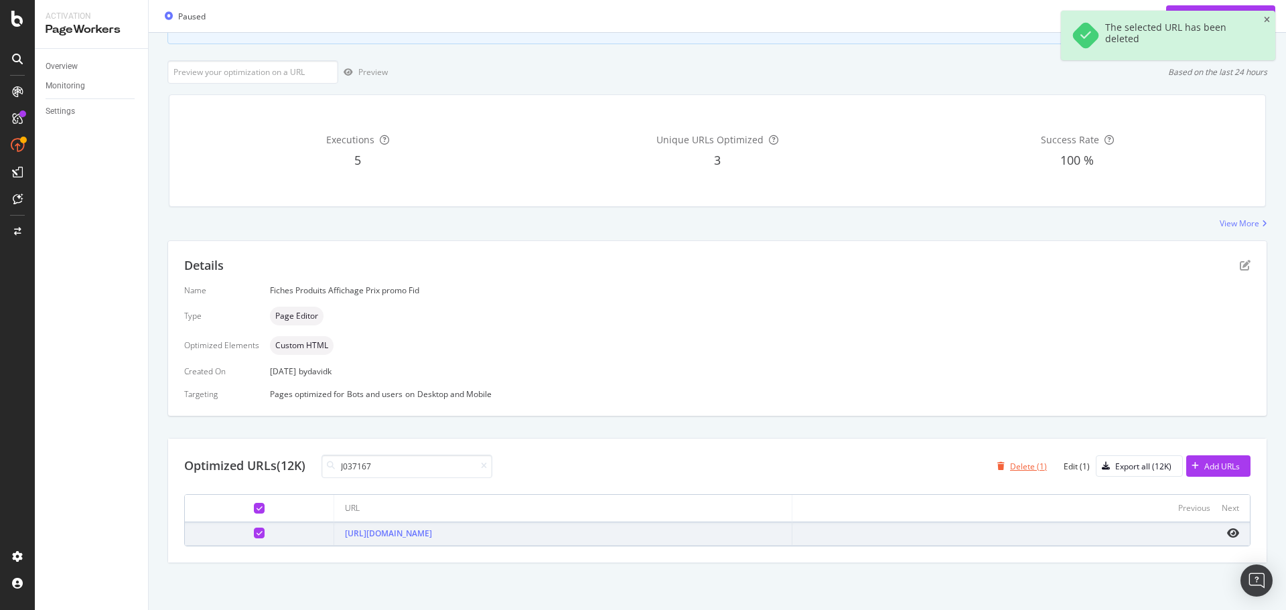
click at [1022, 463] on div "Delete (1)" at bounding box center [1028, 466] width 37 height 11
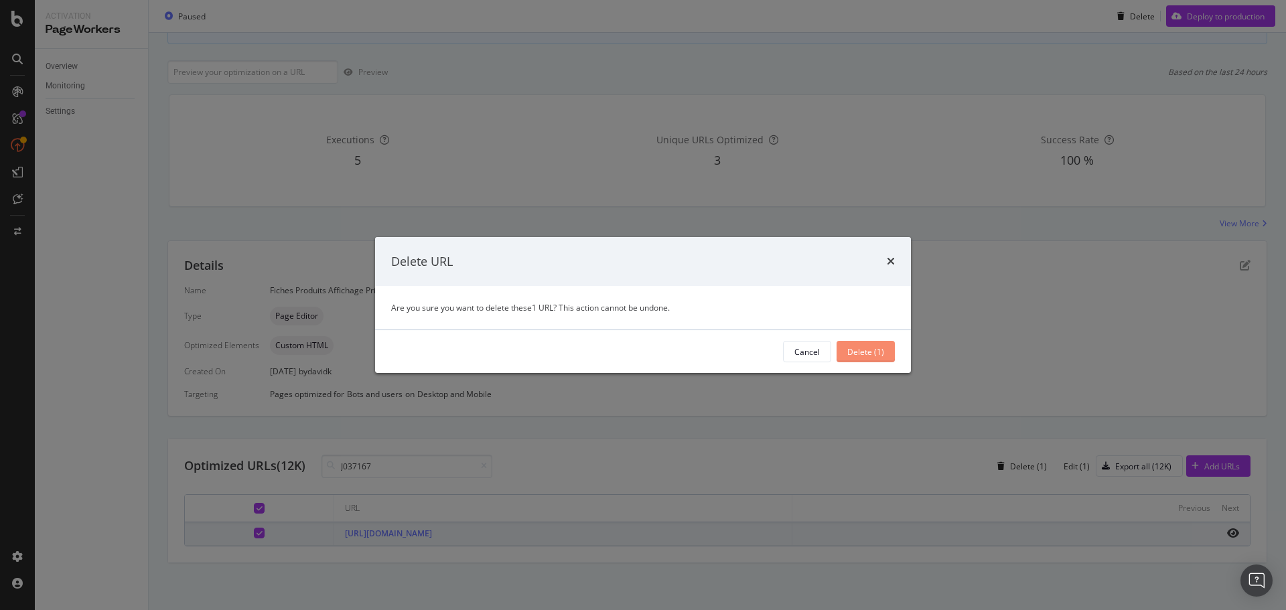
click at [850, 355] on div "Delete (1)" at bounding box center [865, 351] width 37 height 11
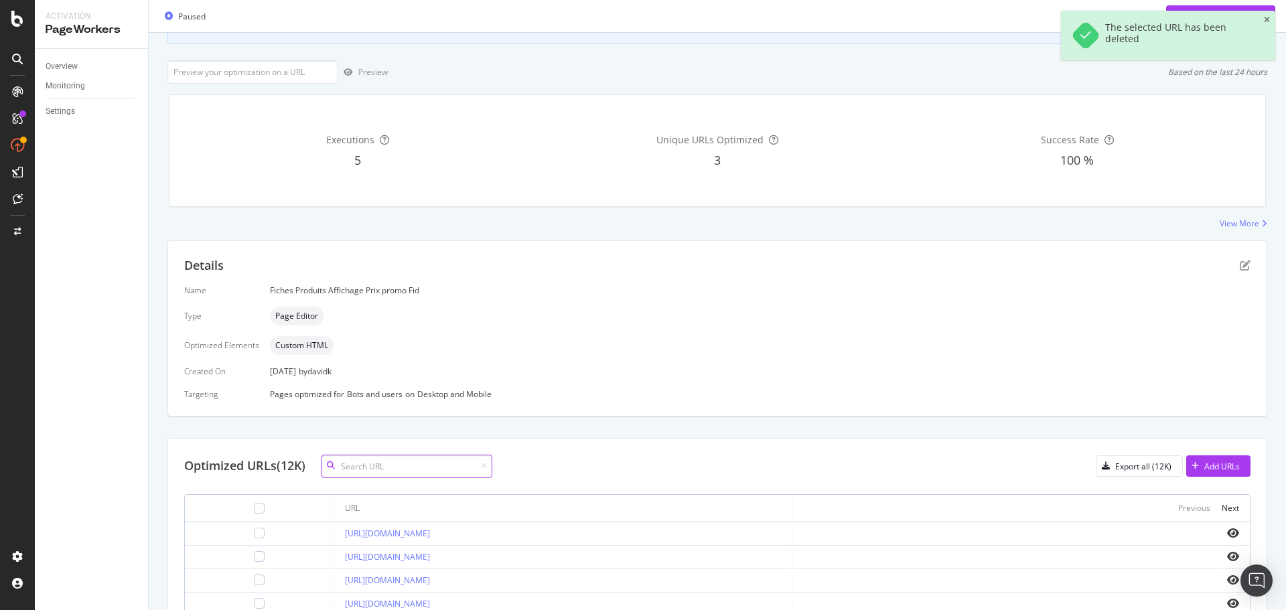
drag, startPoint x: 399, startPoint y: 464, endPoint x: 412, endPoint y: 474, distance: 16.7
click at [399, 464] on input at bounding box center [406, 466] width 171 height 23
paste input "PK17-A-0701"
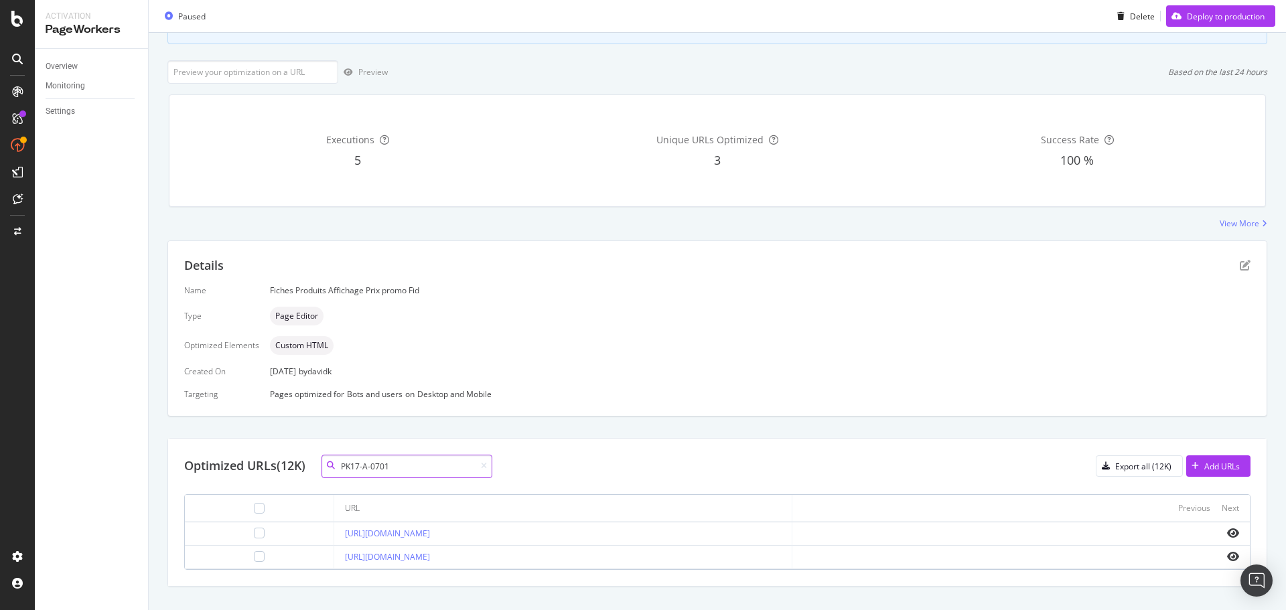
type input "PK17-A-0701"
click at [254, 506] on div at bounding box center [259, 508] width 11 height 11
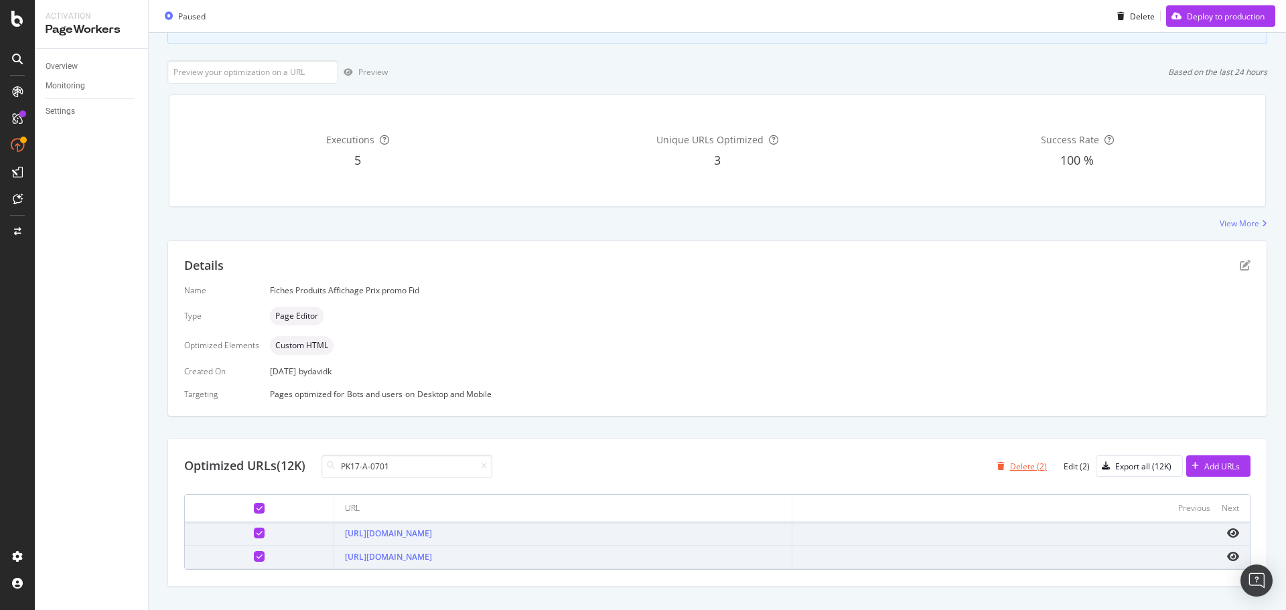
click at [1014, 461] on div "Delete (2)" at bounding box center [1028, 466] width 37 height 11
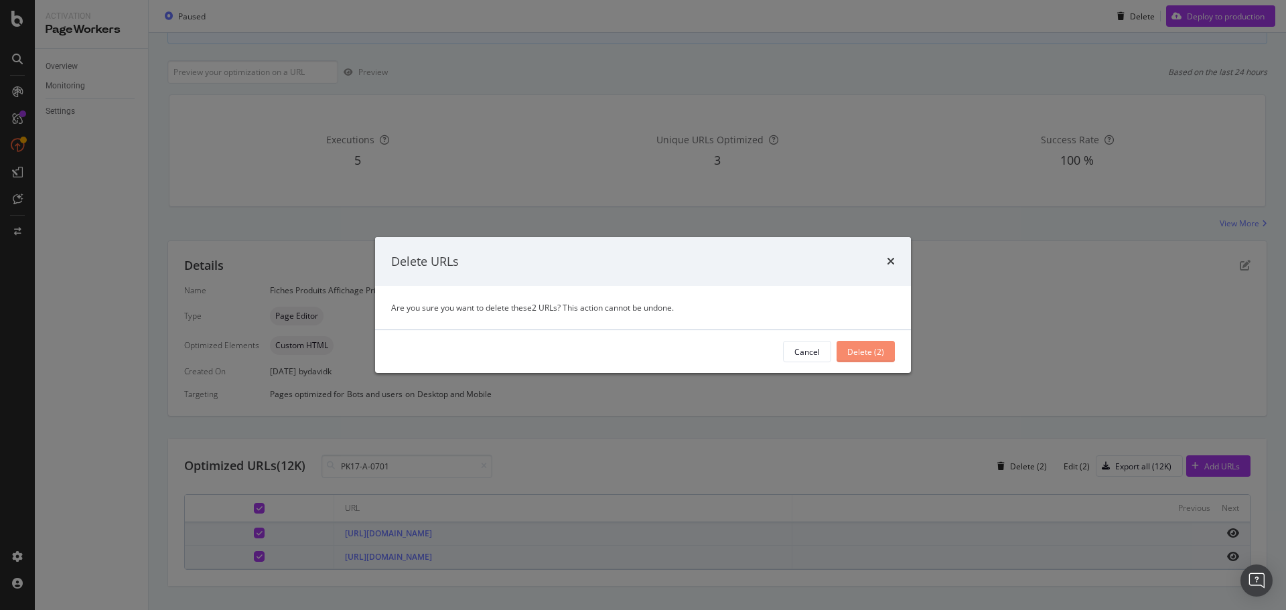
click at [870, 352] on div "Delete (2)" at bounding box center [865, 351] width 37 height 11
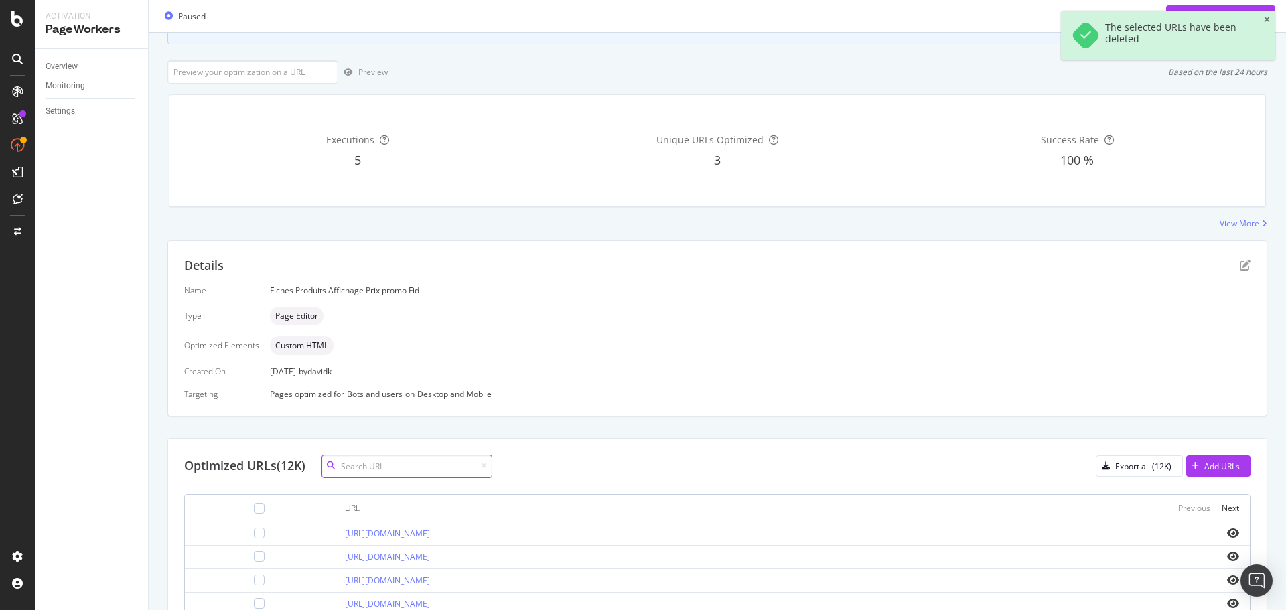
click at [377, 469] on input at bounding box center [406, 466] width 171 height 23
paste input "00494118323-001"
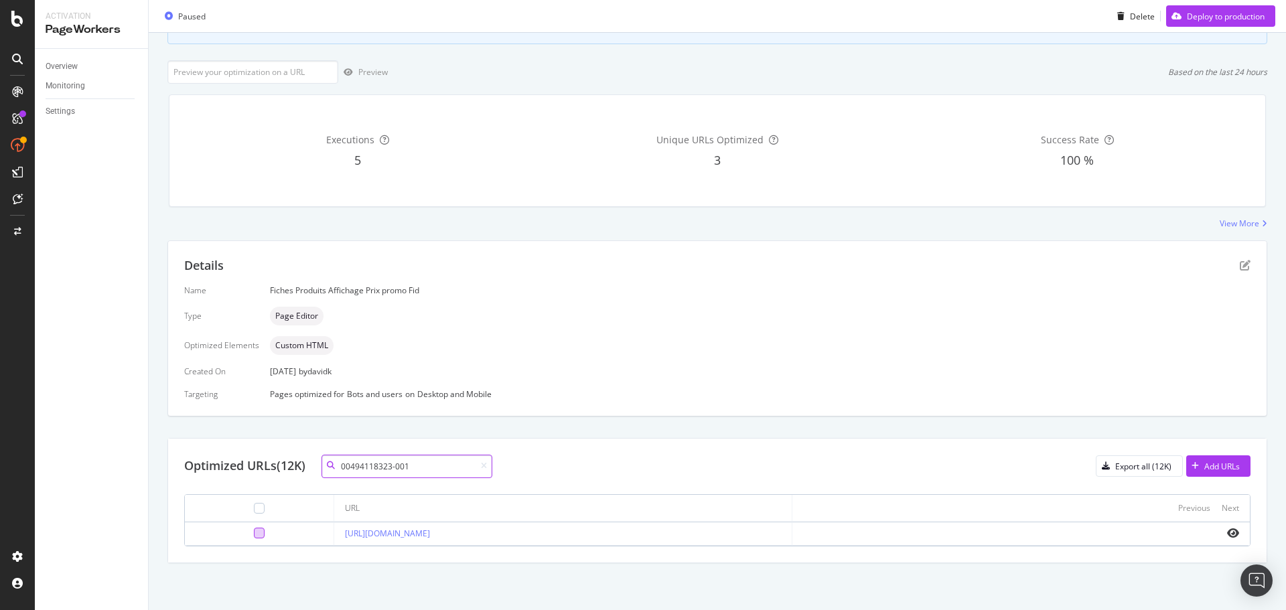
type input "00494118323-001"
click at [254, 534] on div at bounding box center [259, 533] width 11 height 11
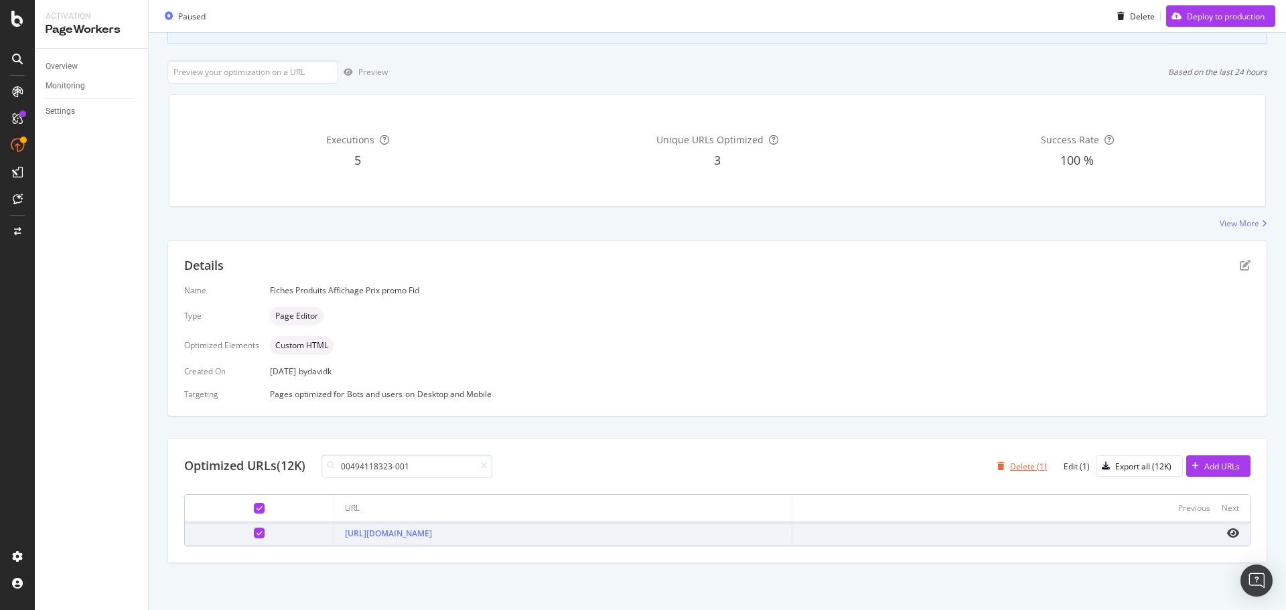
click at [1014, 467] on div "Delete (1)" at bounding box center [1028, 466] width 37 height 11
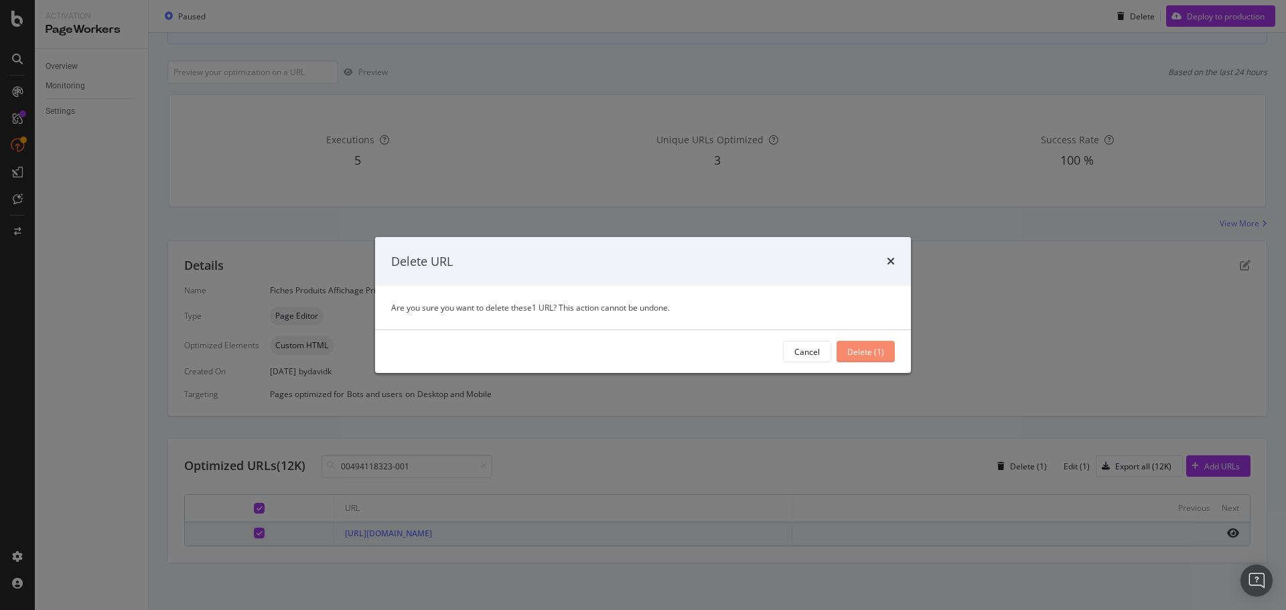
click at [871, 356] on div "Delete (1)" at bounding box center [865, 351] width 37 height 11
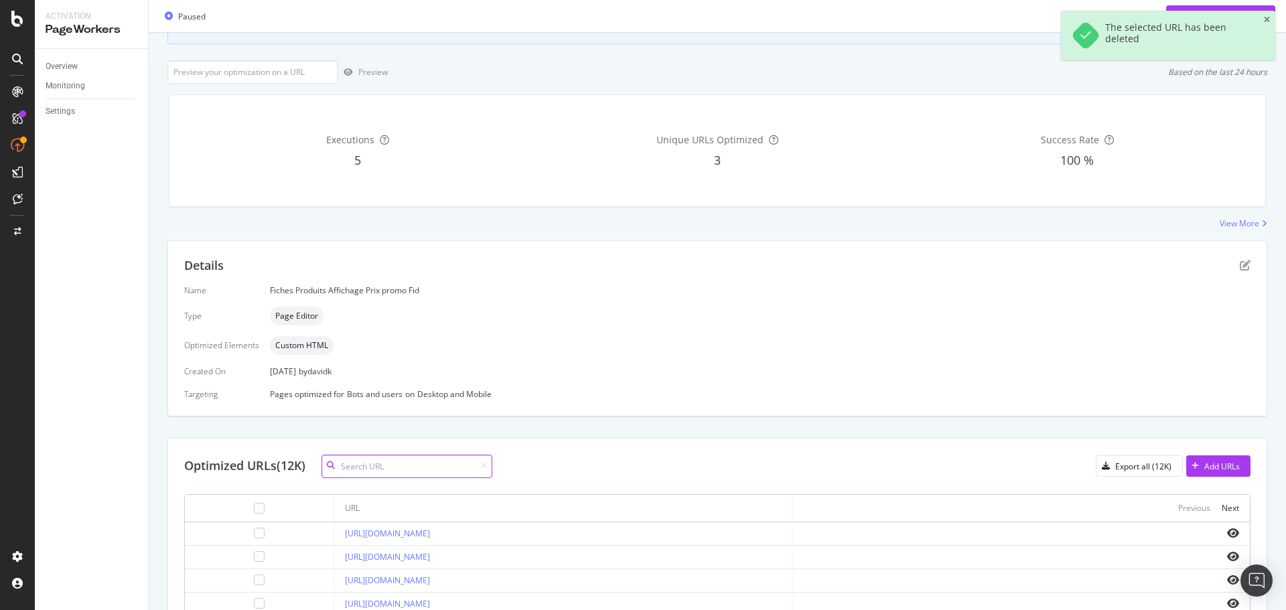
click at [442, 467] on input at bounding box center [406, 466] width 171 height 23
paste input "PK17-A JR-0701"
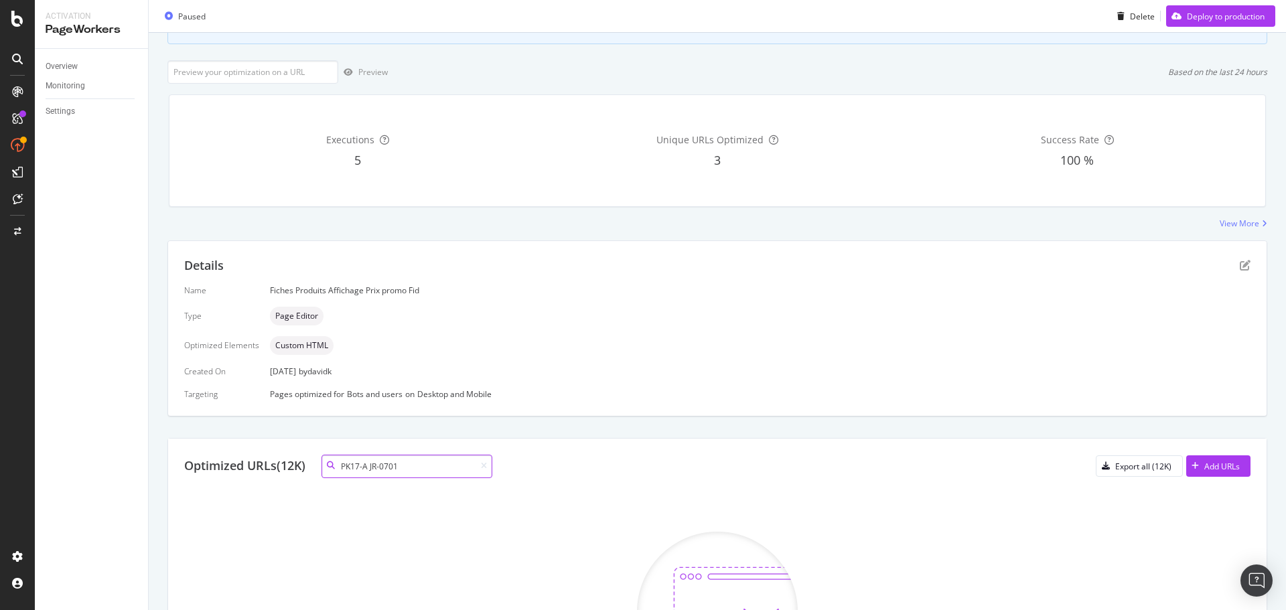
click at [372, 475] on input "PK17-A JR-0701" at bounding box center [406, 466] width 171 height 23
drag, startPoint x: 416, startPoint y: 472, endPoint x: 296, endPoint y: 467, distance: 120.0
click at [296, 467] on div "Optimized URLs (12K) PK17-A JR-0701" at bounding box center [338, 466] width 308 height 23
paste input "DZ9379"
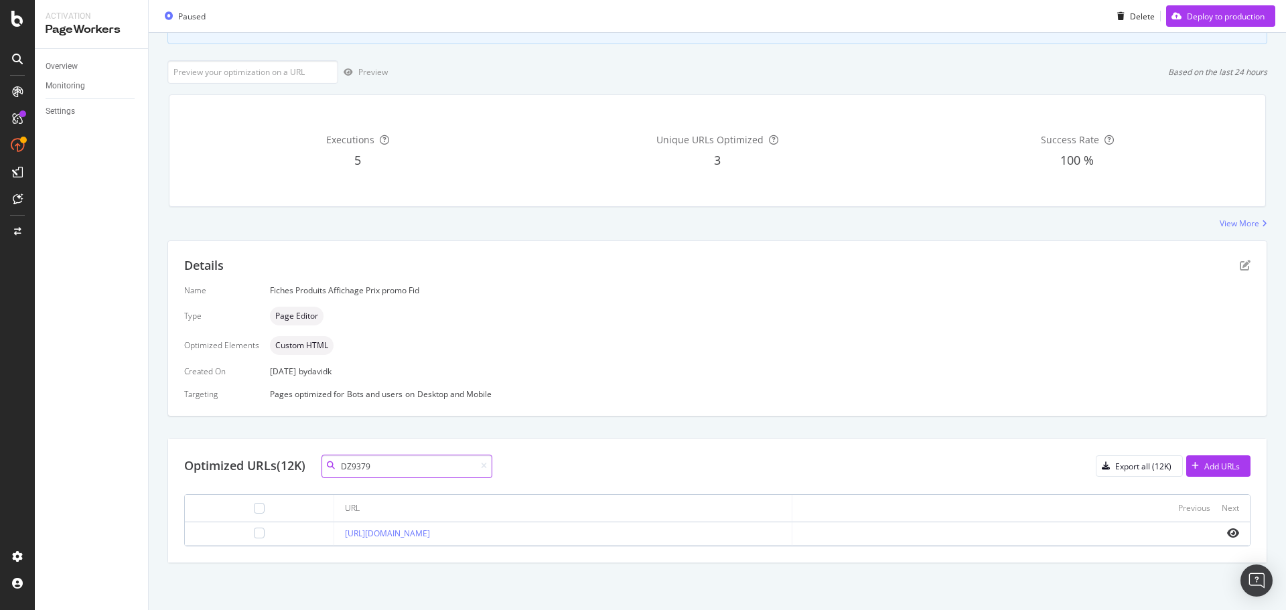
type input "DZ9379"
click at [234, 526] on td at bounding box center [259, 533] width 149 height 23
click at [254, 531] on div at bounding box center [259, 533] width 11 height 11
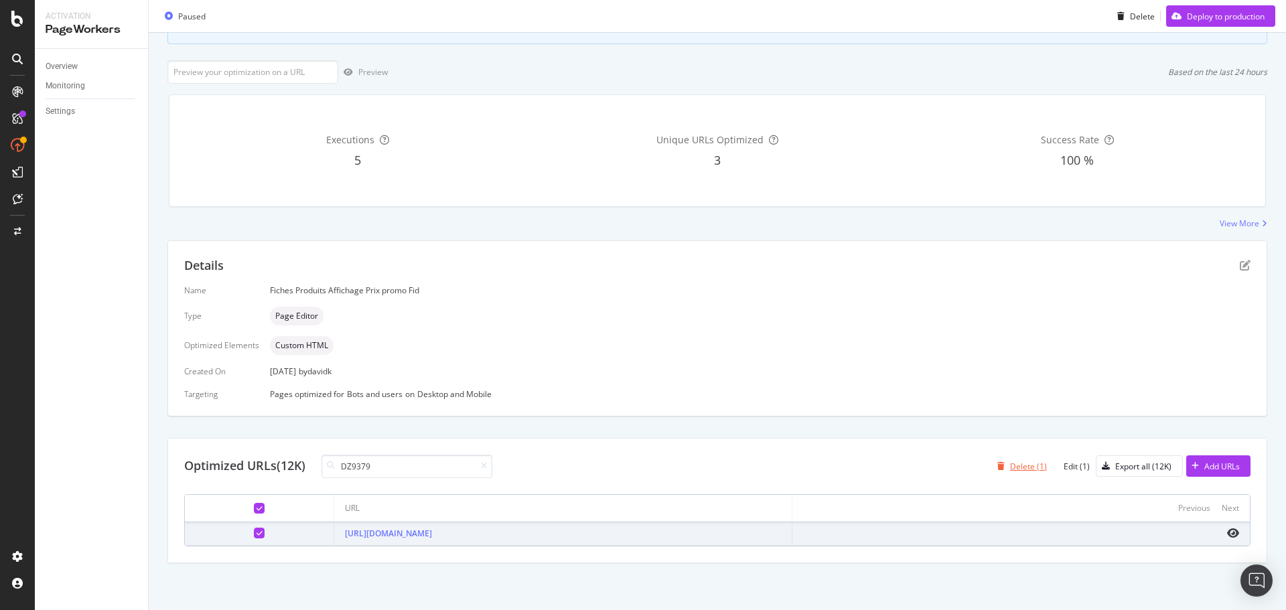
click at [1017, 465] on div "Delete (1)" at bounding box center [1028, 466] width 37 height 11
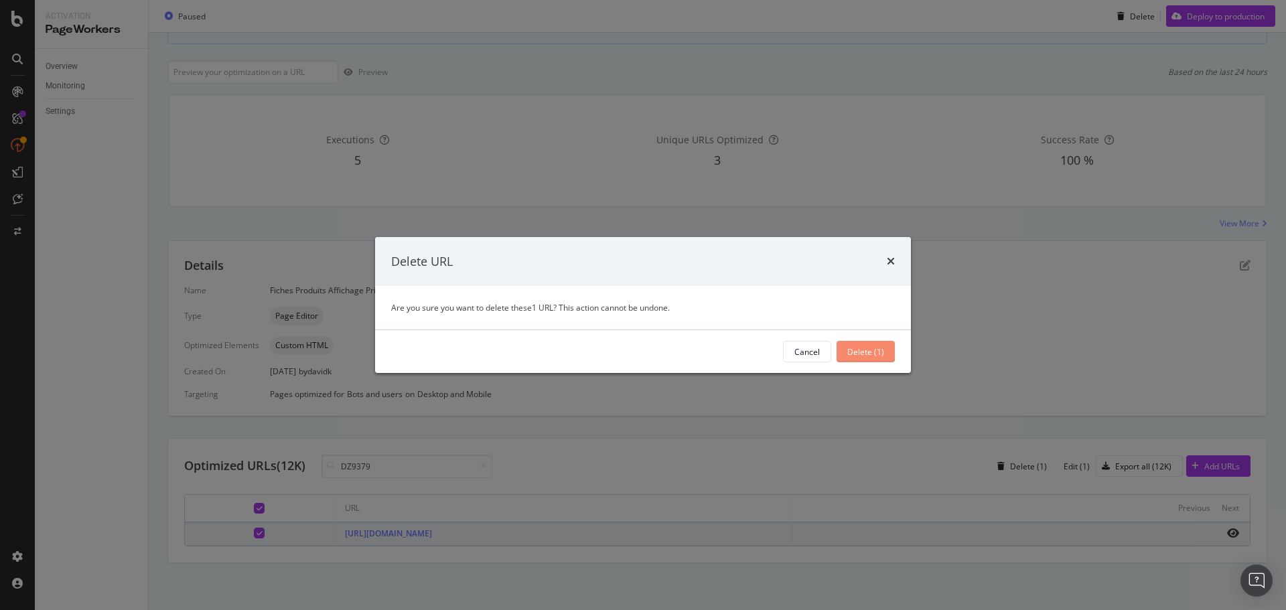
click at [853, 353] on div "Delete (1)" at bounding box center [865, 351] width 37 height 11
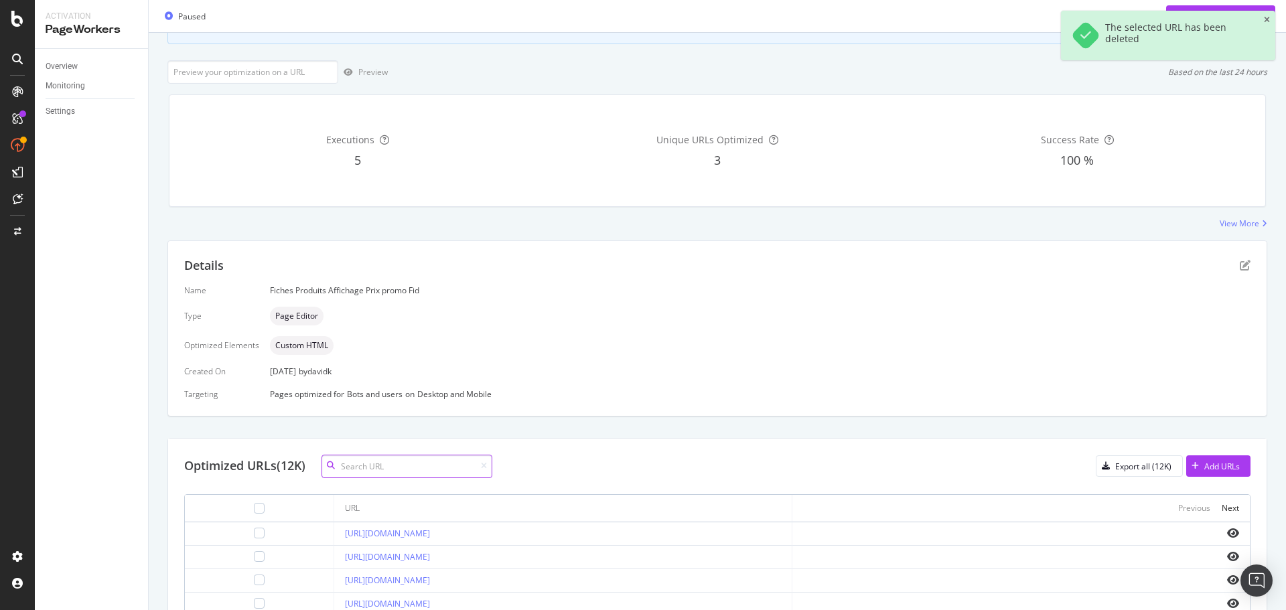
drag, startPoint x: 408, startPoint y: 469, endPoint x: 409, endPoint y: 459, distance: 10.7
click at [408, 469] on input at bounding box center [406, 466] width 171 height 23
paste input "J037034"
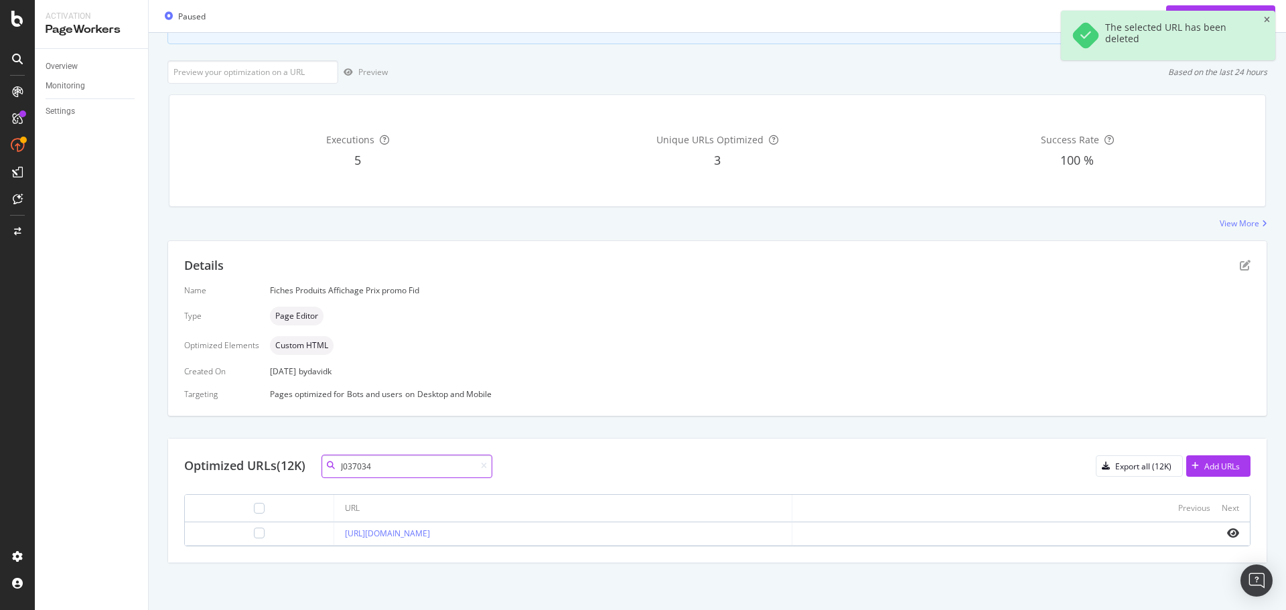
type input "J037034"
click at [246, 536] on div at bounding box center [259, 533] width 127 height 11
click at [254, 536] on div at bounding box center [259, 533] width 11 height 11
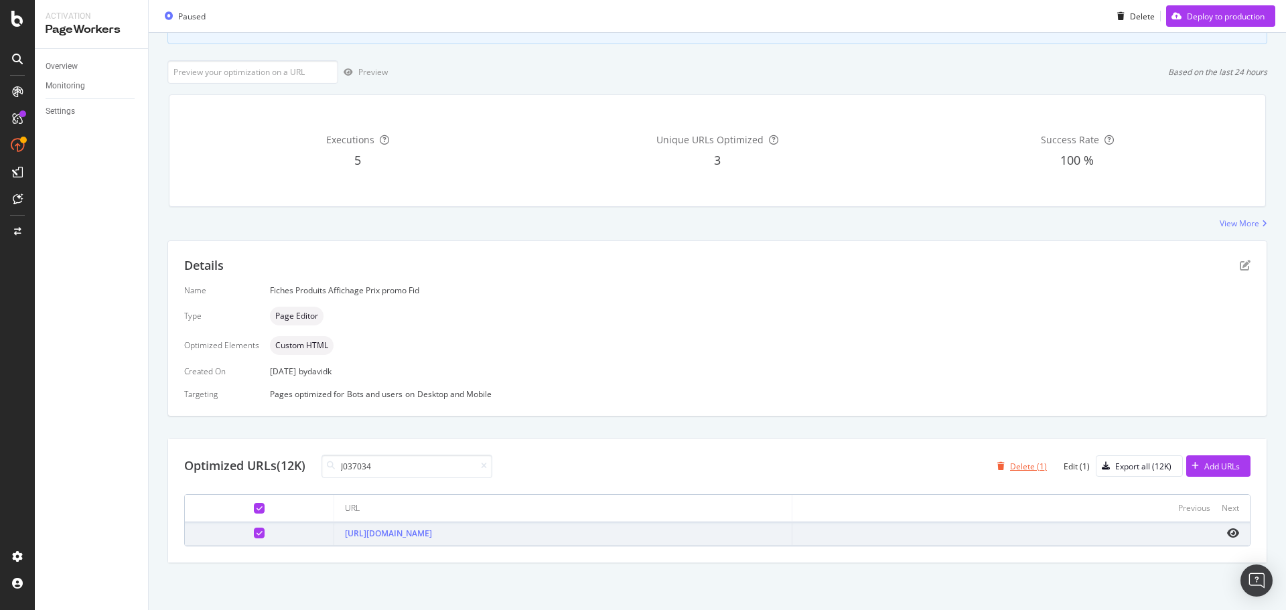
click at [1014, 465] on div "Delete (1)" at bounding box center [1028, 466] width 37 height 11
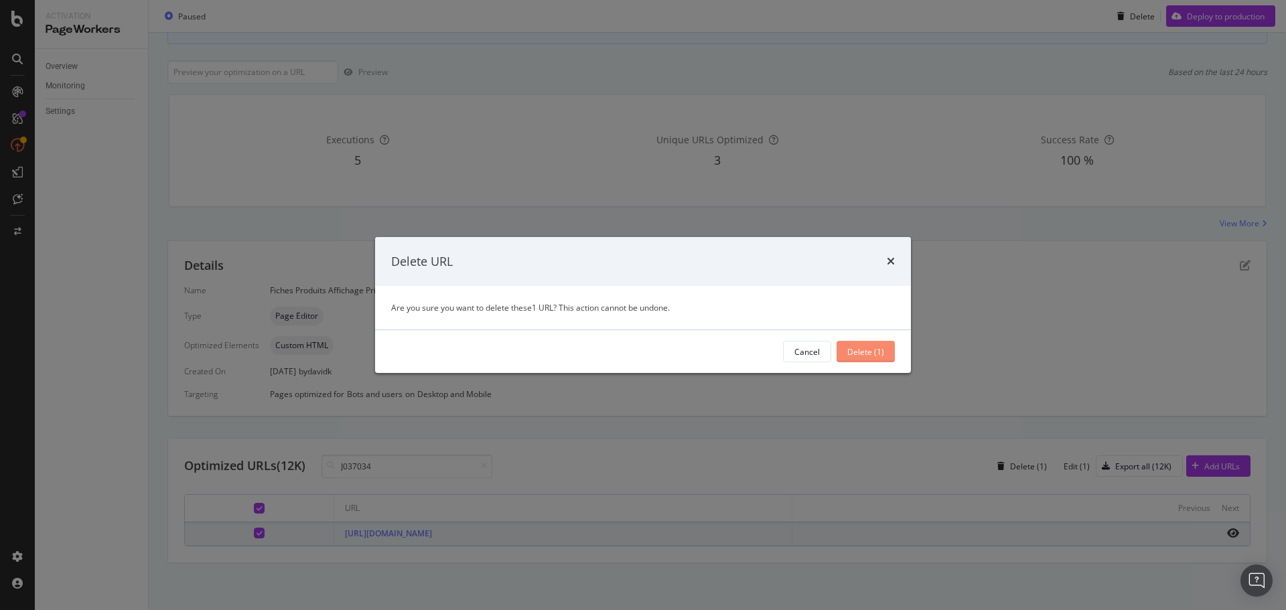
click at [858, 352] on div "Delete (1)" at bounding box center [865, 351] width 37 height 11
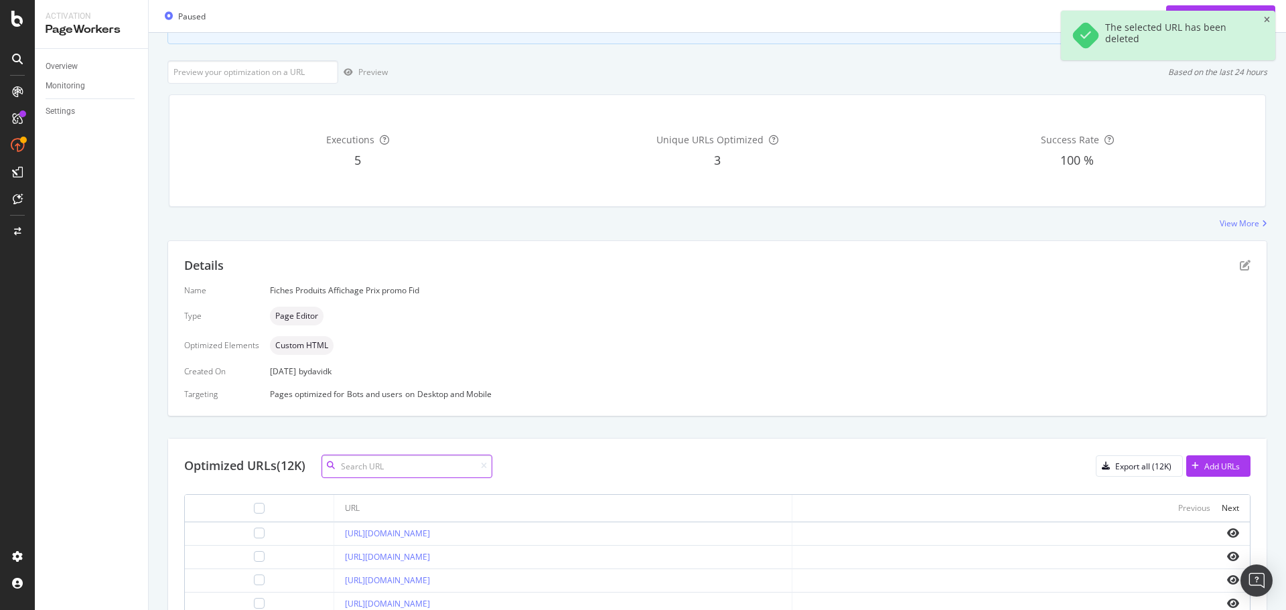
drag, startPoint x: 366, startPoint y: 471, endPoint x: 447, endPoint y: 516, distance: 92.3
click at [366, 471] on input at bounding box center [406, 466] width 171 height 23
paste input "008042-501"
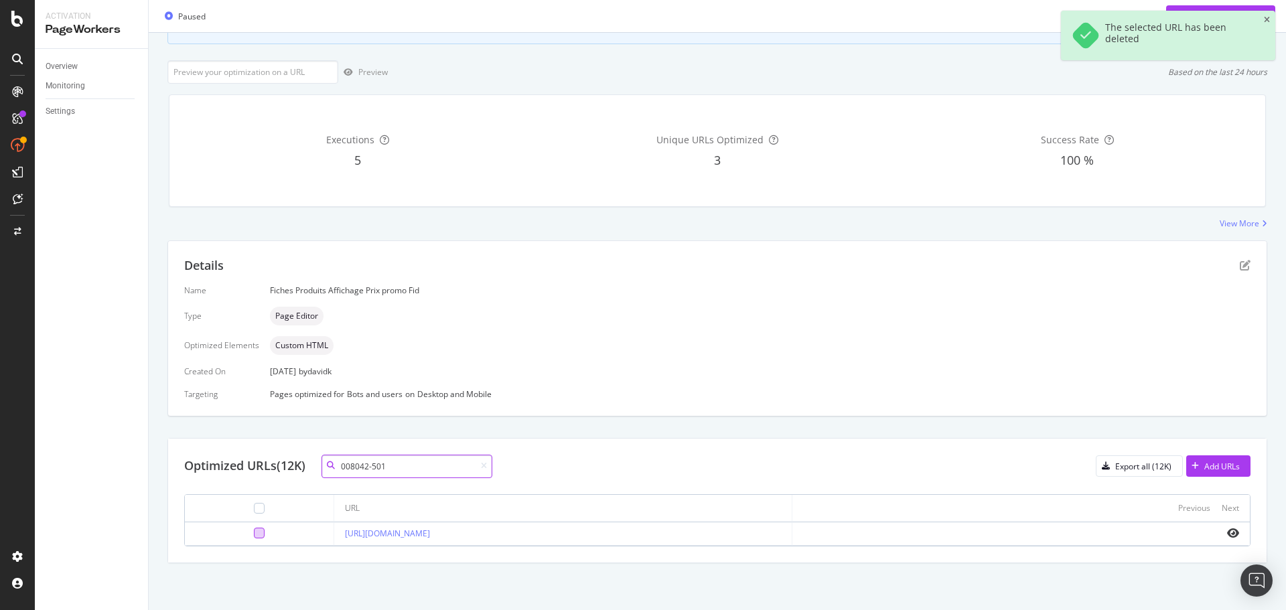
type input "008042-501"
click at [254, 534] on div at bounding box center [259, 533] width 11 height 11
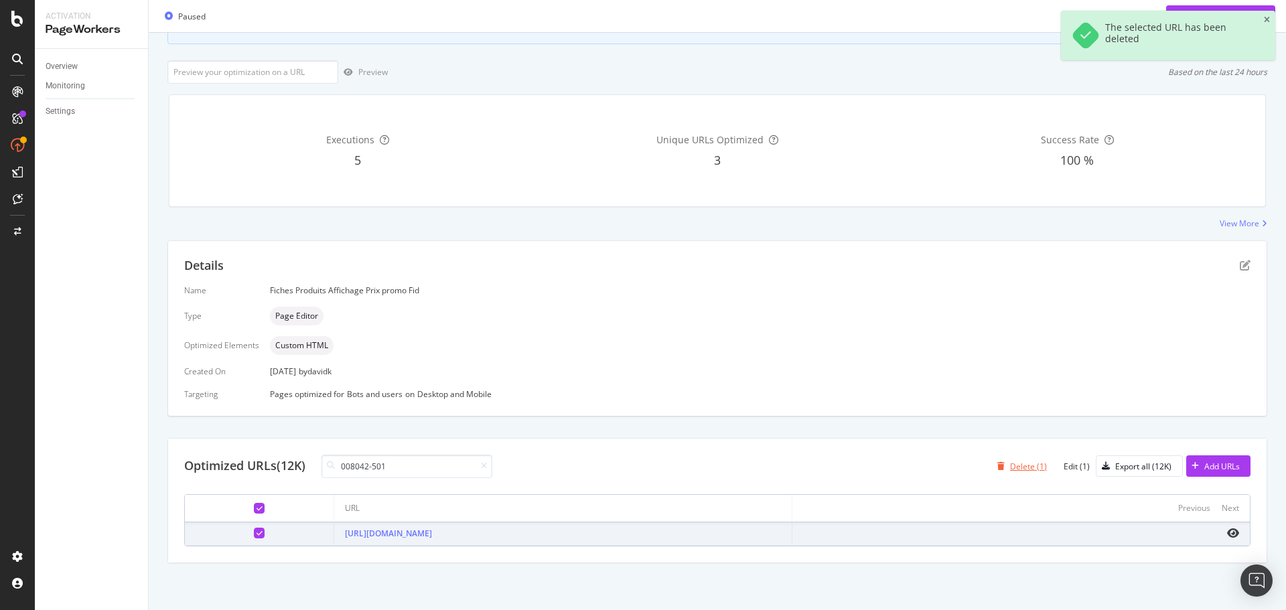
click at [1017, 465] on div "Delete (1)" at bounding box center [1028, 466] width 37 height 11
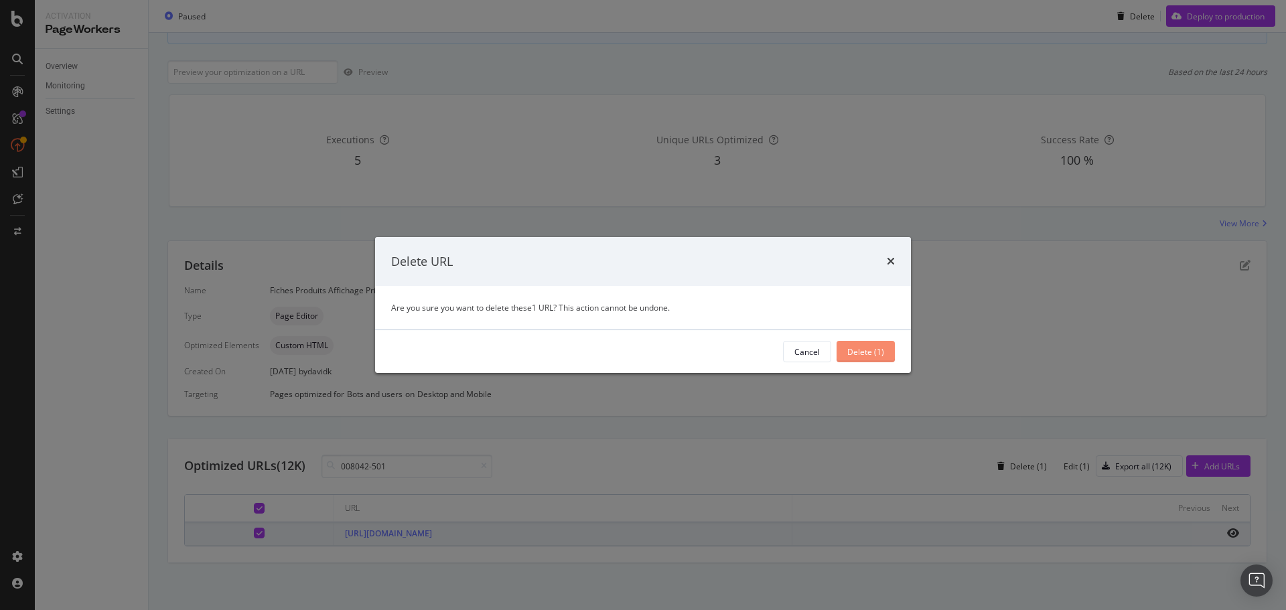
click at [860, 354] on div "Delete (1)" at bounding box center [865, 351] width 37 height 11
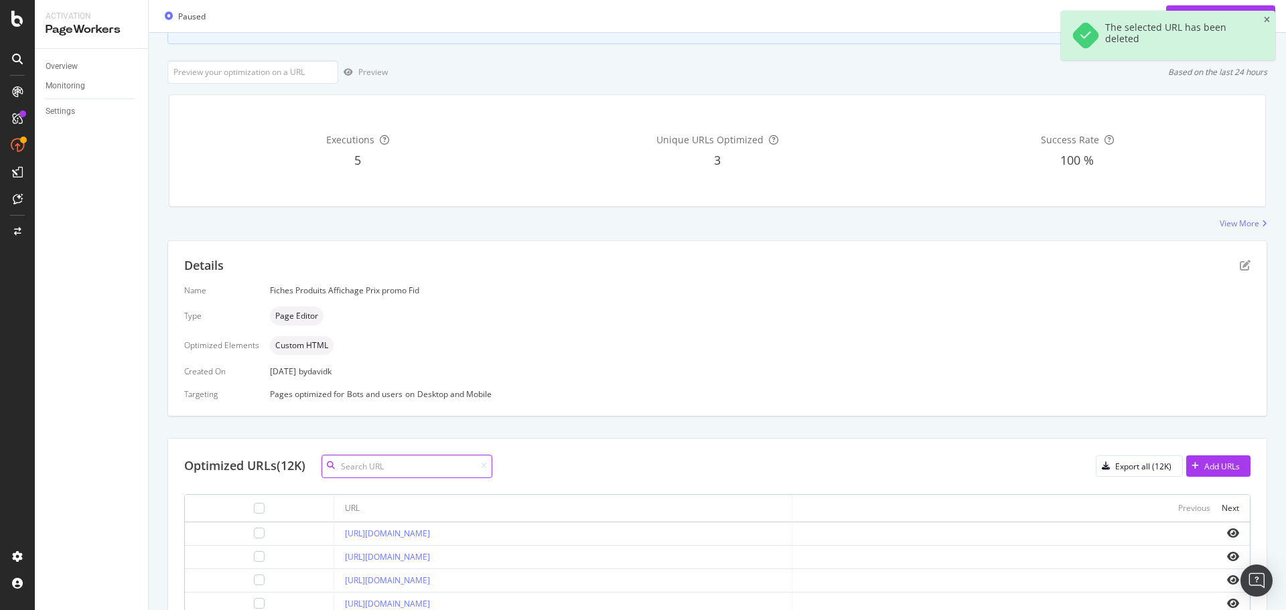
click at [407, 470] on input at bounding box center [406, 466] width 171 height 23
paste input "00493918321-001"
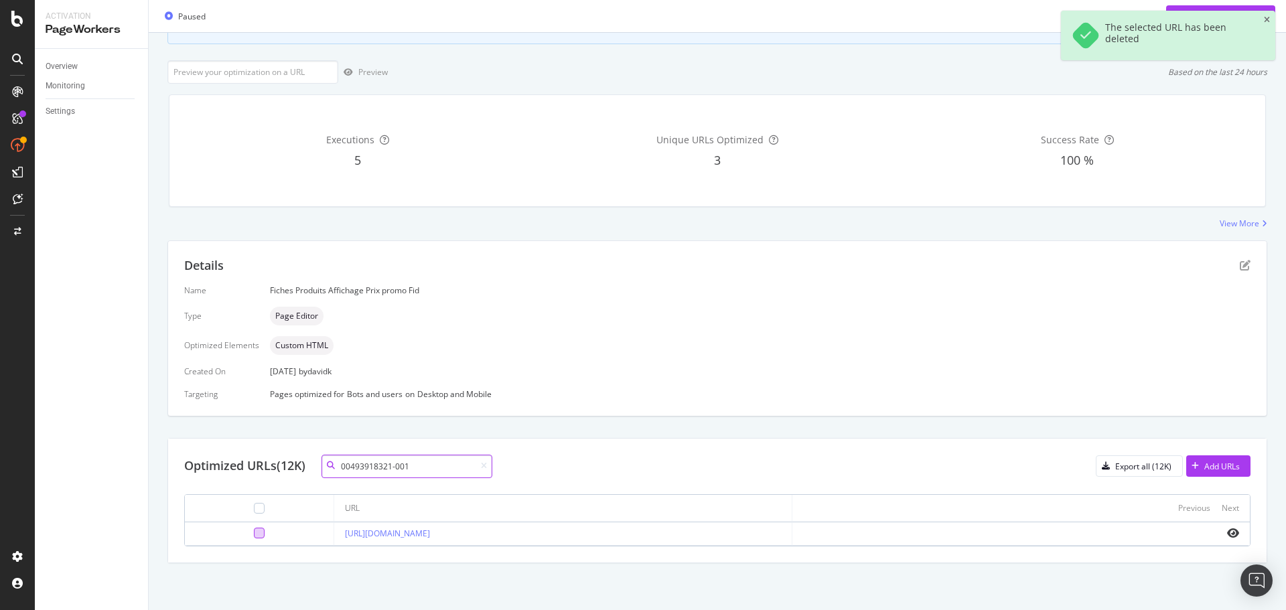
type input "00493918321-001"
click at [254, 531] on div at bounding box center [259, 533] width 11 height 11
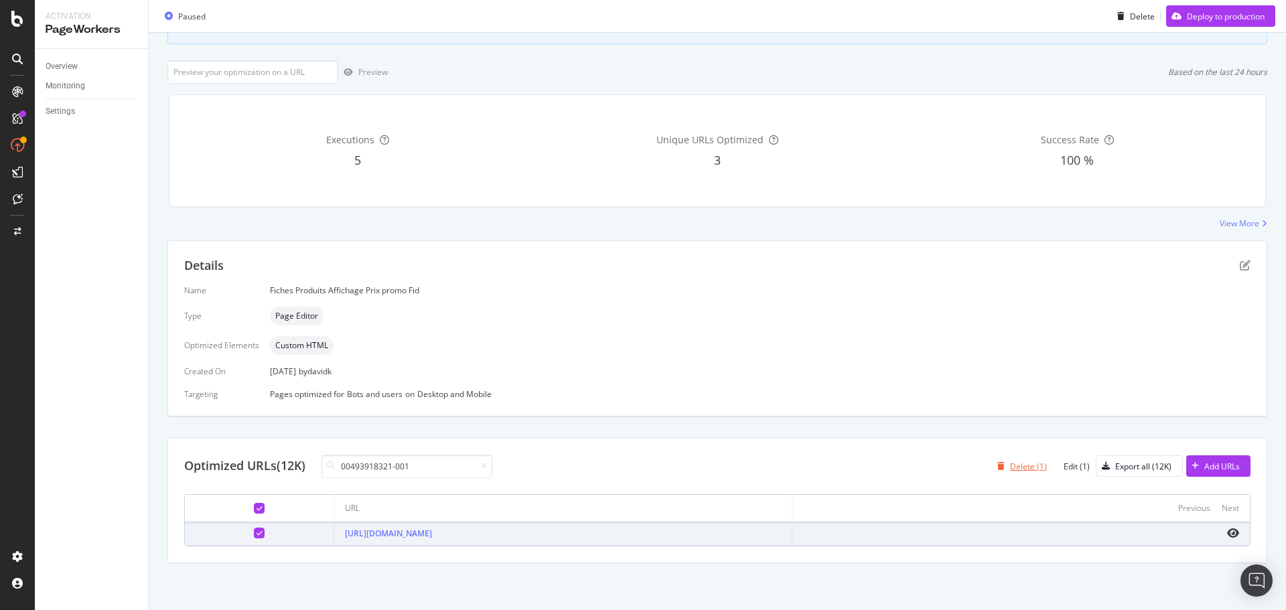
click at [997, 465] on icon "button" at bounding box center [1000, 466] width 7 height 8
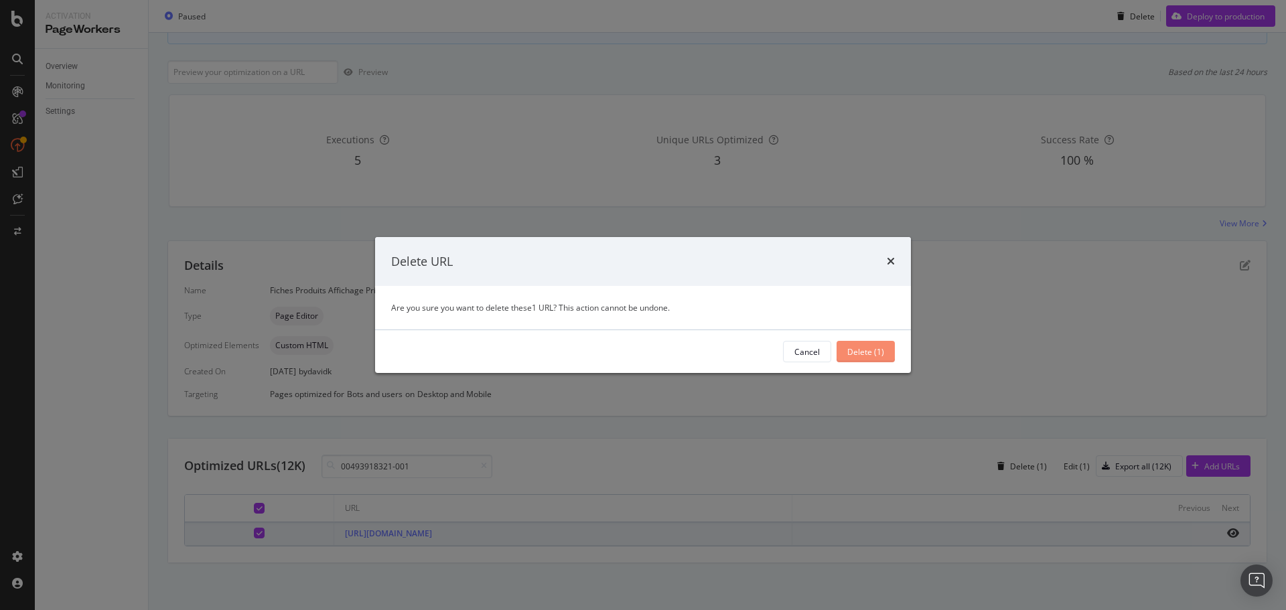
click at [856, 357] on div "Delete (1)" at bounding box center [865, 351] width 37 height 11
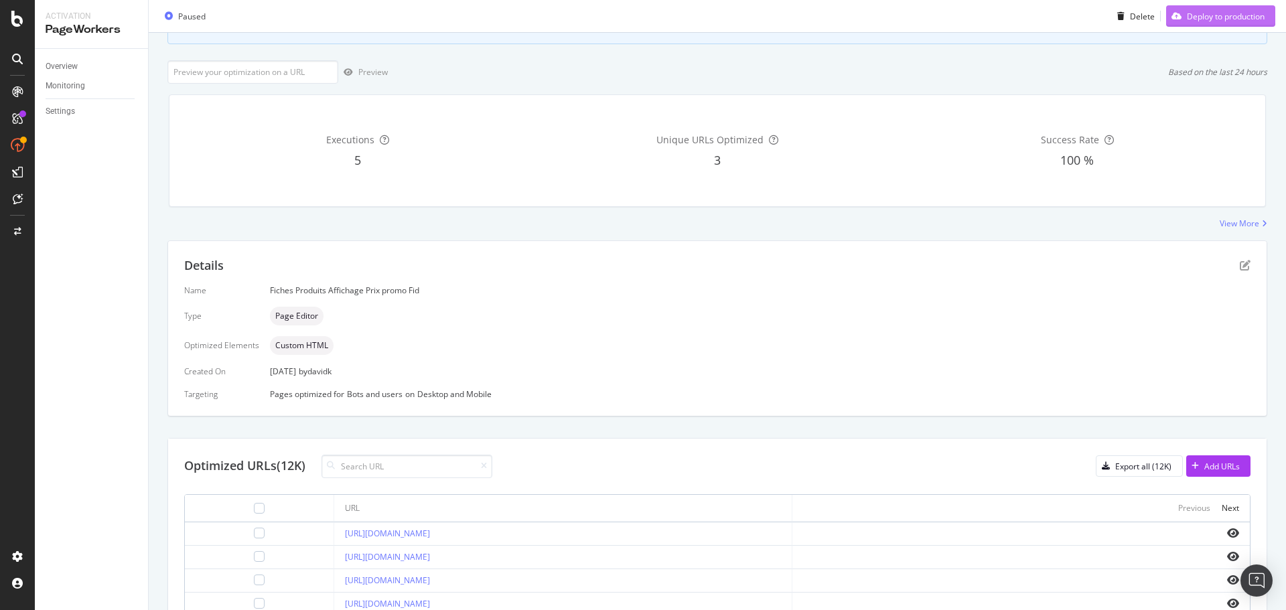
click at [1223, 18] on div "Deploy to production" at bounding box center [1226, 15] width 78 height 11
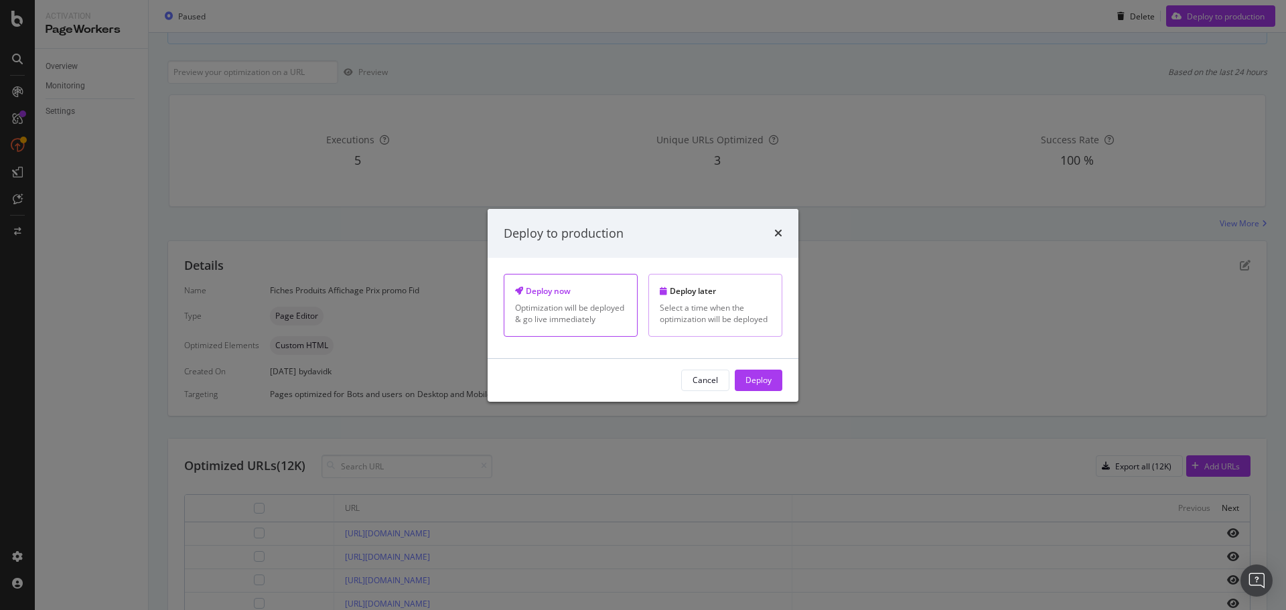
click at [702, 297] on div "Deploy later" at bounding box center [715, 290] width 111 height 11
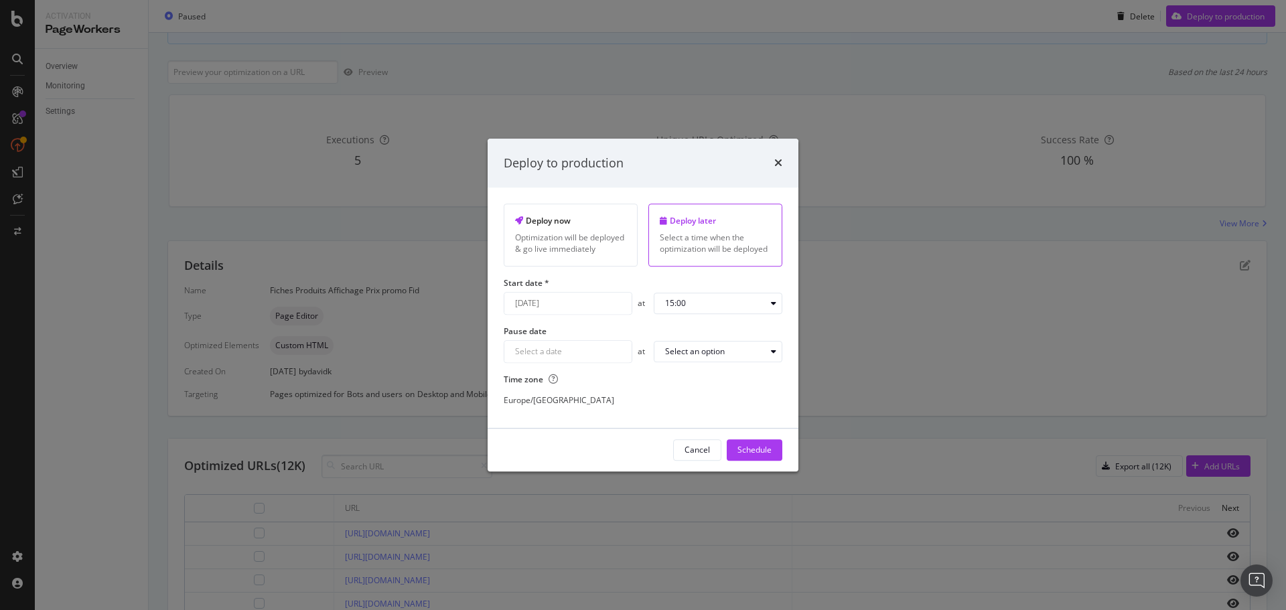
click at [611, 302] on div "[DATE] Navigate forward to interact with the calendar and select a date. Press …" at bounding box center [568, 303] width 129 height 23
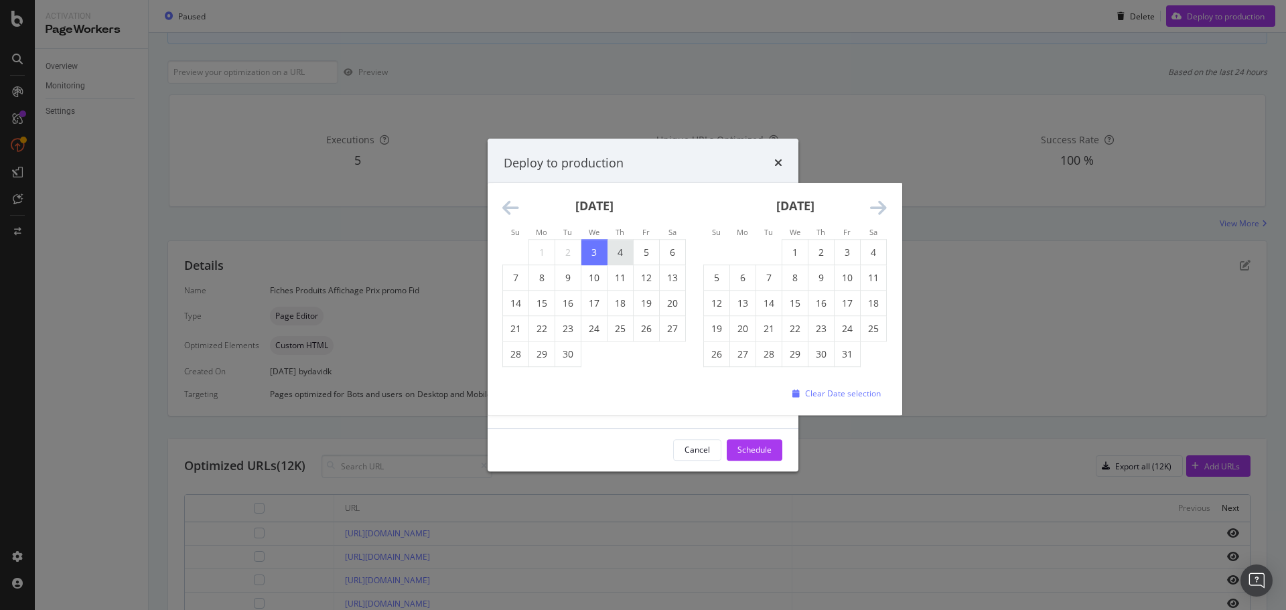
click at [619, 250] on td "4" at bounding box center [620, 252] width 26 height 25
type input "[DATE]"
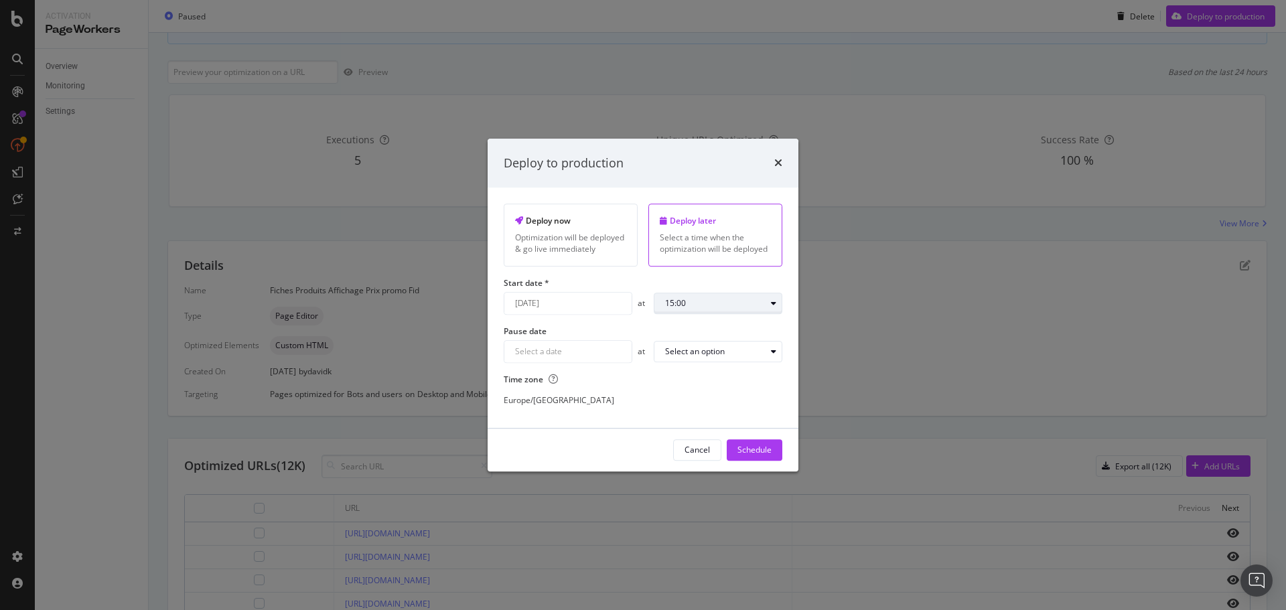
click at [734, 299] on div "15:00" at bounding box center [715, 303] width 100 height 8
click at [686, 390] on div "09:00" at bounding box center [680, 391] width 21 height 11
click at [755, 449] on div "Schedule" at bounding box center [754, 450] width 34 height 11
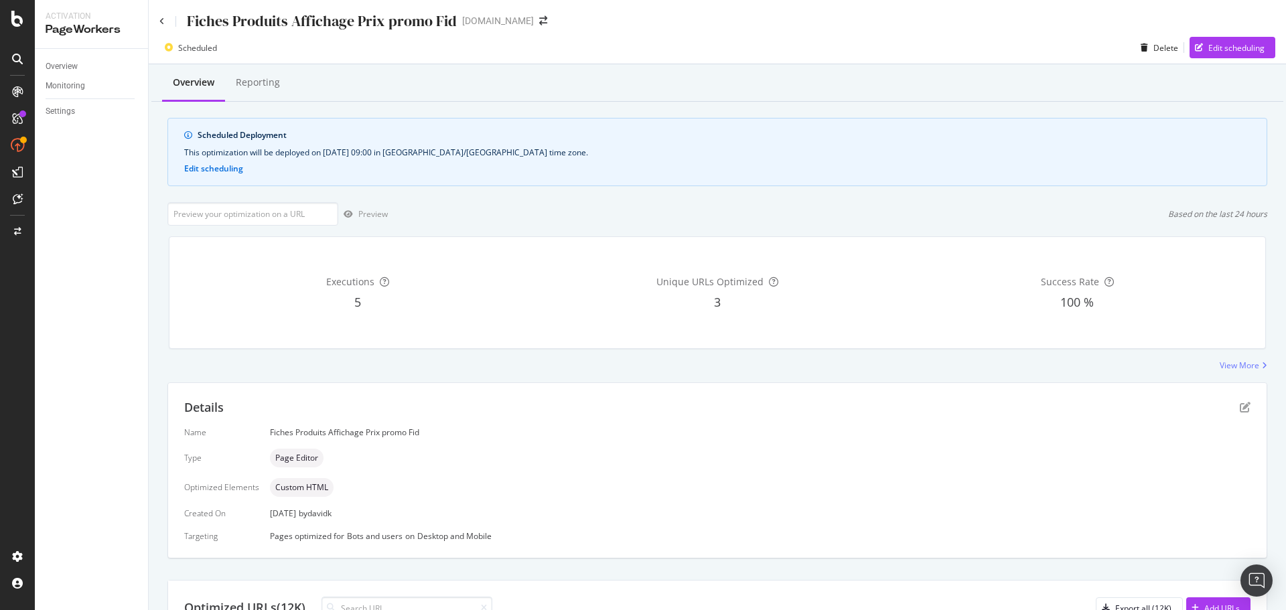
scroll to position [10, 0]
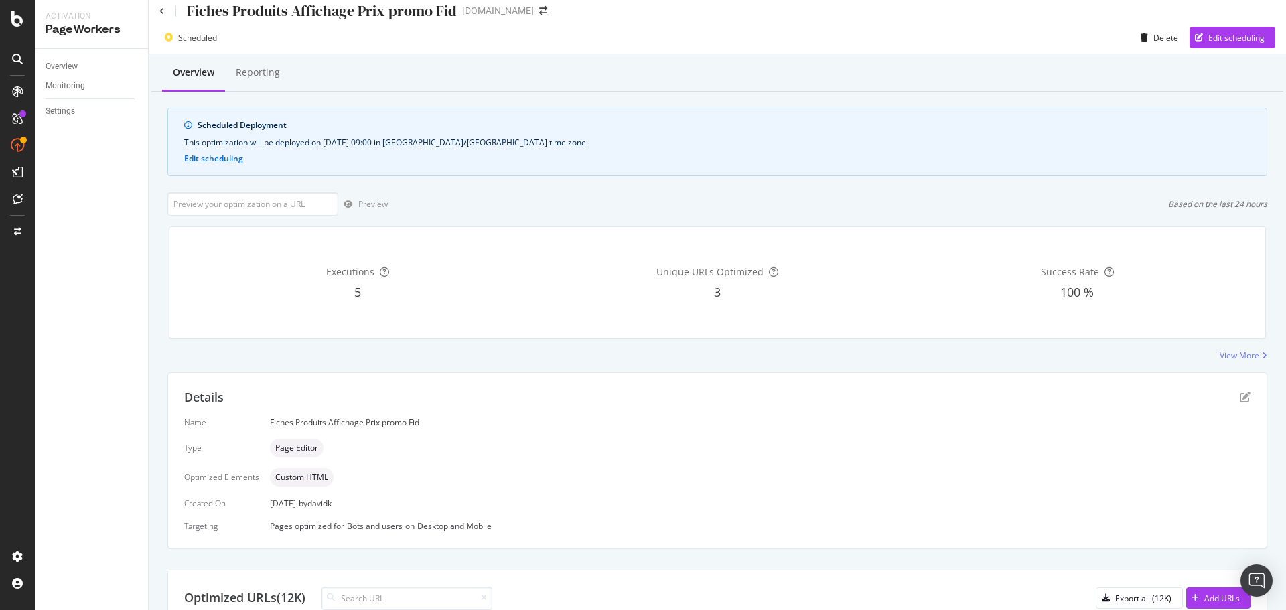
click at [21, 19] on icon at bounding box center [17, 19] width 12 height 16
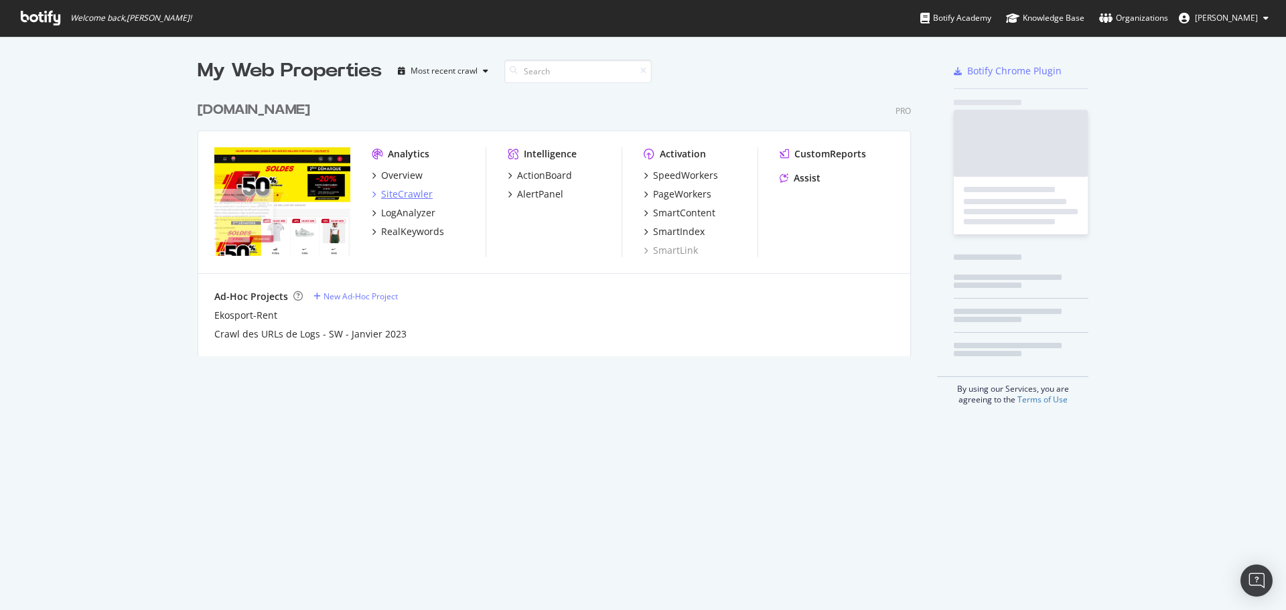
scroll to position [600, 1266]
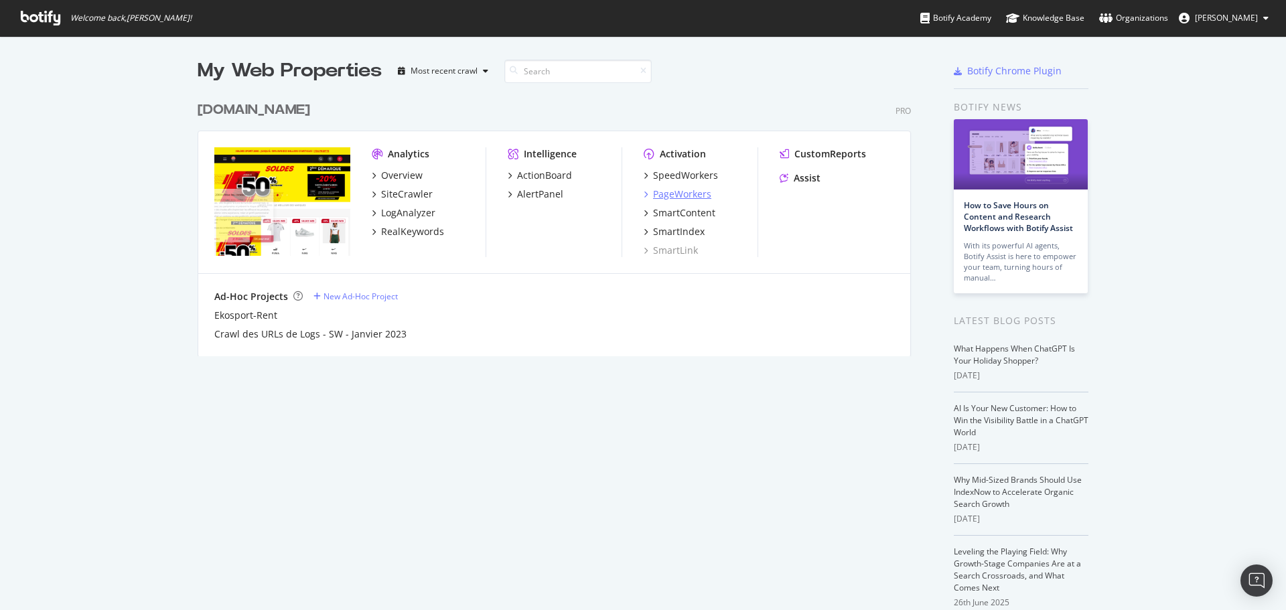
click at [673, 195] on div "PageWorkers" at bounding box center [682, 193] width 58 height 13
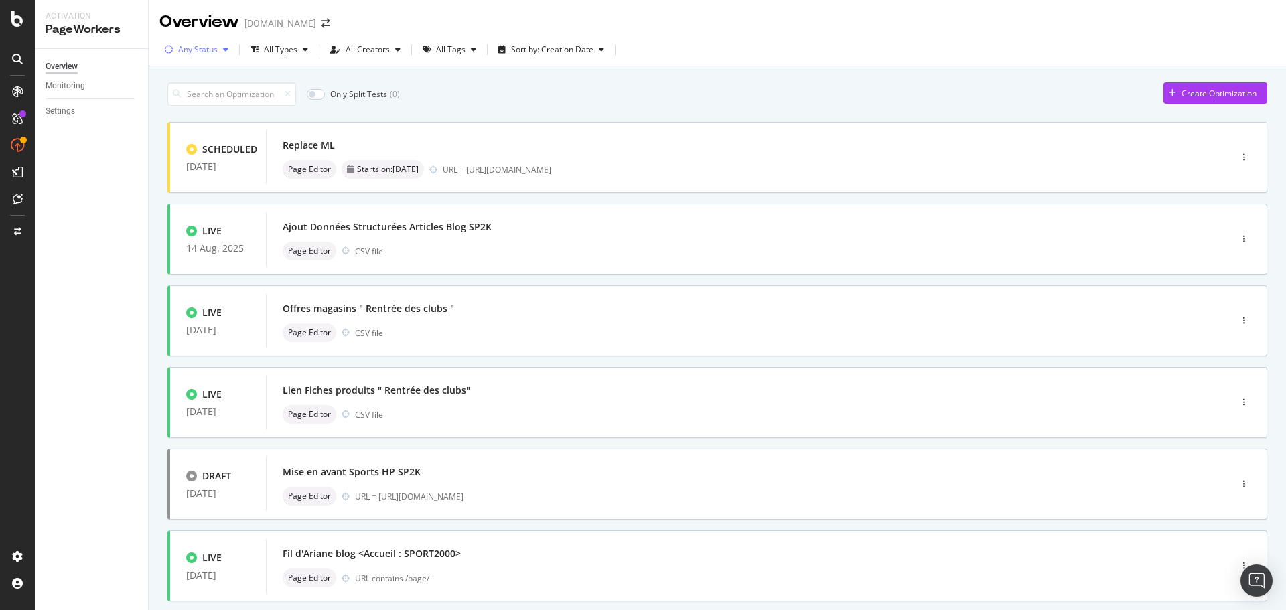
click at [210, 57] on div "Any Status" at bounding box center [196, 50] width 74 height 20
click at [213, 102] on div "( 34 )" at bounding box center [211, 99] width 15 height 11
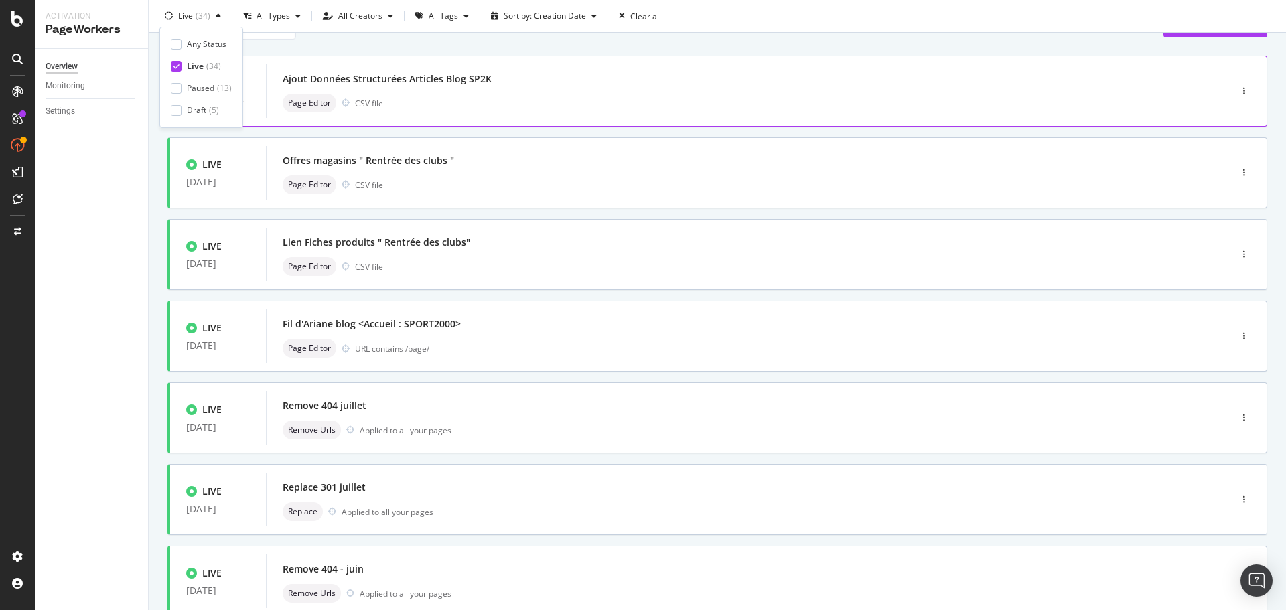
scroll to position [67, 0]
click at [194, 62] on div "Live" at bounding box center [195, 65] width 17 height 11
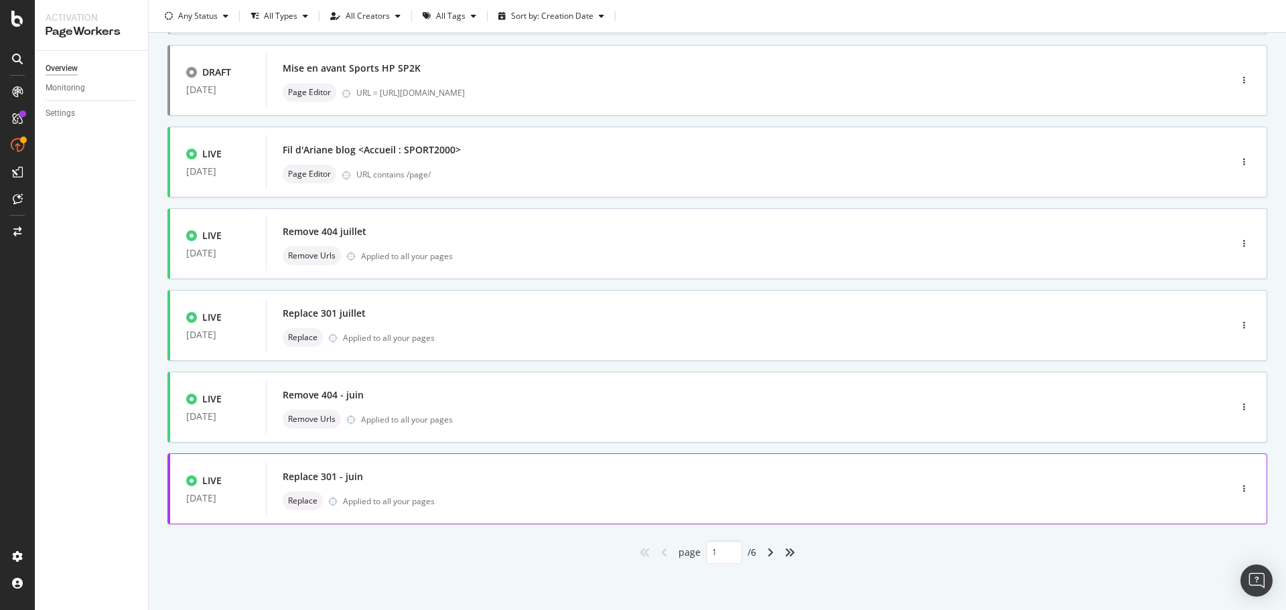
scroll to position [404, 0]
click at [767, 552] on icon "angle-right" at bounding box center [770, 551] width 7 height 11
type input "2"
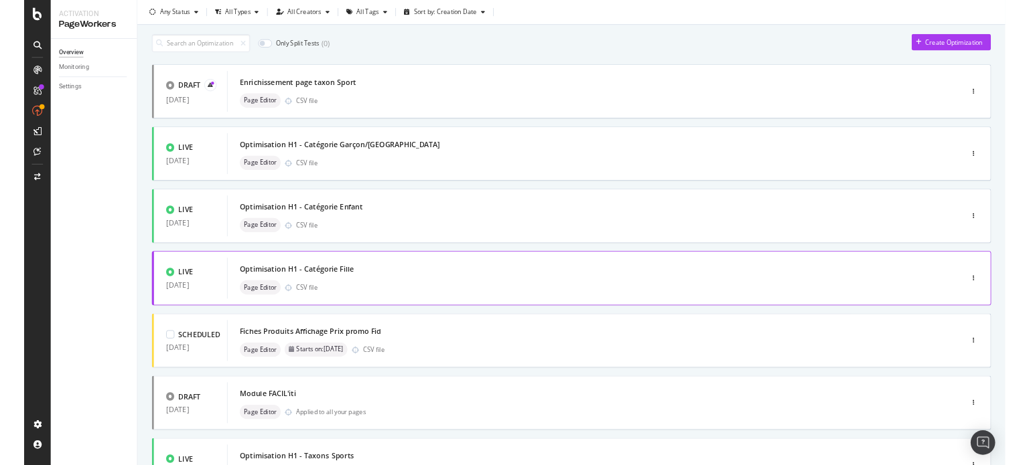
scroll to position [0, 0]
